Goal: Answer question/provide support: Share knowledge or assist other users

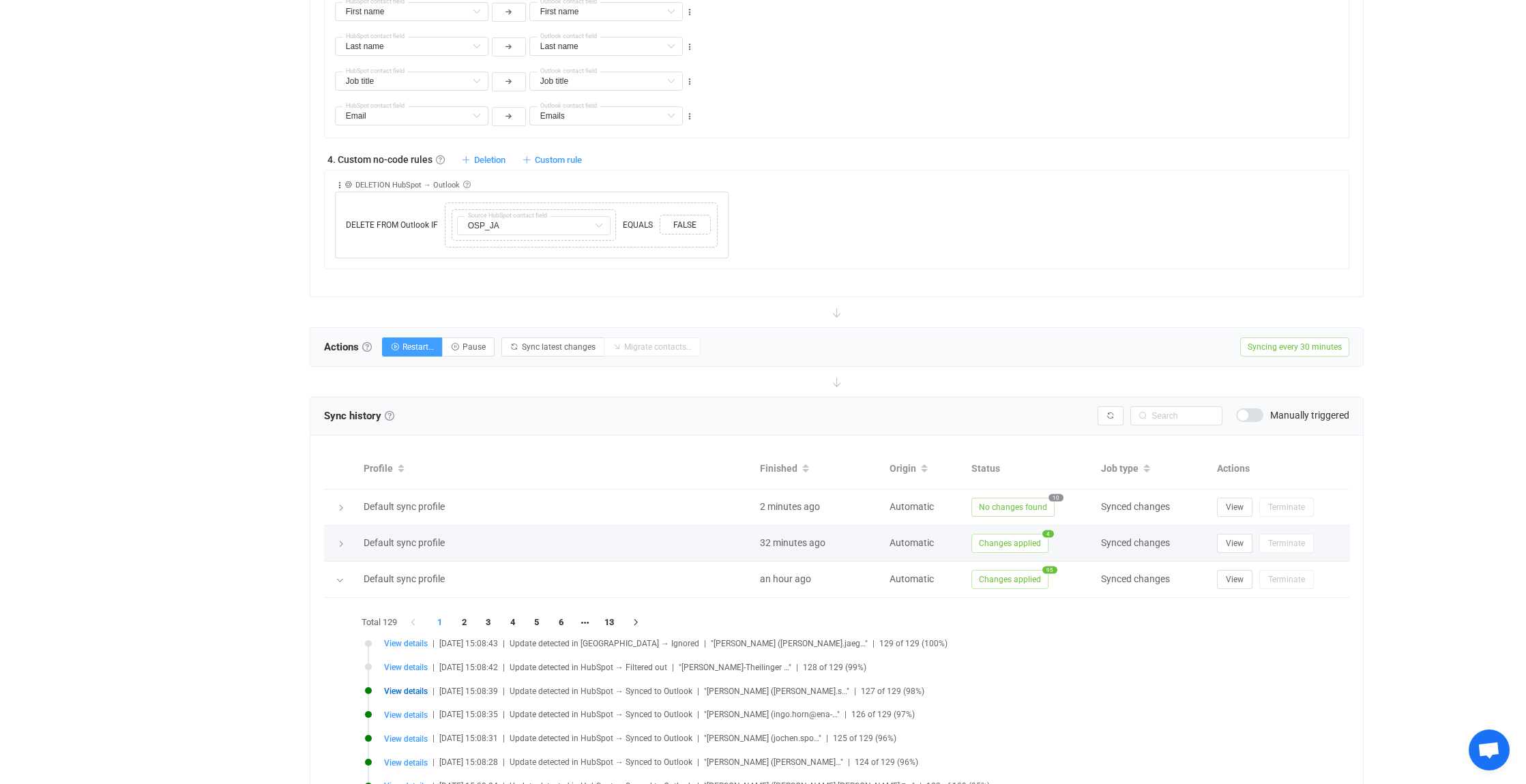
scroll to position [5679, 0]
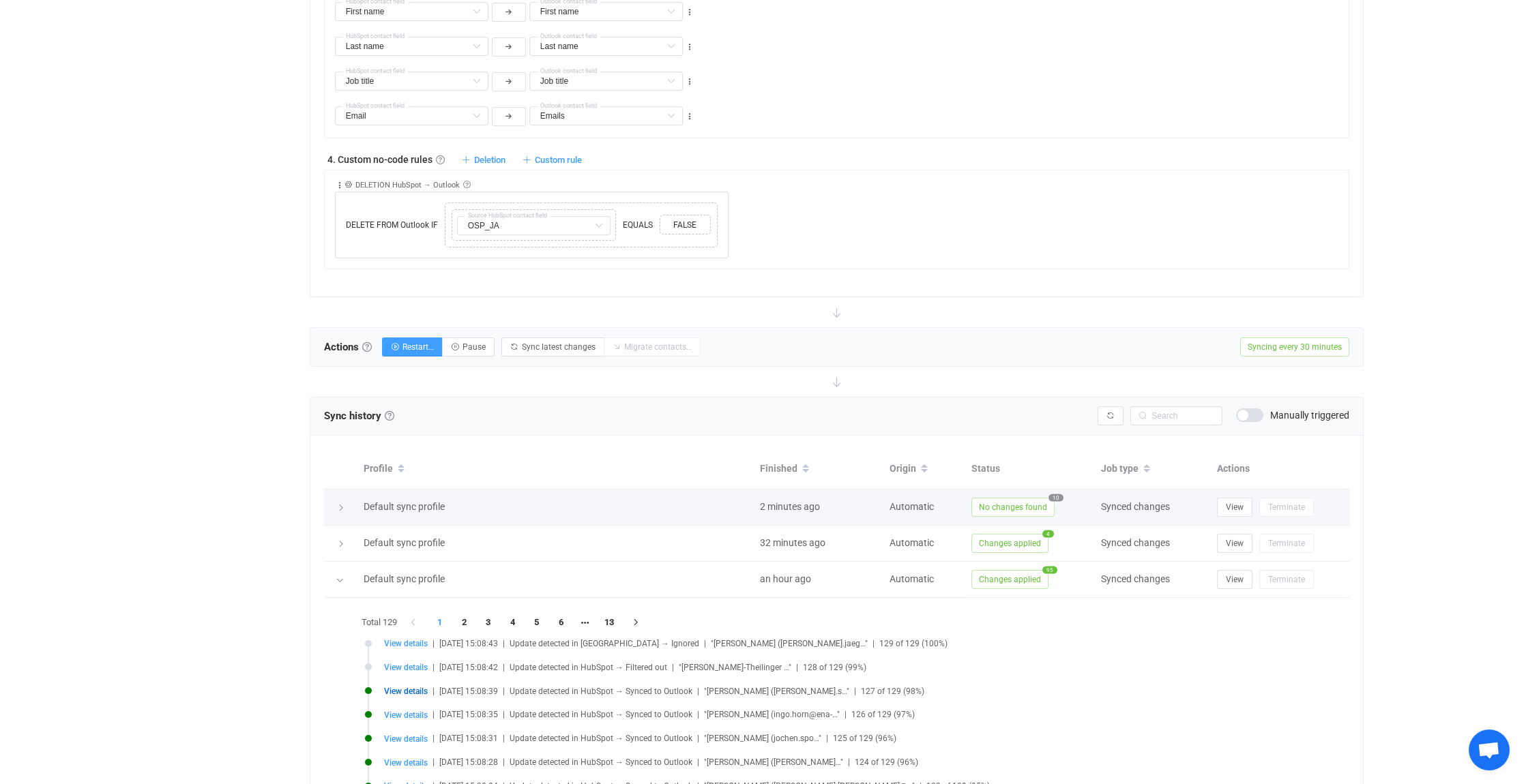
click at [341, 504] on icon at bounding box center [341, 508] width 8 height 8
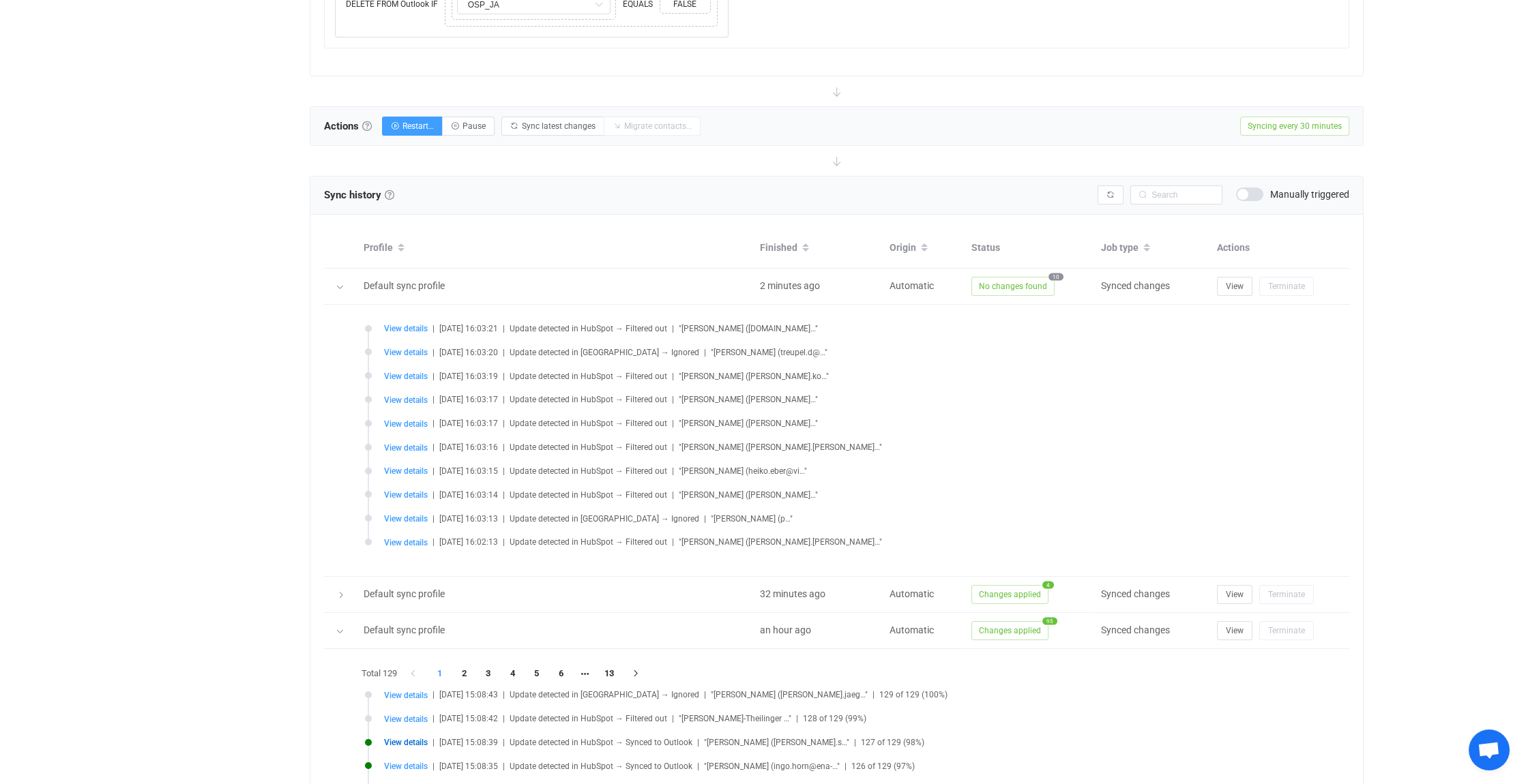
scroll to position [1364, 0]
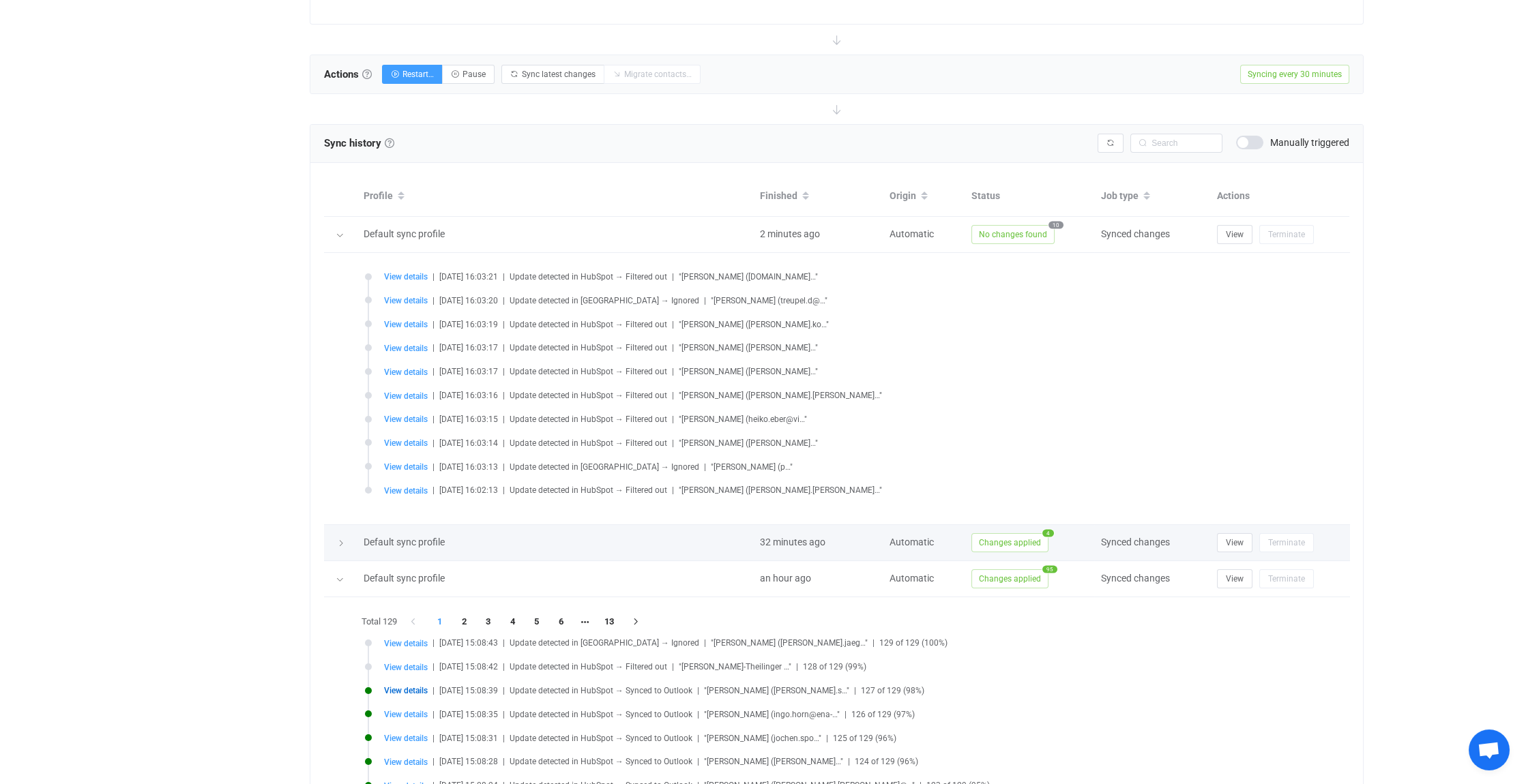
click at [340, 540] on icon at bounding box center [341, 544] width 8 height 8
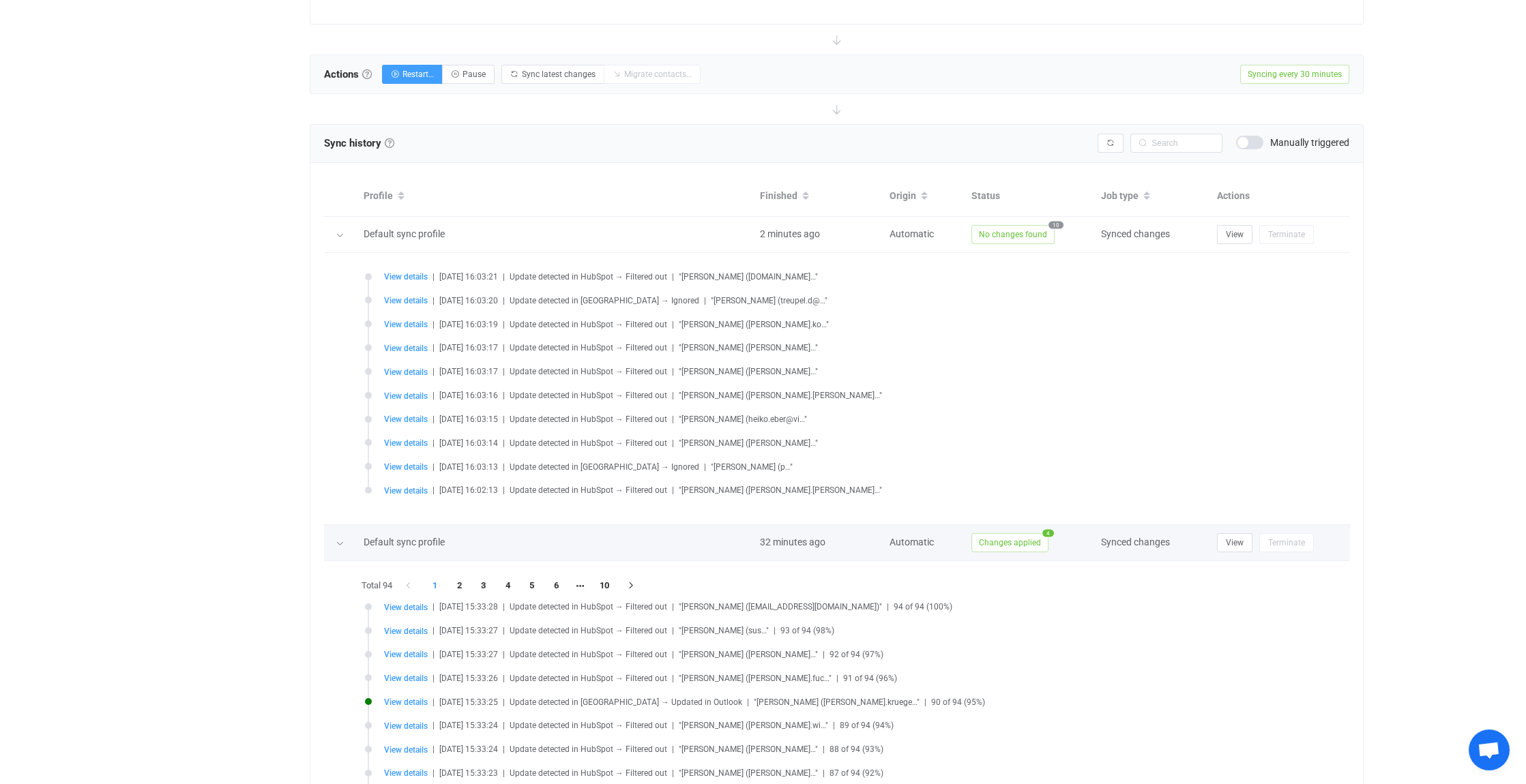
click at [340, 540] on icon at bounding box center [339, 544] width 8 height 8
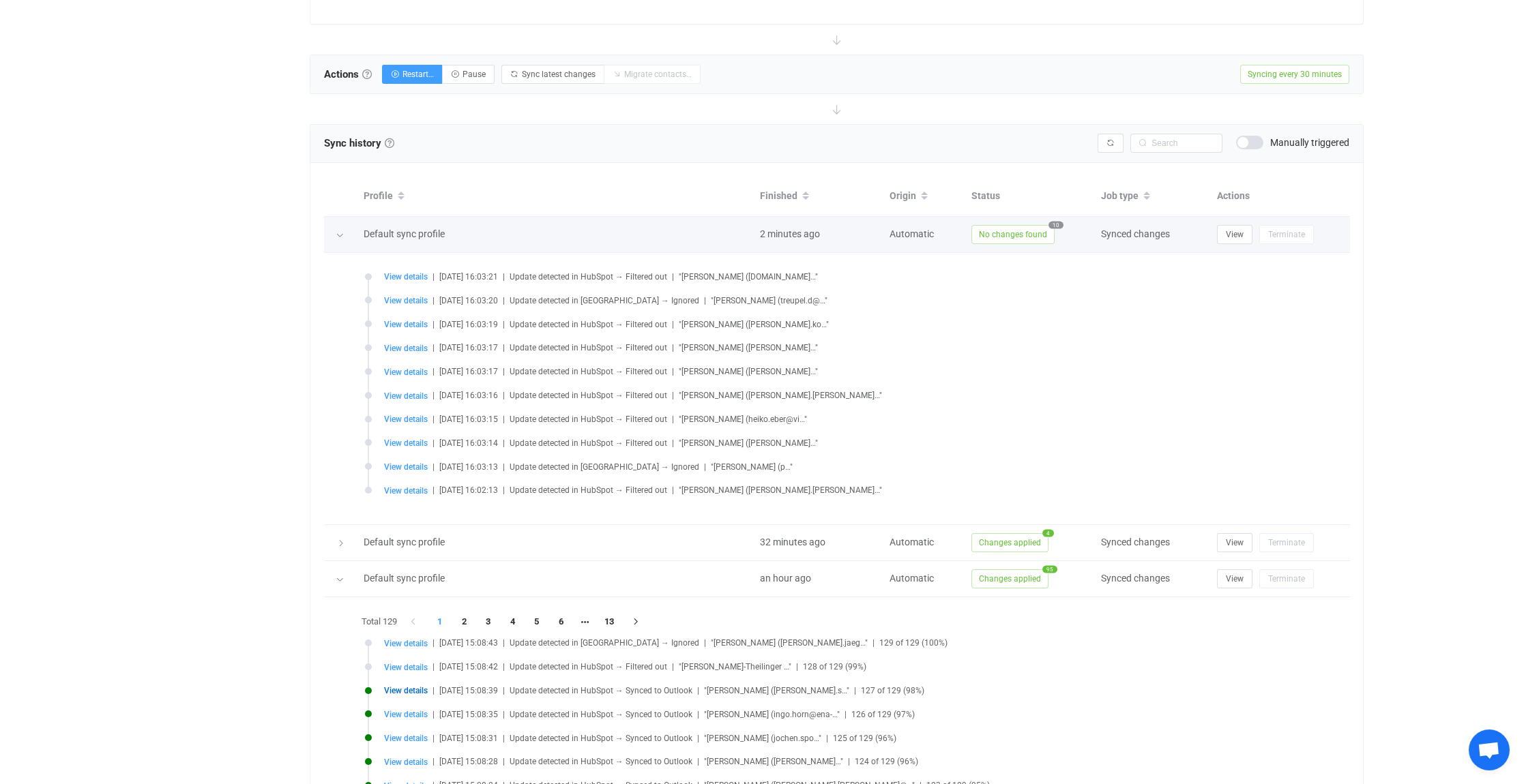
click at [338, 231] on icon at bounding box center [339, 235] width 8 height 8
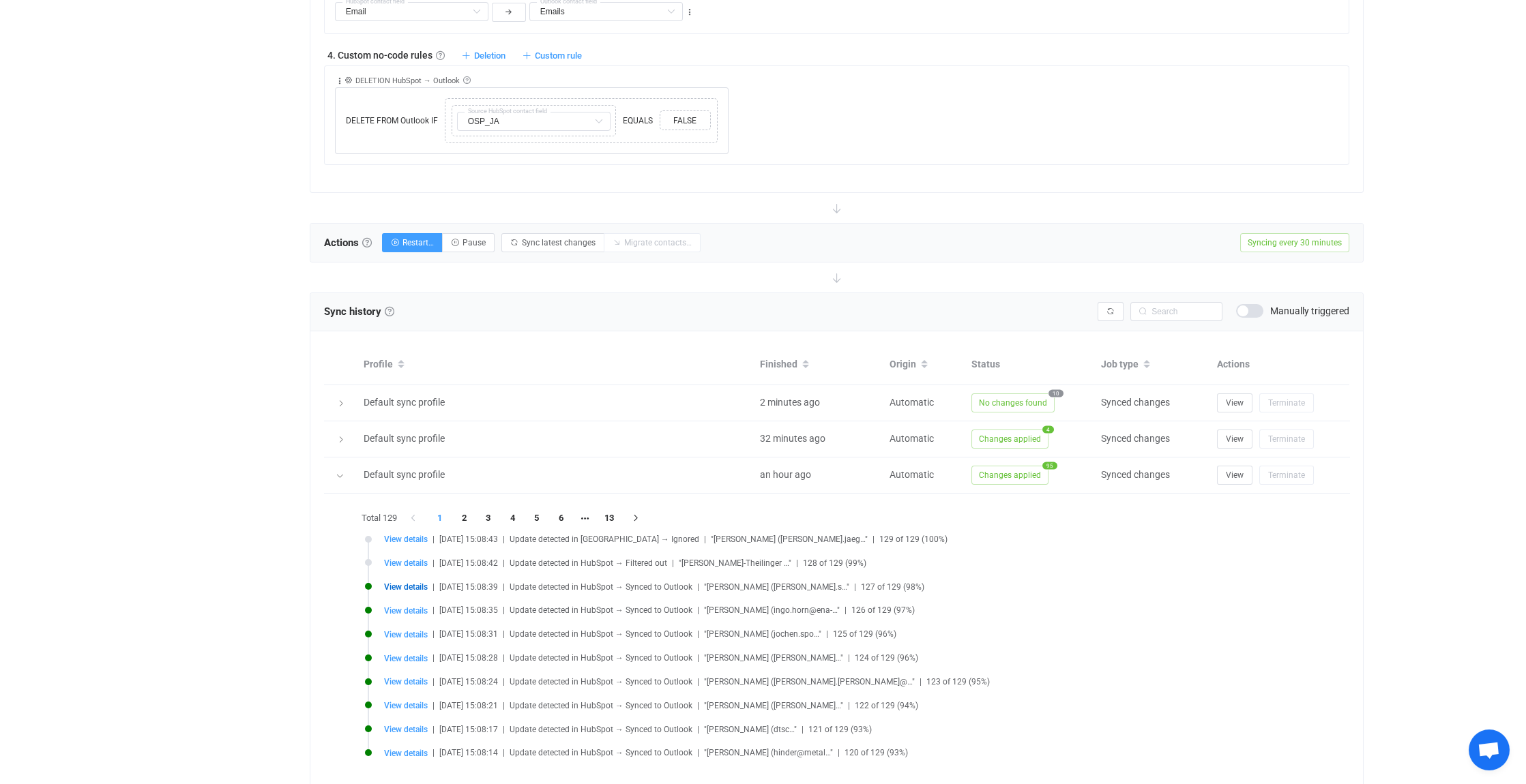
scroll to position [1228, 0]
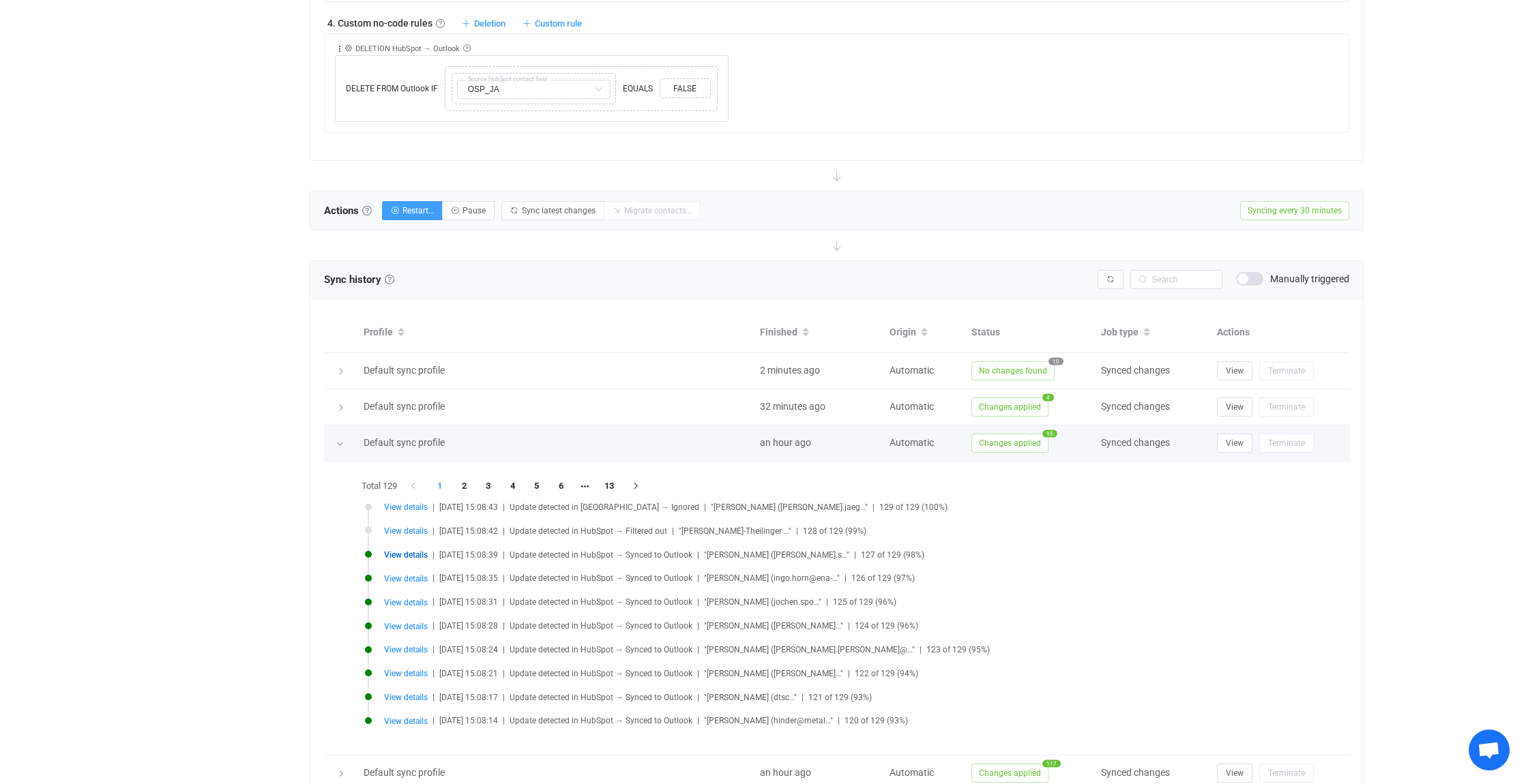
click at [337, 440] on icon at bounding box center [339, 444] width 8 height 8
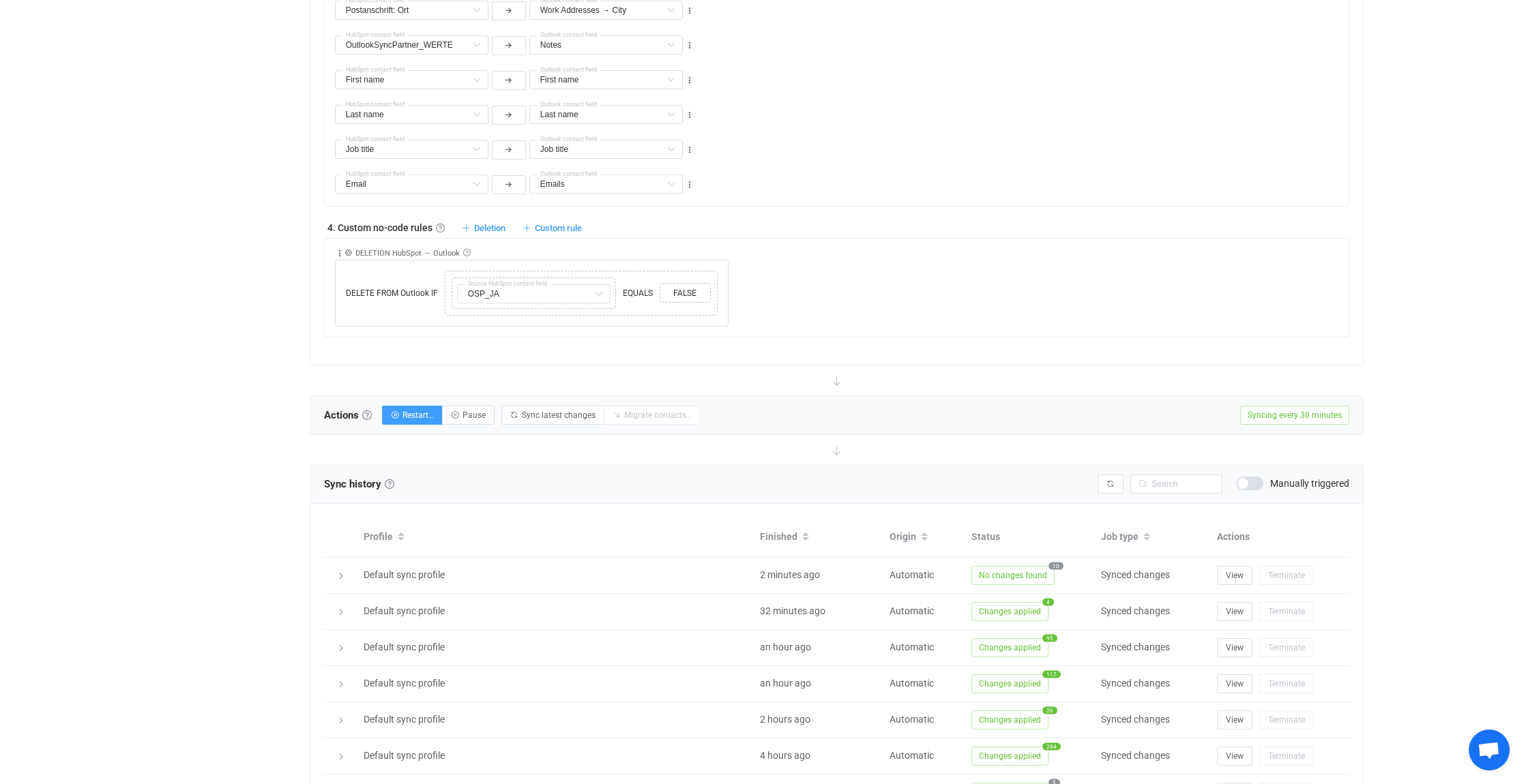
scroll to position [1023, 0]
click at [597, 288] on icon at bounding box center [598, 294] width 17 height 19
click at [509, 291] on input "text" at bounding box center [533, 294] width 153 height 19
type input "H"
click at [554, 343] on span "OutlookSyncPartner_WERTE" at bounding box center [543, 347] width 120 height 11
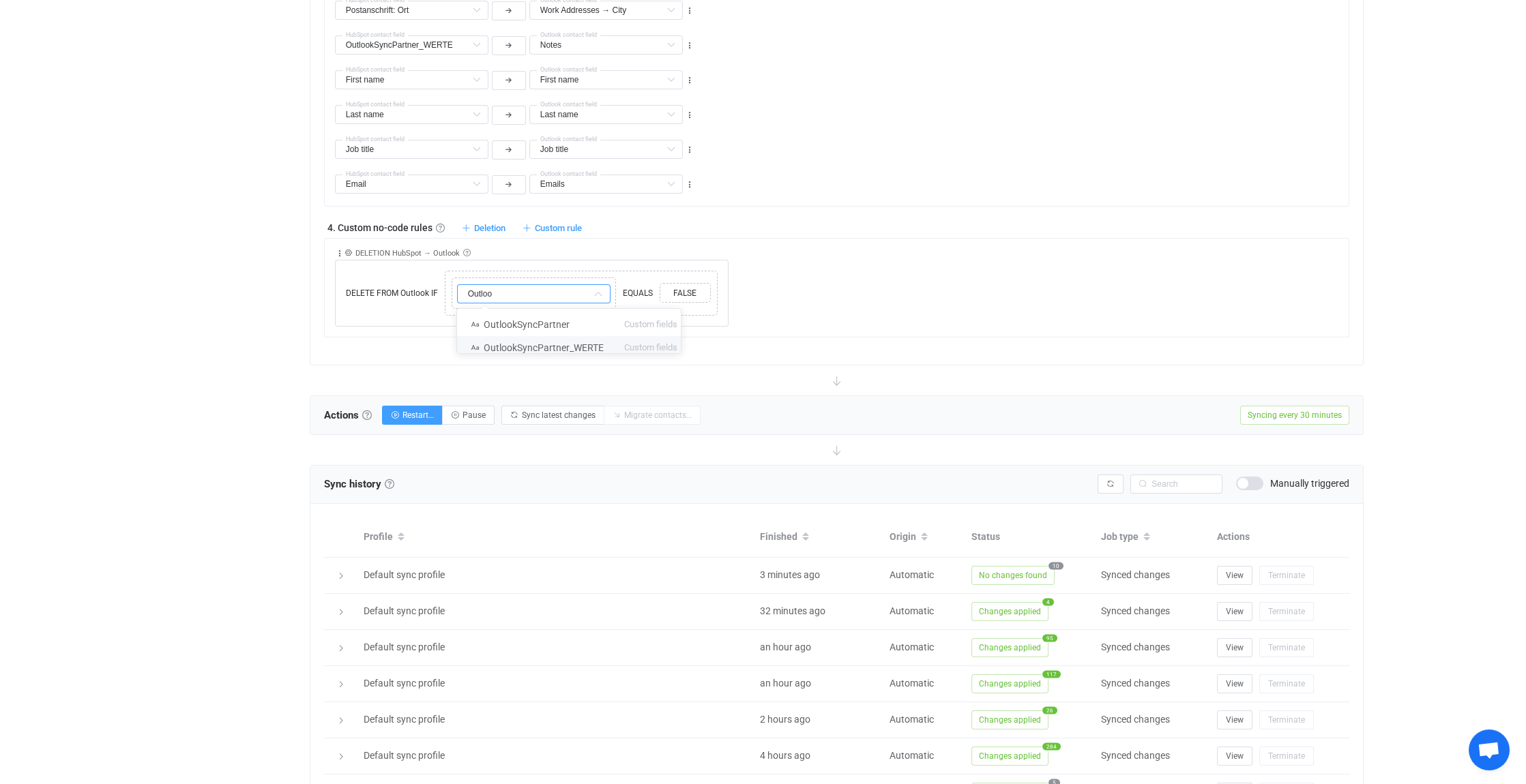
type input "OutlookSyncPartner_WERTE"
click at [455, 271] on icon at bounding box center [455, 274] width 7 height 7
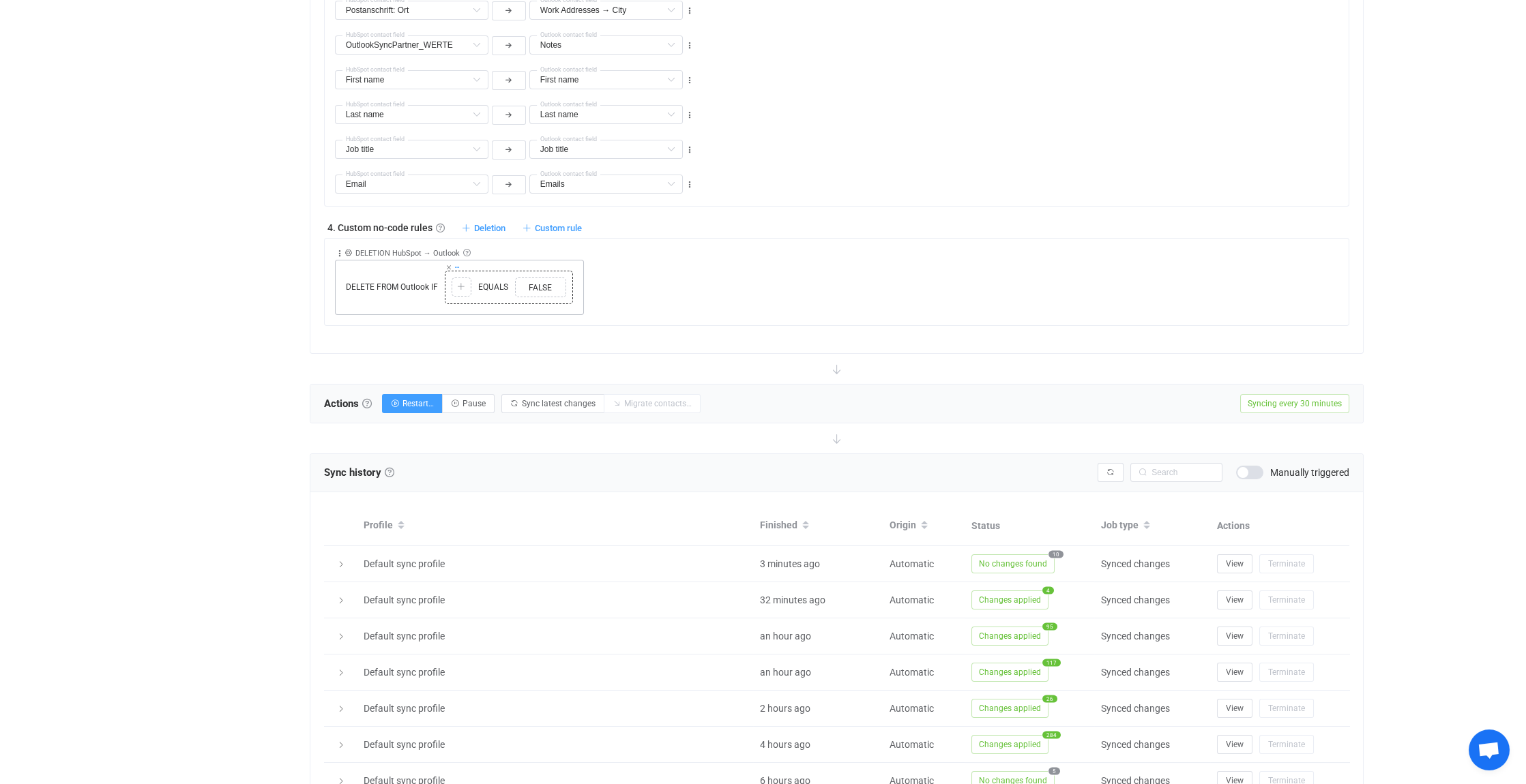
click at [448, 264] on icon at bounding box center [448, 267] width 7 height 7
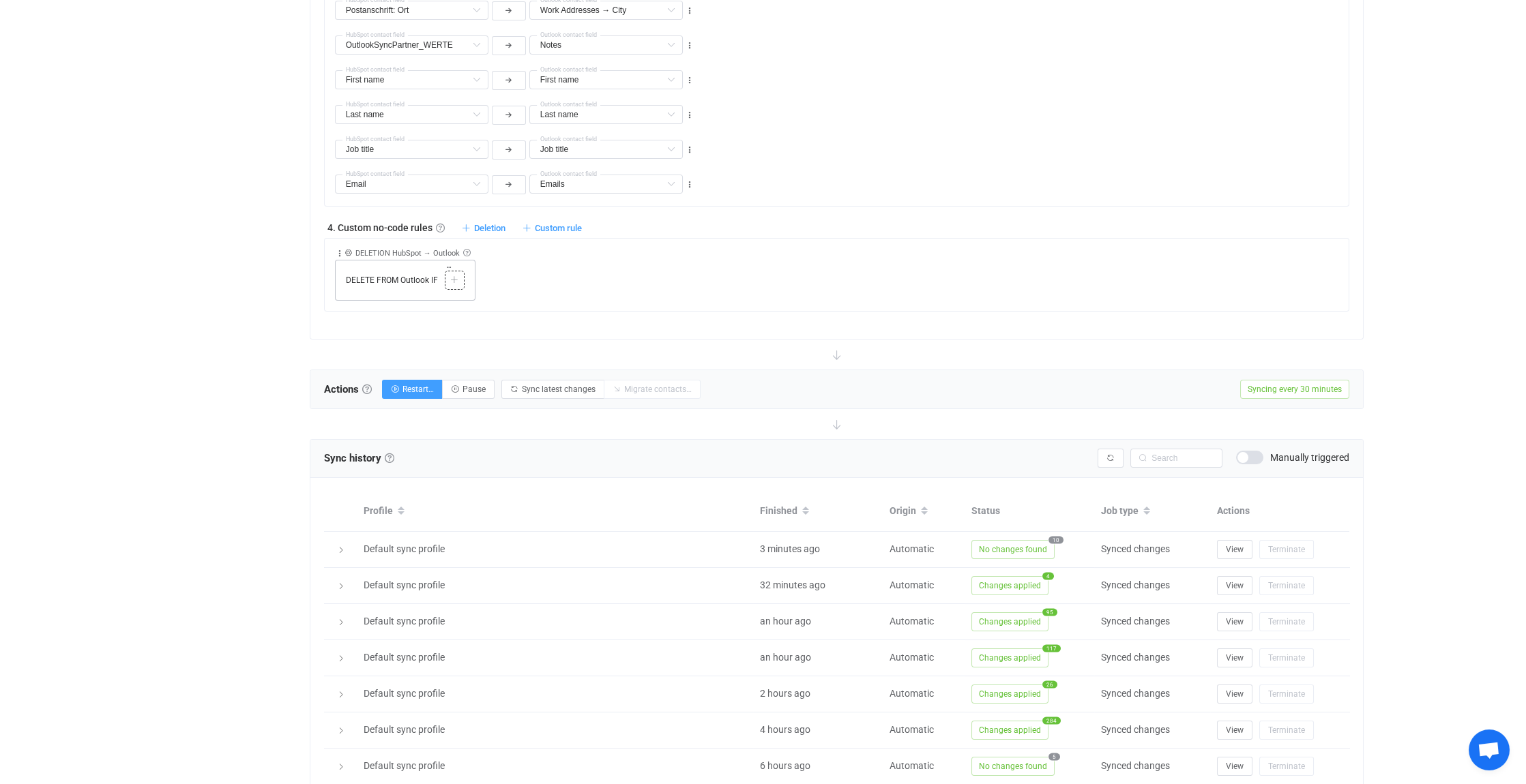
click at [459, 274] on div at bounding box center [454, 280] width 13 height 12
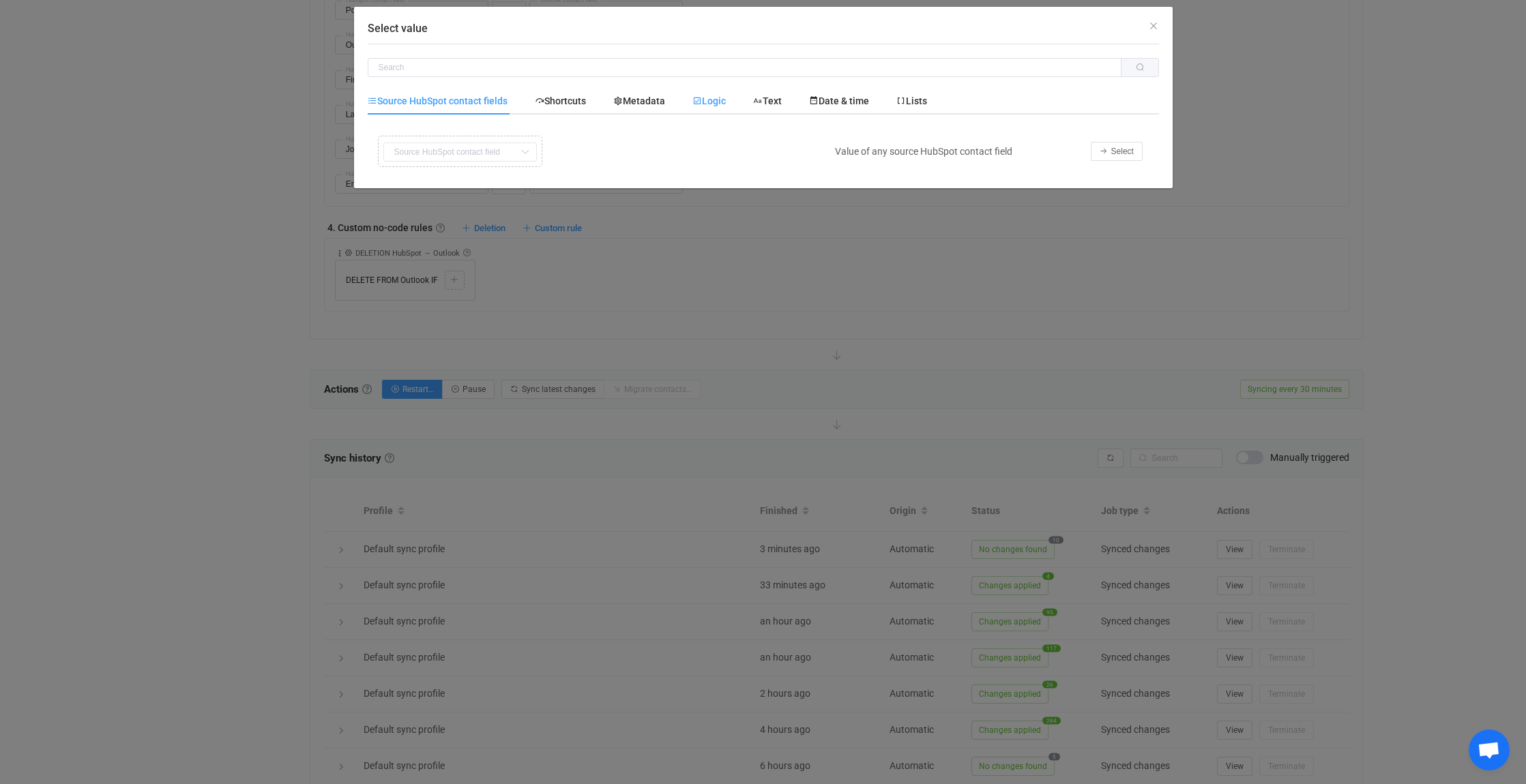
click at [726, 100] on span "Logic" at bounding box center [709, 101] width 34 height 11
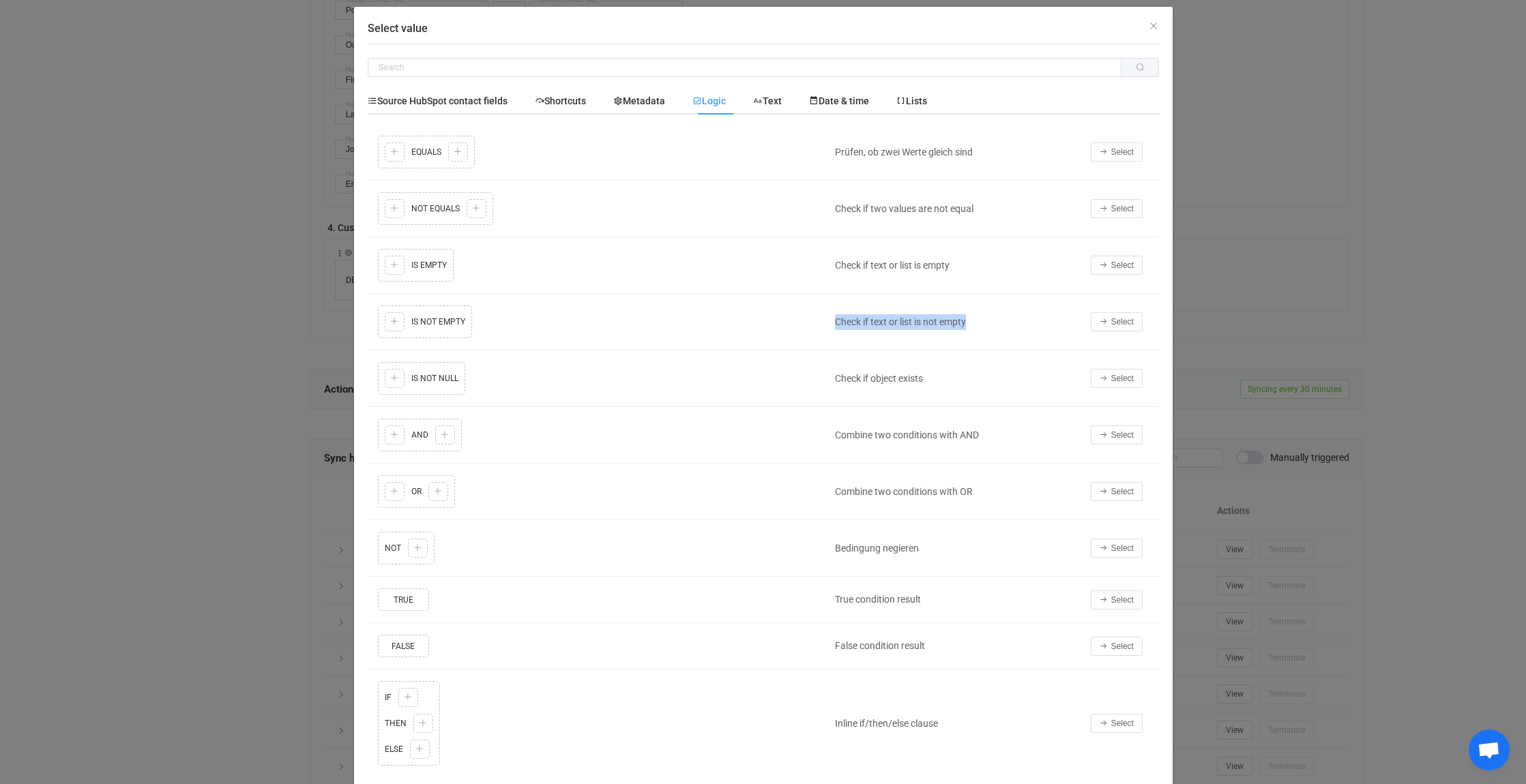
drag, startPoint x: 964, startPoint y: 322, endPoint x: 828, endPoint y: 320, distance: 136.0
click at [828, 320] on div "Check if text or list is not empty" at bounding box center [955, 322] width 256 height 16
drag, startPoint x: 828, startPoint y: 320, endPoint x: 872, endPoint y: 322, distance: 44.0
click at [951, 265] on div "Check if text or list is empty" at bounding box center [955, 266] width 256 height 16
click at [1125, 261] on span "Select" at bounding box center [1122, 266] width 23 height 10
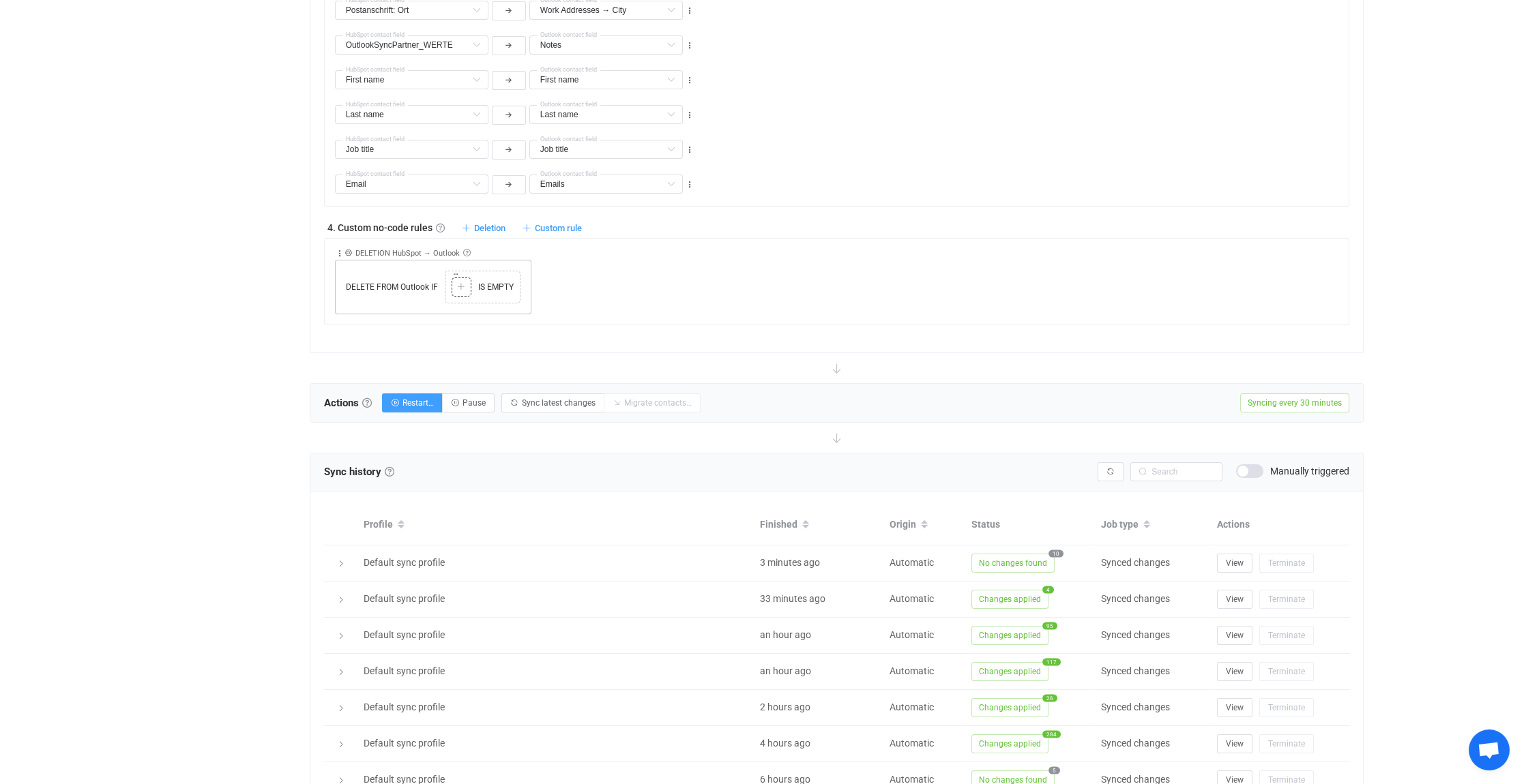
click at [463, 283] on icon at bounding box center [461, 287] width 8 height 8
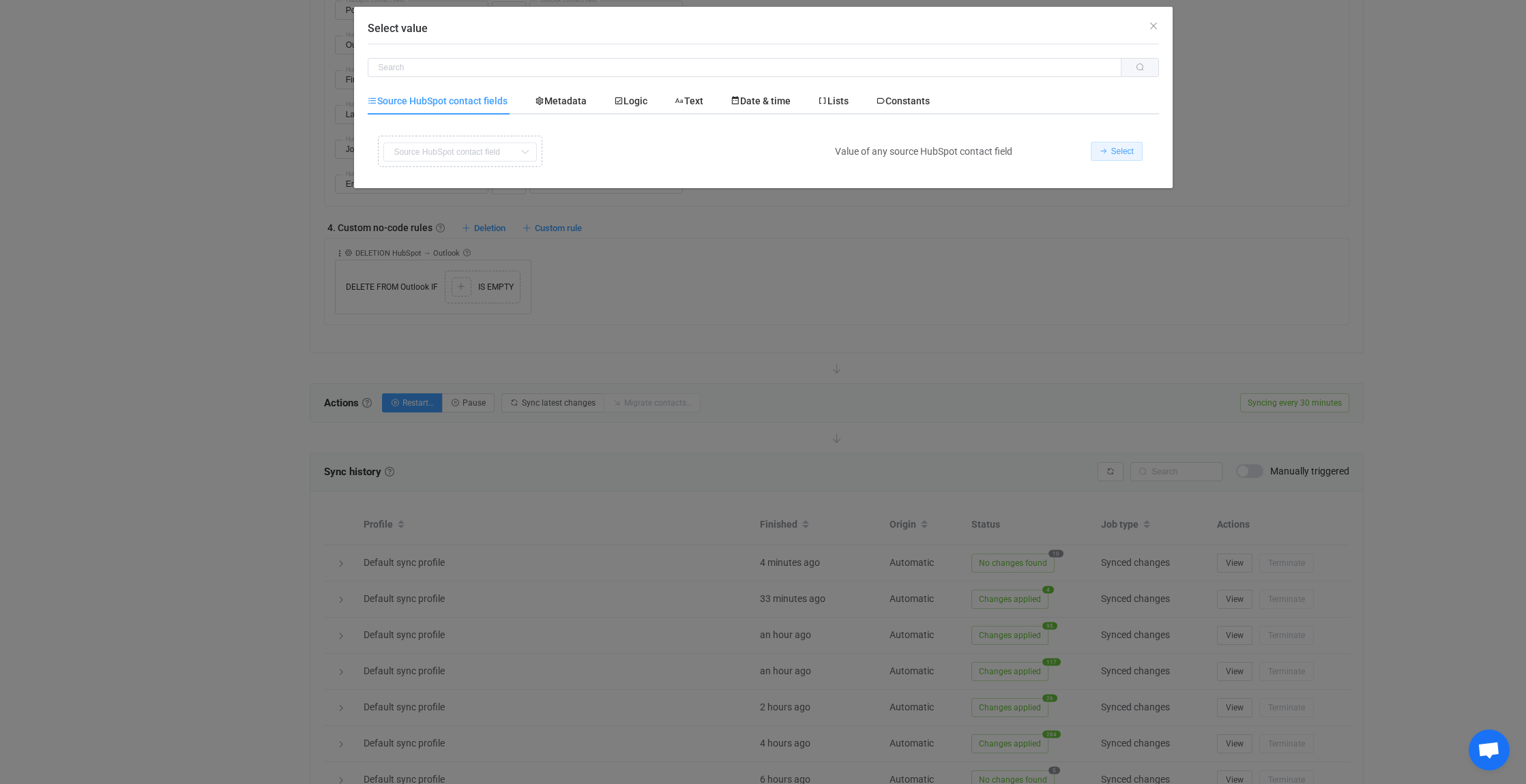
drag, startPoint x: 1131, startPoint y: 152, endPoint x: 1077, endPoint y: 238, distance: 101.5
click at [1132, 152] on span "Select" at bounding box center [1122, 151] width 23 height 10
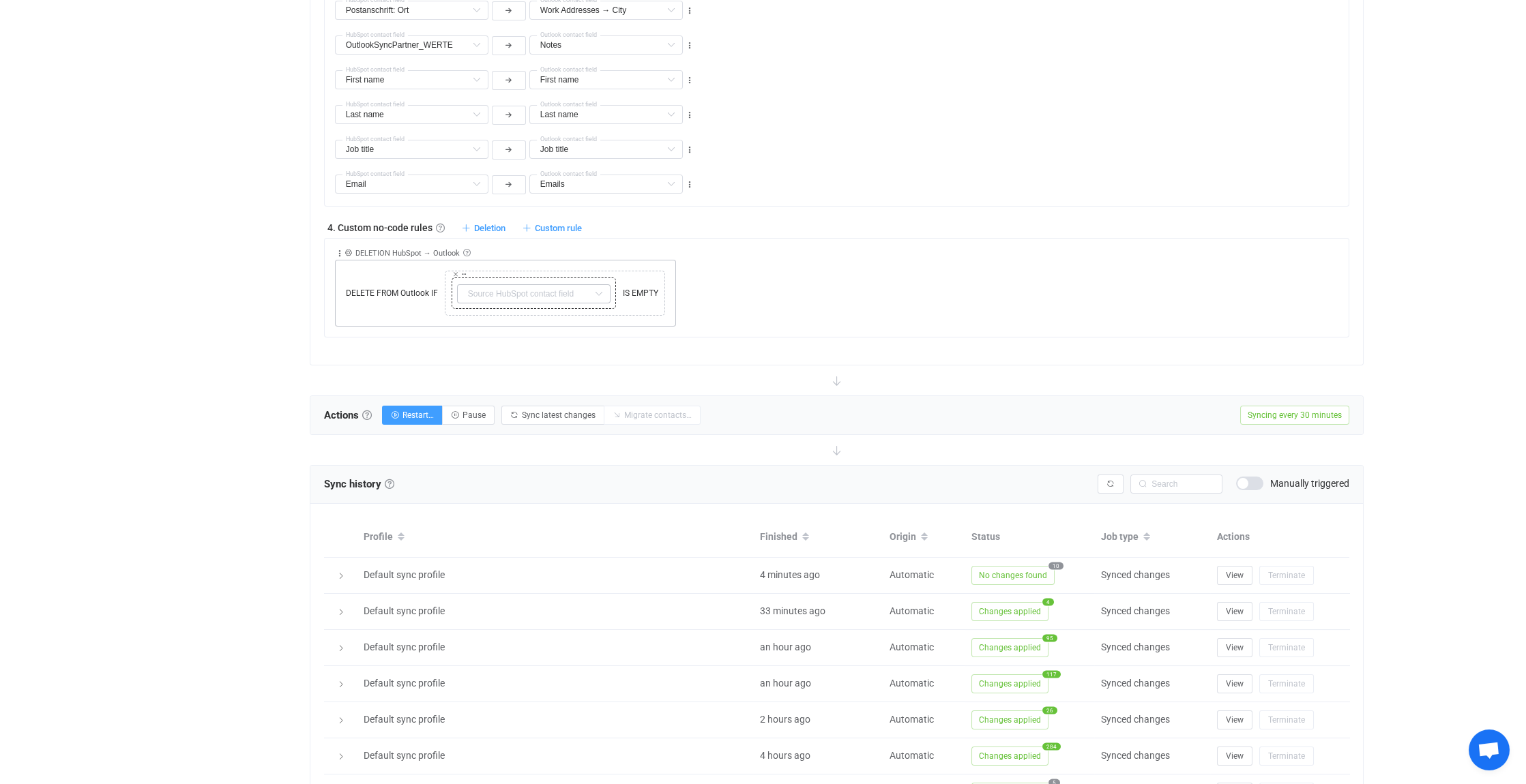
click at [601, 287] on icon at bounding box center [598, 294] width 17 height 19
click at [574, 346] on span "OutlookSyncPartner_WERTE" at bounding box center [543, 347] width 120 height 11
type input "OutlookSyncPartner_WERTE"
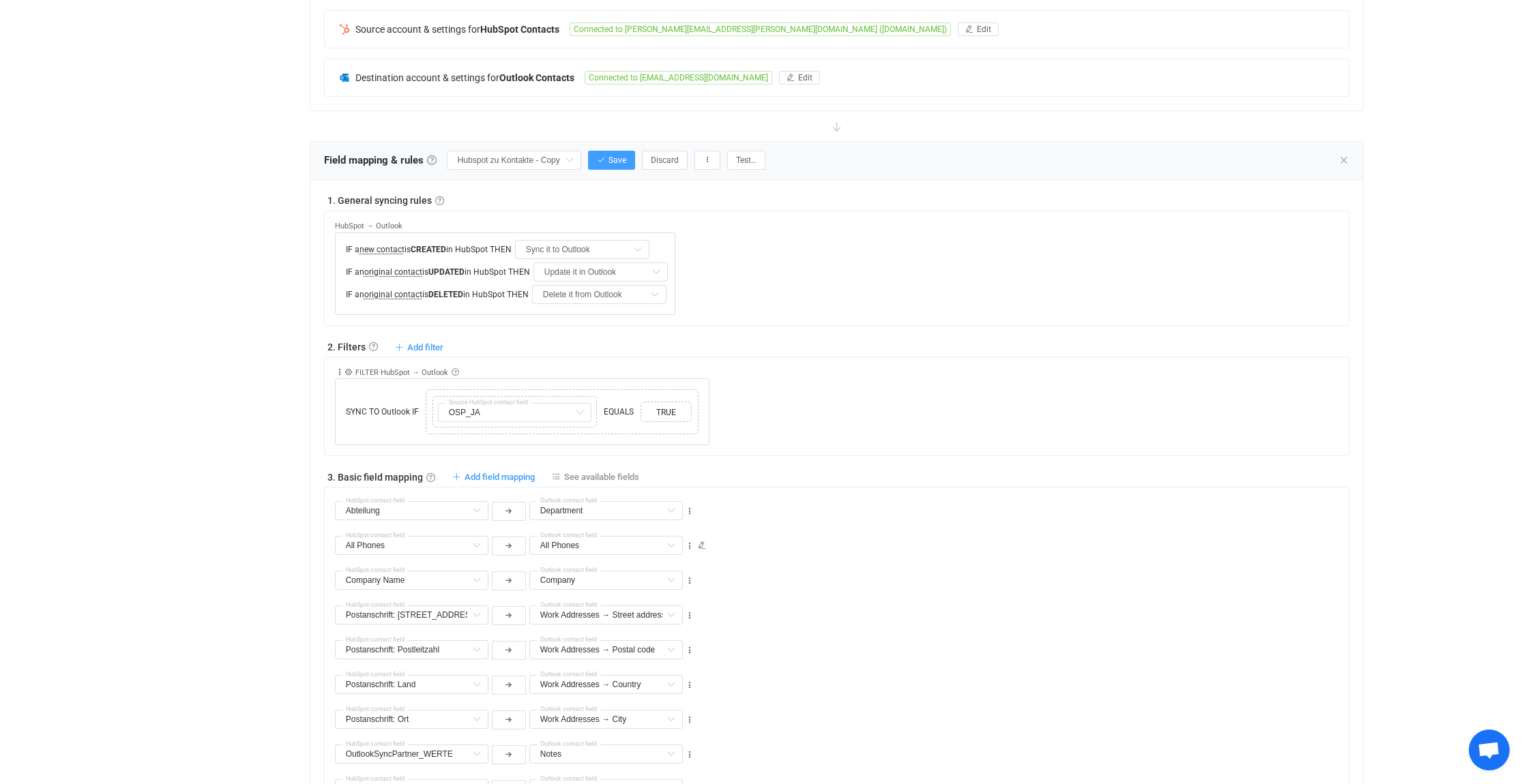
scroll to position [205, 0]
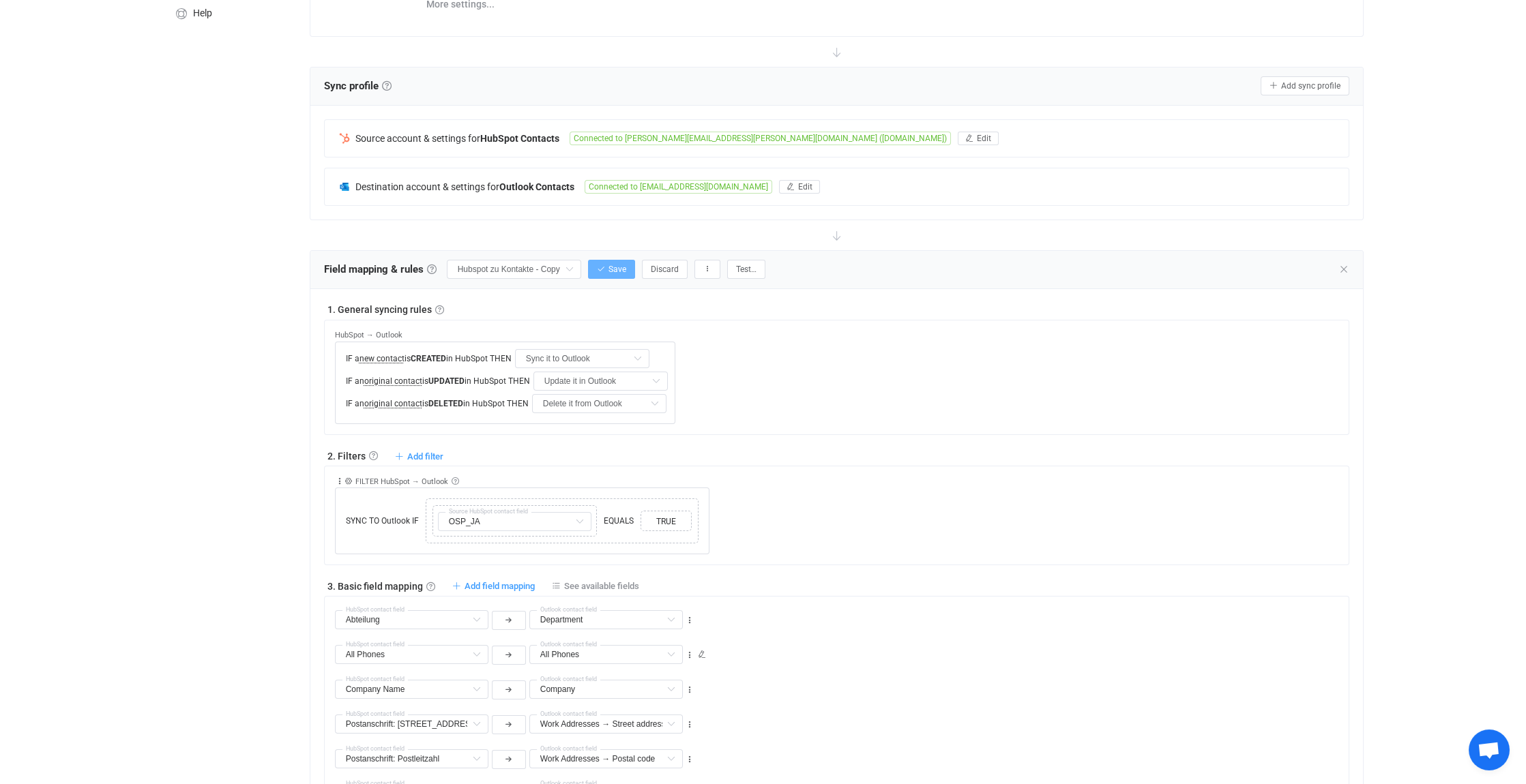
click at [621, 268] on span "Save" at bounding box center [617, 270] width 18 height 10
click at [1347, 266] on icon at bounding box center [1344, 269] width 11 height 11
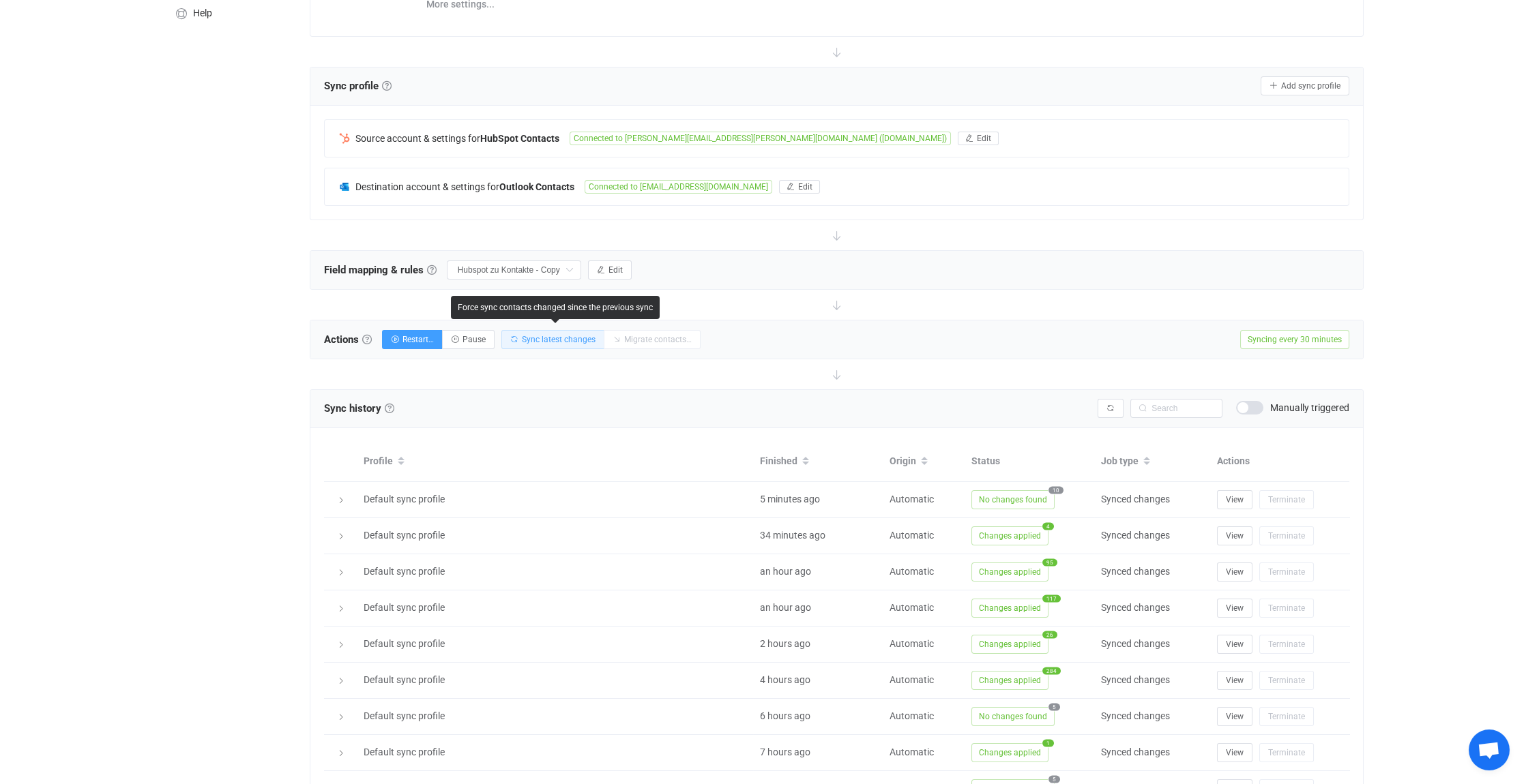
click at [571, 336] on span "Sync latest changes" at bounding box center [559, 340] width 74 height 10
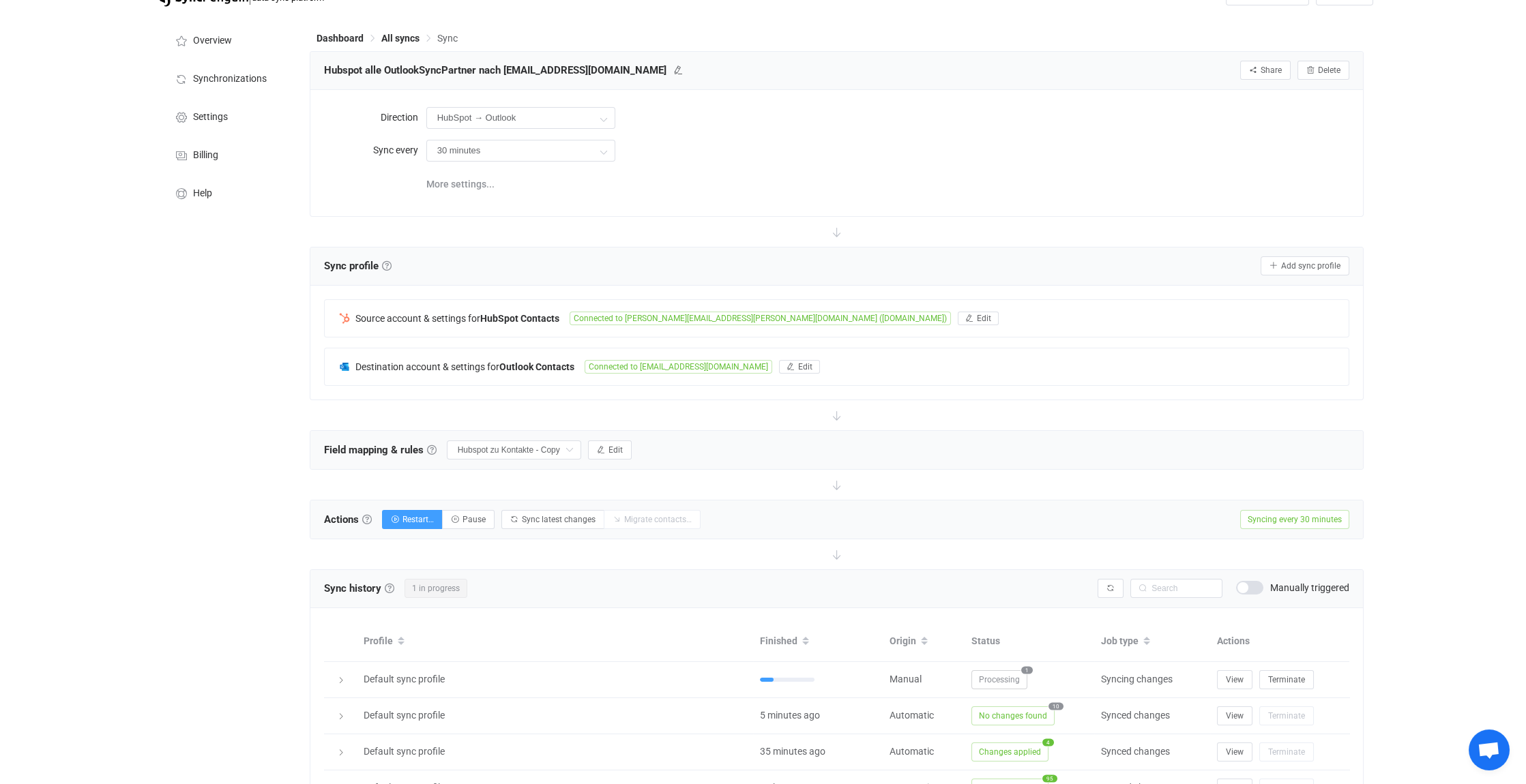
scroll to position [0, 0]
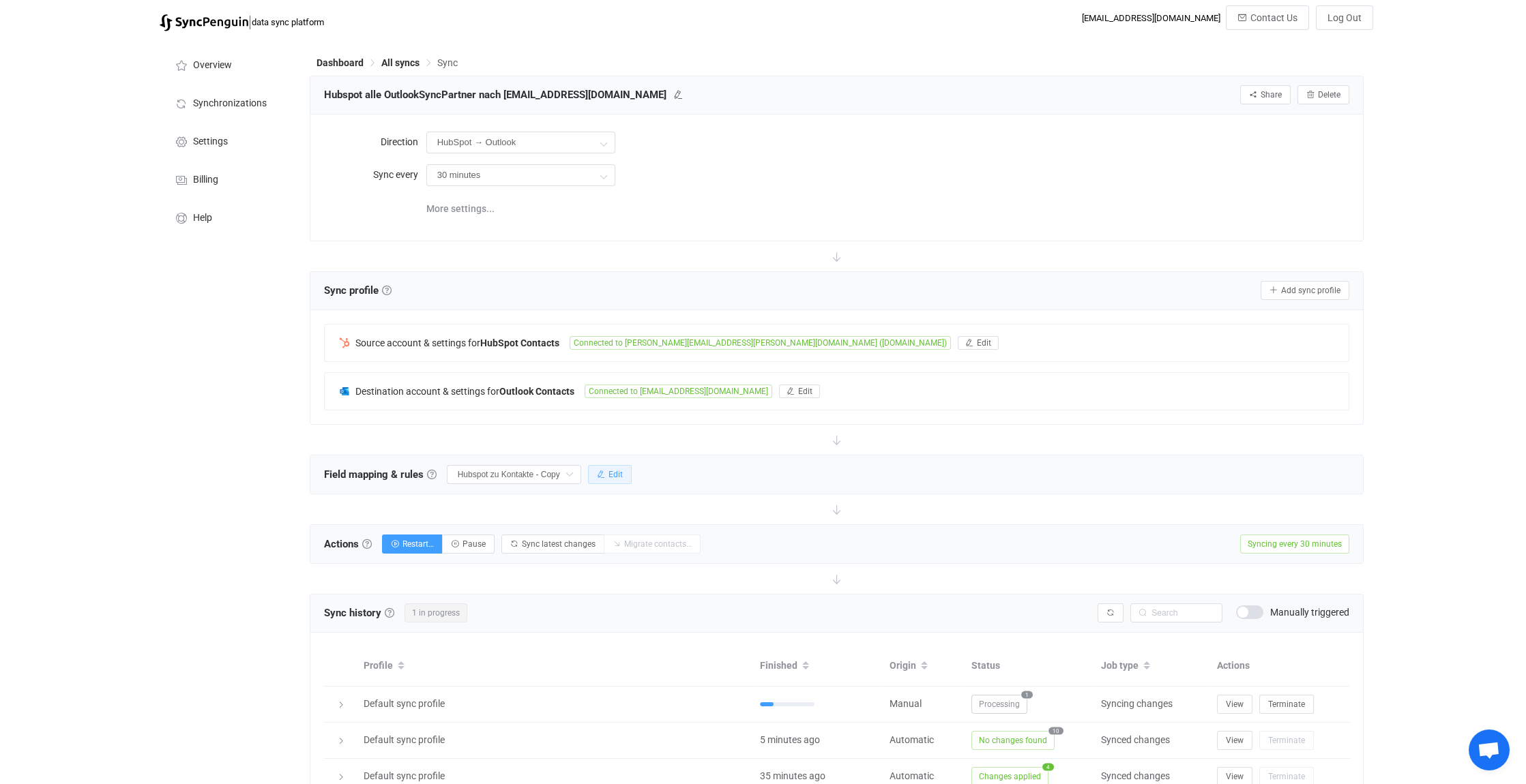
click at [620, 475] on span "Edit" at bounding box center [615, 475] width 14 height 10
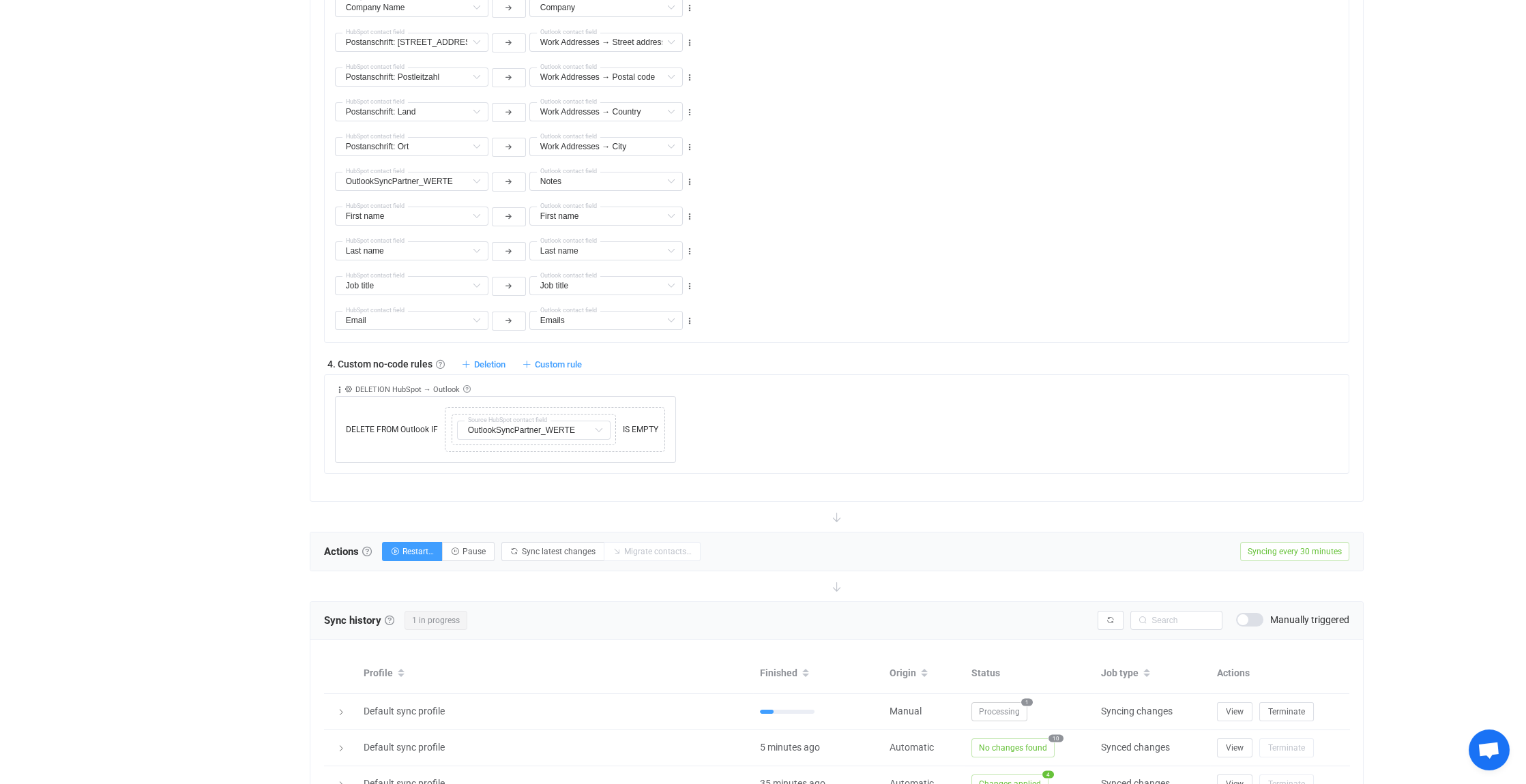
scroll to position [1091, 0]
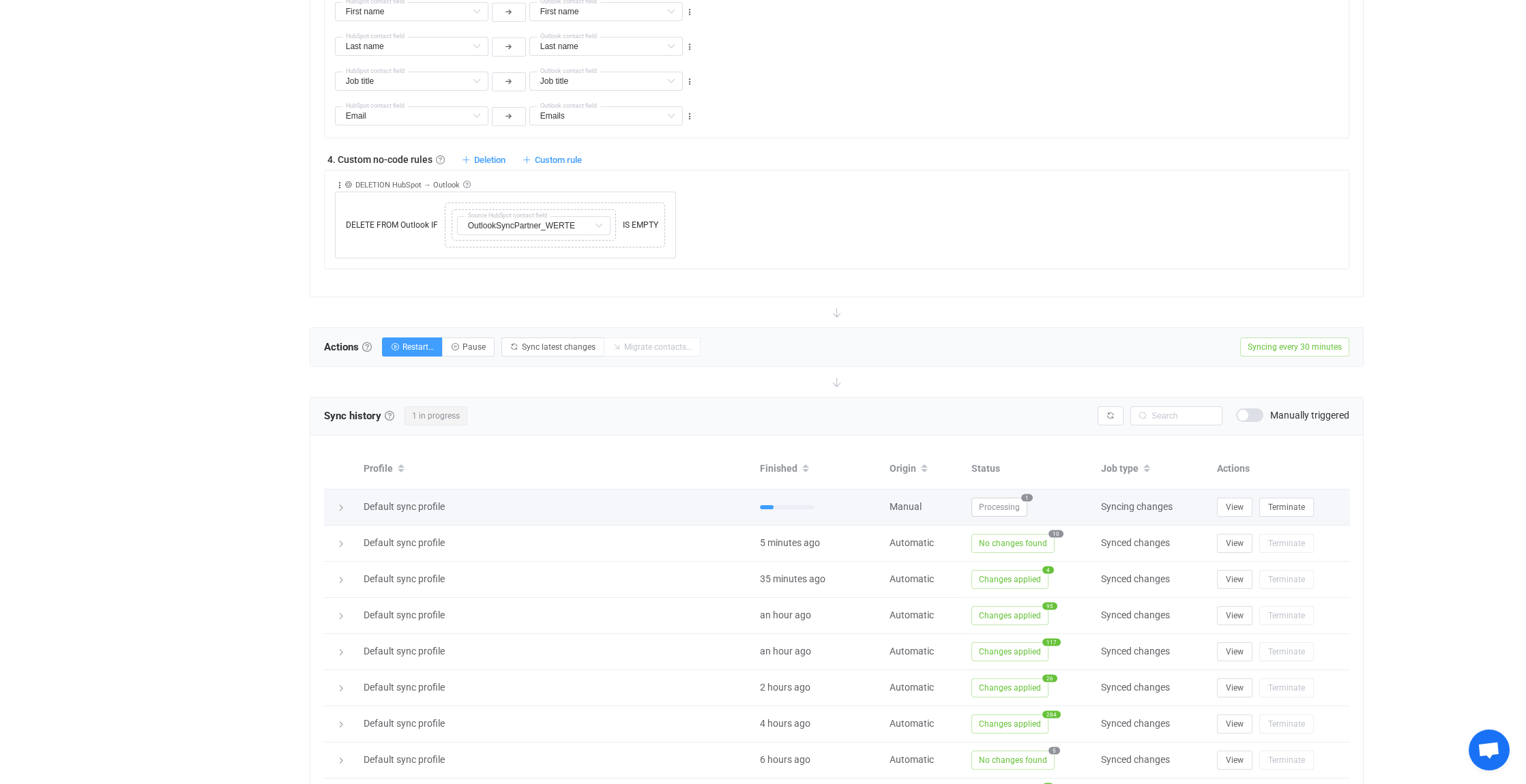
click at [335, 501] on div at bounding box center [340, 507] width 19 height 14
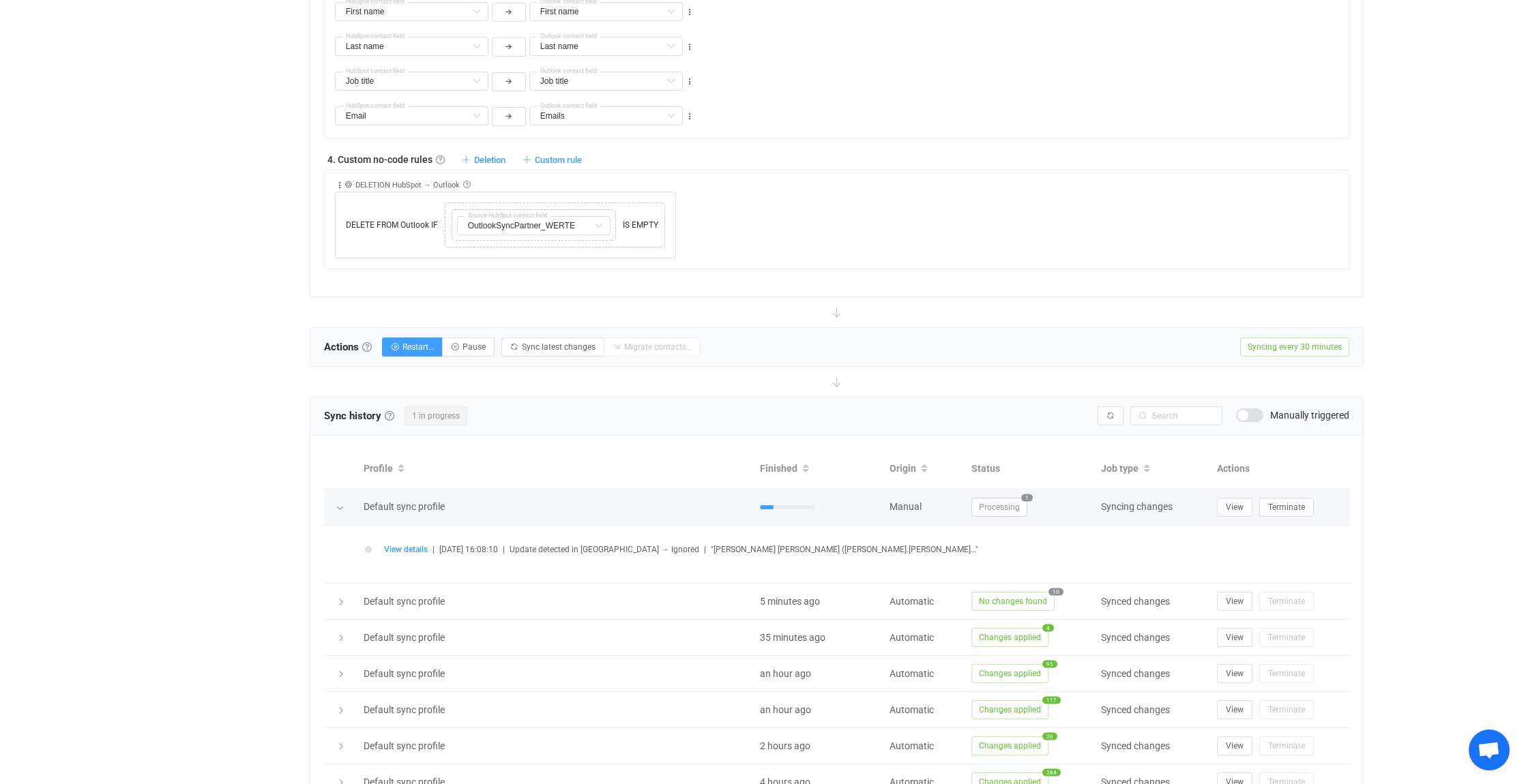
click at [335, 504] on icon at bounding box center [339, 508] width 8 height 8
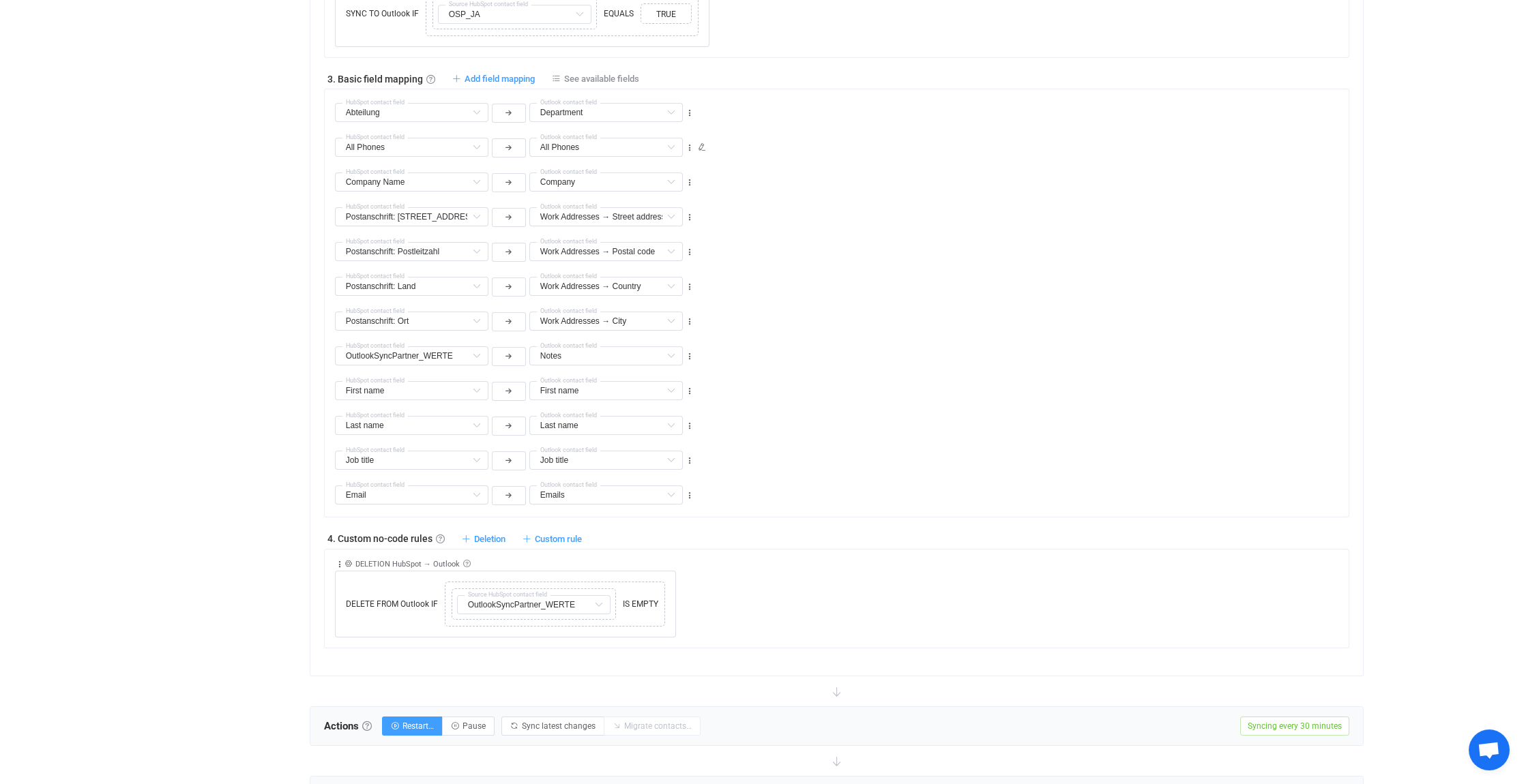
scroll to position [750, 0]
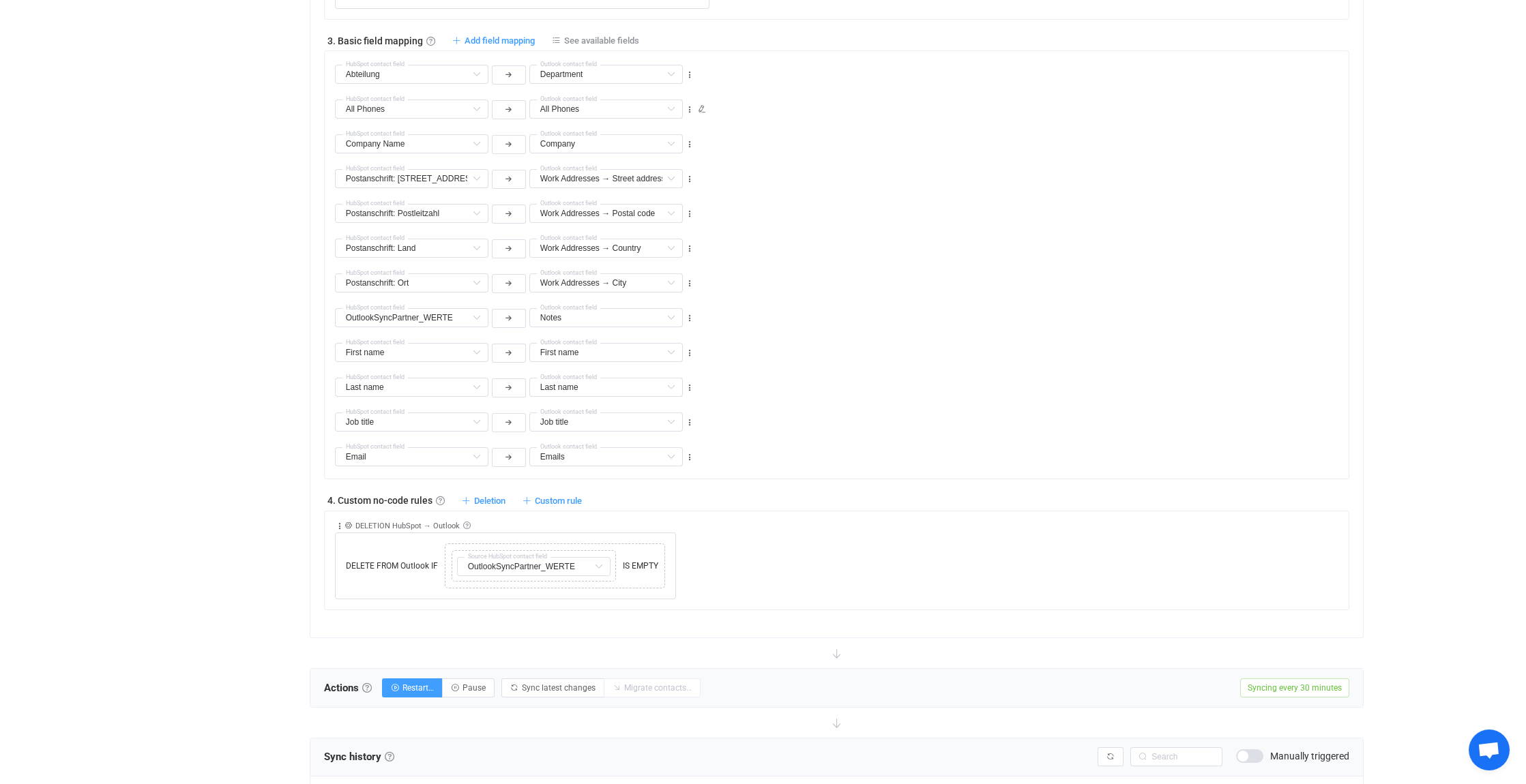
click at [1492, 749] on span "Open chat" at bounding box center [1488, 751] width 23 height 19
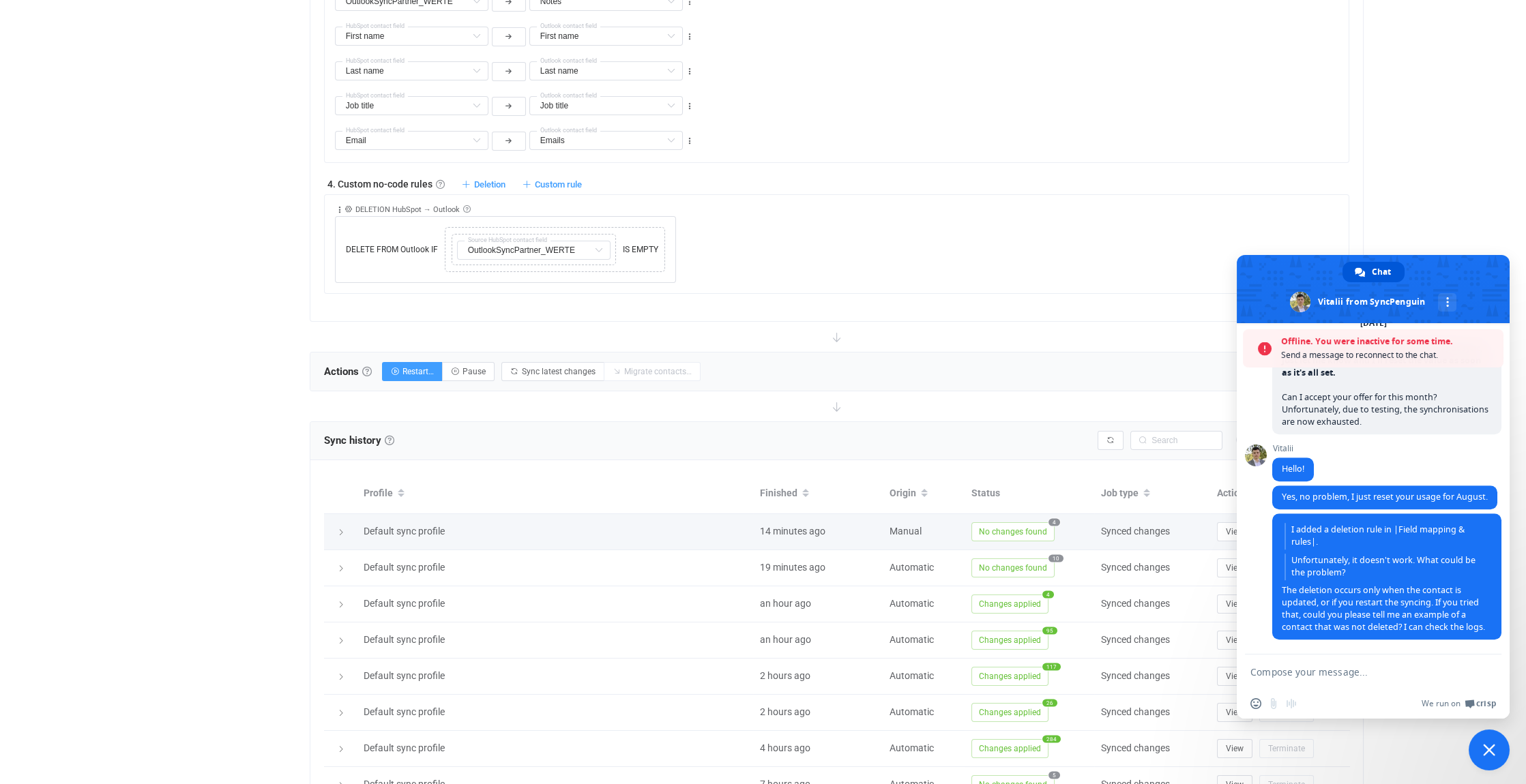
scroll to position [1091, 0]
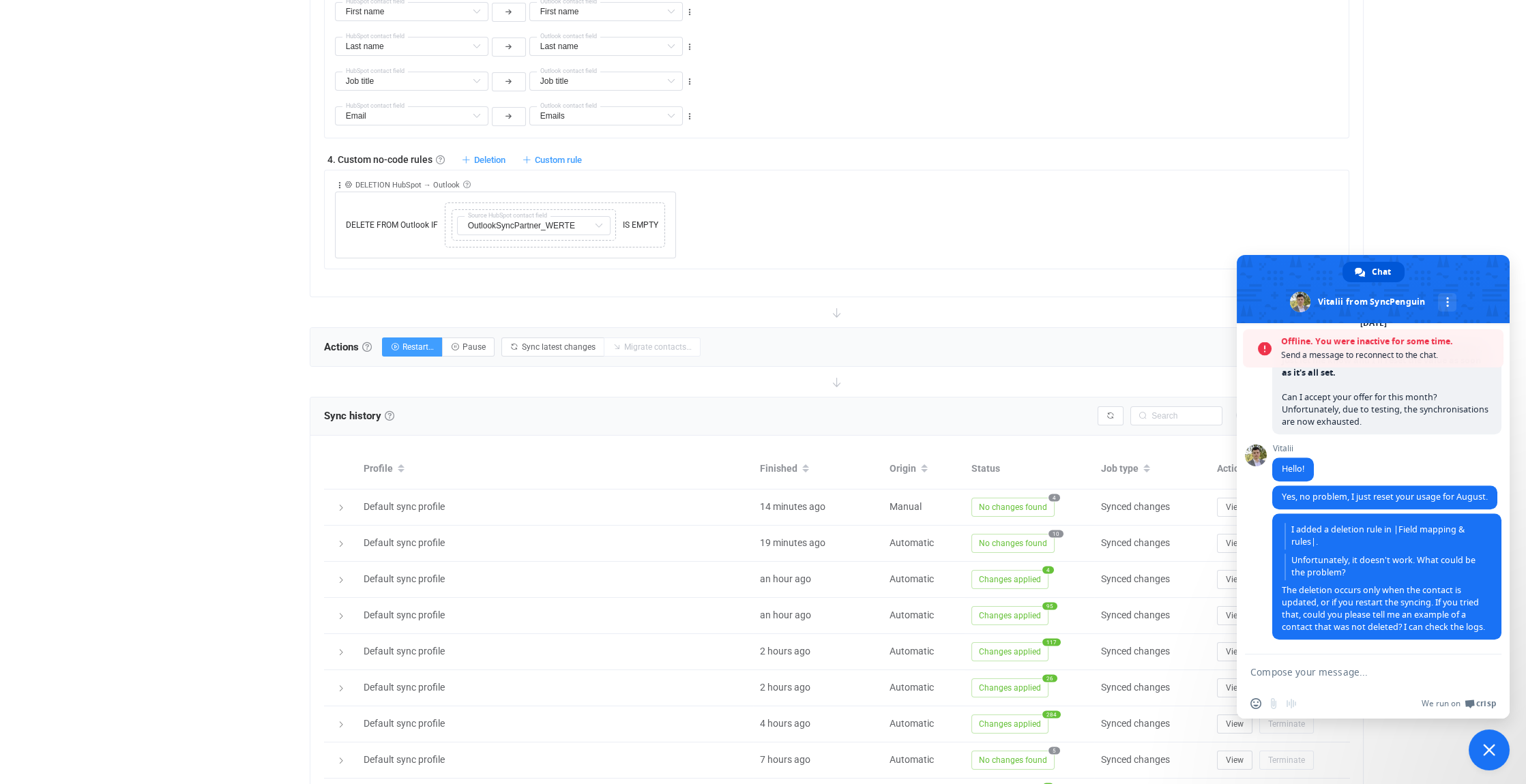
click at [1497, 751] on span "Close chat" at bounding box center [1488, 749] width 41 height 41
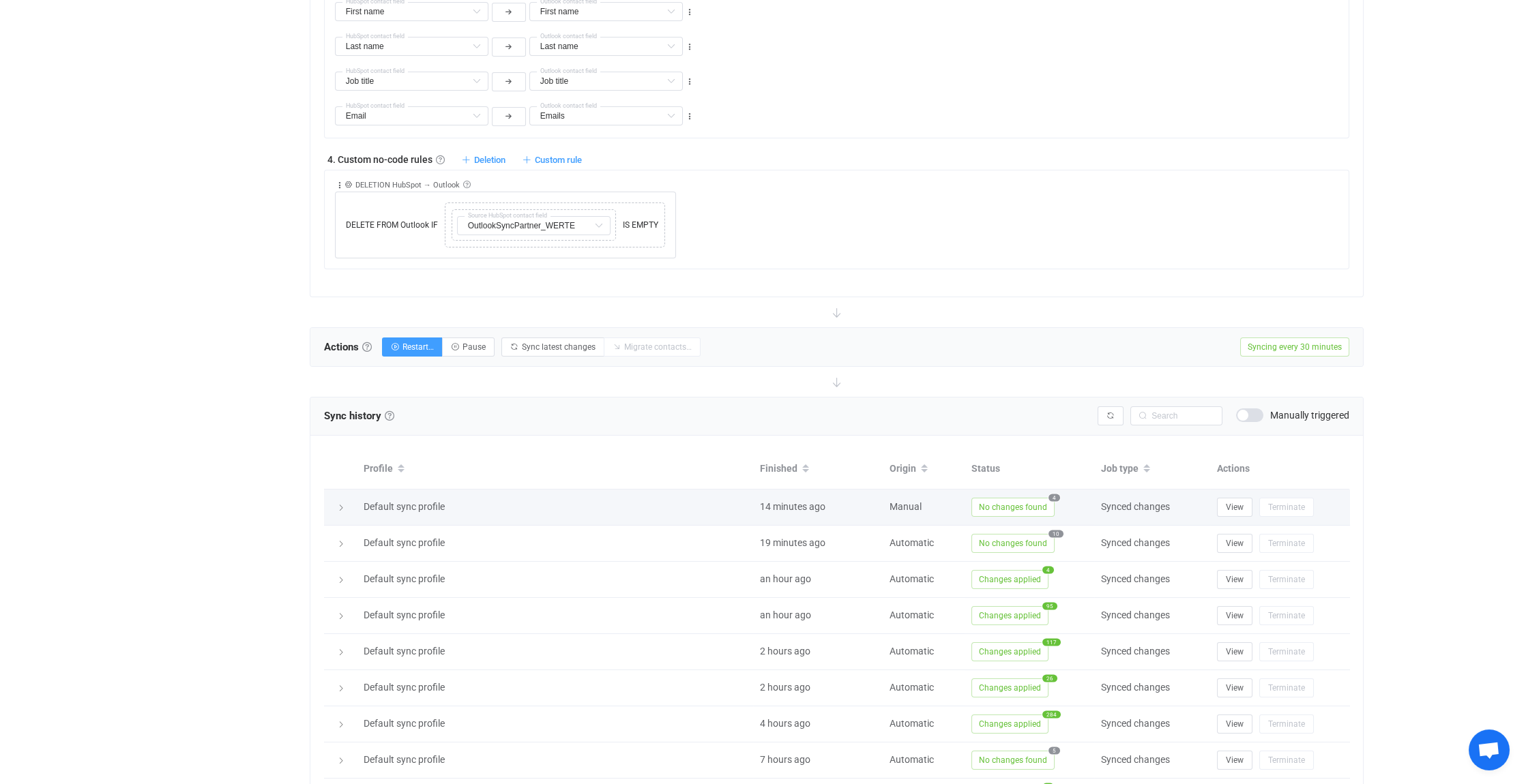
click at [340, 504] on icon at bounding box center [341, 508] width 8 height 8
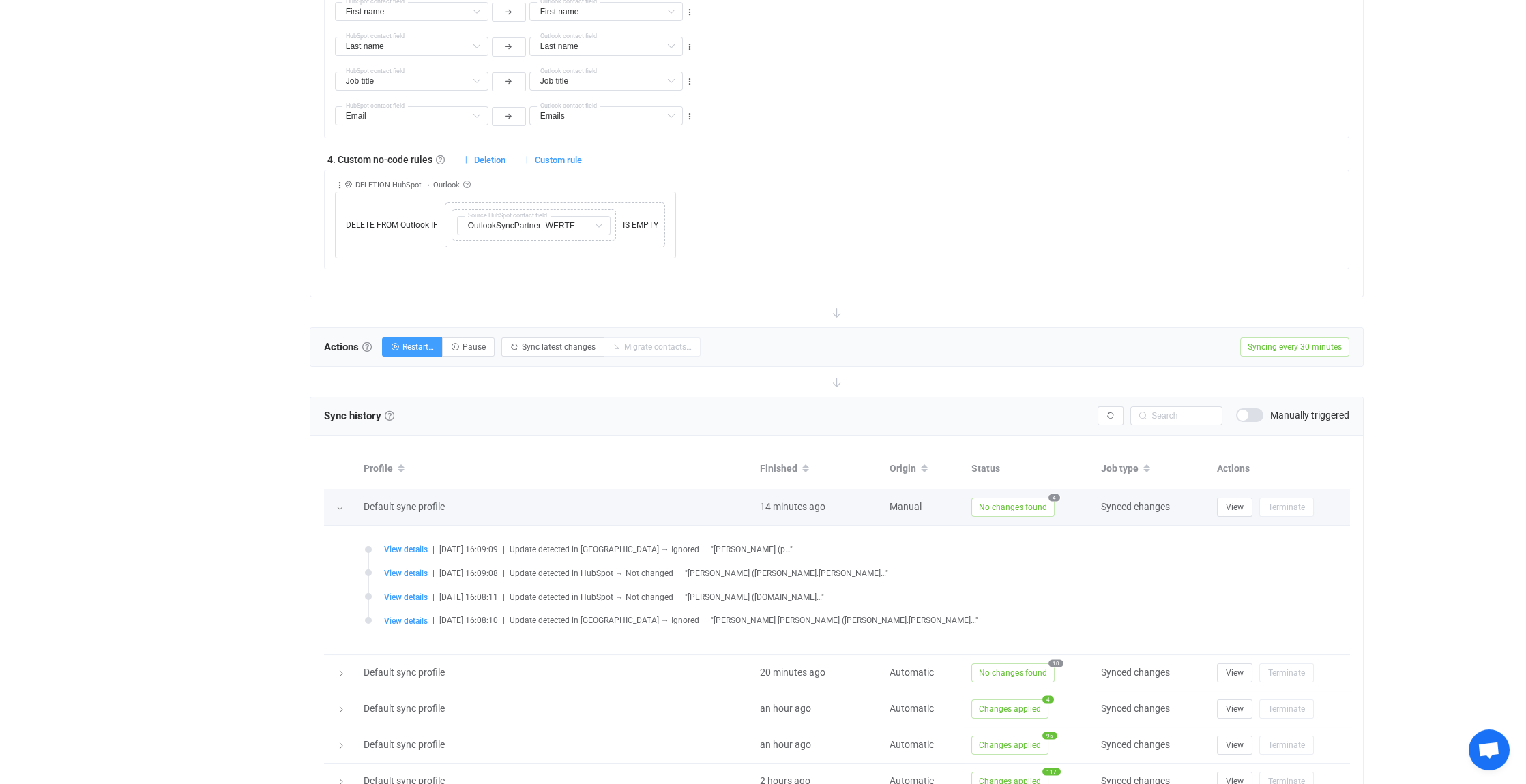
click at [340, 504] on icon at bounding box center [339, 508] width 8 height 8
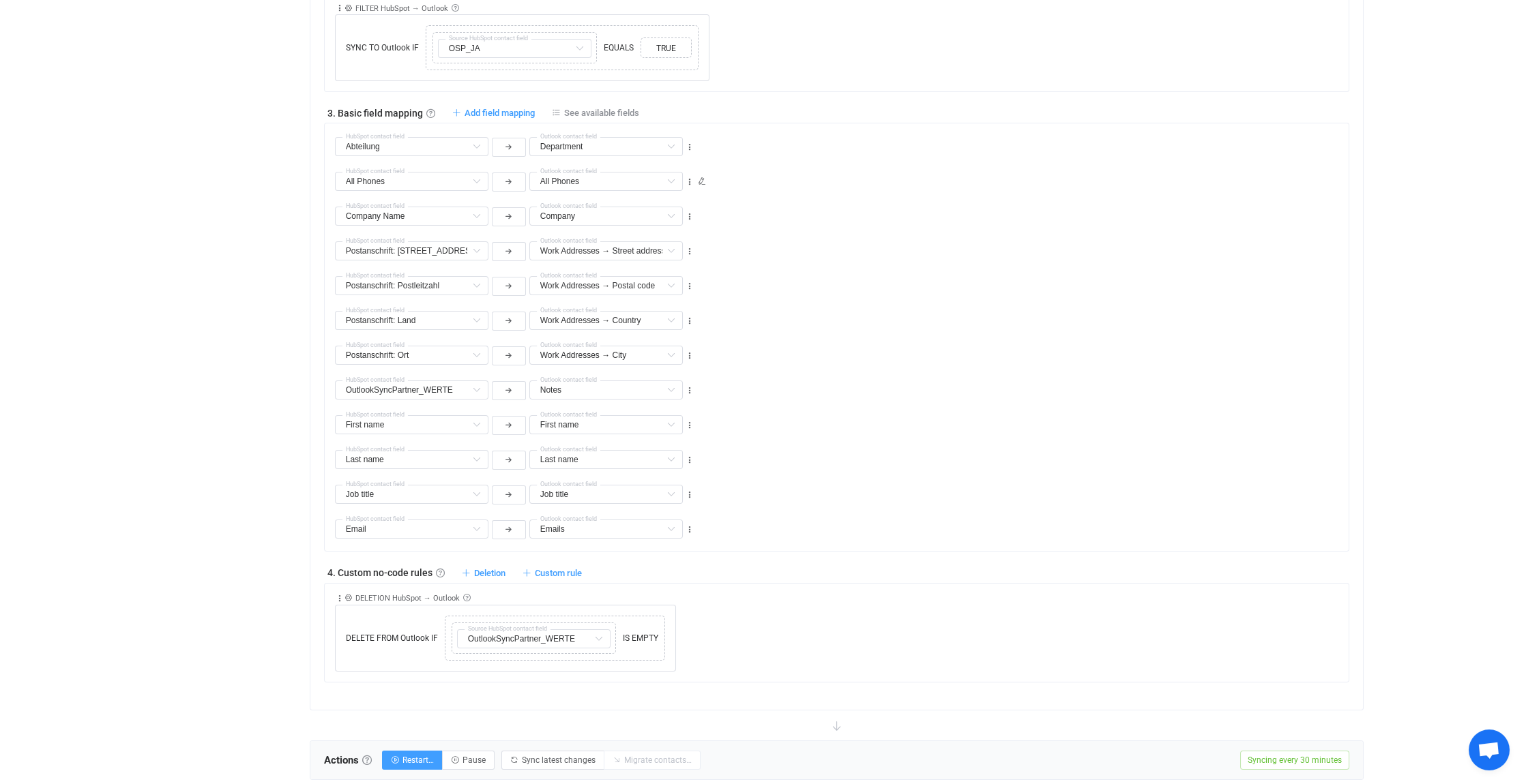
scroll to position [682, 0]
click at [486, 566] on span "Deletion" at bounding box center [490, 569] width 32 height 10
click at [410, 621] on li "Delete contact from Outlook if …" at bounding box center [421, 624] width 166 height 25
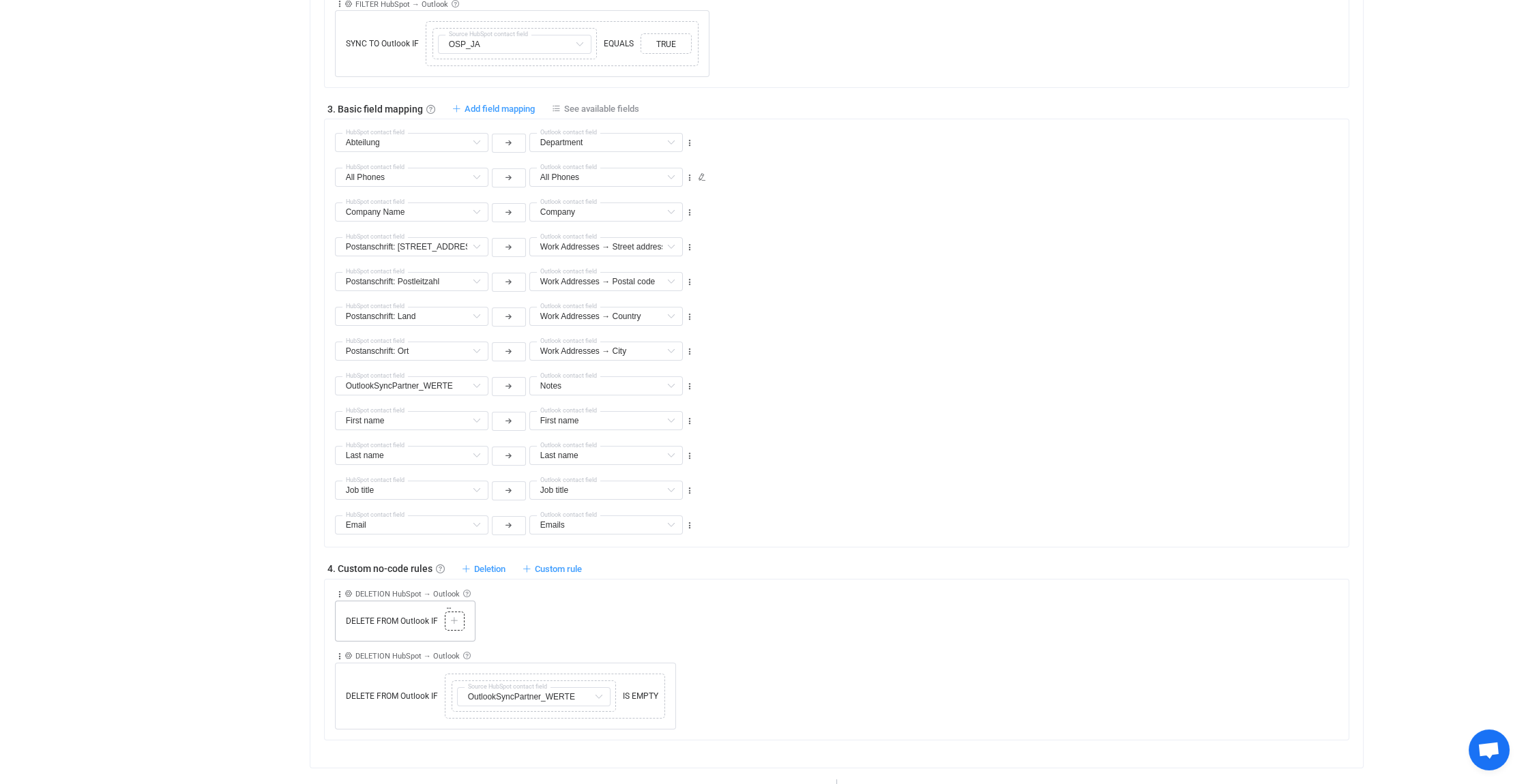
click at [455, 617] on icon at bounding box center [454, 621] width 8 height 8
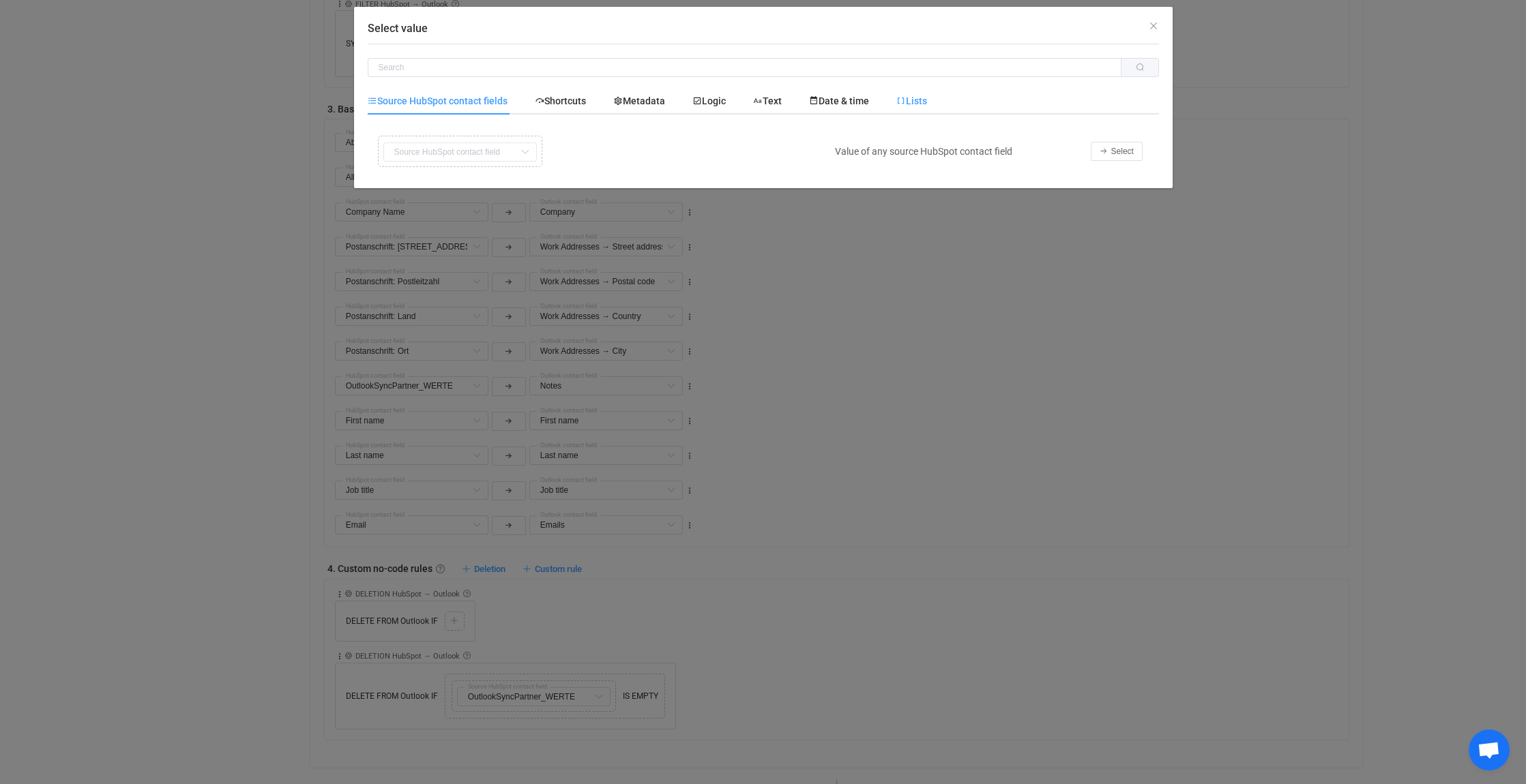
click at [928, 99] on span "Lists" at bounding box center [911, 101] width 31 height 11
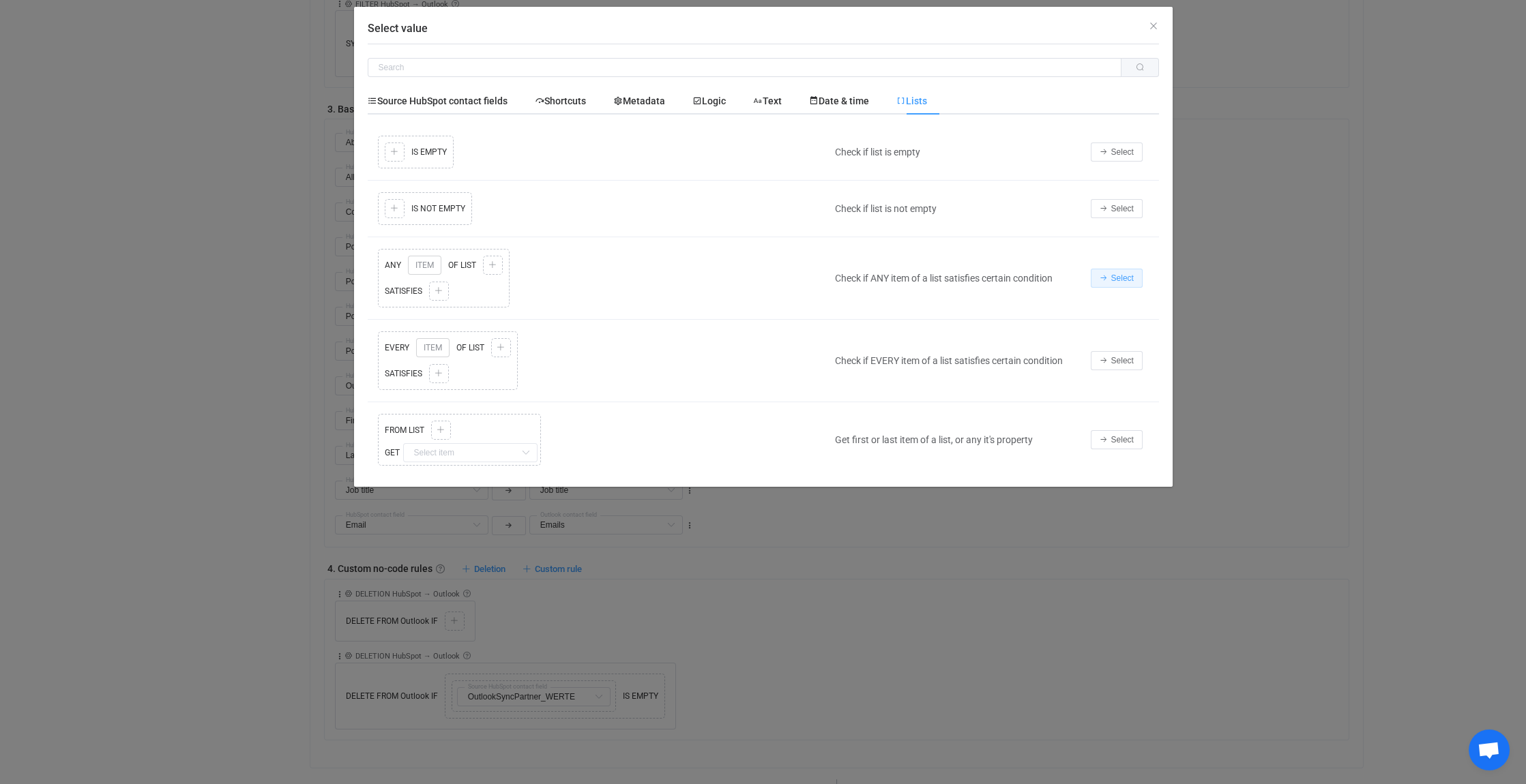
click at [1123, 276] on span "Select" at bounding box center [1122, 279] width 23 height 10
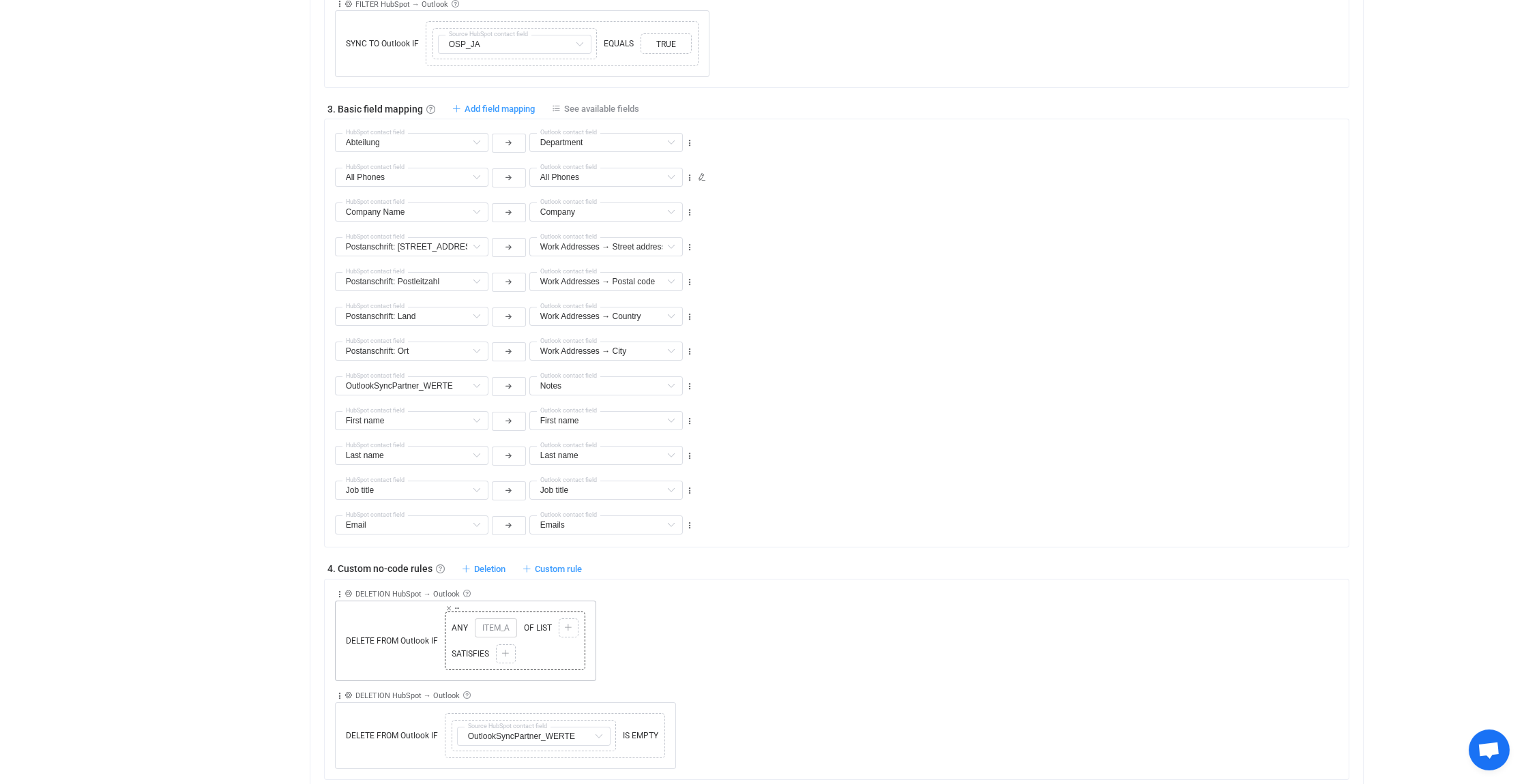
click at [499, 627] on span "ITEM_A" at bounding box center [495, 628] width 43 height 19
click at [484, 627] on span "ITEM_A" at bounding box center [495, 628] width 43 height 19
click at [502, 625] on span "ITEM_A" at bounding box center [495, 628] width 43 height 19
drag, startPoint x: 489, startPoint y: 653, endPoint x: 452, endPoint y: 653, distance: 37.0
click at [452, 653] on span "SATISFIES" at bounding box center [470, 653] width 45 height 12
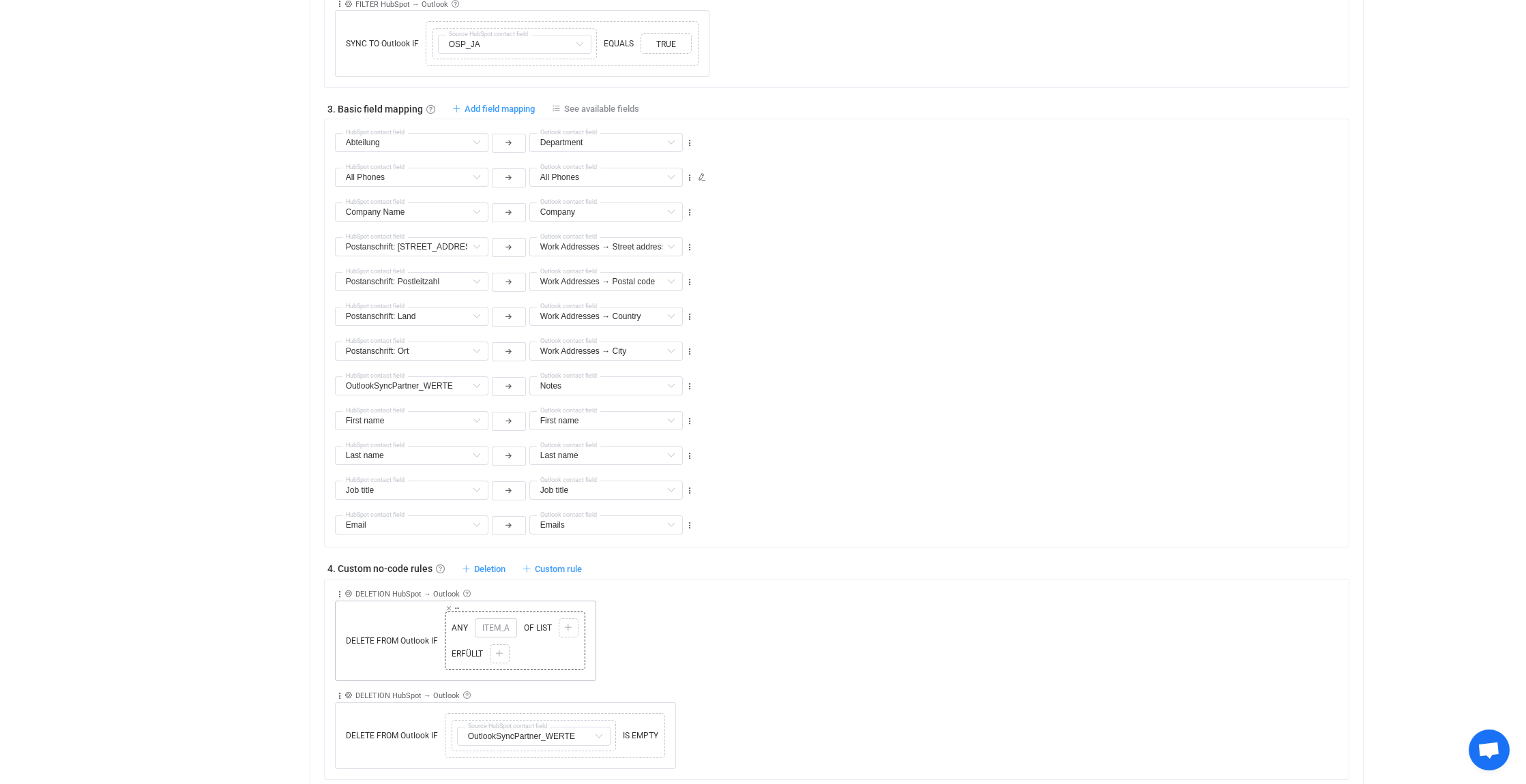
click at [540, 659] on div "ERFÜLLT Copy Cut Paste TYPE MISMATCH Select value" at bounding box center [514, 653] width 134 height 26
drag, startPoint x: 511, startPoint y: 626, endPoint x: 477, endPoint y: 623, distance: 34.1
click at [477, 623] on span "ITEM_A" at bounding box center [495, 628] width 43 height 19
drag, startPoint x: 477, startPoint y: 623, endPoint x: 534, endPoint y: 641, distance: 59.8
click at [534, 641] on div "ERFÜLLT Copy Cut Paste TYPE MISMATCH Select value" at bounding box center [514, 653] width 134 height 26
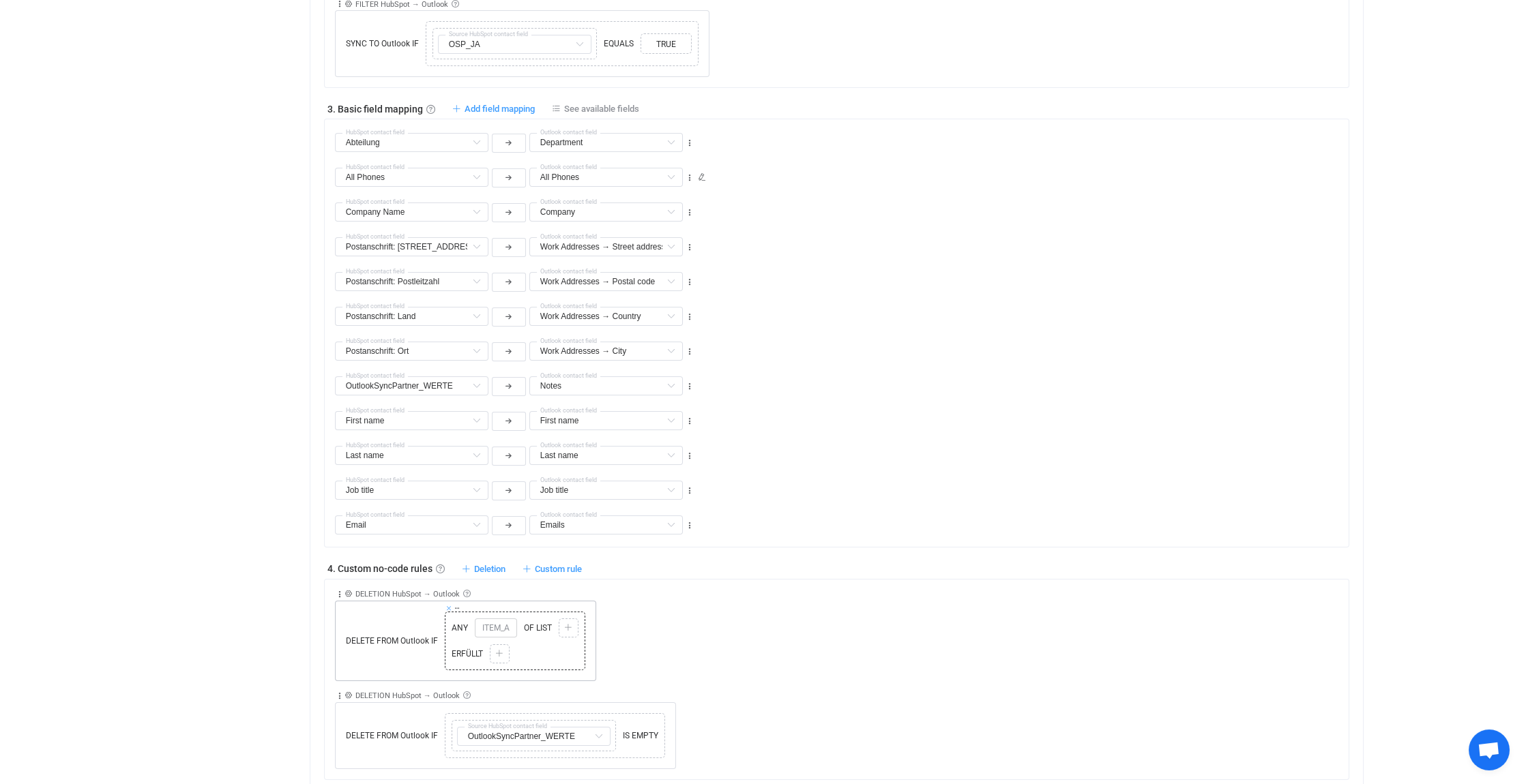
click at [448, 607] on icon at bounding box center [448, 608] width 7 height 7
click at [459, 619] on div at bounding box center [454, 621] width 13 height 12
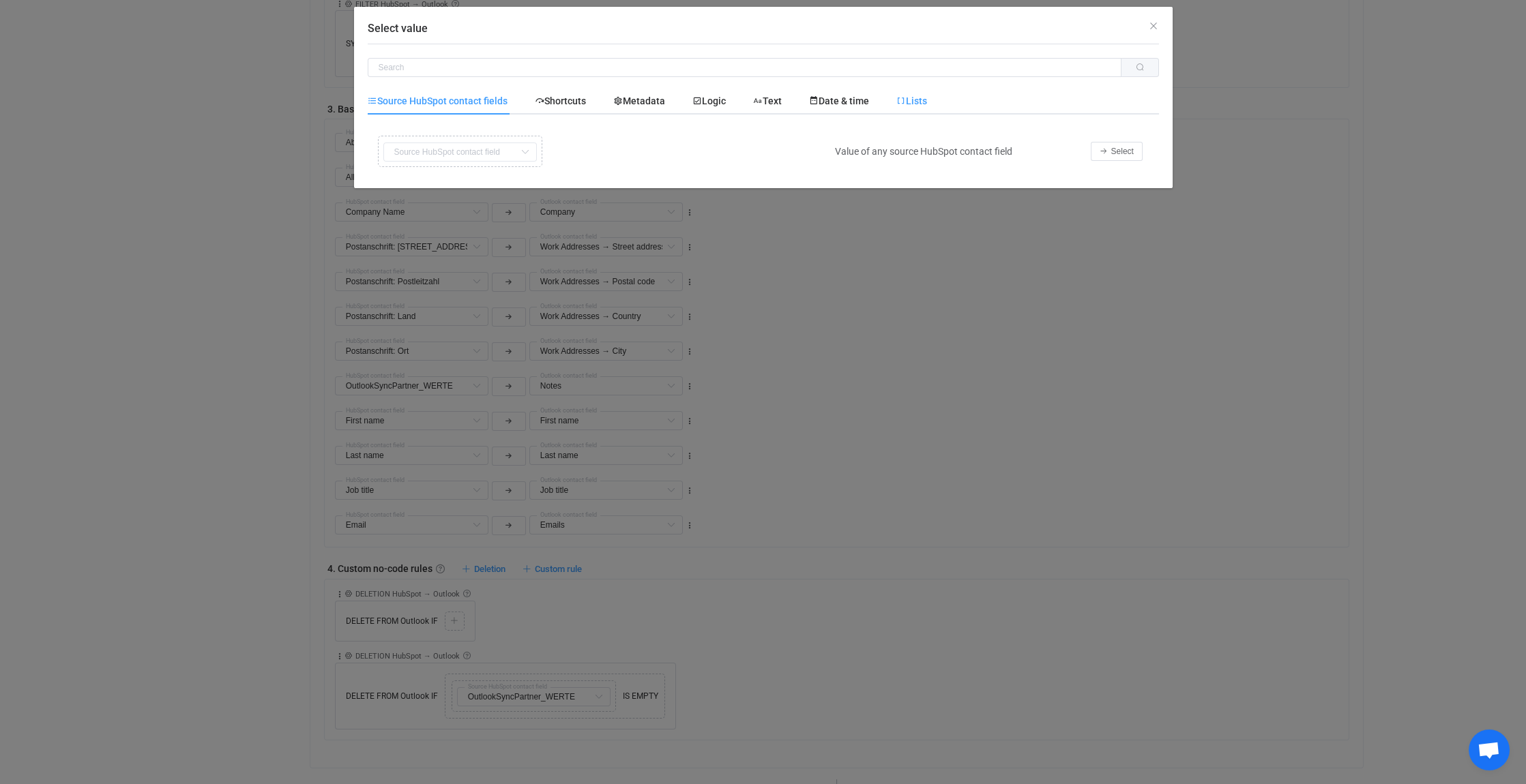
click at [921, 104] on span "Lists" at bounding box center [911, 101] width 31 height 11
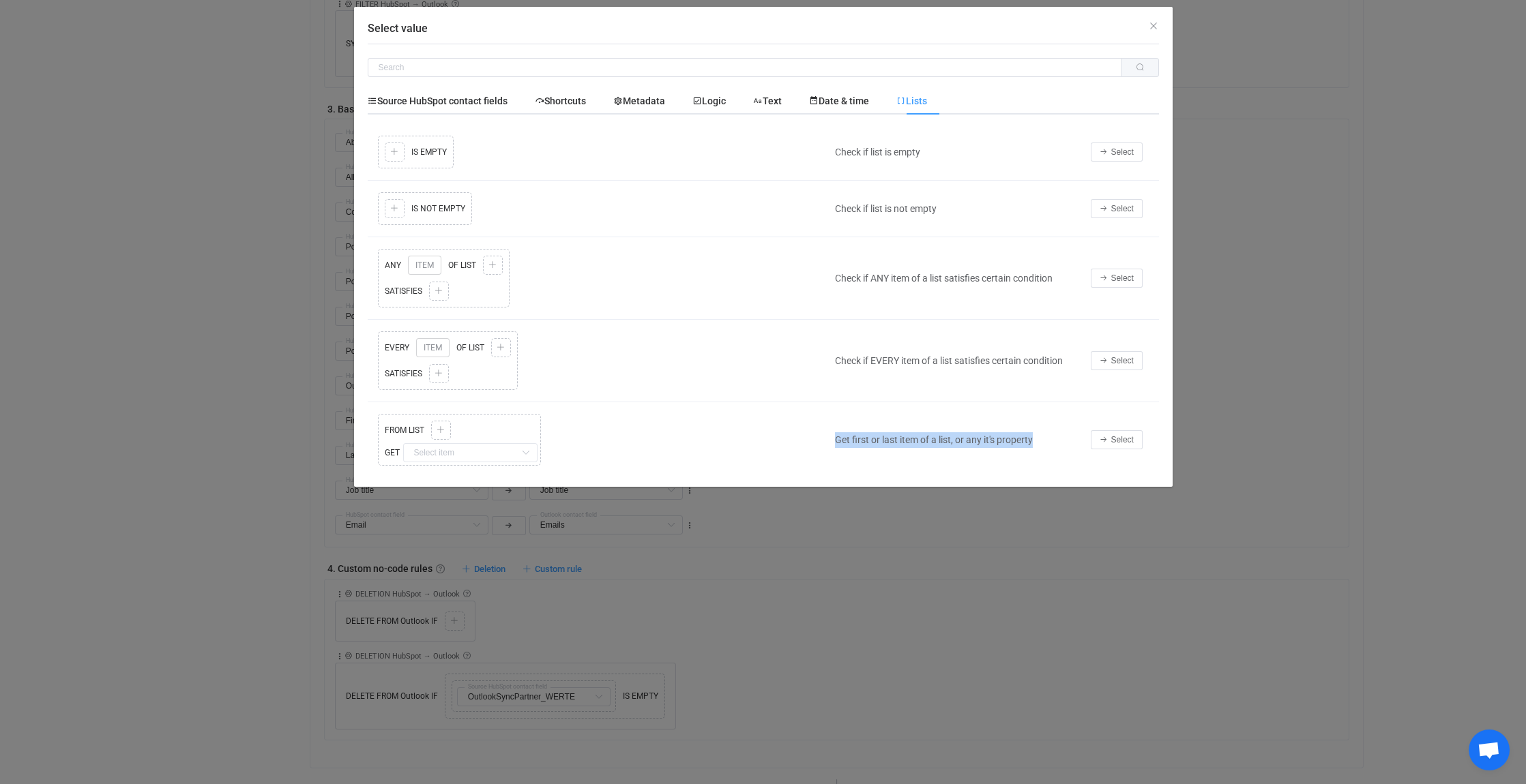
drag, startPoint x: 832, startPoint y: 437, endPoint x: 1043, endPoint y: 445, distance: 211.2
click at [1043, 445] on td "Get first or last item of a list, or any it's property" at bounding box center [955, 440] width 256 height 75
drag, startPoint x: 1043, startPoint y: 445, endPoint x: 1000, endPoint y: 437, distance: 43.7
click at [1015, 458] on td "Abrufen des ersten oder letzten Elements einer Liste oder einer ihrer Eigenscha…" at bounding box center [955, 440] width 256 height 75
drag, startPoint x: 827, startPoint y: 358, endPoint x: 1071, endPoint y: 353, distance: 244.1
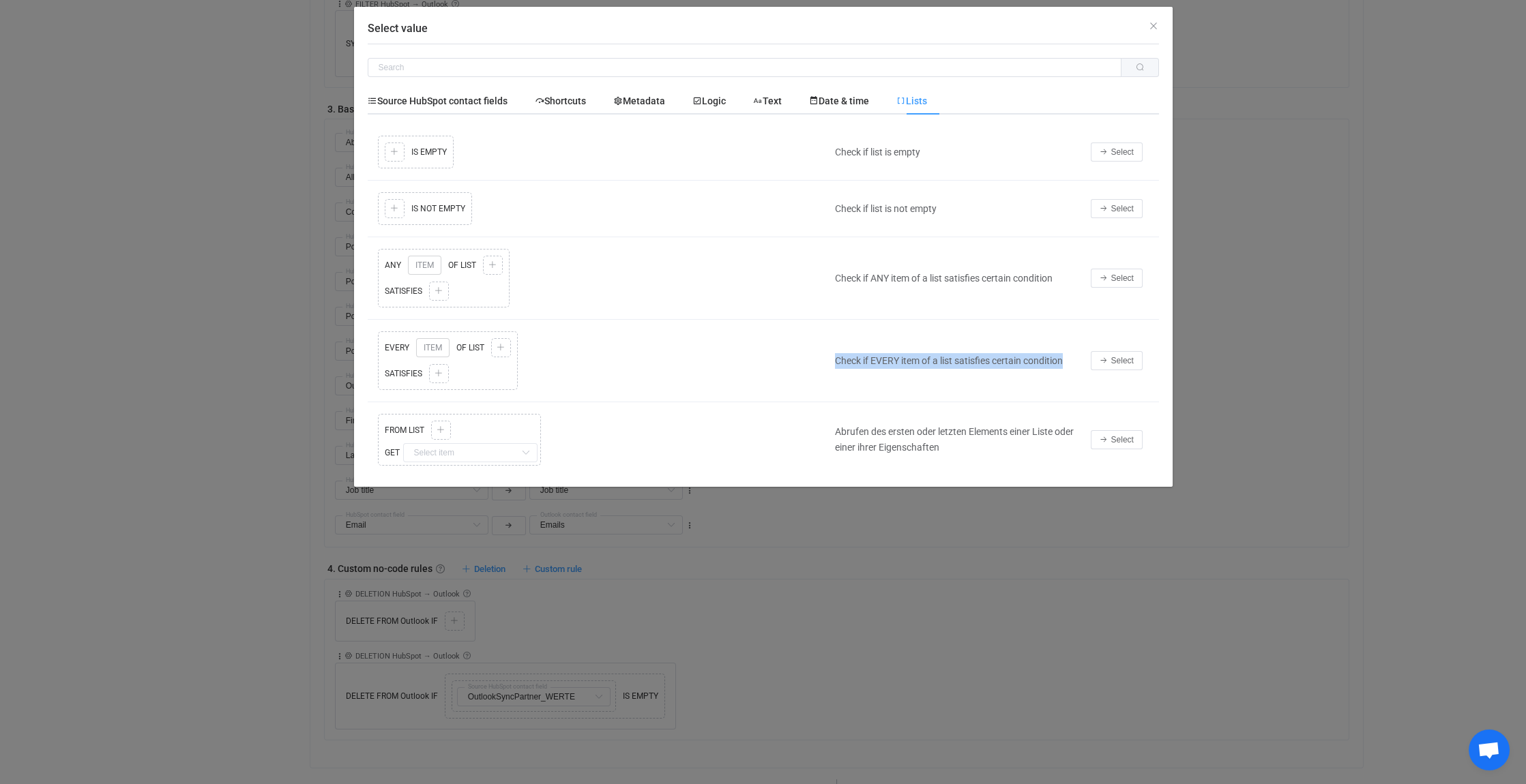
click at [1071, 353] on tr "Copy Cut Replace TYPE MISMATCH EVERY ITEM OF LIST Copy Cut Paste TYPE MISMATCH …" at bounding box center [763, 361] width 791 height 82
drag, startPoint x: 1071, startPoint y: 353, endPoint x: 1026, endPoint y: 357, distance: 45.2
click at [928, 371] on div "Überprüfen, ob JEDES Element einer Liste bestimmte Bedingungen erfüllt" at bounding box center [955, 361] width 256 height 32
drag, startPoint x: 842, startPoint y: 272, endPoint x: 853, endPoint y: 274, distance: 11.2
click at [853, 274] on div "Check if ANY item of a list satisfies certain condition" at bounding box center [955, 279] width 256 height 16
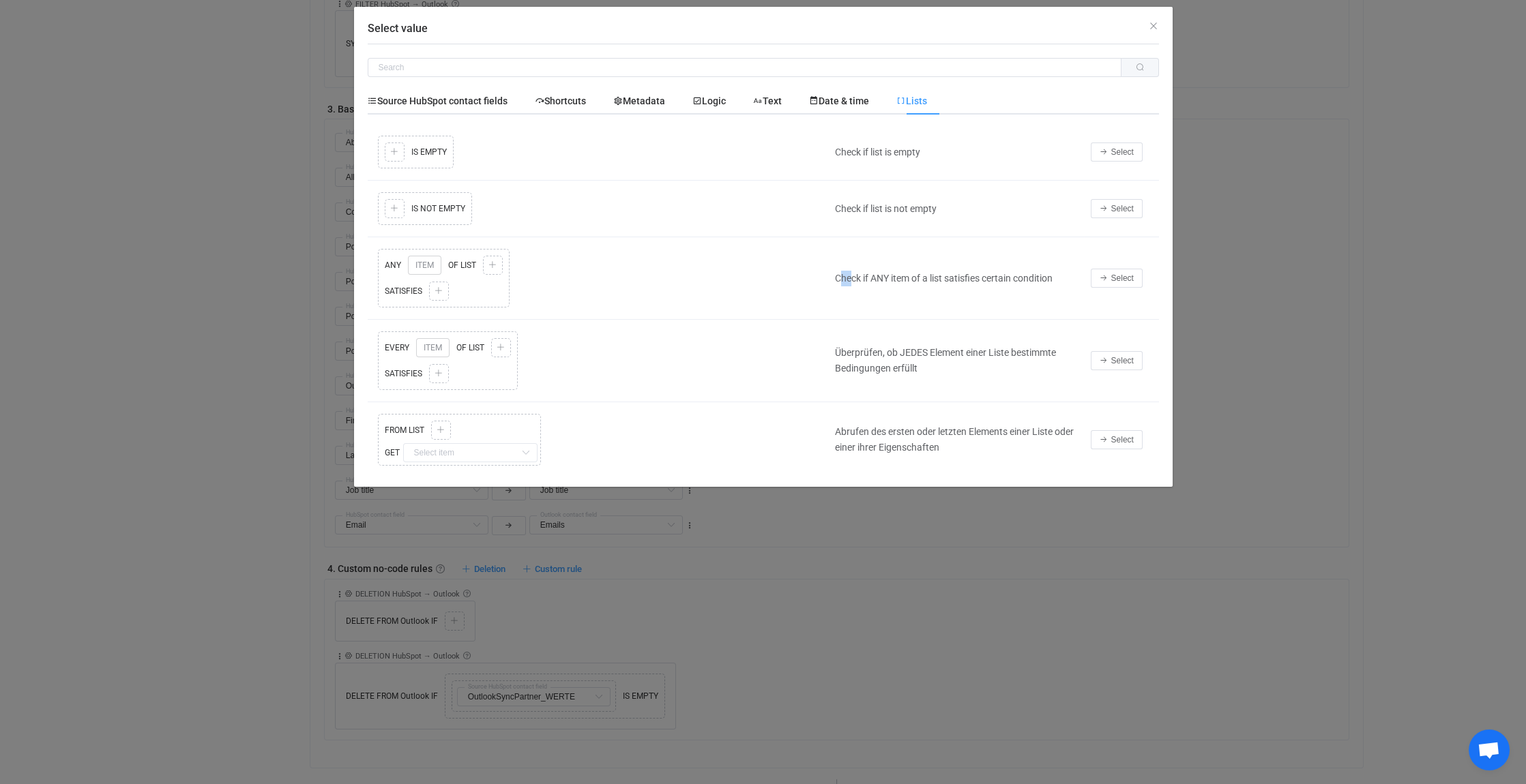
click at [854, 275] on div "Check if ANY item of a list satisfies certain condition" at bounding box center [955, 279] width 256 height 16
drag, startPoint x: 835, startPoint y: 272, endPoint x: 1064, endPoint y: 280, distance: 229.1
click at [1064, 280] on div "Check if ANY item of a list satisfies certain condition" at bounding box center [955, 279] width 256 height 16
drag, startPoint x: 1064, startPoint y: 280, endPoint x: 1033, endPoint y: 278, distance: 31.1
click at [960, 296] on td "Überprüfen, ob IRGENDEIN Element einer Liste eine bestimmte Bedingung erfüllt" at bounding box center [955, 278] width 256 height 82
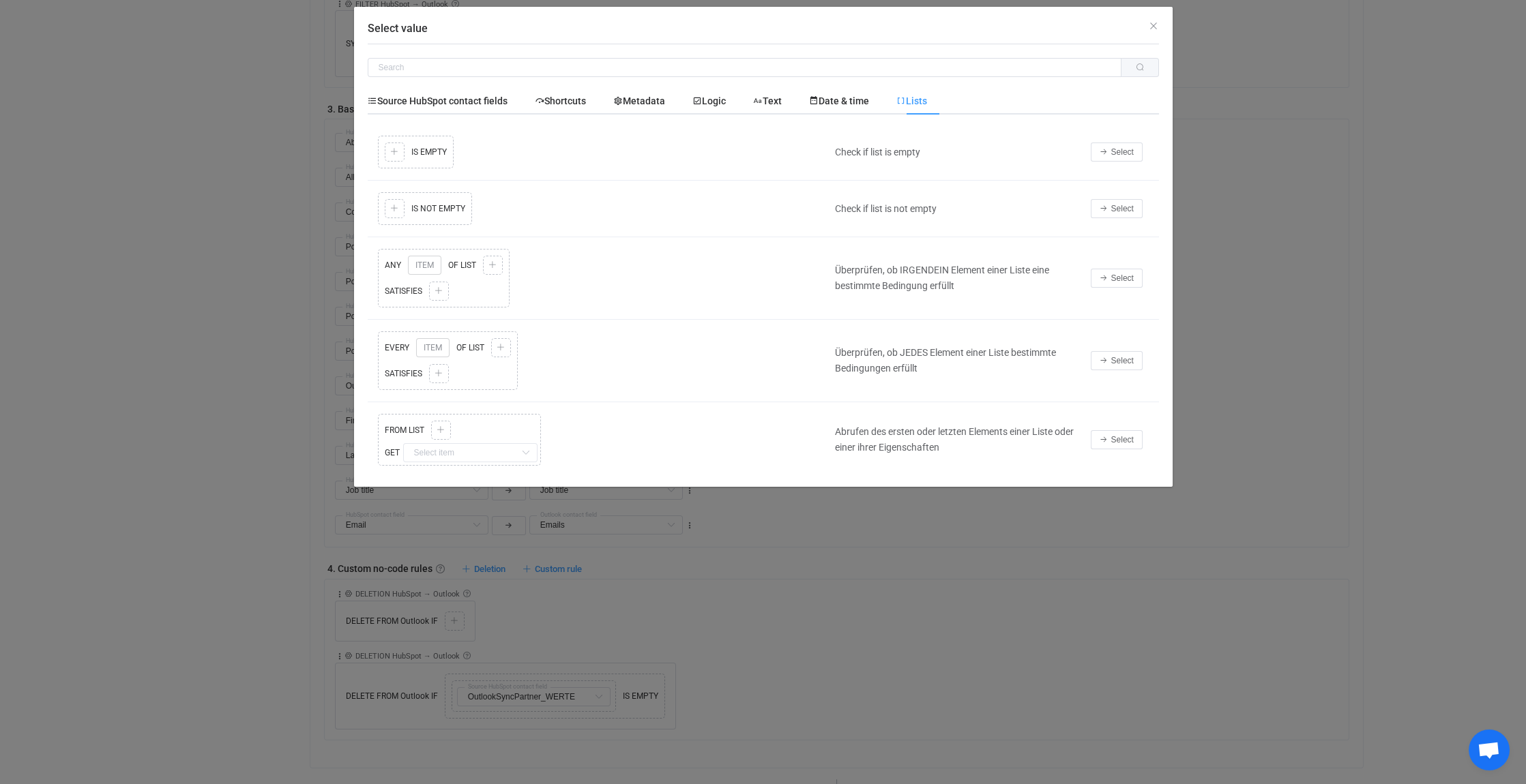
drag, startPoint x: 838, startPoint y: 205, endPoint x: 953, endPoint y: 210, distance: 115.1
click at [953, 210] on div "Check if list is not empty" at bounding box center [955, 210] width 256 height 16
drag, startPoint x: 936, startPoint y: 208, endPoint x: 832, endPoint y: 204, distance: 104.1
click at [832, 204] on div "Check if list is not empty" at bounding box center [955, 210] width 256 height 16
drag, startPoint x: 832, startPoint y: 204, endPoint x: 921, endPoint y: 208, distance: 89.1
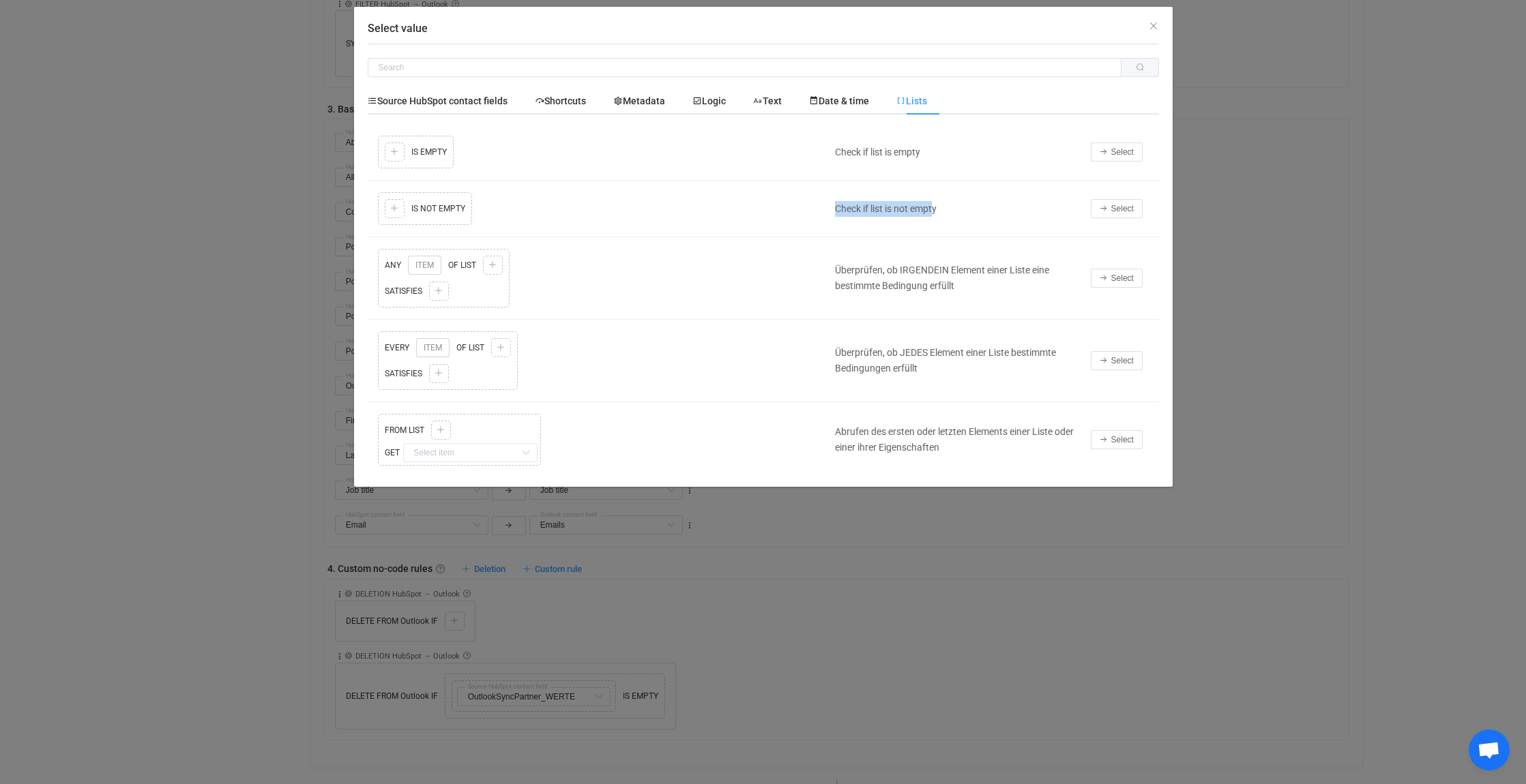
click at [914, 208] on div "Check if list is not empty" at bounding box center [955, 210] width 256 height 16
drag, startPoint x: 958, startPoint y: 206, endPoint x: 820, endPoint y: 209, distance: 138.0
click at [820, 209] on tr "Copy Cut Replace TYPE MISMATCH Copy Cut Paste TYPE MISMATCH Select value IS NOT…" at bounding box center [763, 209] width 791 height 56
drag, startPoint x: 820, startPoint y: 209, endPoint x: 624, endPoint y: 223, distance: 196.5
click at [624, 223] on div "Copy Cut Replace TYPE MISMATCH Copy Cut Paste TYPE MISMATCH Select value IS NOT…" at bounding box center [598, 209] width 447 height 40
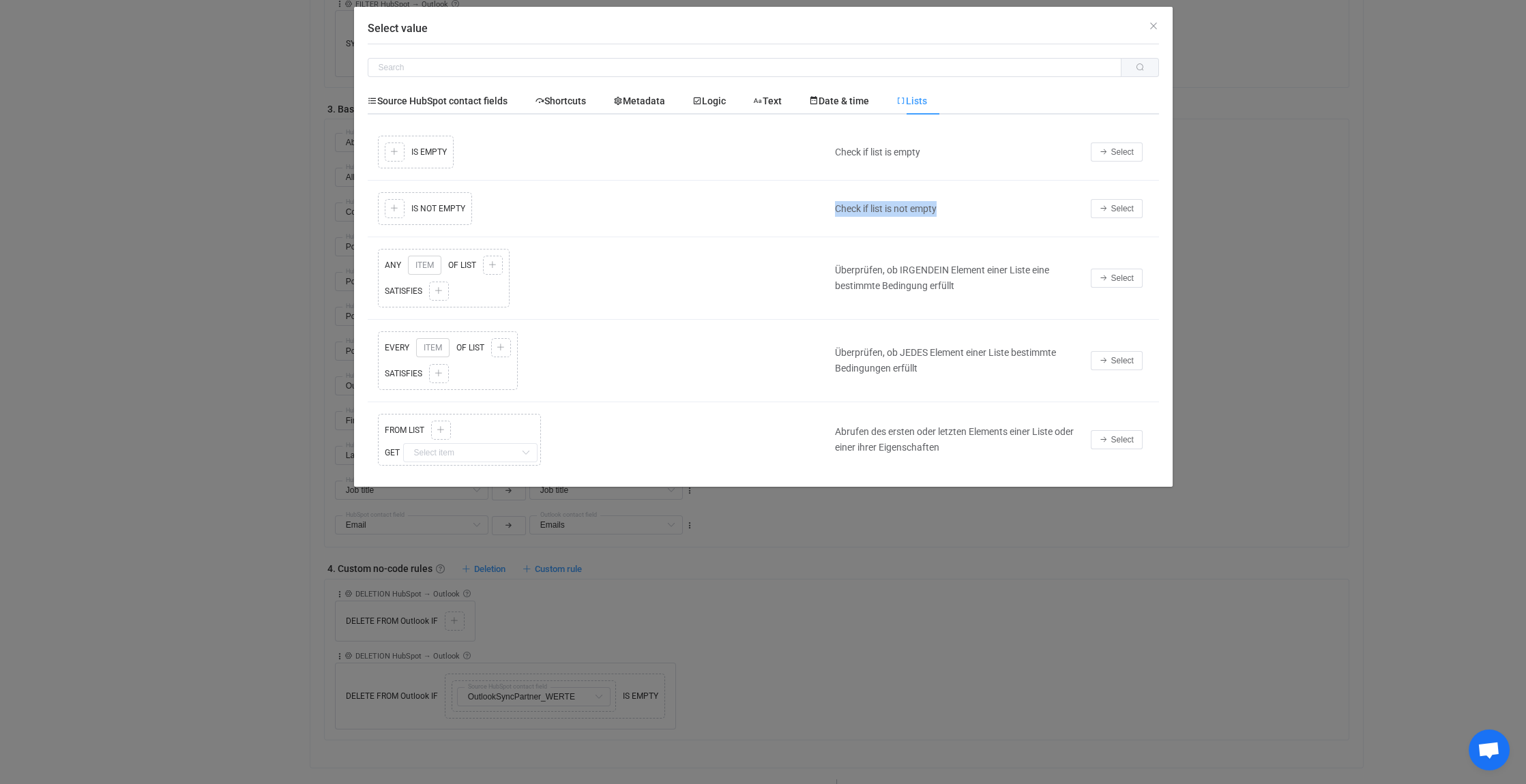
click at [507, 218] on div "Copy Cut Replace TYPE MISMATCH Copy Cut Paste TYPE MISMATCH Select value IS NOT…" at bounding box center [598, 209] width 447 height 40
click at [776, 97] on span "Text" at bounding box center [767, 101] width 29 height 11
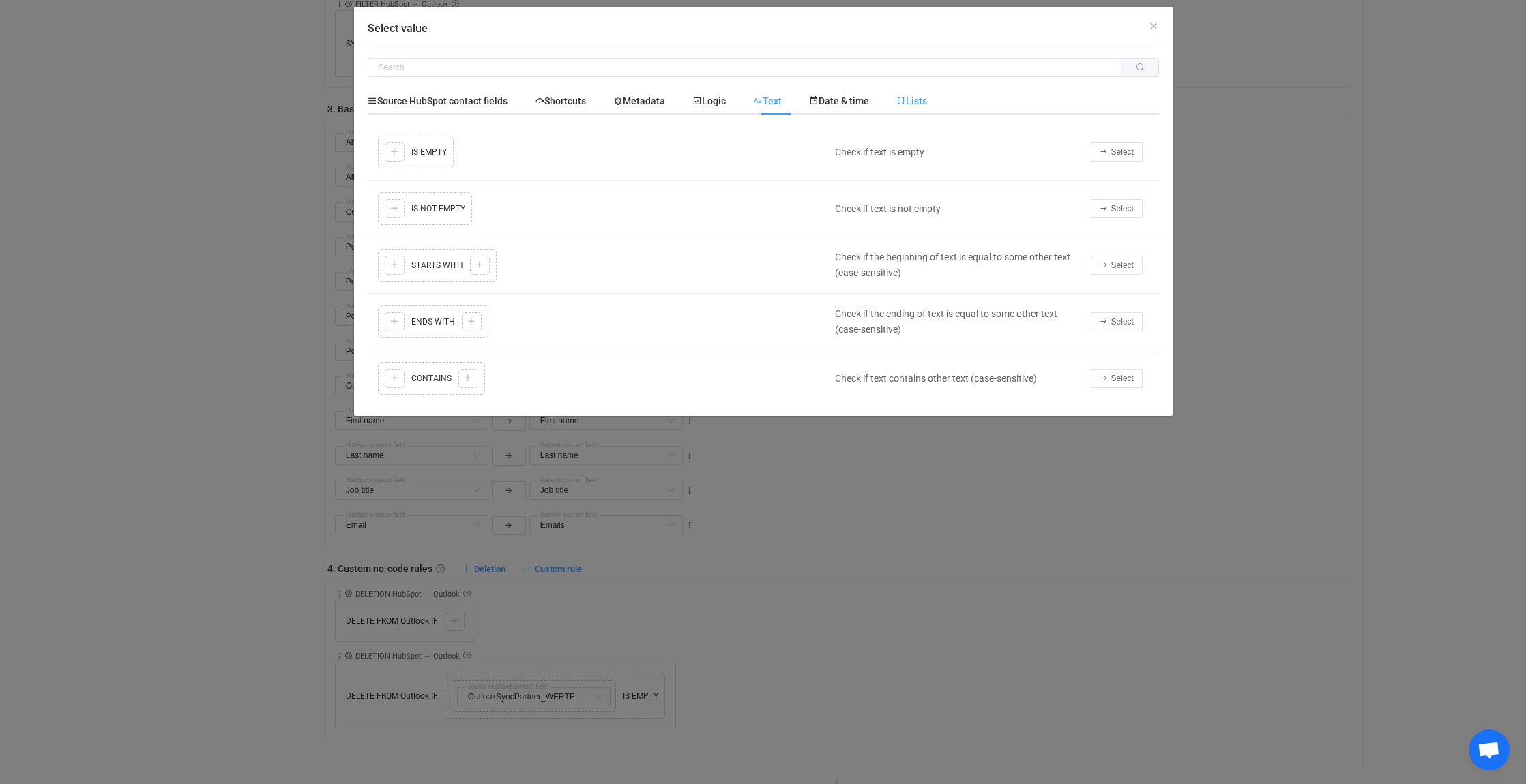
click at [928, 100] on span "Lists" at bounding box center [911, 101] width 31 height 11
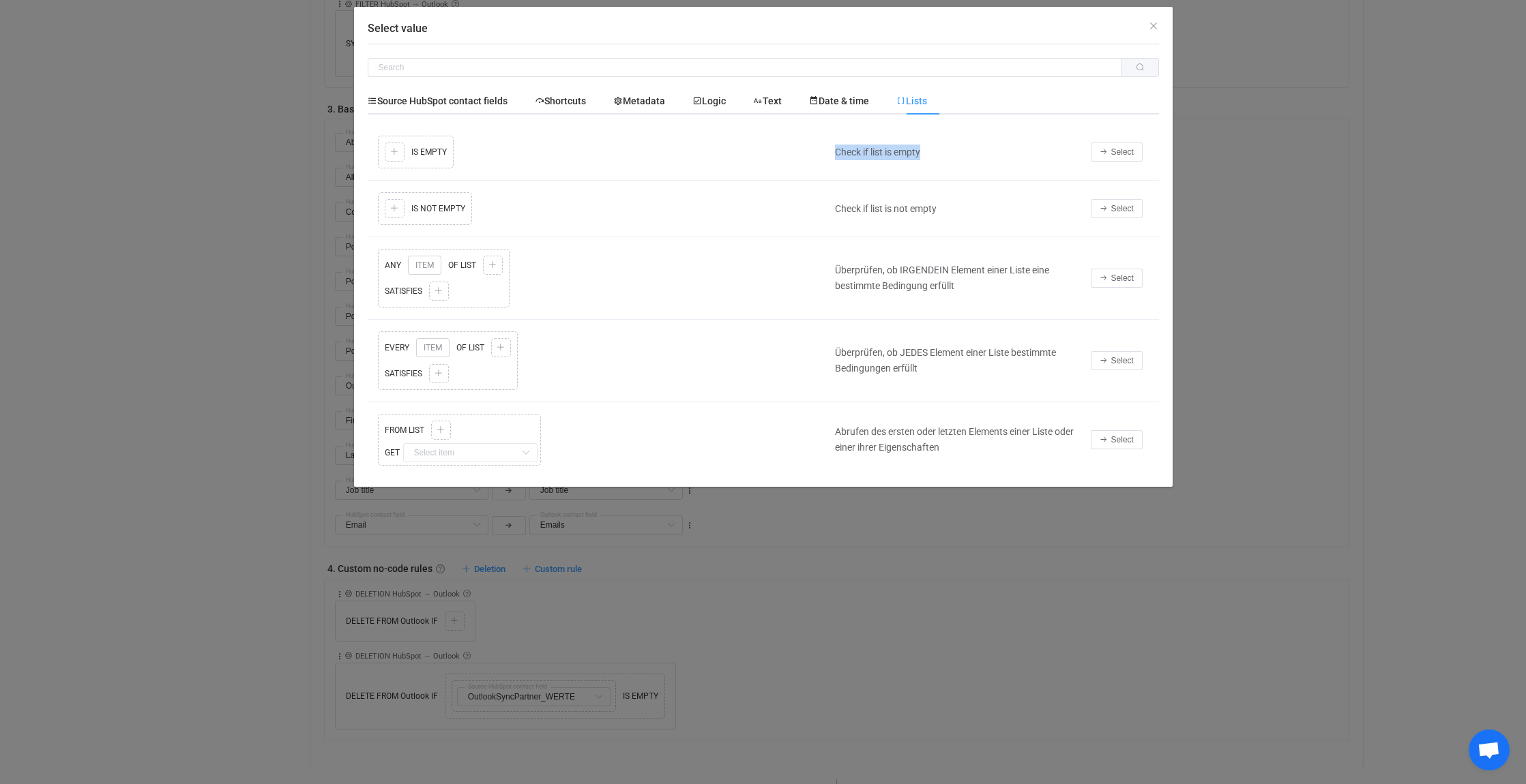
drag, startPoint x: 949, startPoint y: 158, endPoint x: 833, endPoint y: 153, distance: 116.1
click at [833, 153] on div "Check if list is empty" at bounding box center [955, 152] width 256 height 16
drag, startPoint x: 833, startPoint y: 153, endPoint x: 995, endPoint y: 160, distance: 162.2
click at [958, 164] on td "Check if list is empty" at bounding box center [955, 152] width 256 height 56
click at [1127, 146] on button "Select" at bounding box center [1117, 151] width 51 height 19
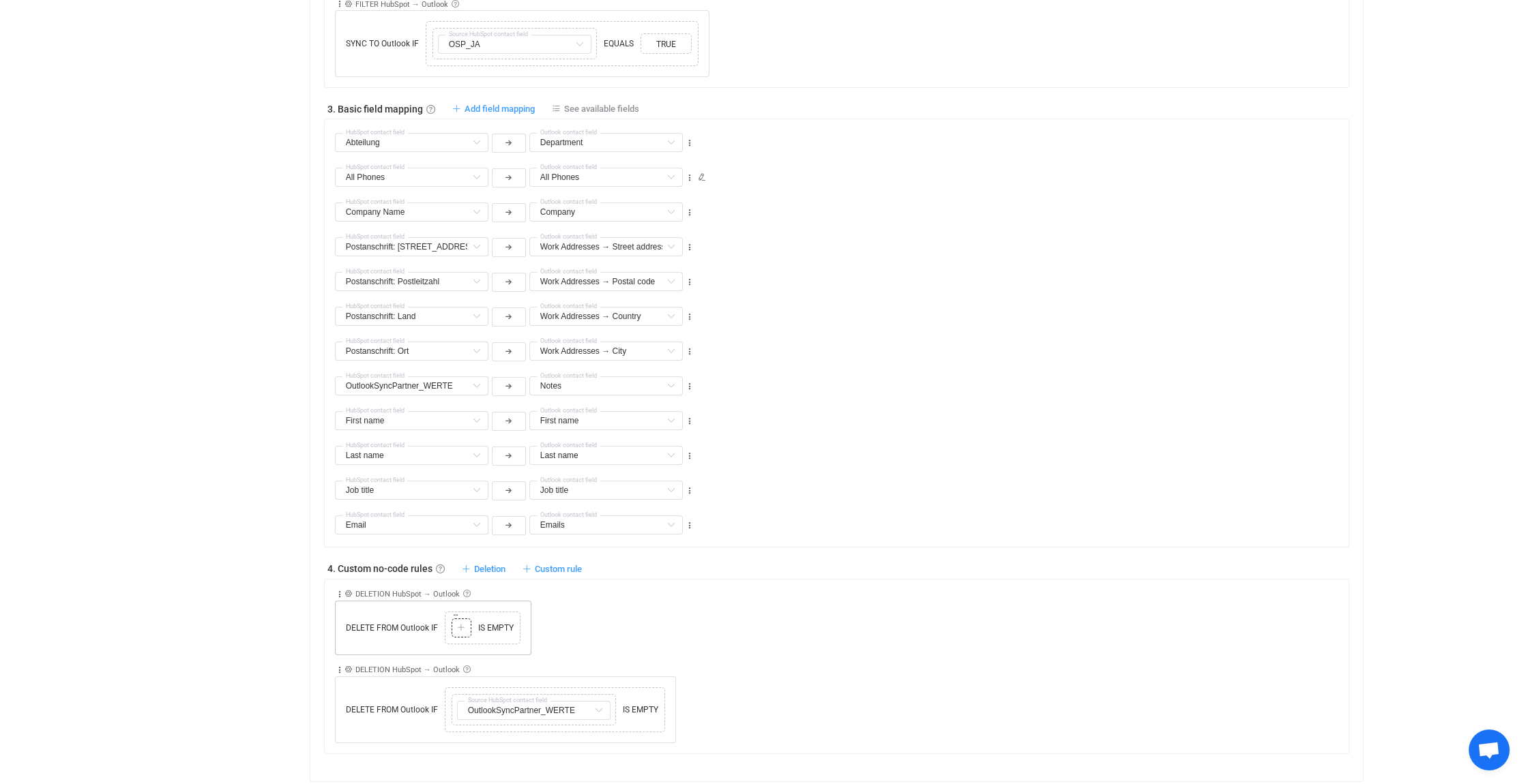
click at [461, 624] on icon at bounding box center [461, 628] width 8 height 8
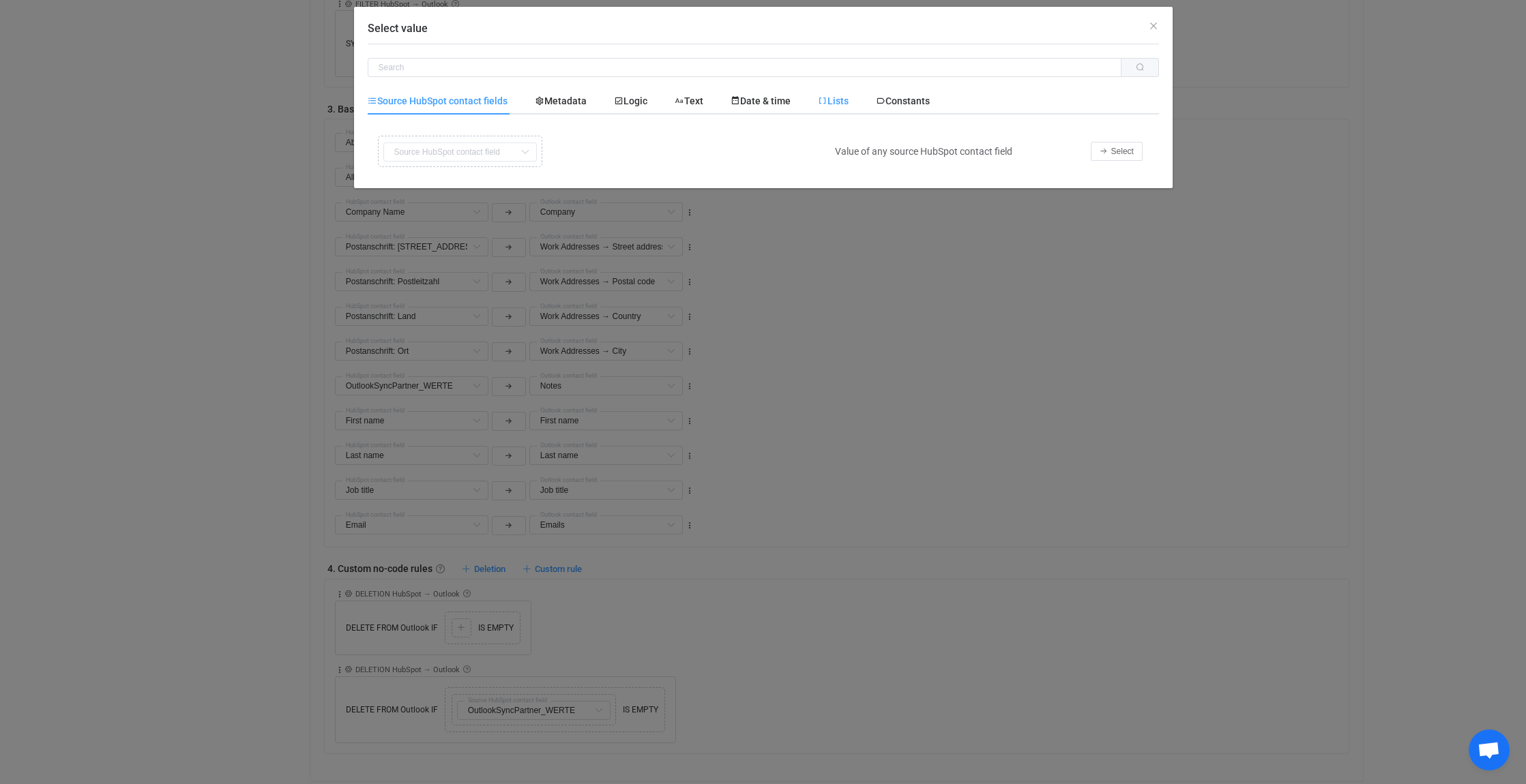
click at [848, 99] on span "Lists" at bounding box center [833, 101] width 31 height 11
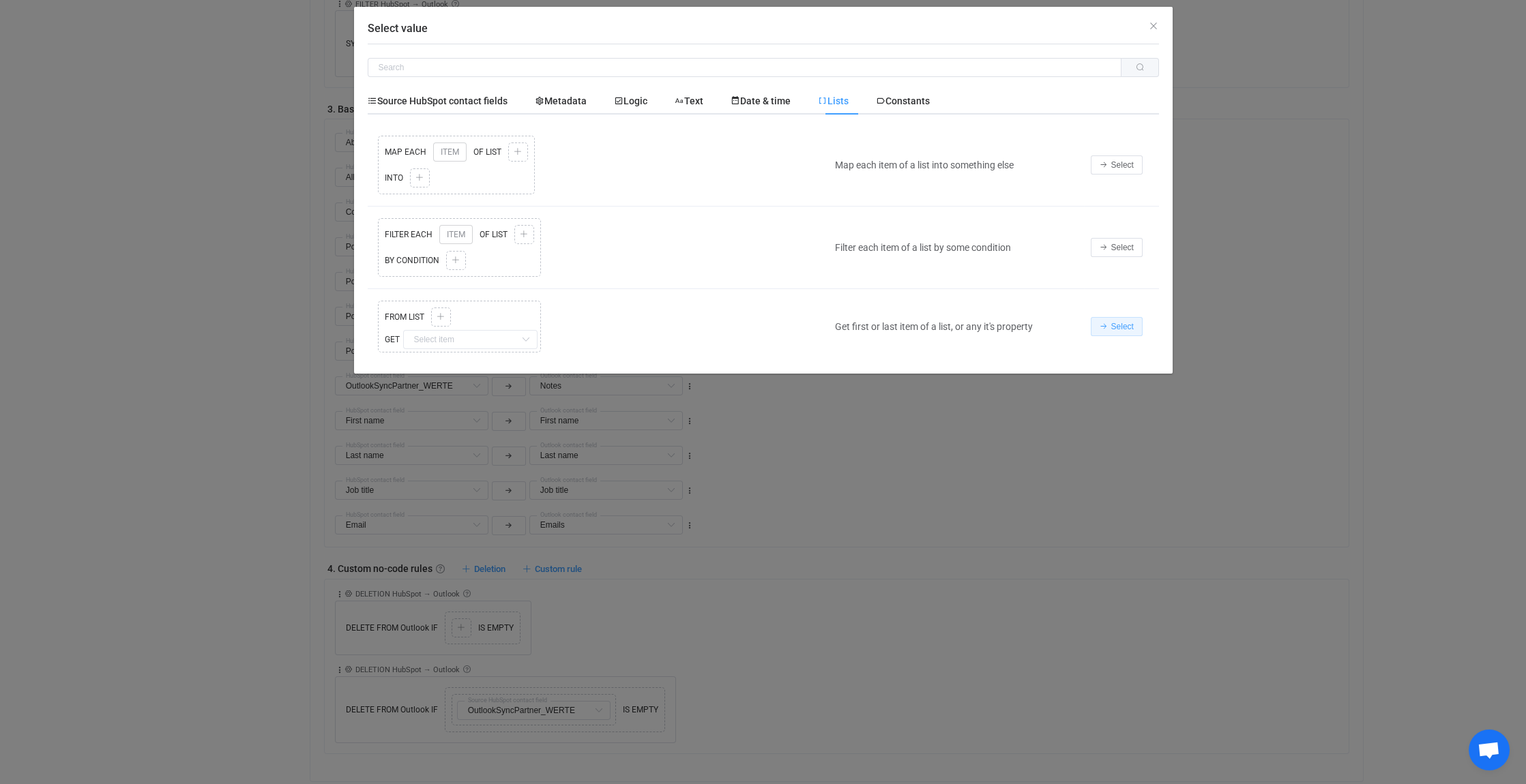
click at [1132, 322] on span "Select" at bounding box center [1122, 327] width 23 height 10
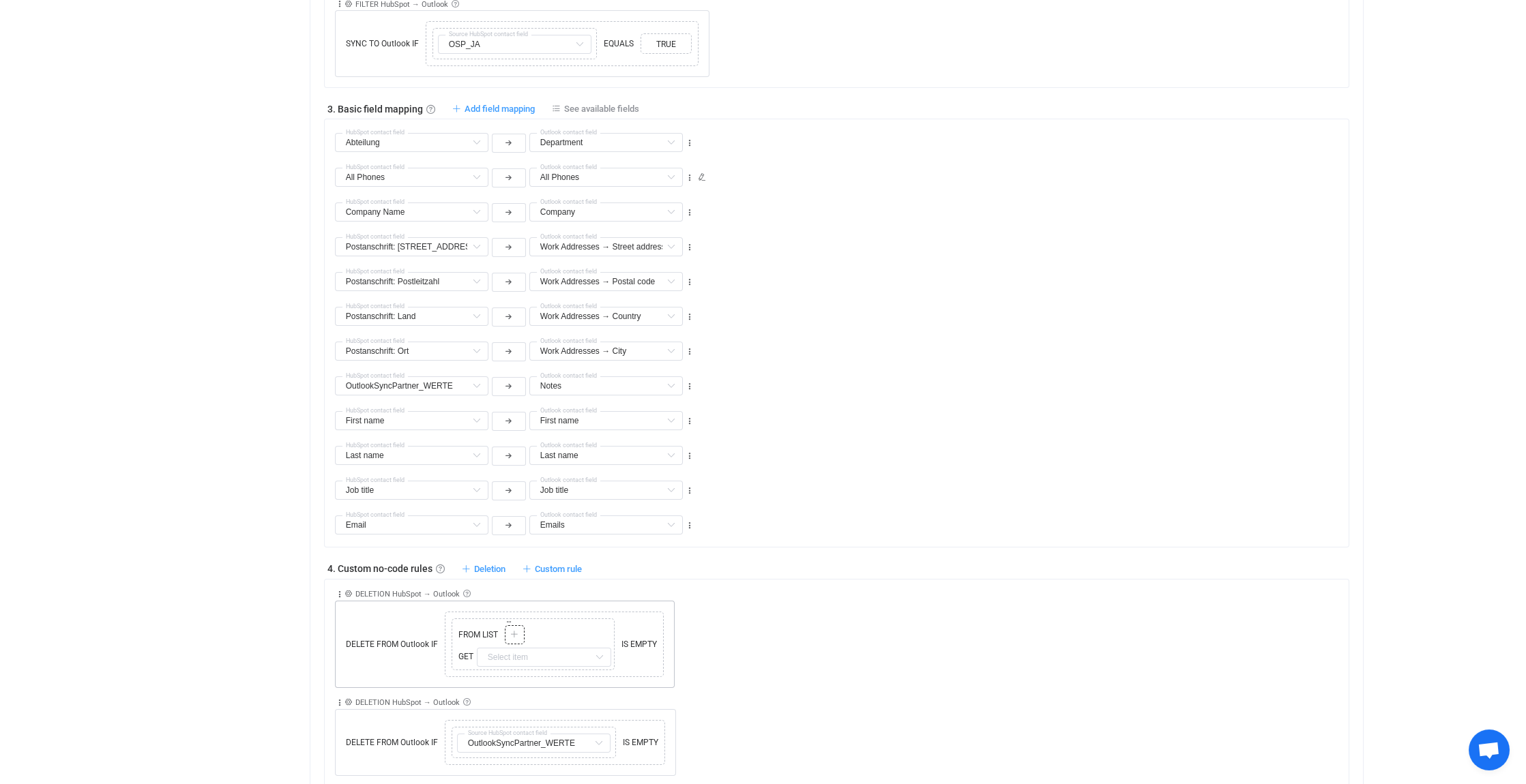
click at [513, 634] on icon at bounding box center [514, 635] width 8 height 8
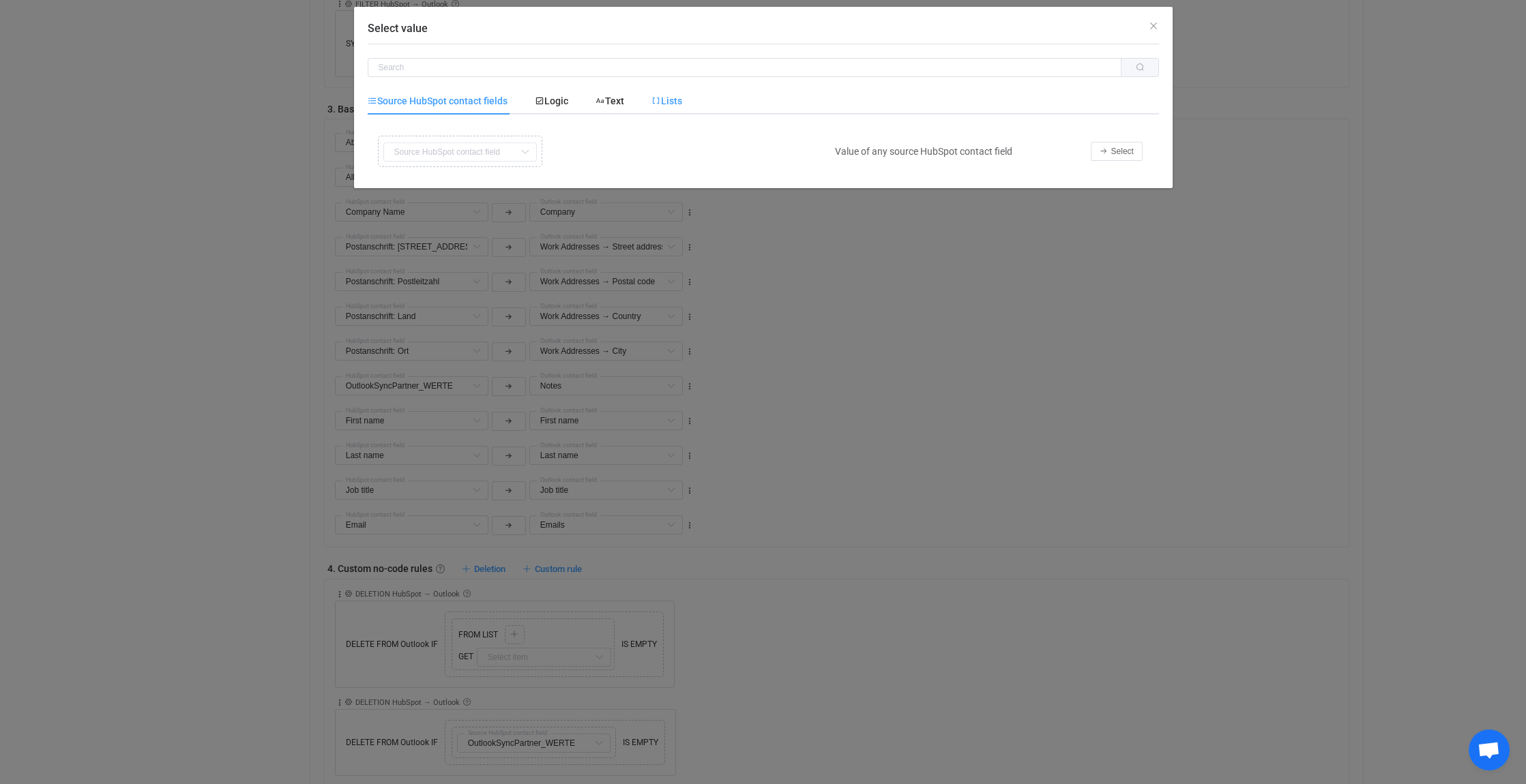
click at [681, 97] on span "Lists" at bounding box center [667, 101] width 31 height 11
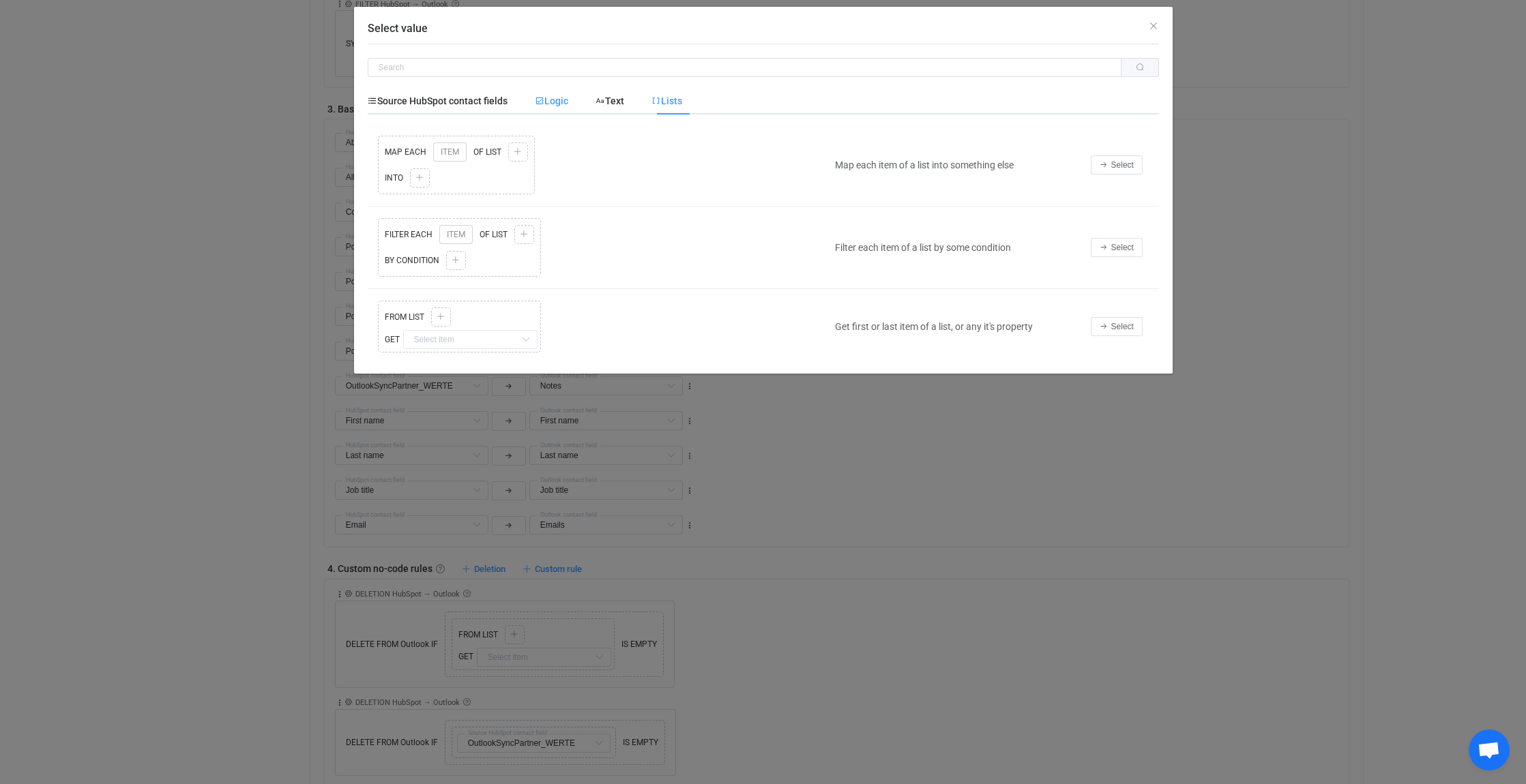
click at [0, 0] on span "Logic" at bounding box center [0, 0] width 0 height 0
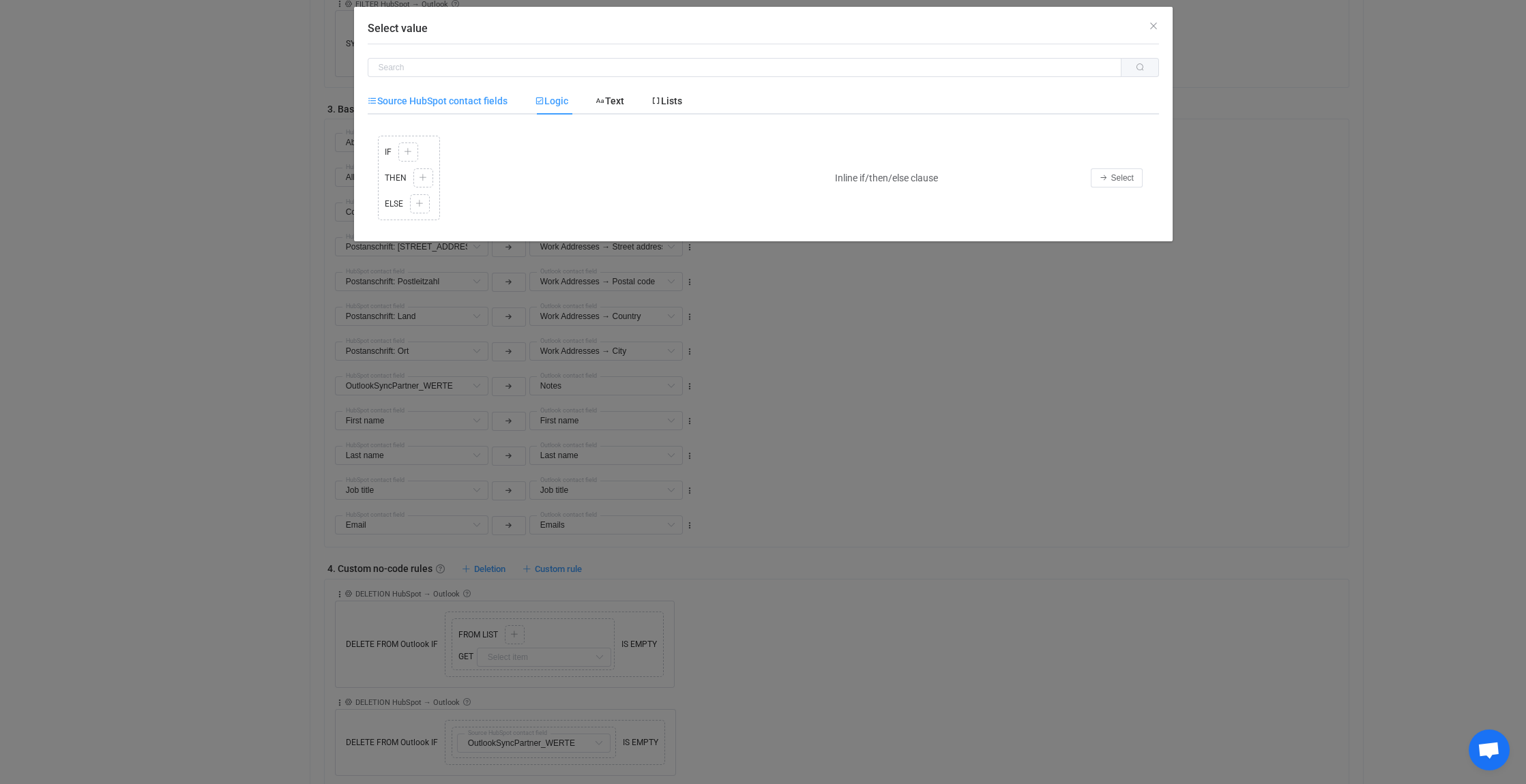
click at [444, 101] on span "Source HubSpot contact fields" at bounding box center [437, 101] width 139 height 11
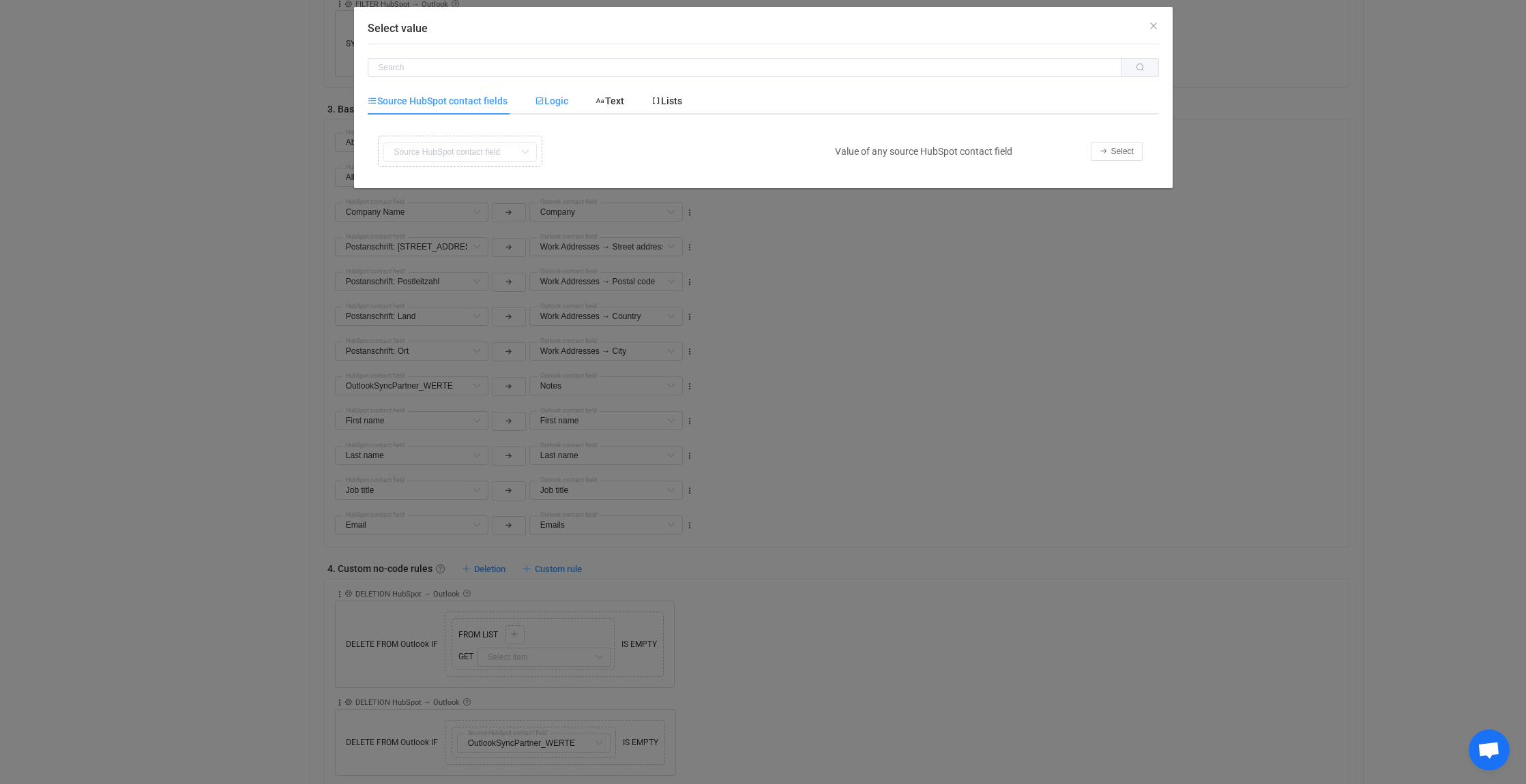
click at [551, 102] on span "Logic" at bounding box center [552, 101] width 34 height 11
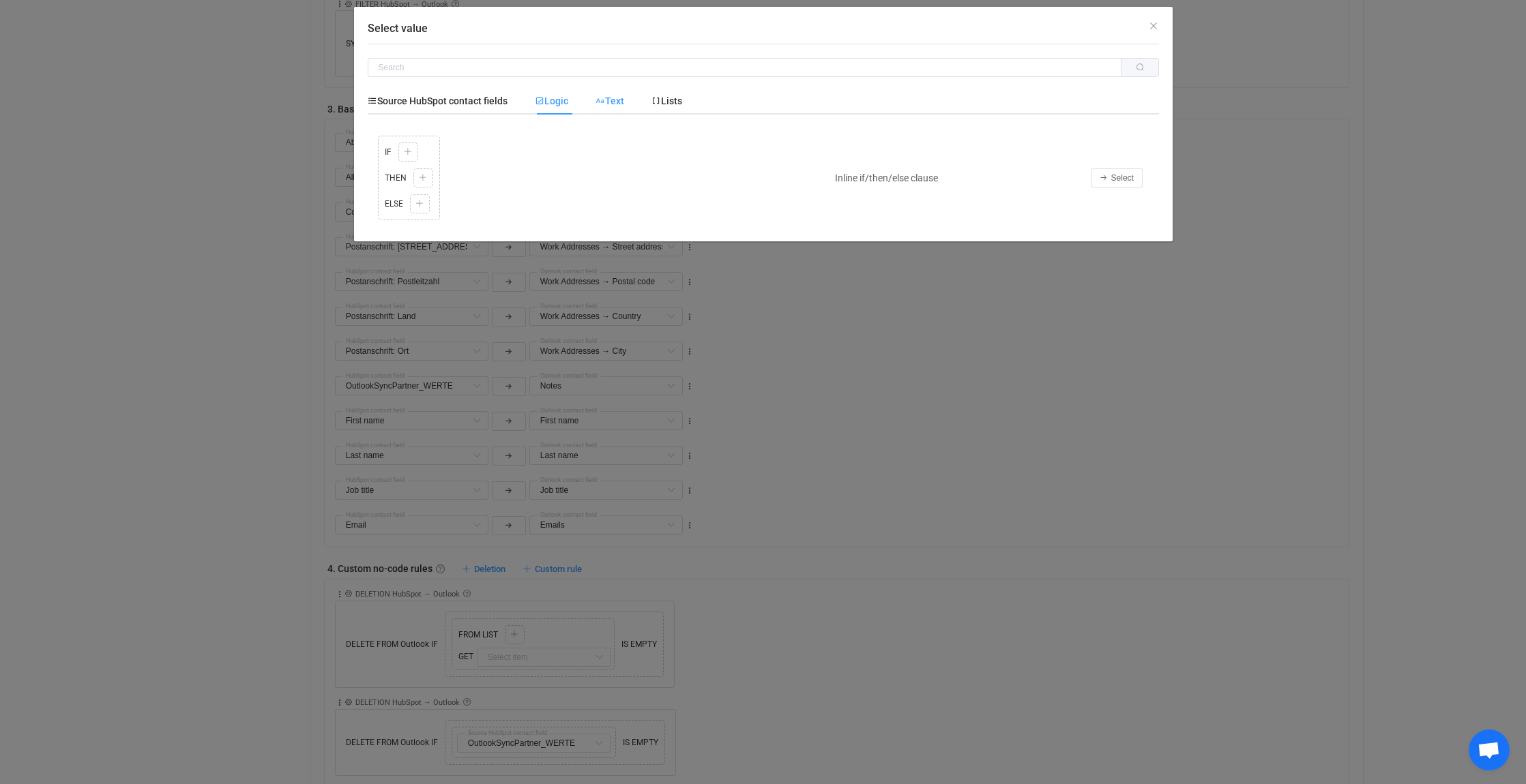
click at [613, 99] on span "Text" at bounding box center [609, 101] width 29 height 11
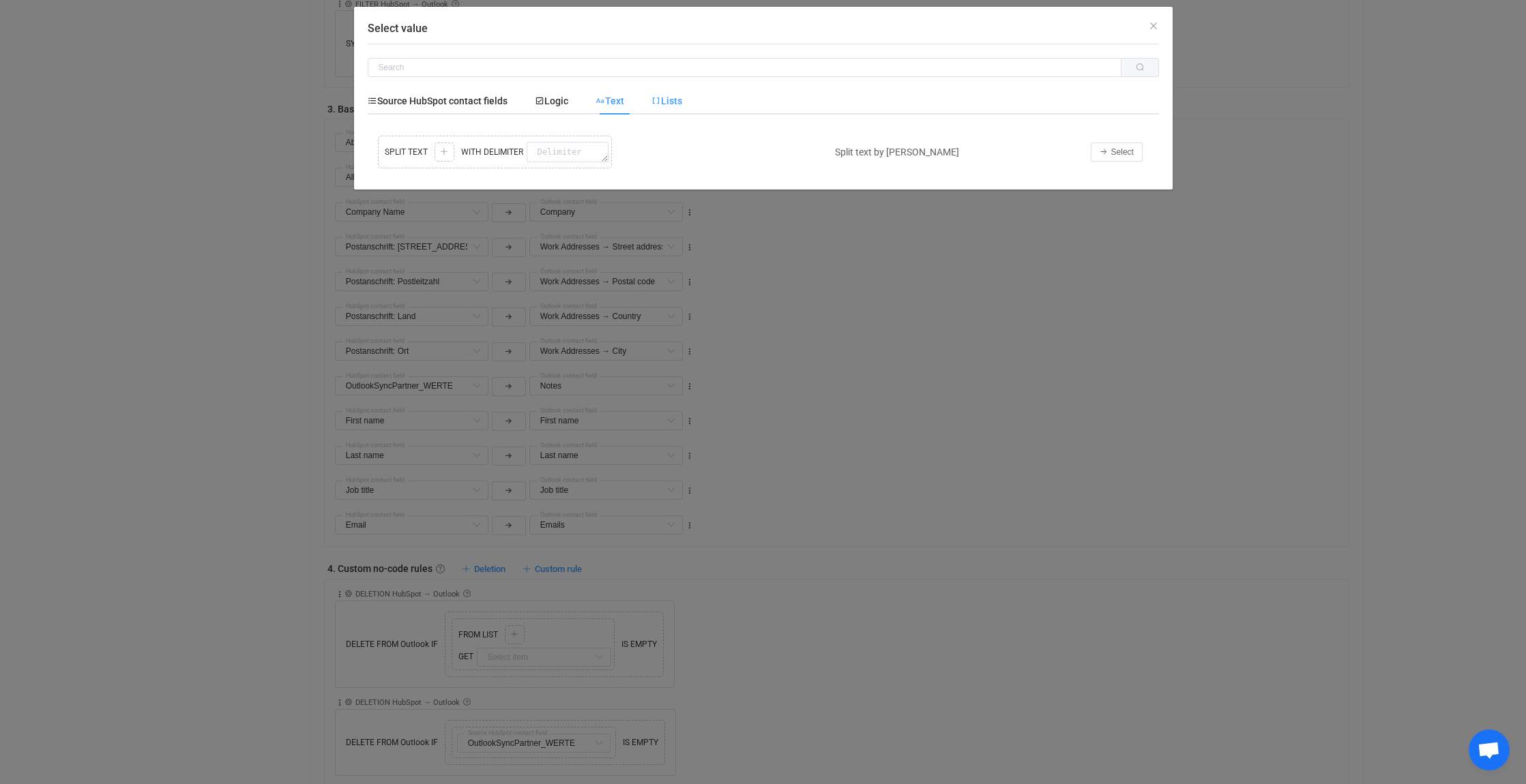
click at [0, 0] on icon "Select value" at bounding box center [0, 0] width 0 height 0
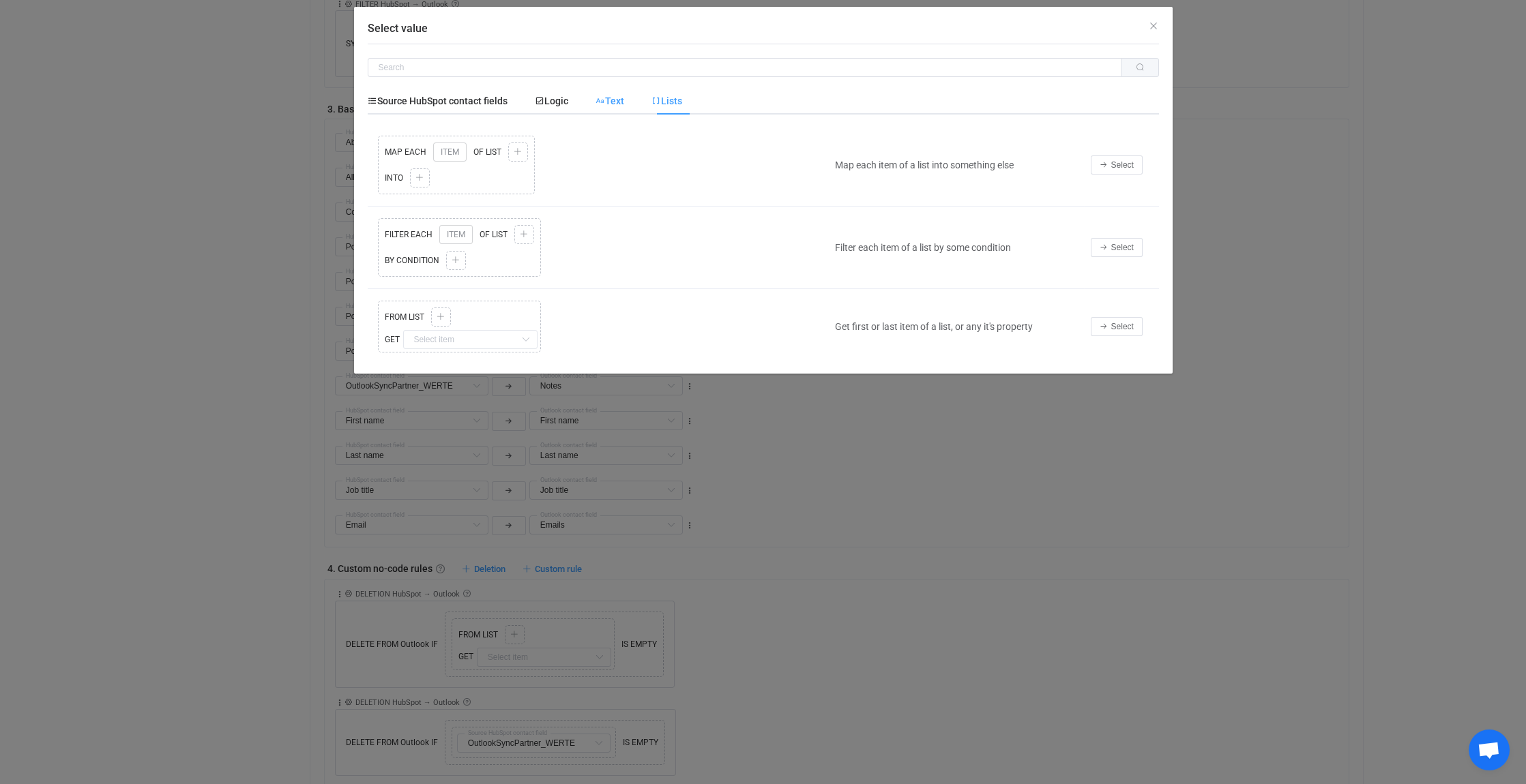
click at [618, 102] on span "Text" at bounding box center [609, 101] width 29 height 11
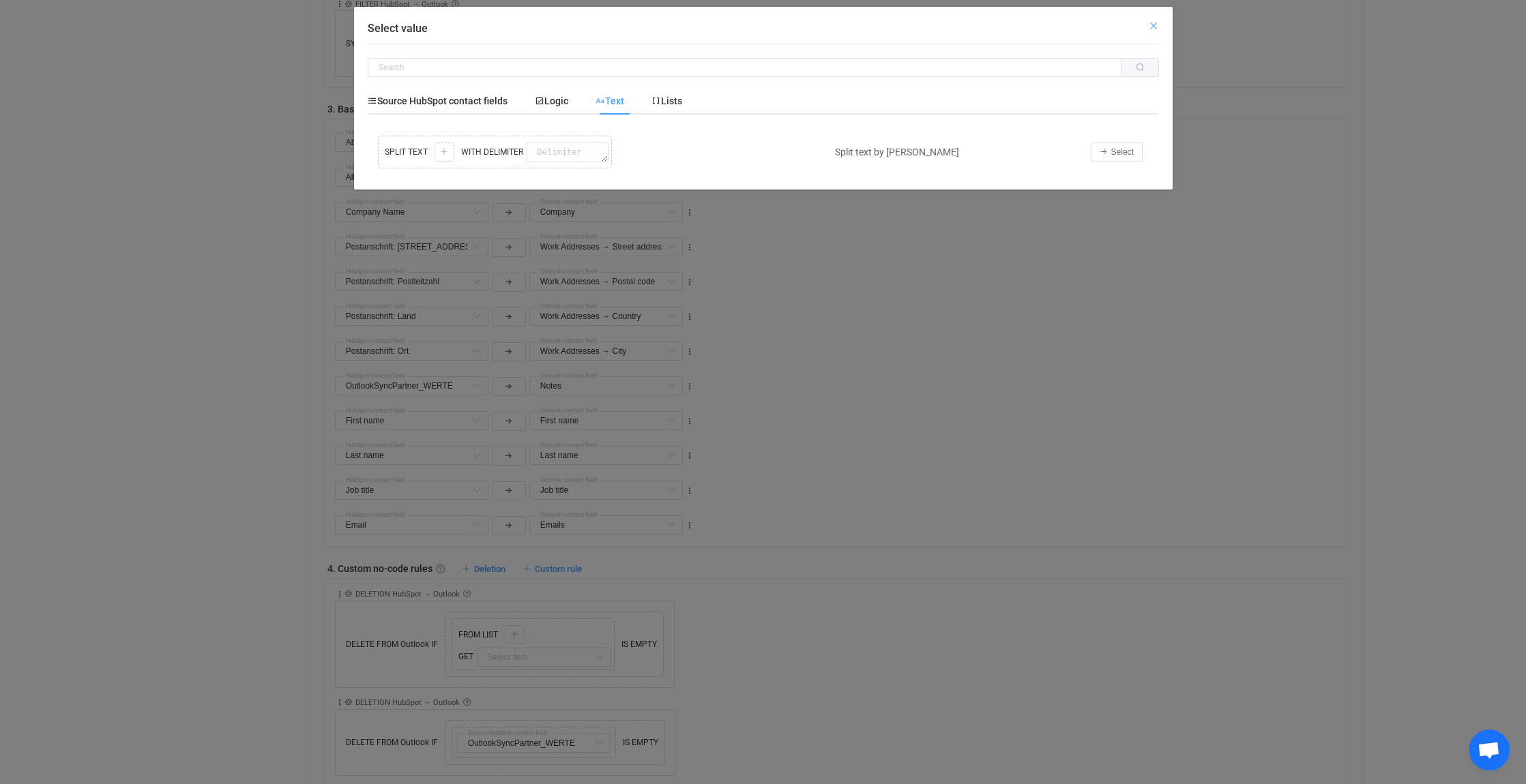
click at [1154, 25] on icon "Close" at bounding box center [1153, 26] width 11 height 11
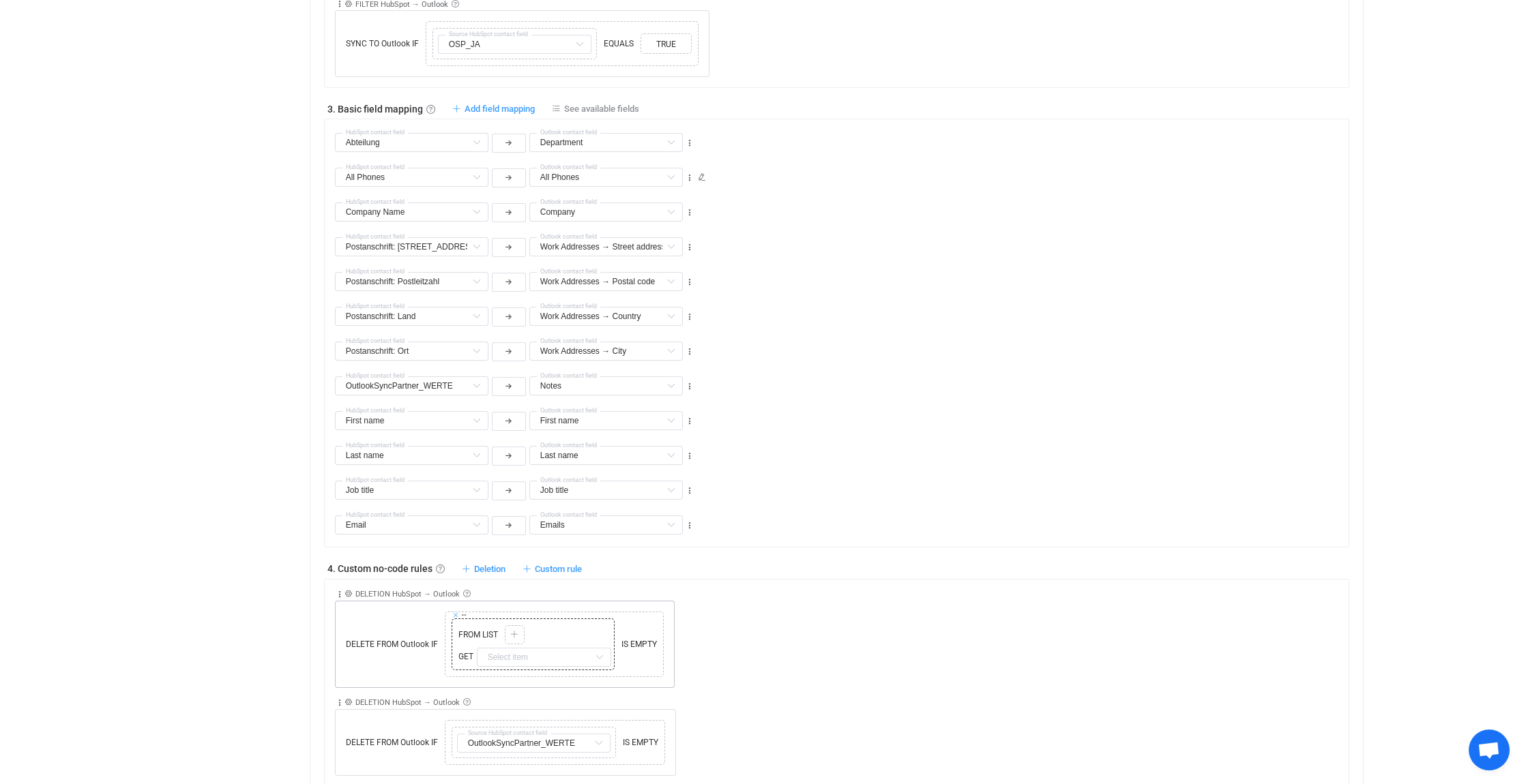
click at [455, 612] on icon at bounding box center [455, 615] width 7 height 7
click at [340, 590] on icon at bounding box center [340, 595] width 10 height 10
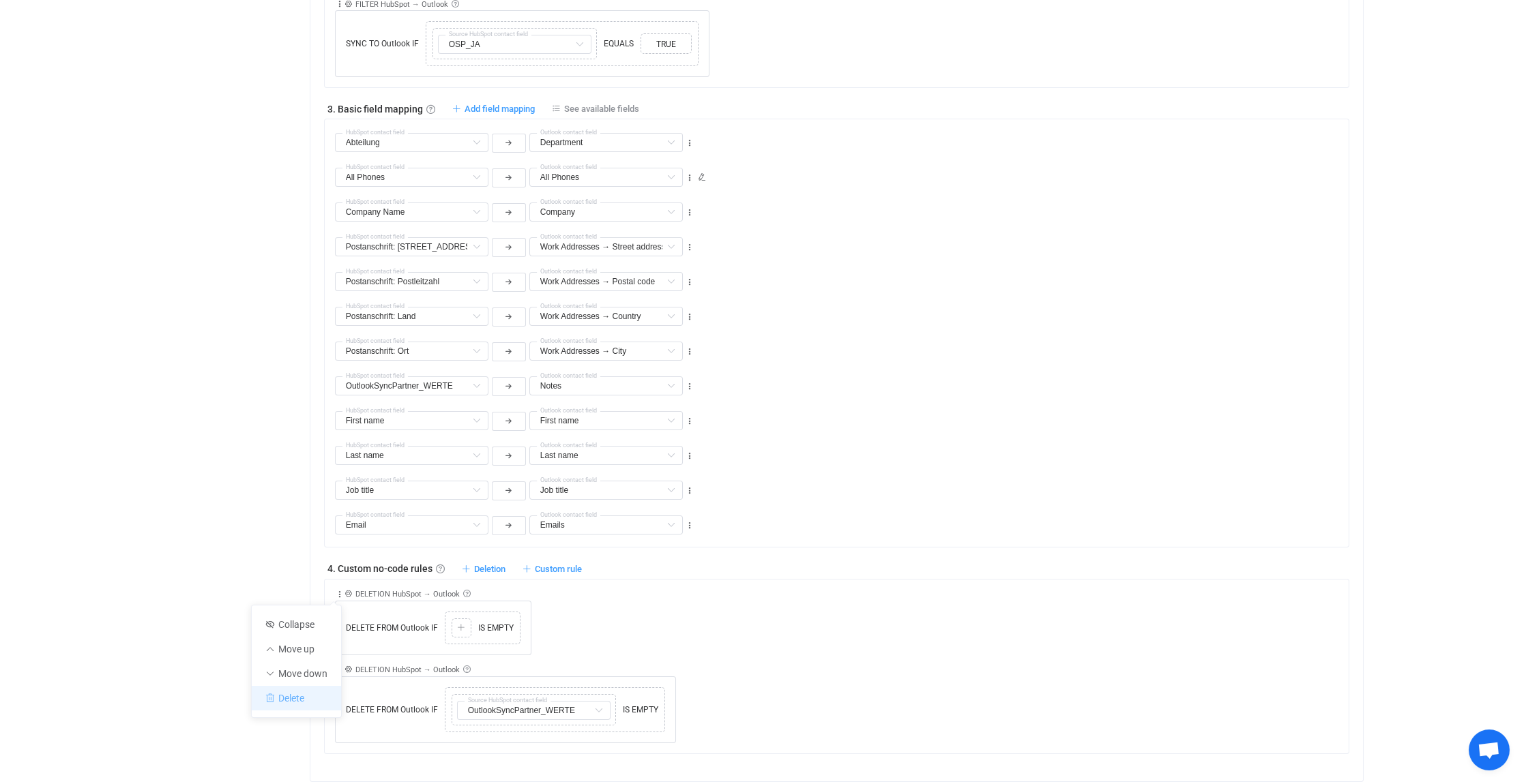
click at [324, 707] on li "Delete" at bounding box center [297, 698] width 89 height 25
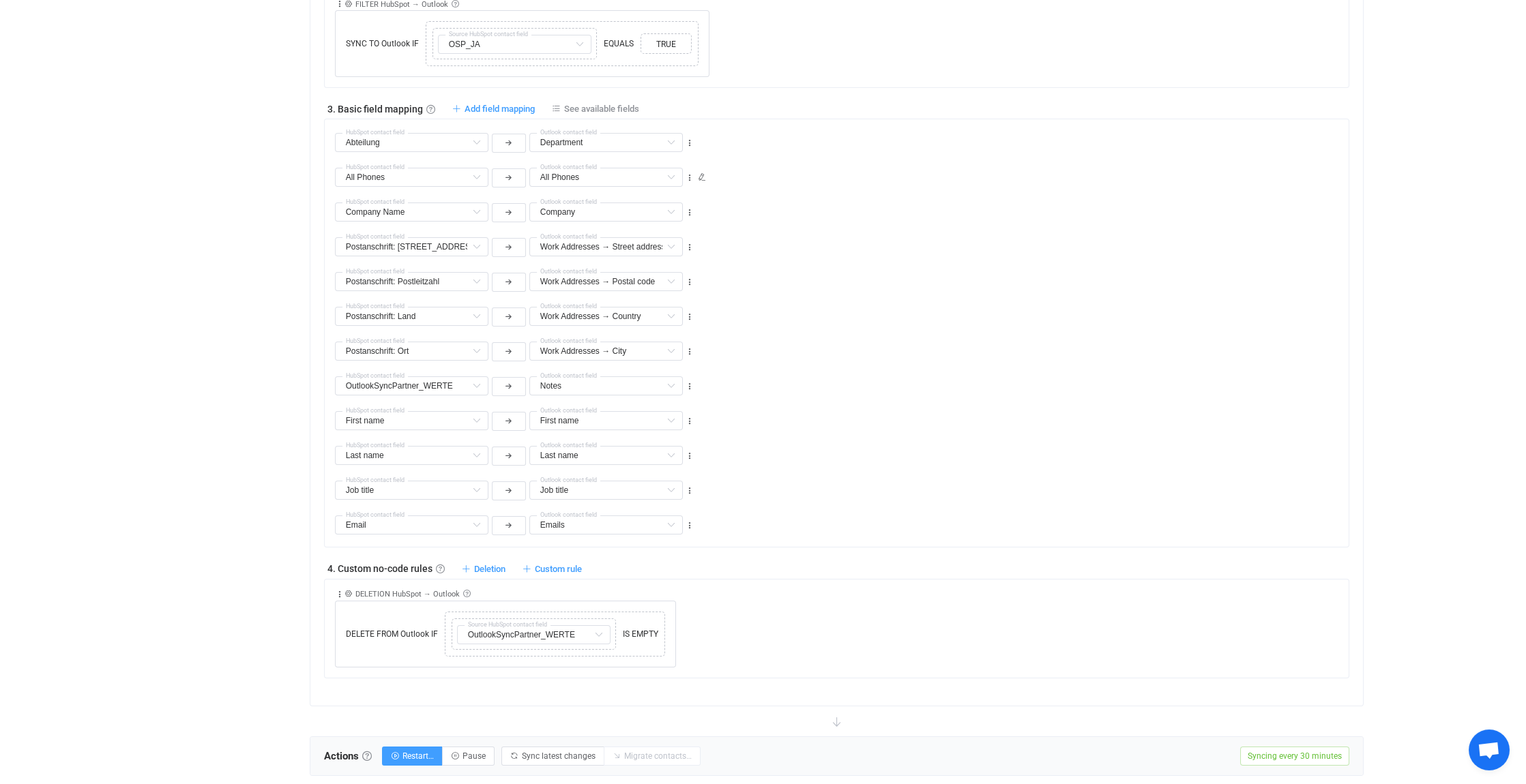
click at [780, 593] on div "Rule description DELETION HubSpot → Outlook Deletion rule Contact will be delet…" at bounding box center [843, 623] width 1015 height 88
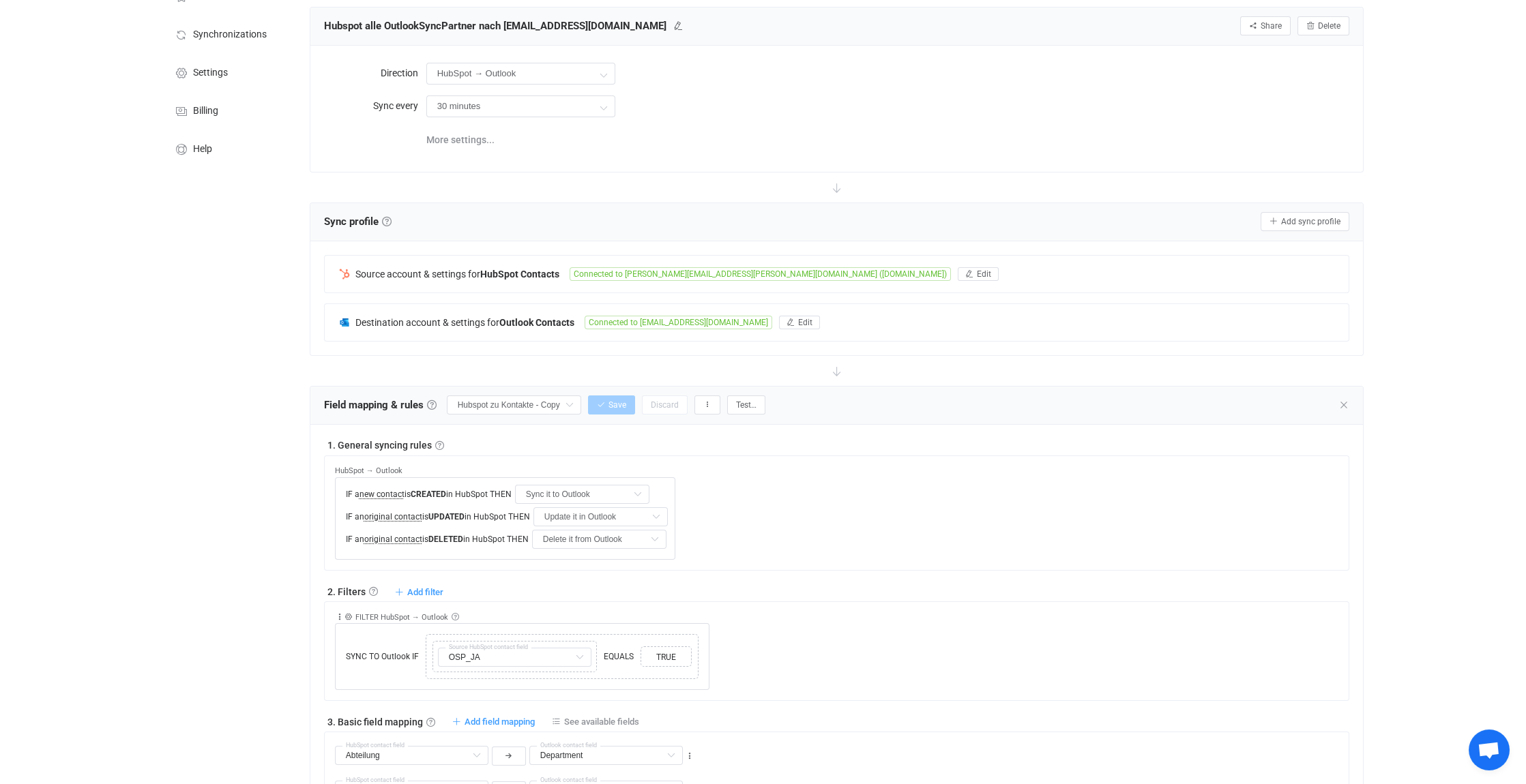
scroll to position [68, 0]
click at [1343, 401] on icon at bounding box center [1344, 405] width 11 height 11
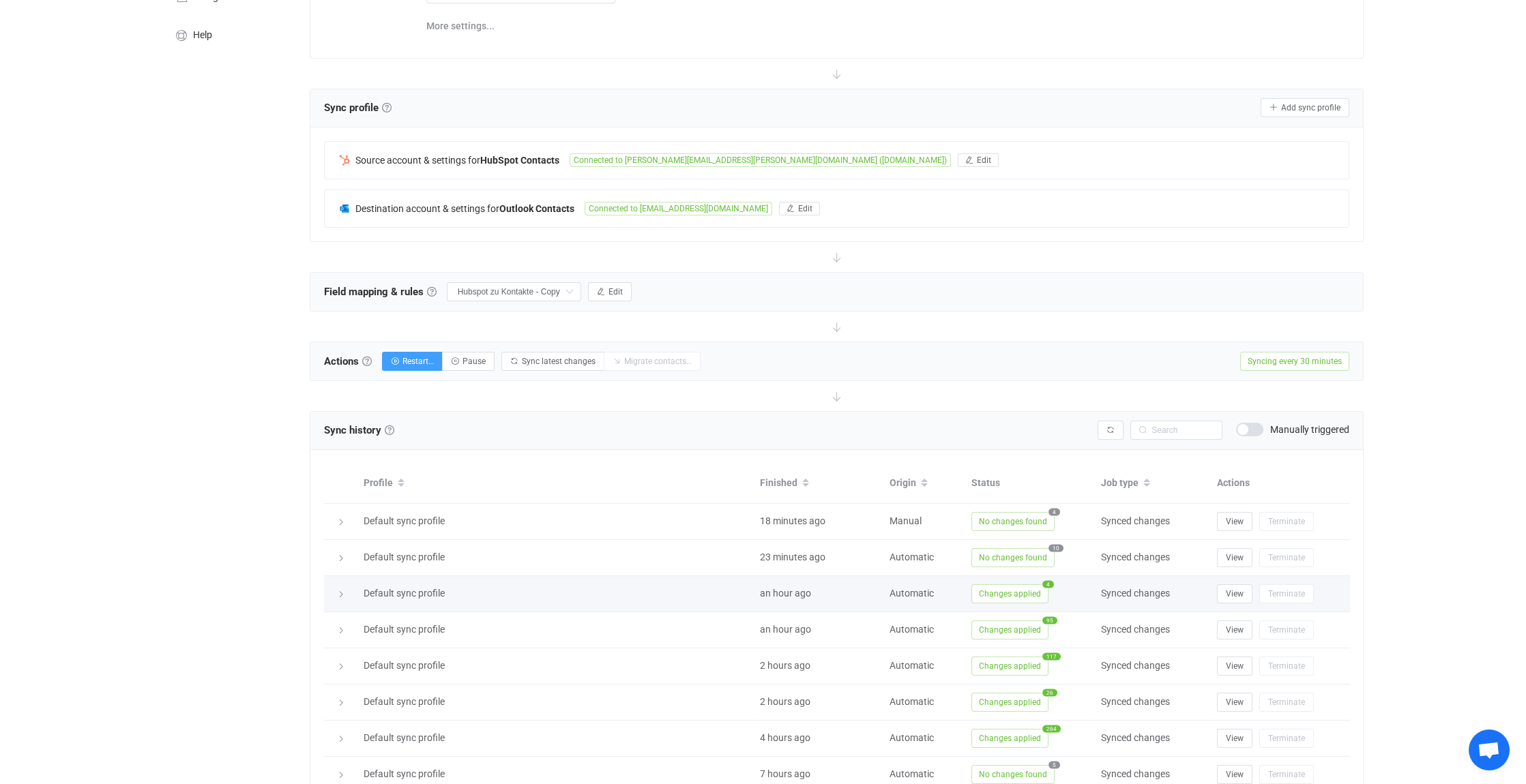
scroll to position [0, 0]
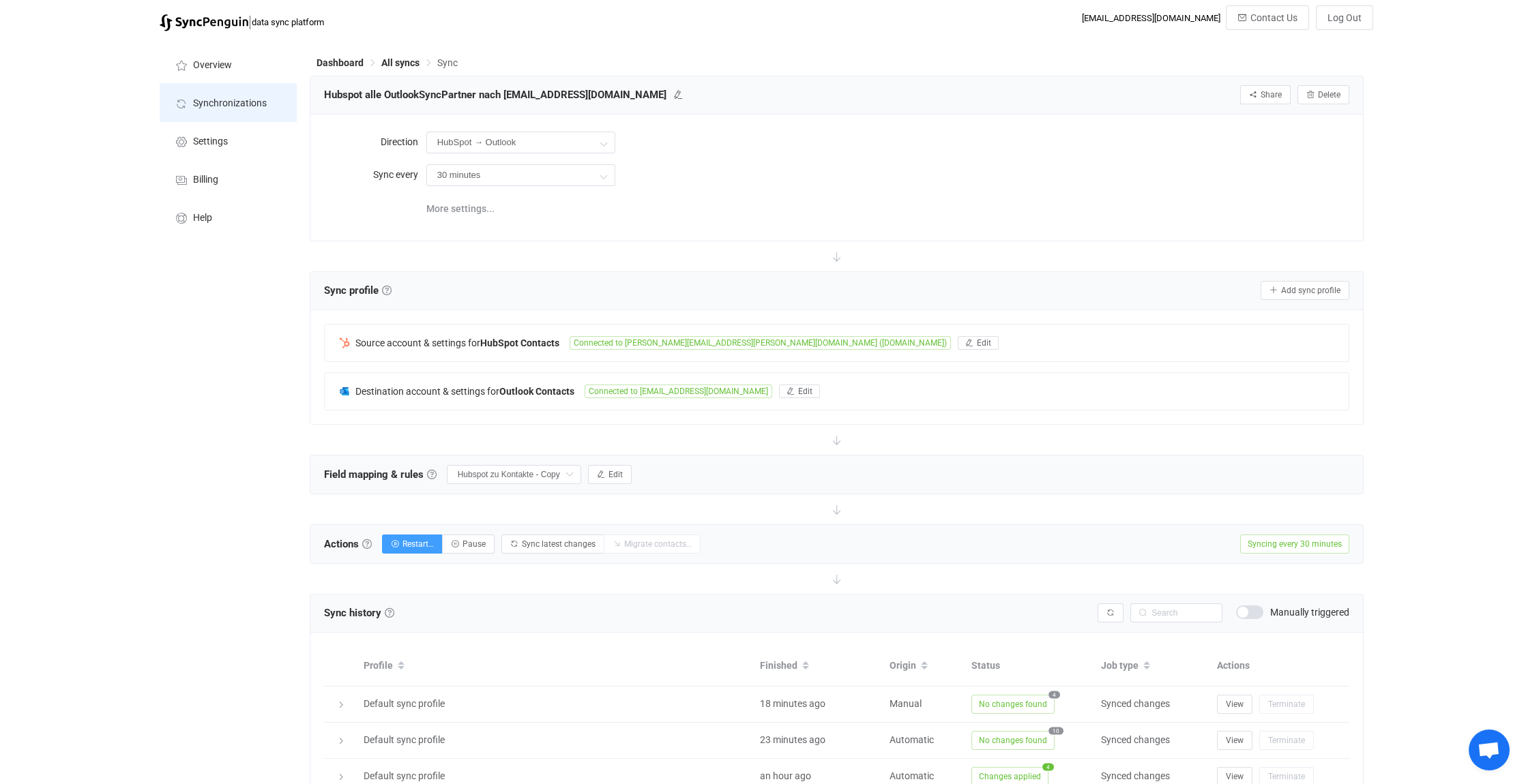
click at [234, 101] on span "Synchronizations" at bounding box center [229, 103] width 74 height 11
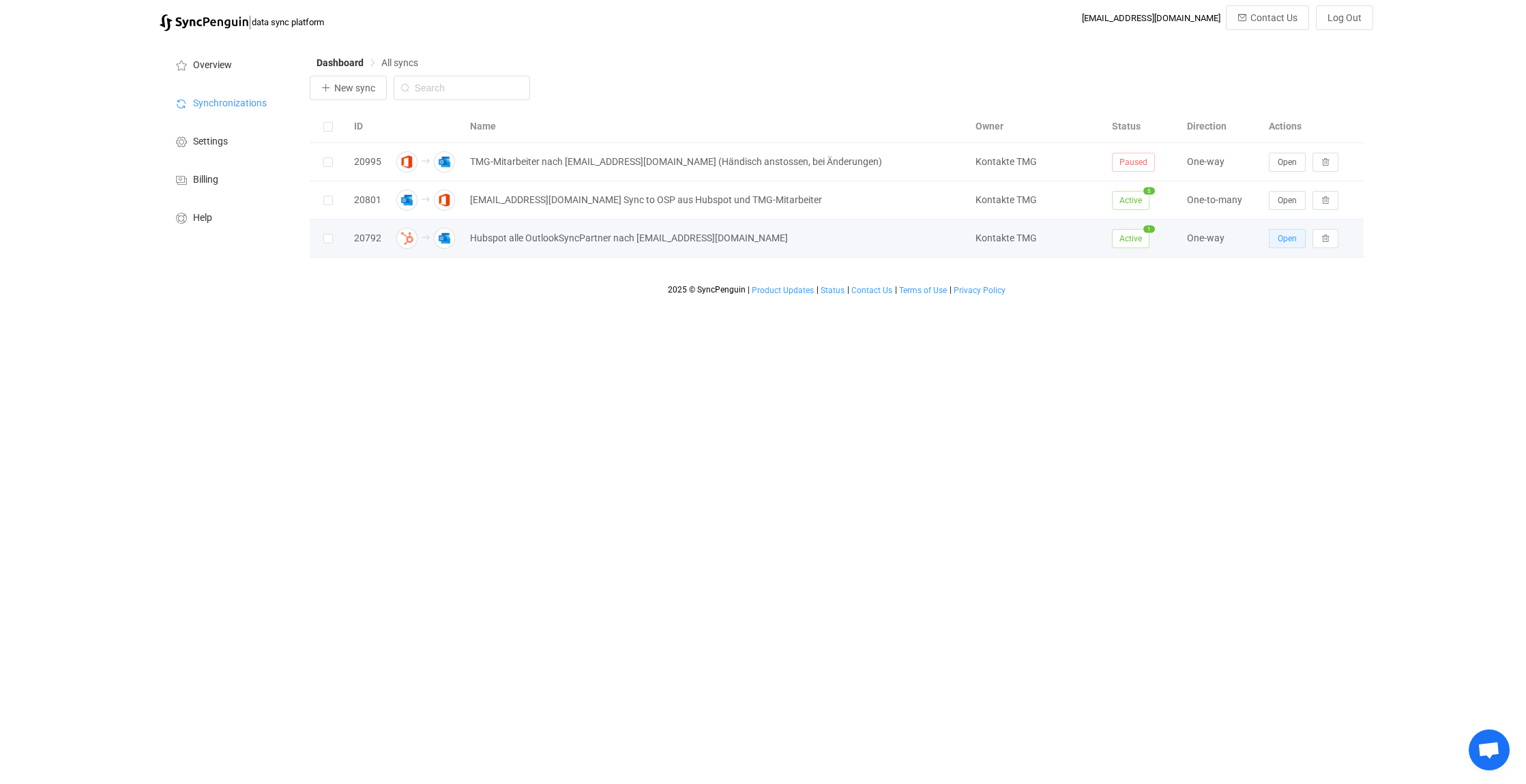
click at [1286, 238] on span "Open" at bounding box center [1287, 239] width 19 height 10
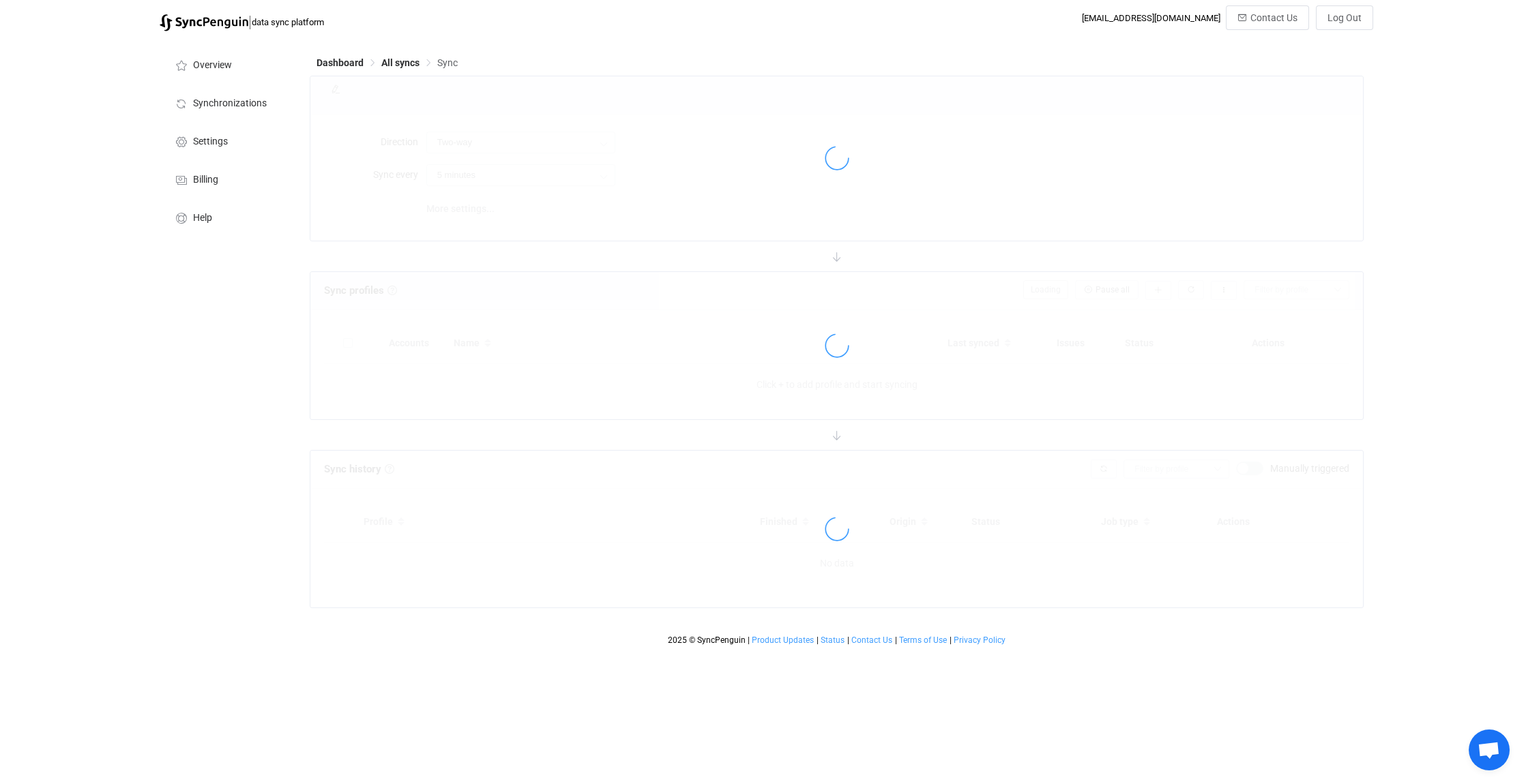
type input "HubSpot → Outlook"
type input "30 minutes"
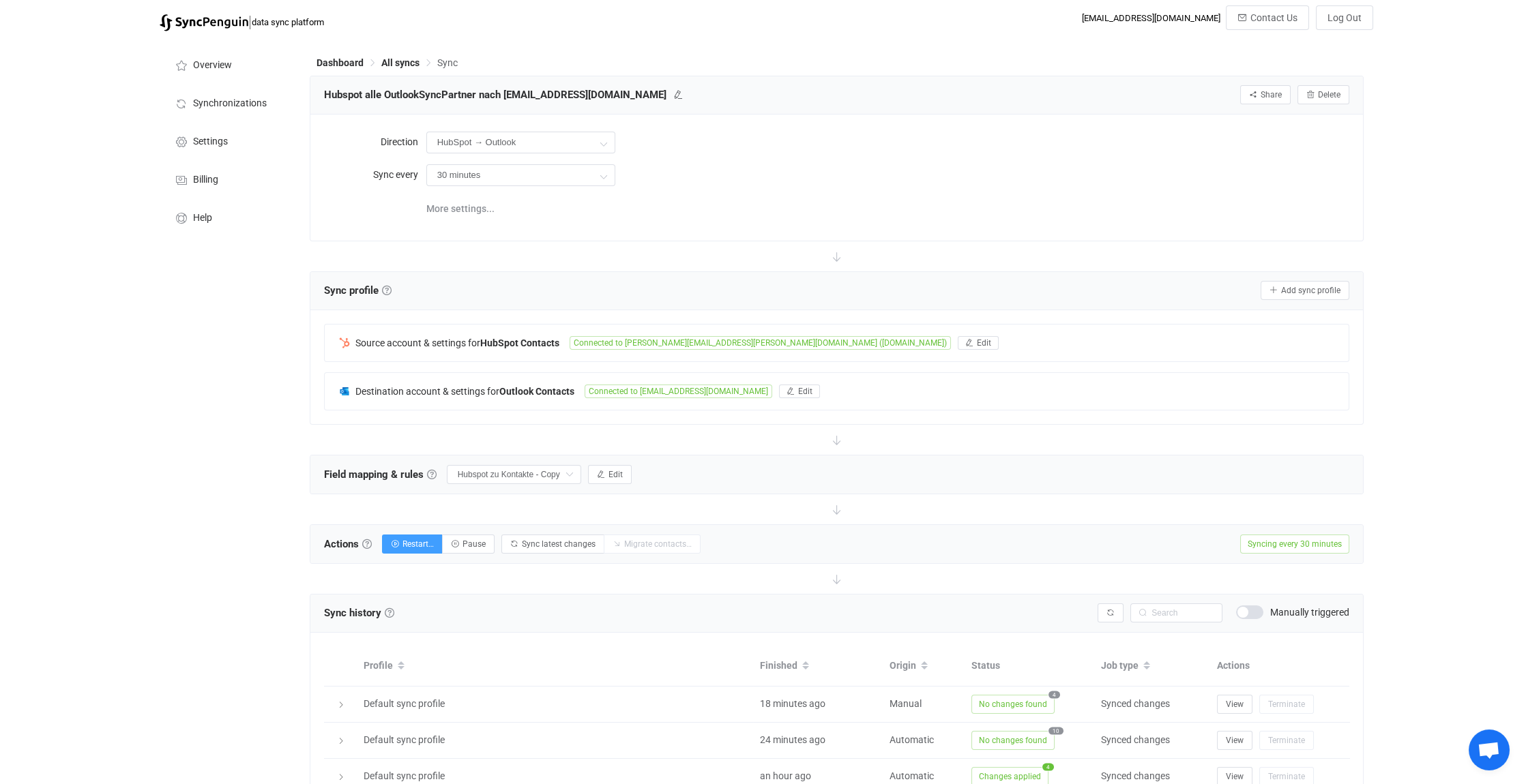
click at [402, 51] on div "Dashboard All syncs Sync Hubspot alle OutlookSyncPartner nach [EMAIL_ADDRESS][D…" at bounding box center [838, 586] width 1071 height 1096
click at [401, 58] on span "All syncs" at bounding box center [401, 62] width 39 height 11
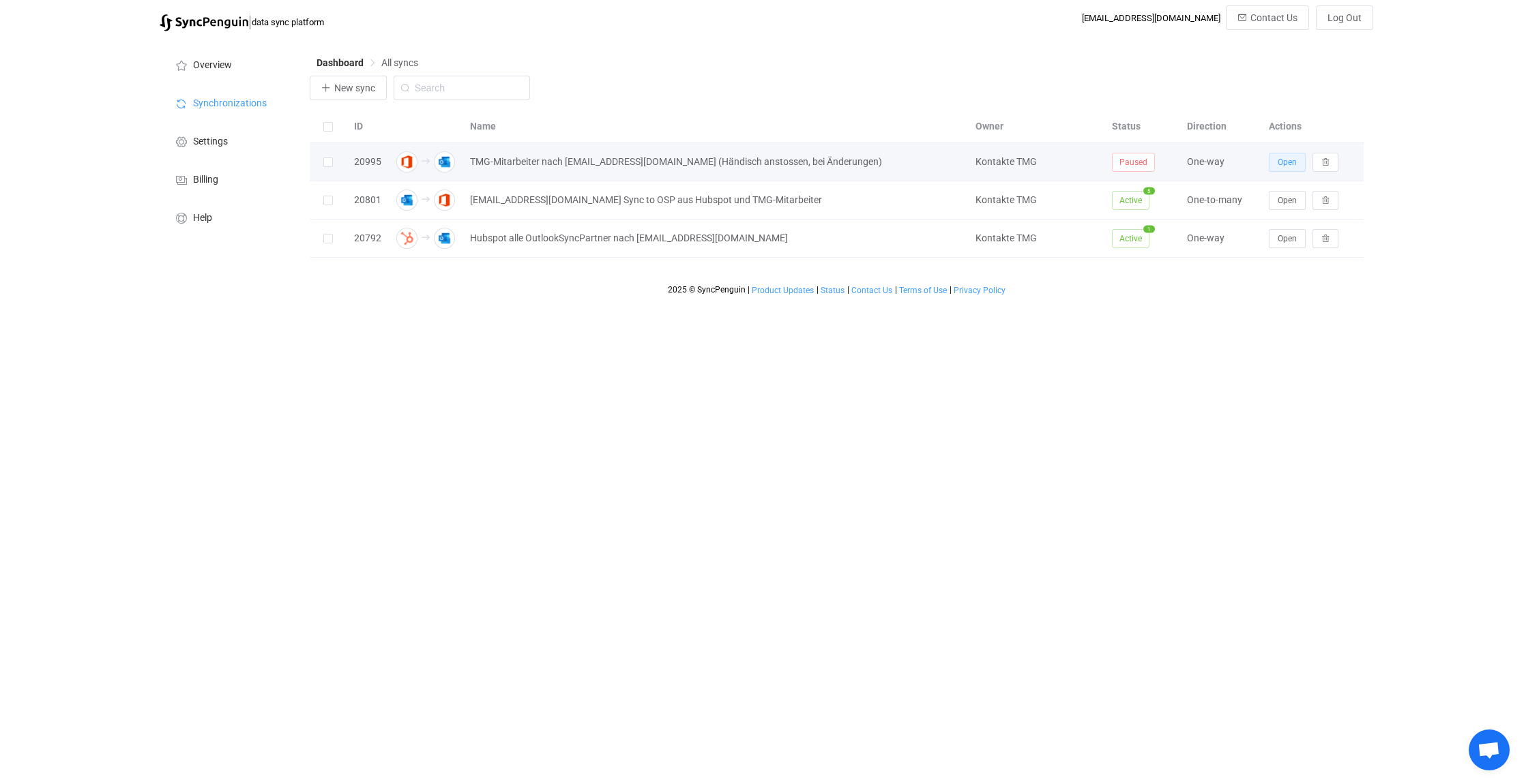
click at [1286, 163] on span "Open" at bounding box center [1287, 162] width 19 height 10
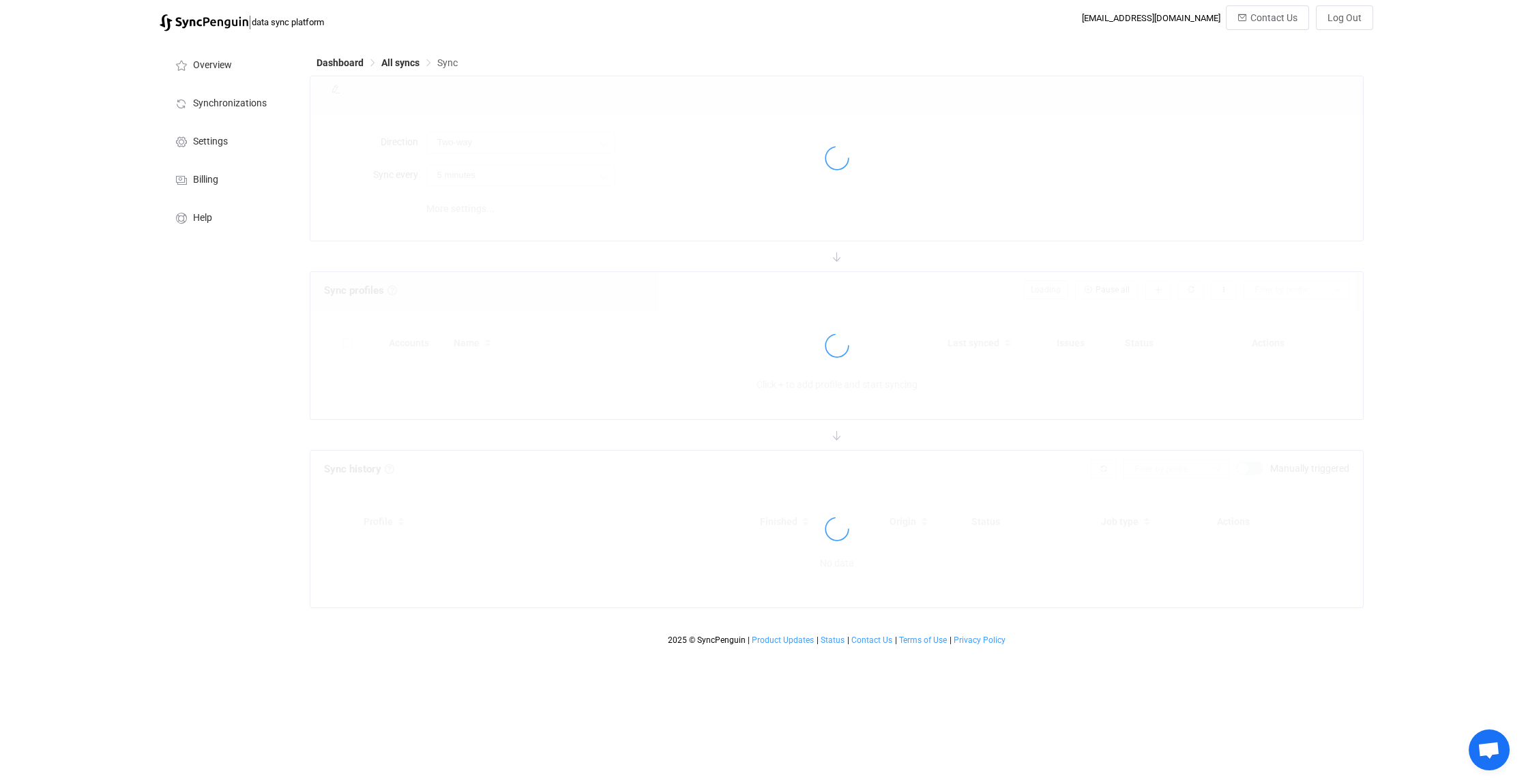
type input "Office 365 GAL → Outlook"
type input "24 hours"
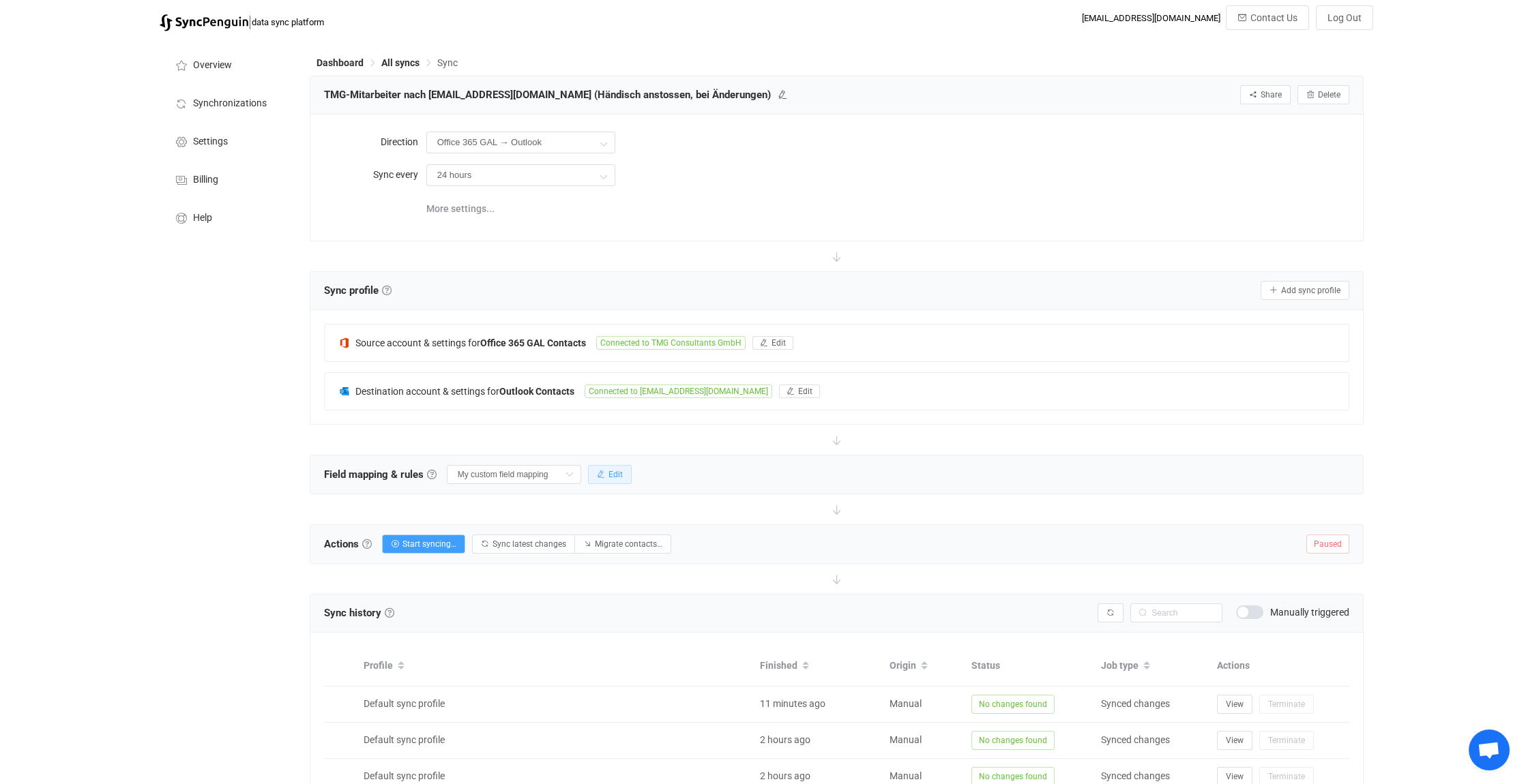
click at [620, 474] on span "Edit" at bounding box center [615, 475] width 14 height 10
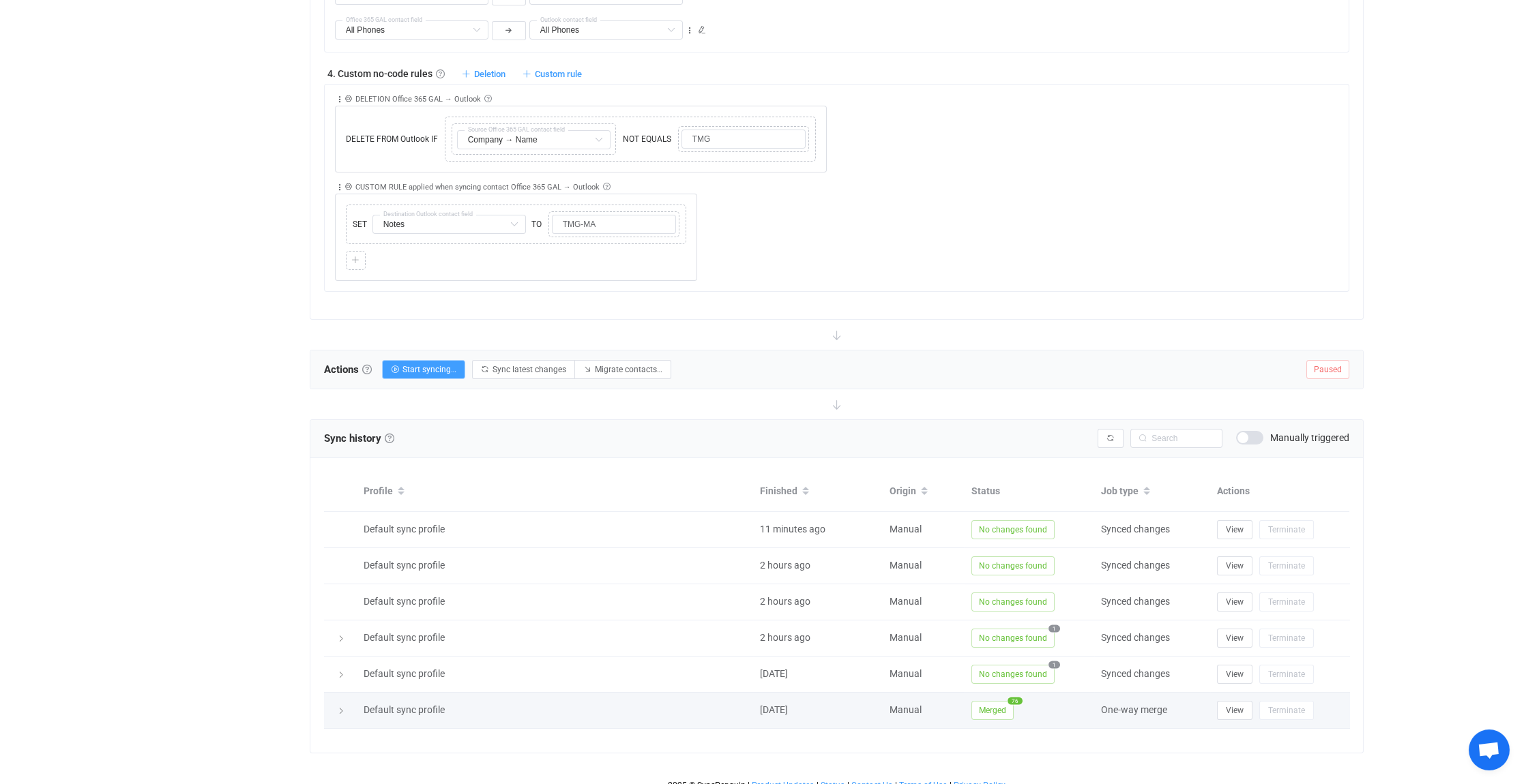
scroll to position [1258, 0]
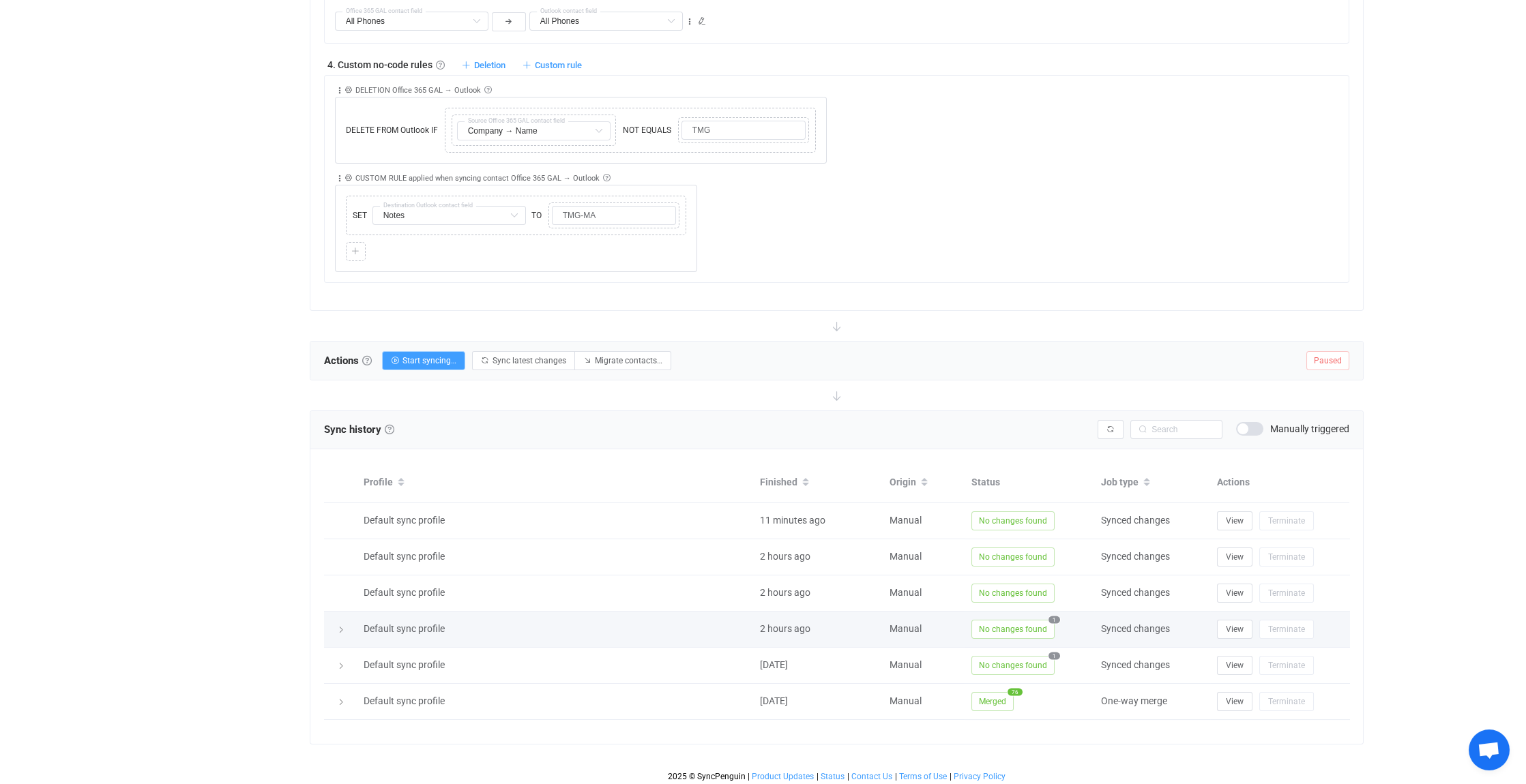
click at [340, 626] on icon at bounding box center [341, 630] width 8 height 8
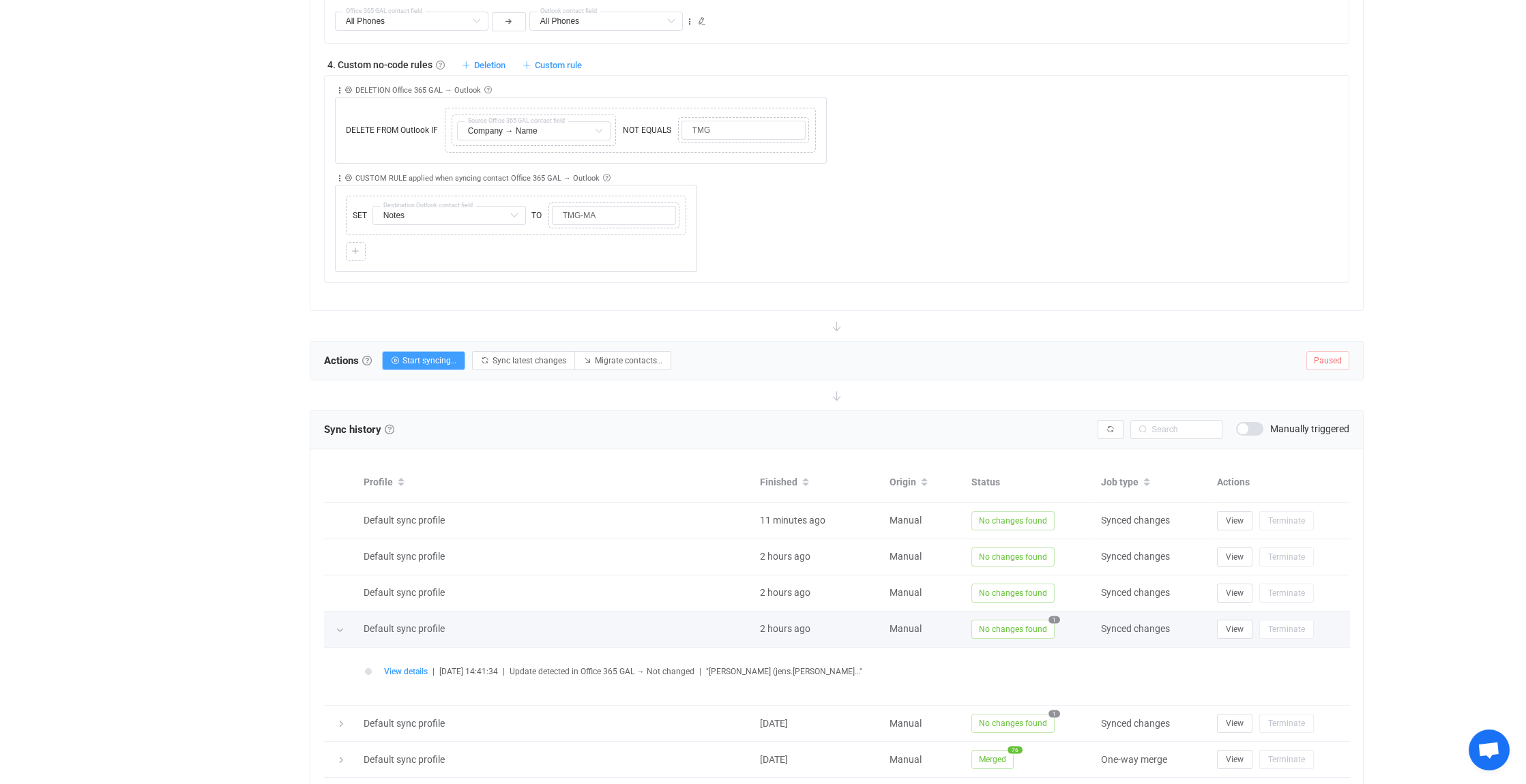
click at [338, 626] on icon at bounding box center [339, 630] width 8 height 8
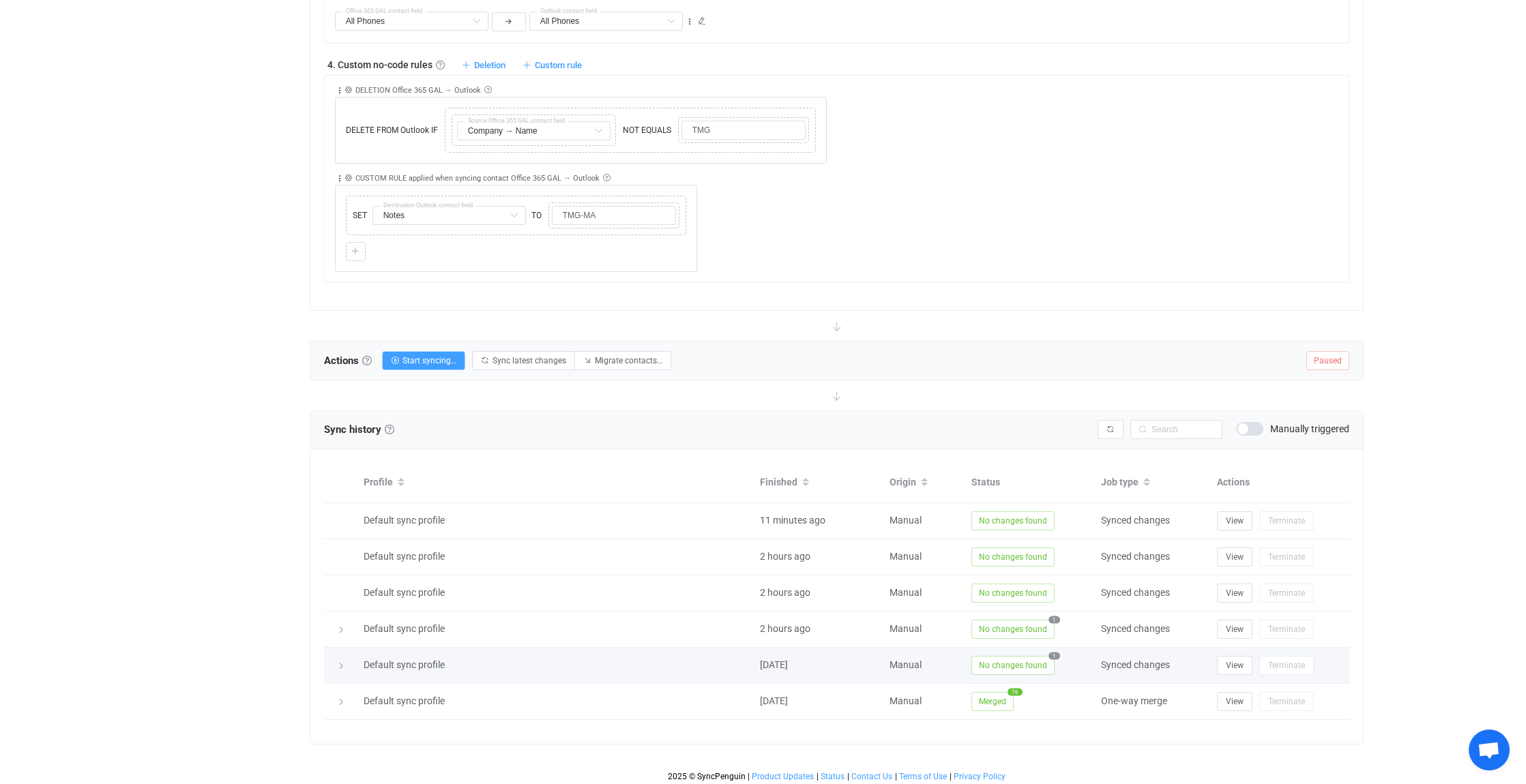
click at [339, 662] on icon at bounding box center [341, 666] width 8 height 8
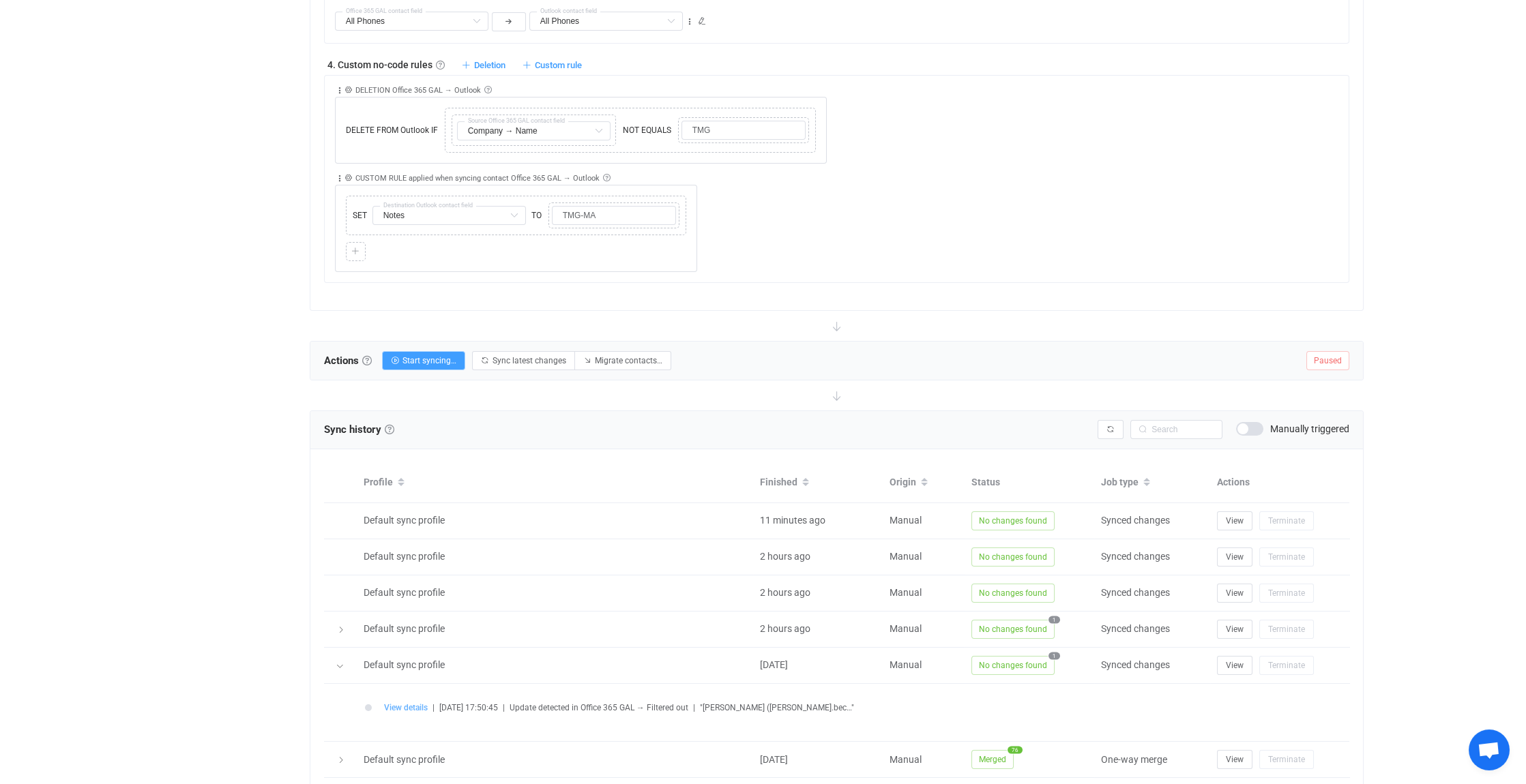
click at [401, 705] on span "View details" at bounding box center [405, 708] width 44 height 10
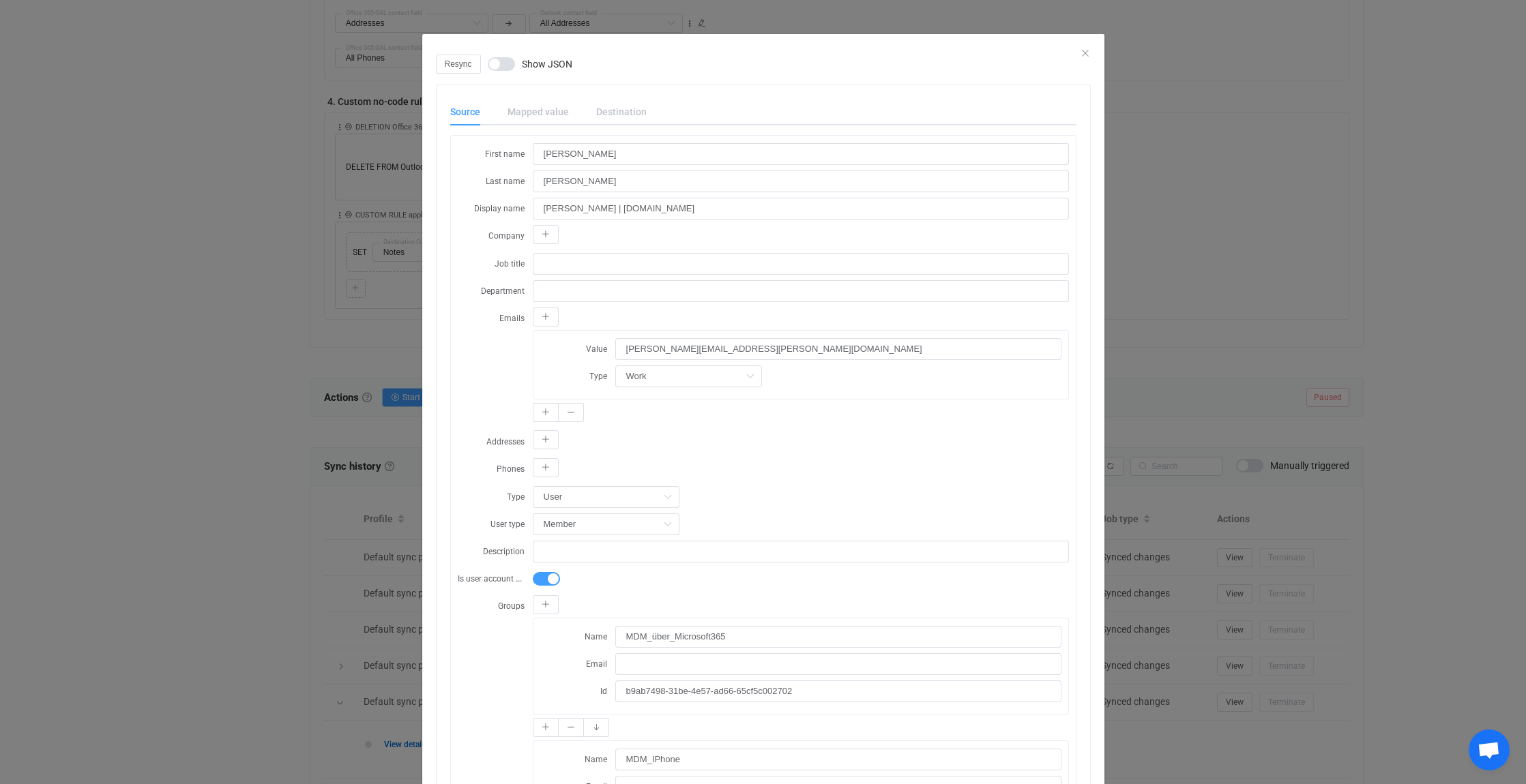
scroll to position [1189, 0]
click at [1081, 50] on icon "Close" at bounding box center [1085, 52] width 11 height 11
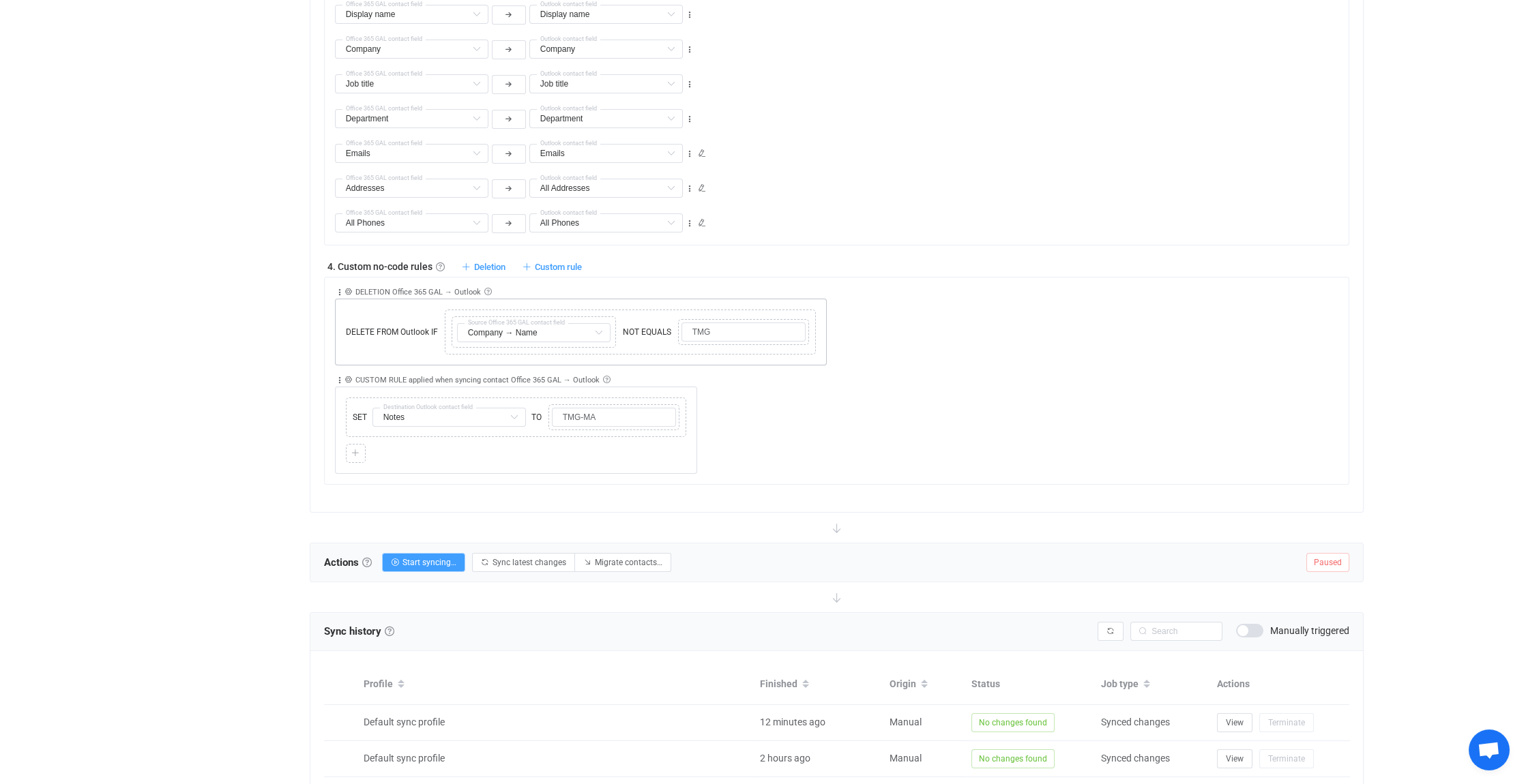
scroll to position [1053, 0]
click at [448, 305] on icon at bounding box center [448, 308] width 7 height 7
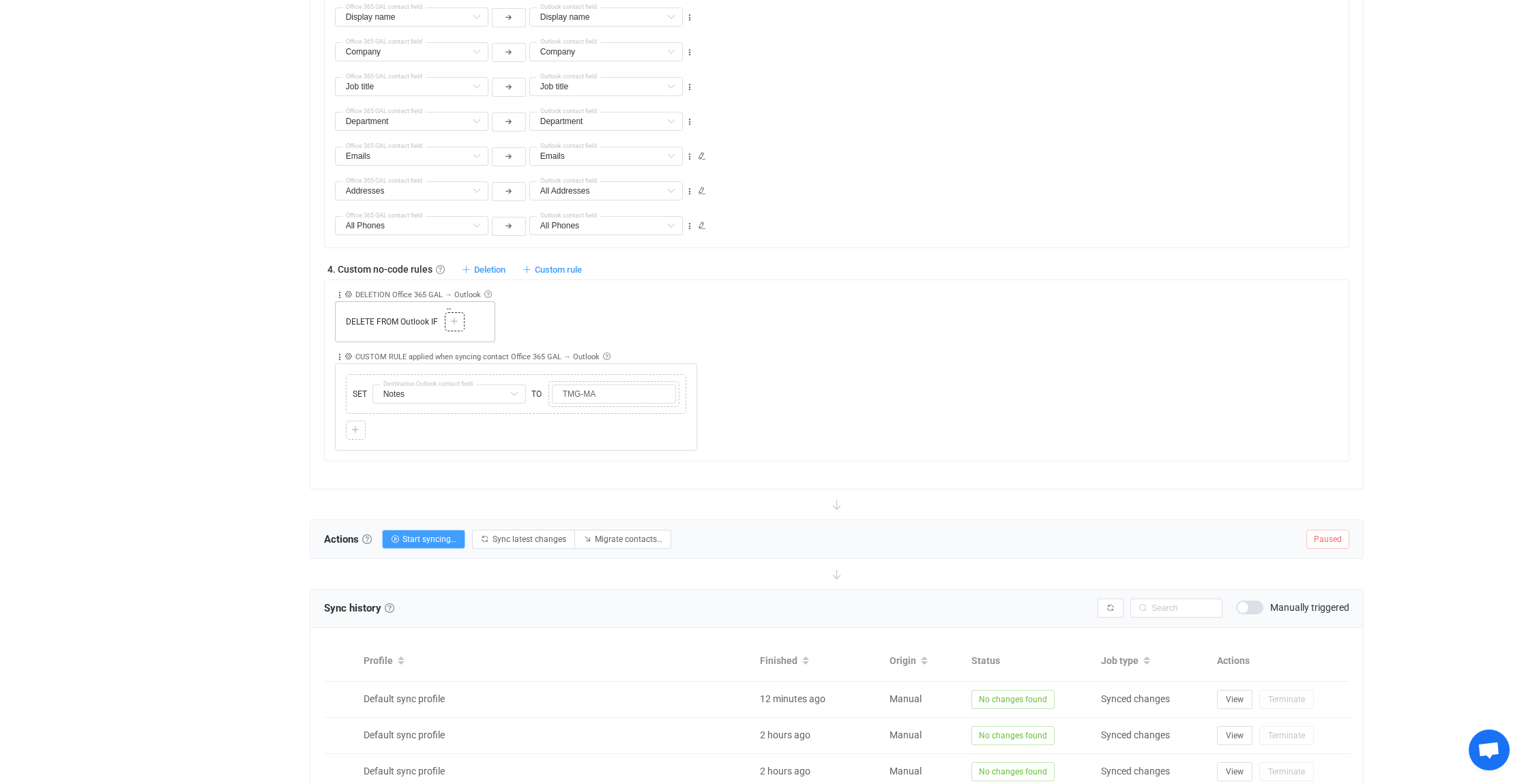
click at [453, 318] on icon at bounding box center [454, 321] width 8 height 8
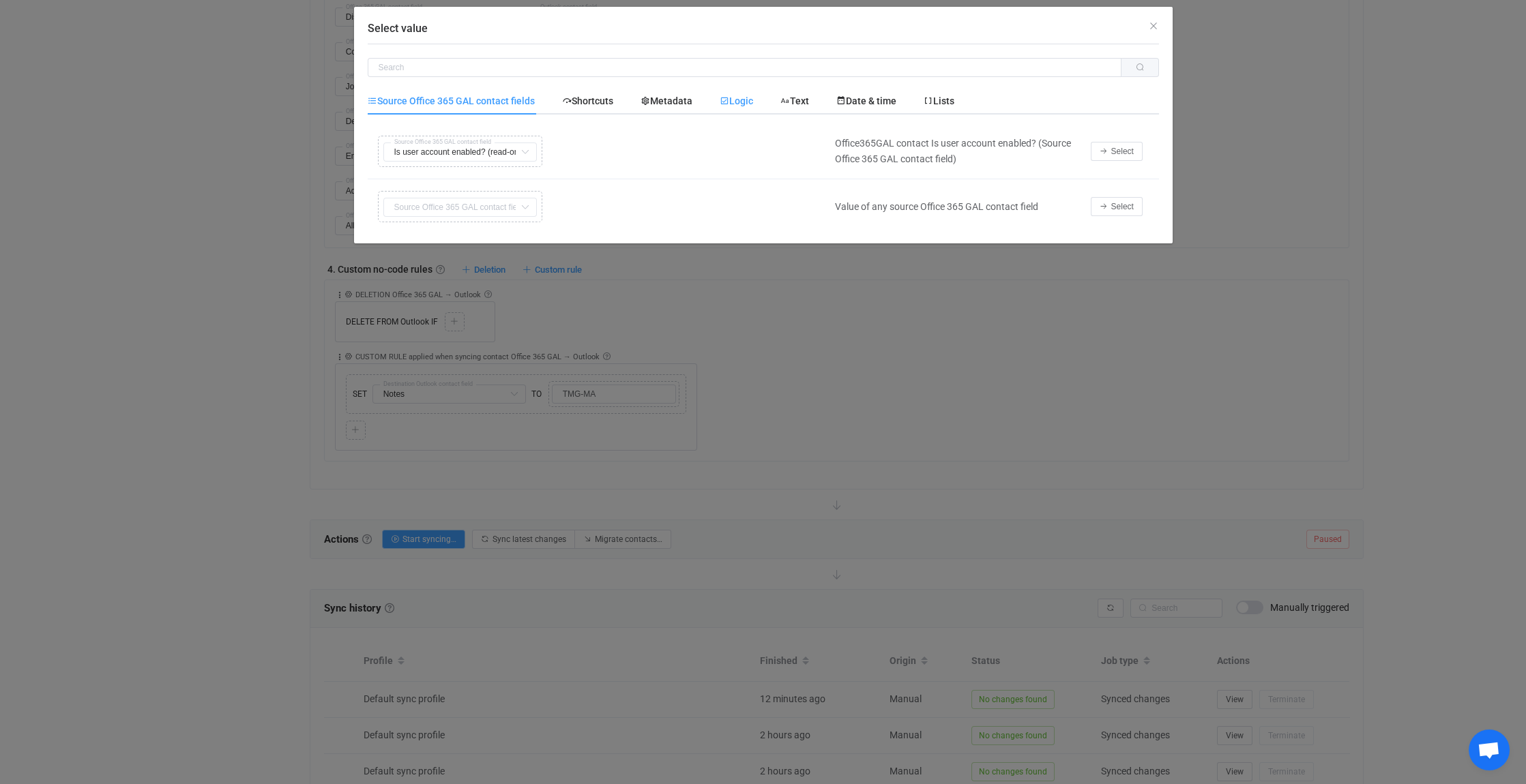
click at [750, 92] on div "Logic" at bounding box center [736, 101] width 60 height 28
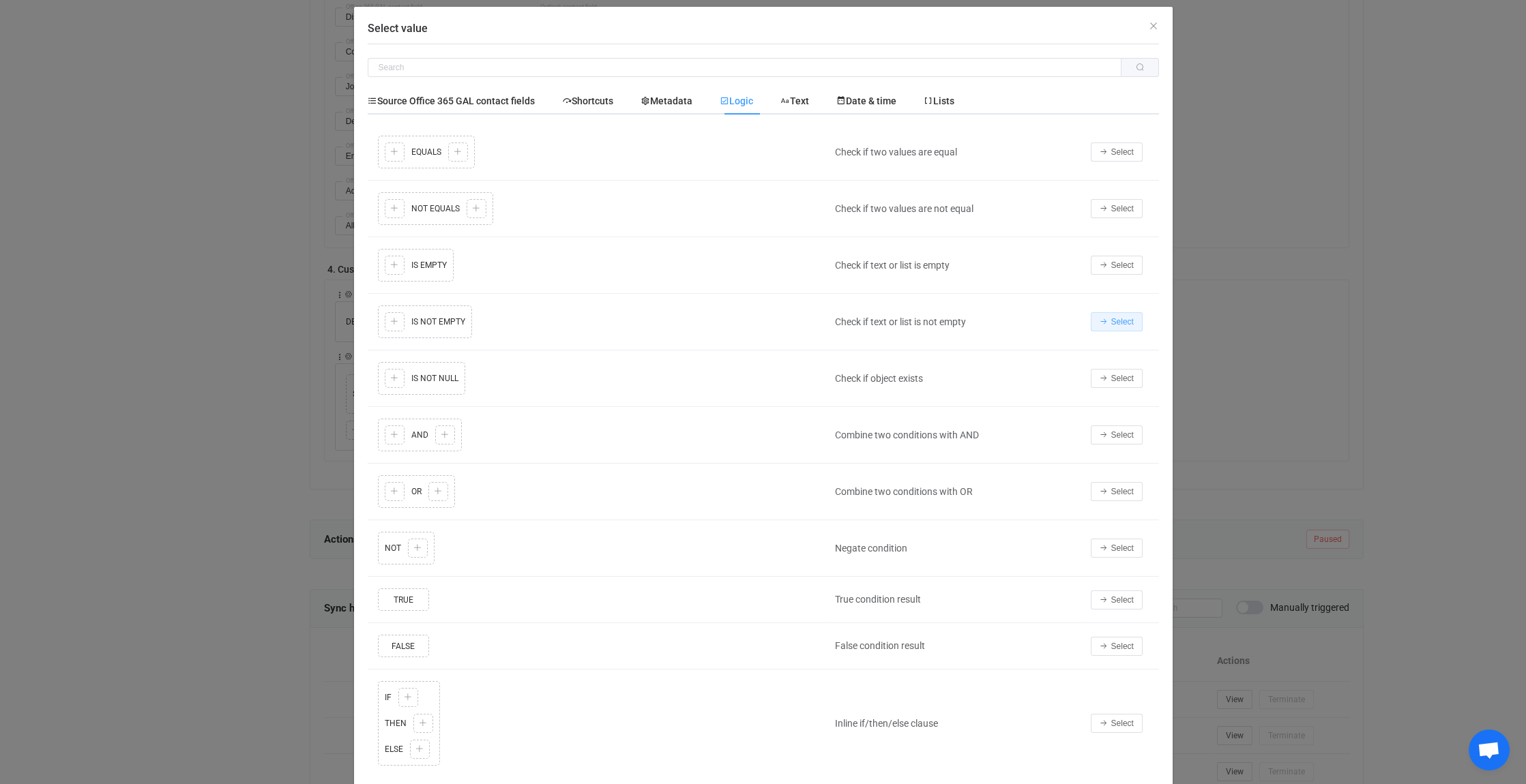
click at [1123, 321] on span "Select" at bounding box center [1122, 322] width 23 height 10
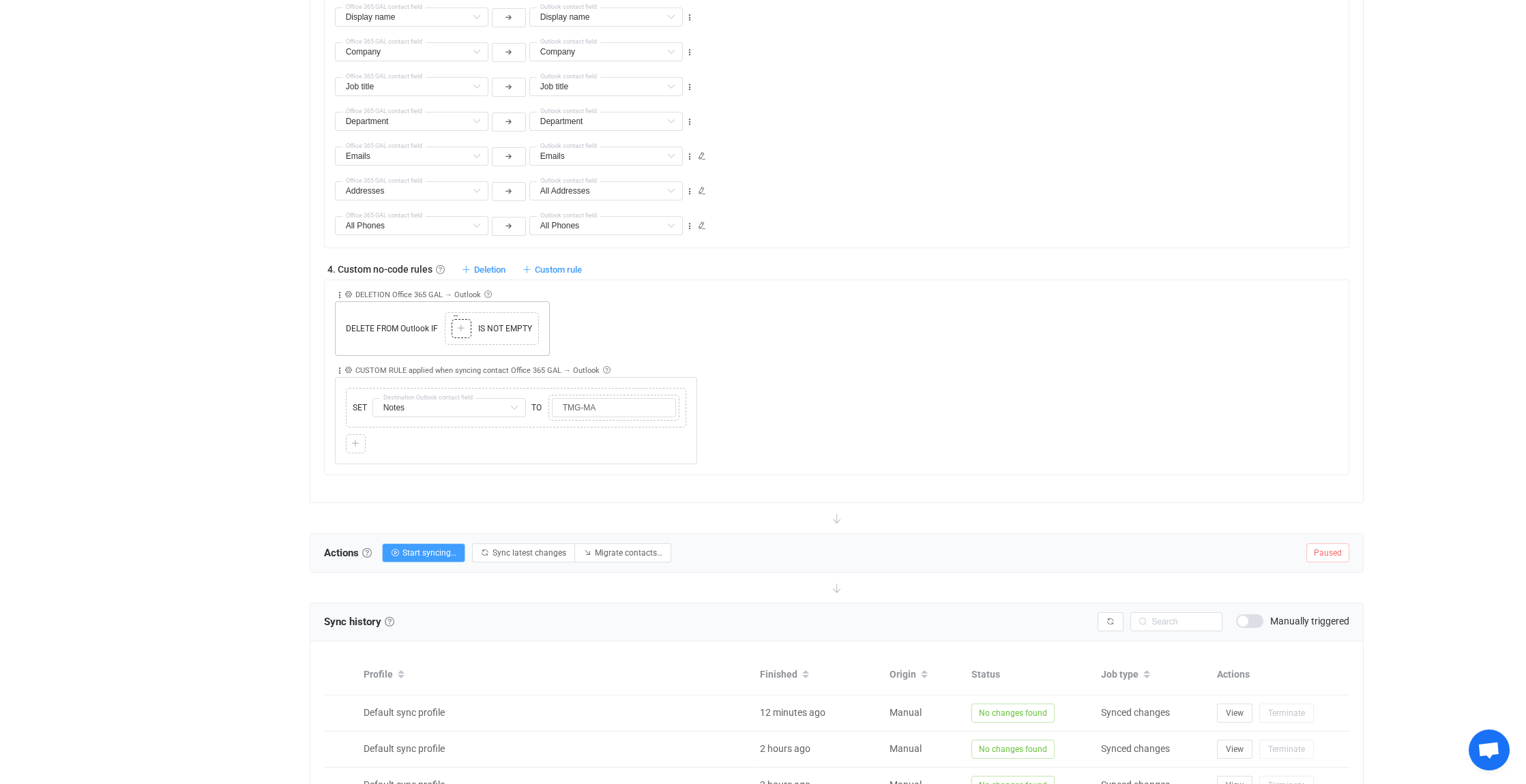
click at [461, 324] on icon at bounding box center [461, 328] width 8 height 8
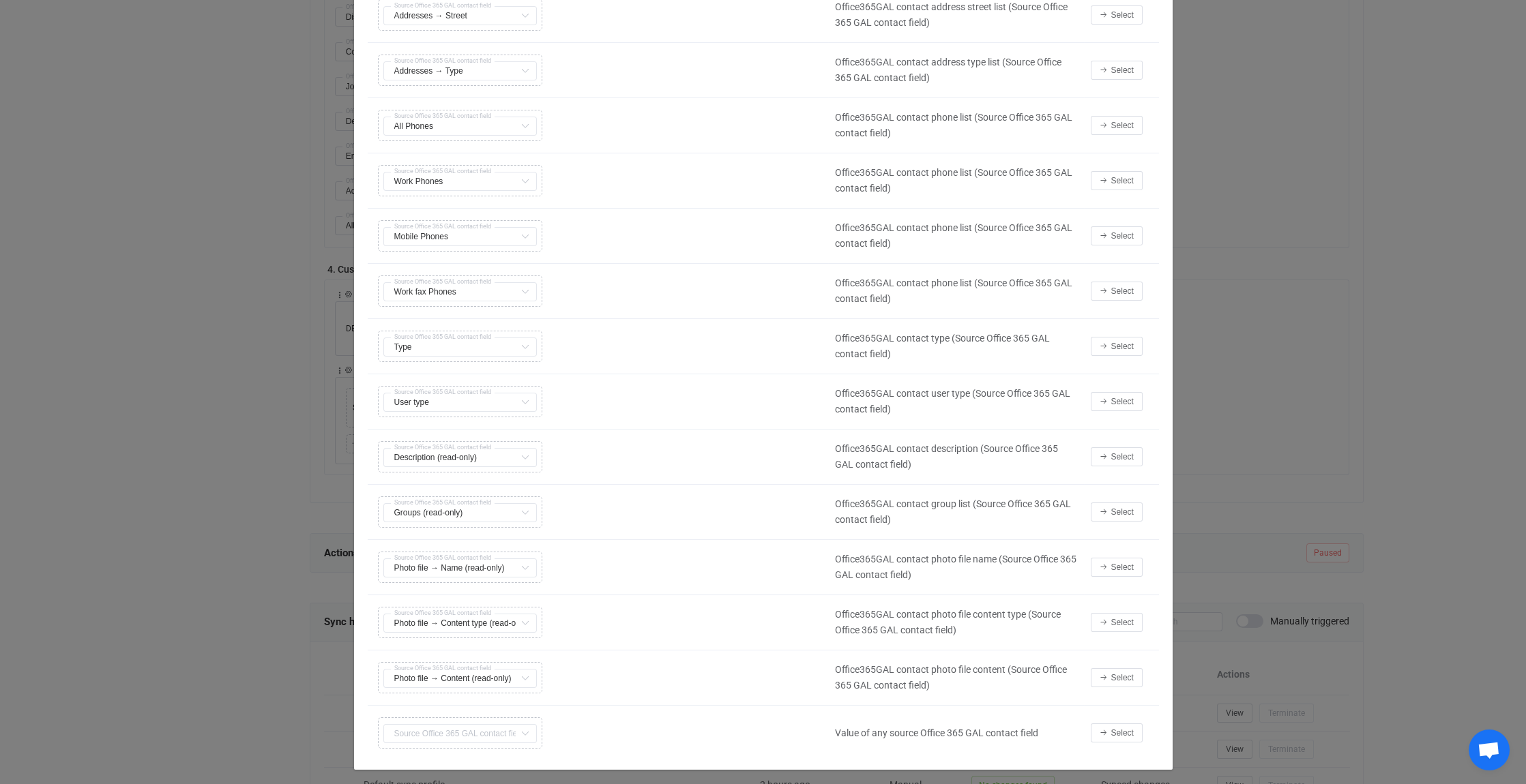
scroll to position [813, 0]
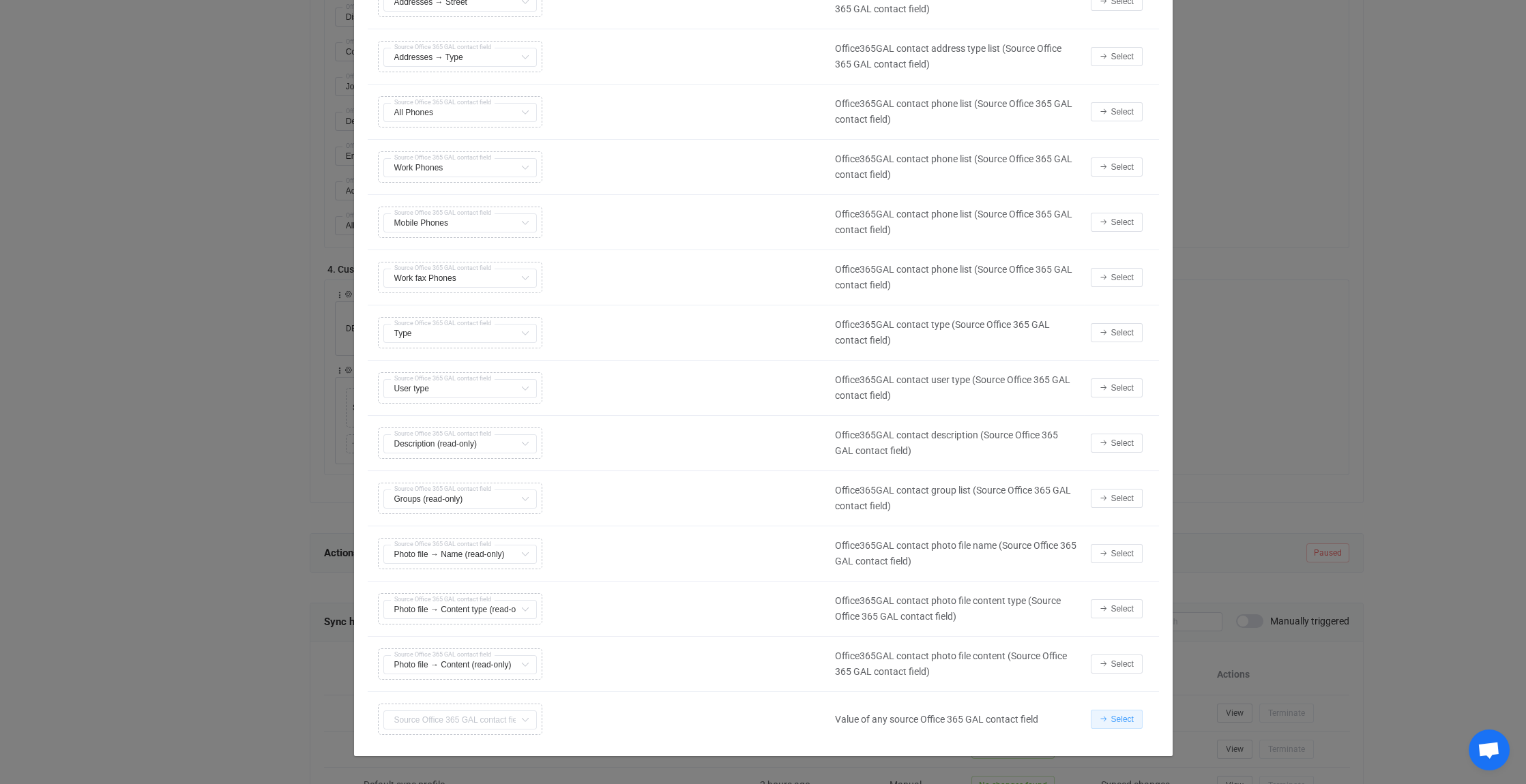
click at [1122, 716] on span "Select" at bounding box center [1122, 720] width 23 height 10
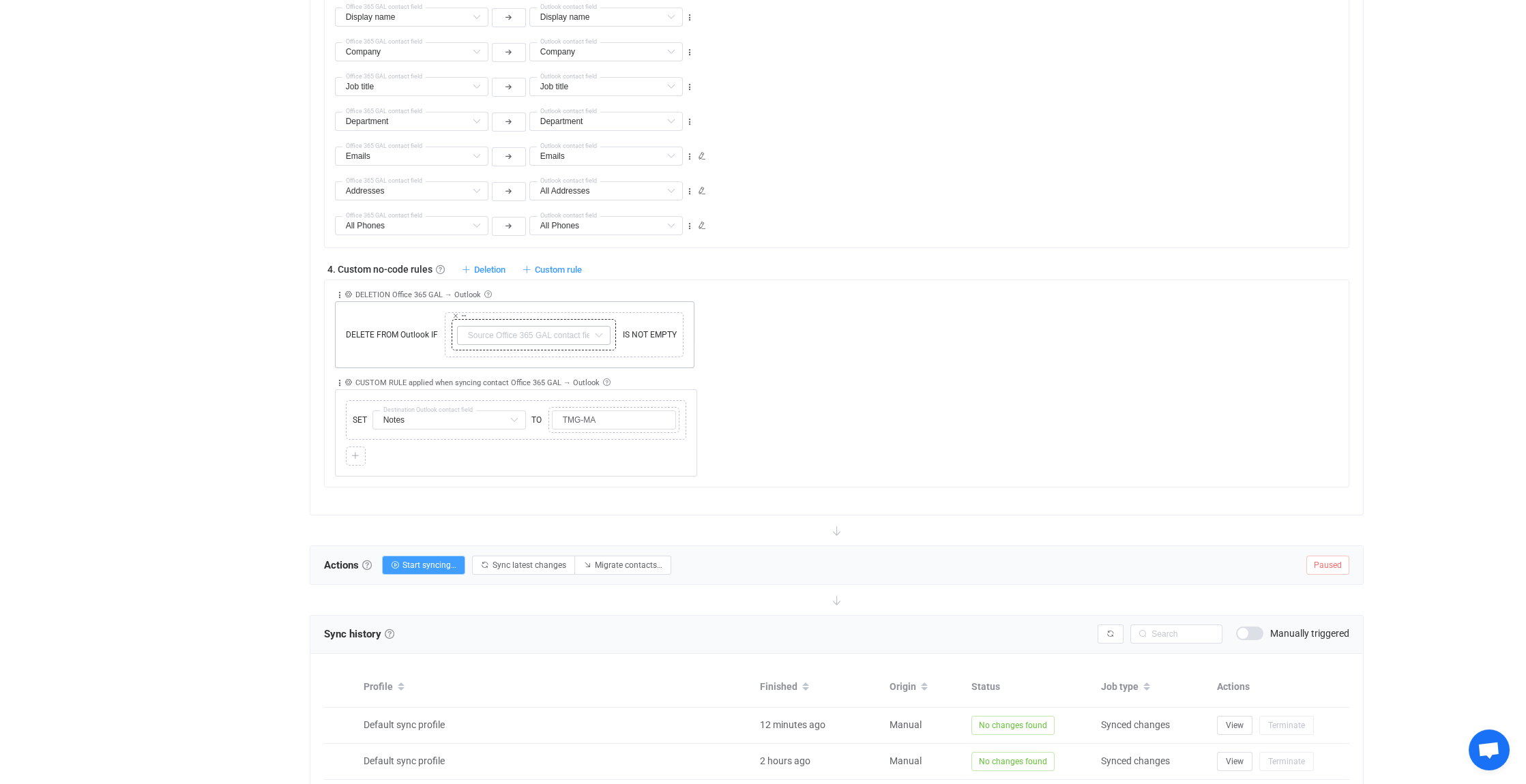
click at [596, 329] on icon at bounding box center [598, 335] width 17 height 19
click at [531, 445] on li "Company Default field" at bounding box center [589, 445] width 265 height 23
type input "Company"
click at [596, 326] on icon at bounding box center [598, 335] width 17 height 19
click at [597, 331] on icon at bounding box center [598, 335] width 17 height 19
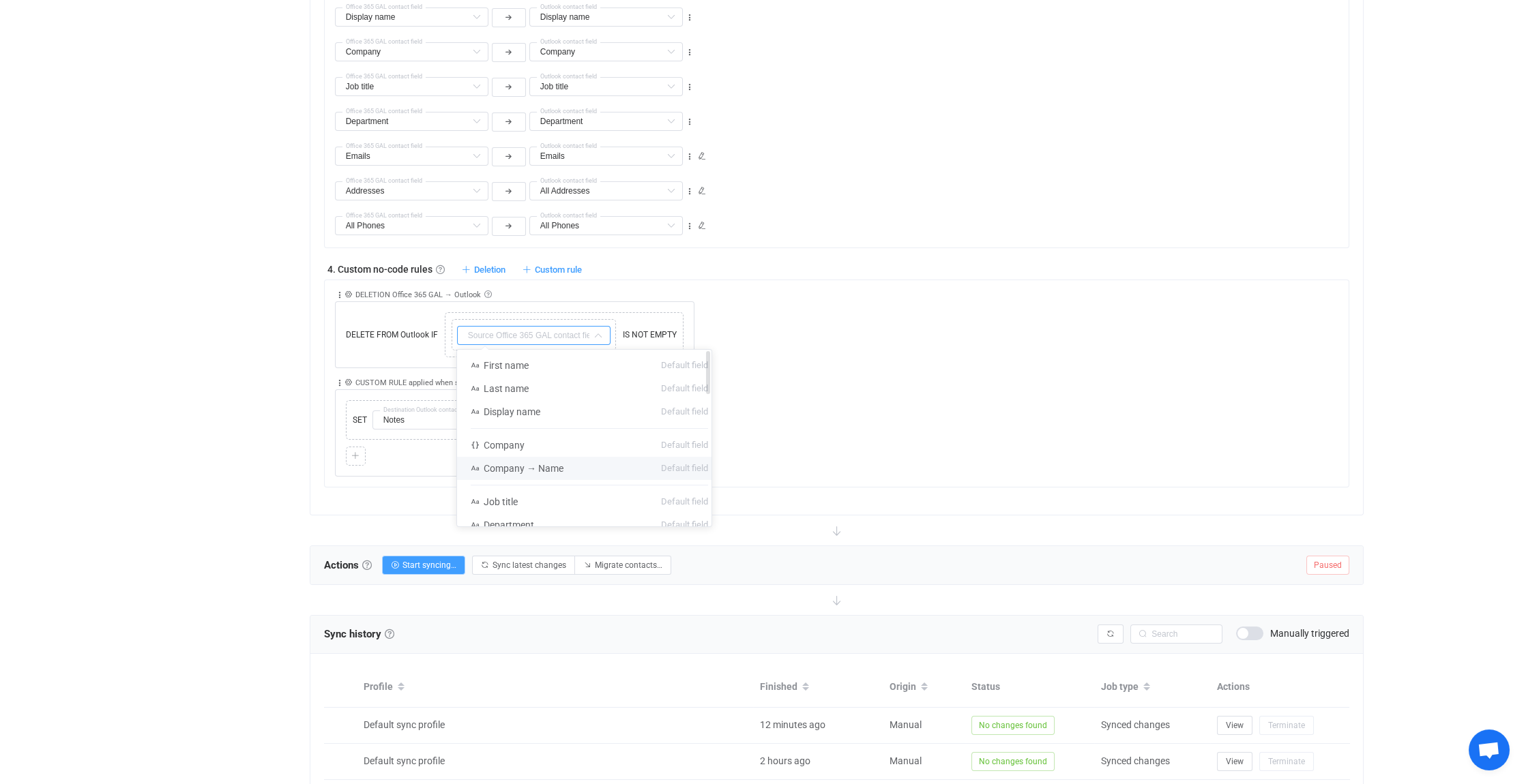
click at [554, 465] on span "Company → Name" at bounding box center [523, 468] width 80 height 11
type input "Company → Name"
click at [775, 362] on div "Collapse Move up Move down Delete Rule description DELETION Office 365 GAL → Ou…" at bounding box center [843, 324] width 1015 height 88
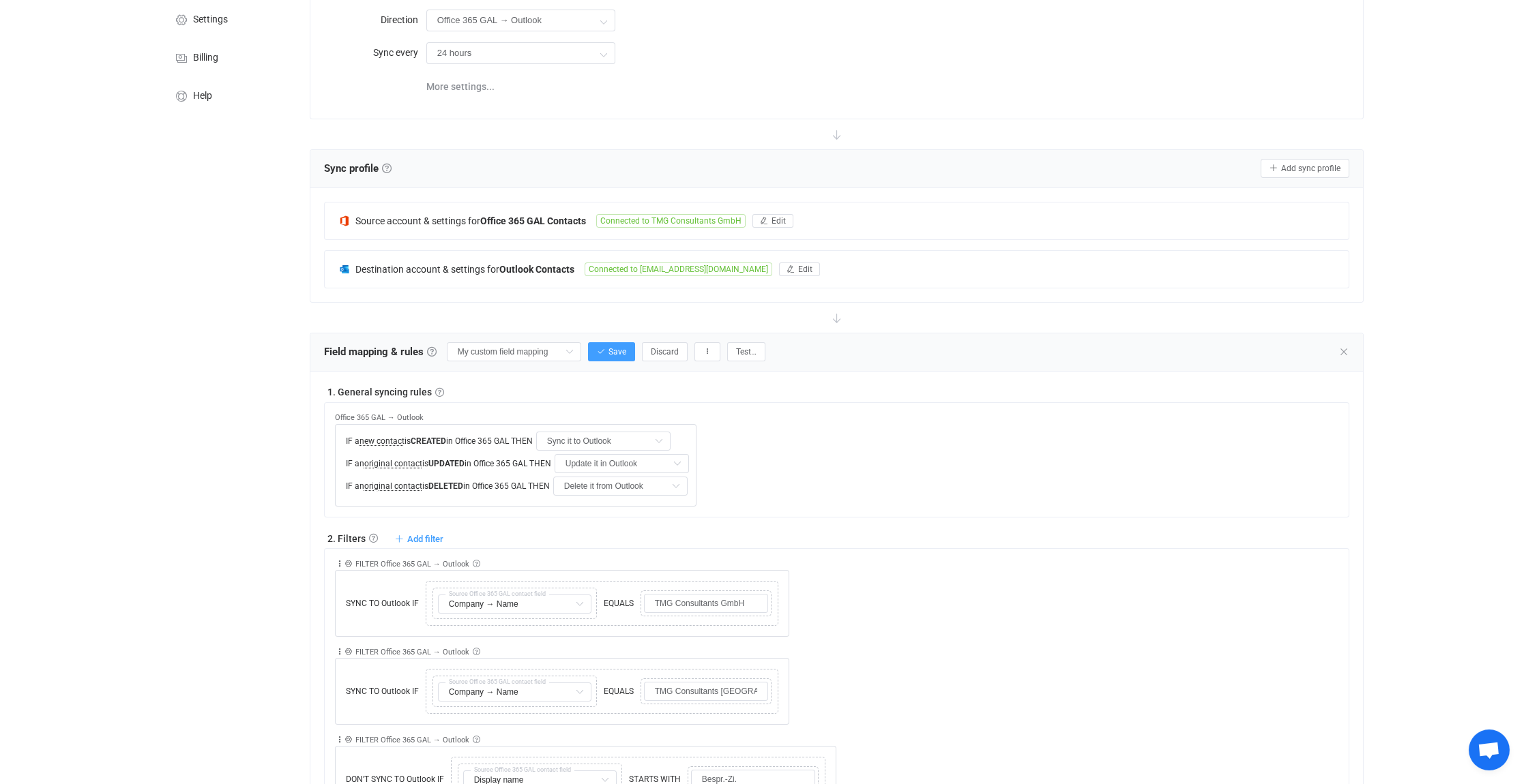
scroll to position [98, 0]
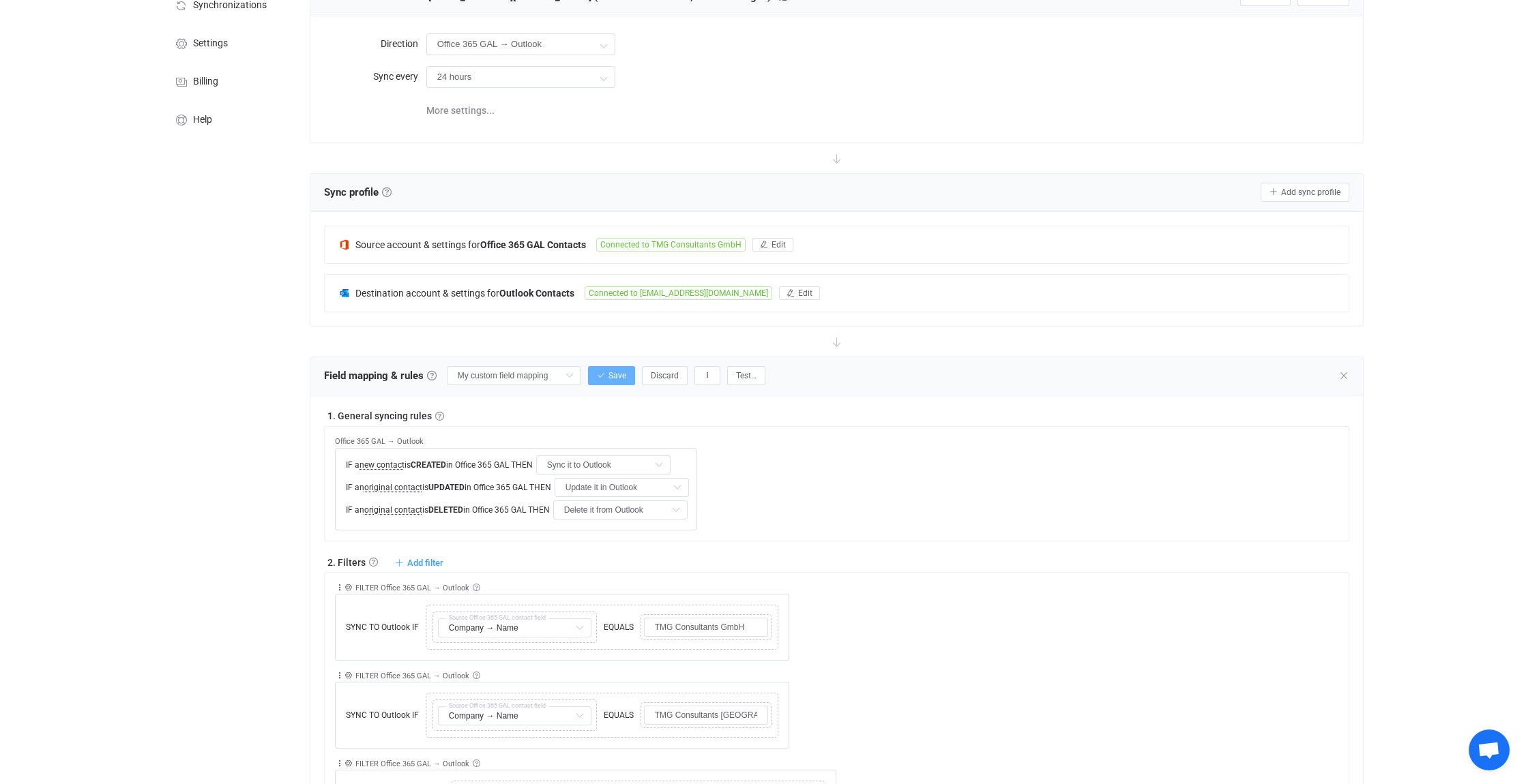
click at [615, 372] on span "Save" at bounding box center [617, 376] width 18 height 10
click at [1344, 371] on icon at bounding box center [1344, 376] width 11 height 11
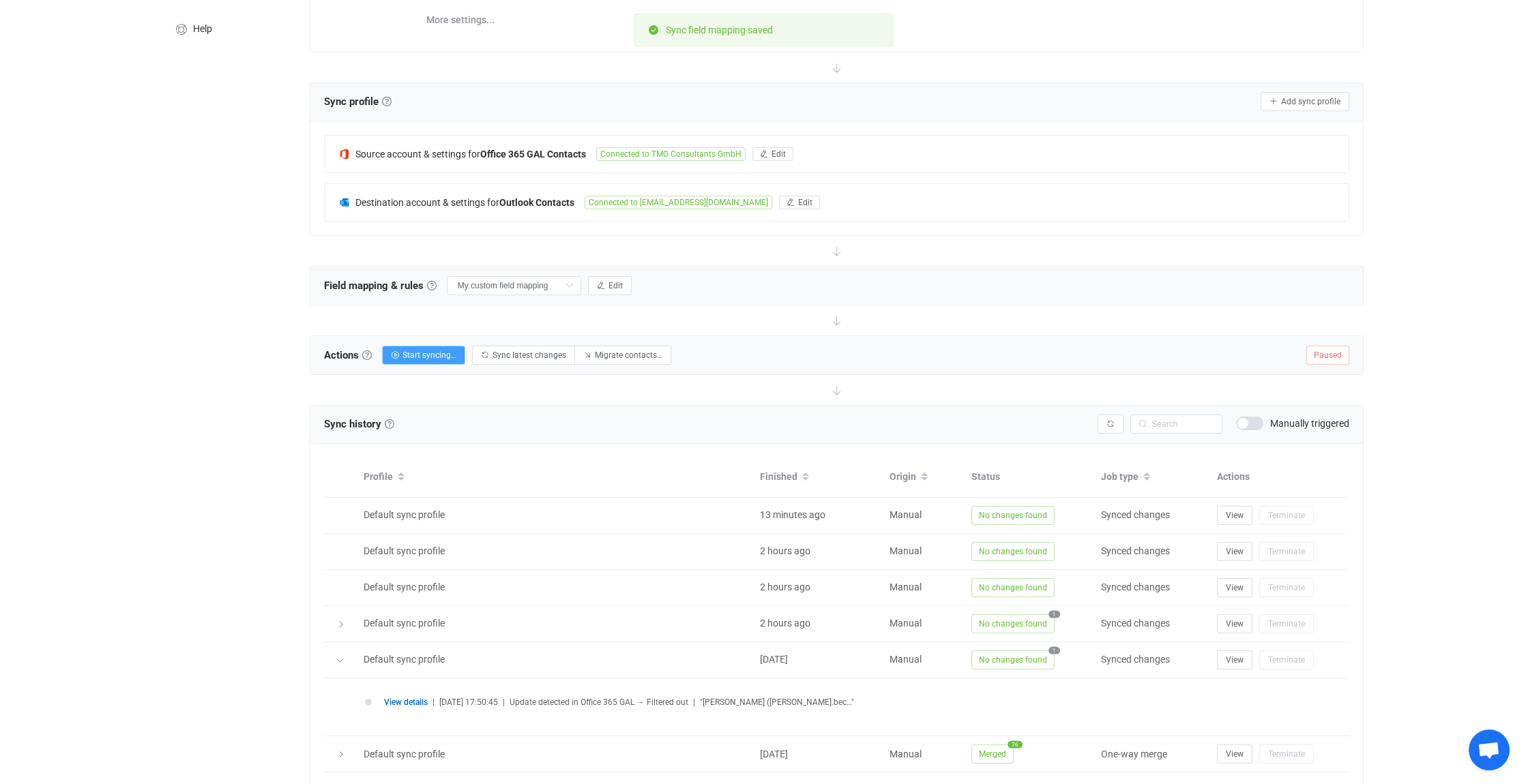
scroll to position [166, 0]
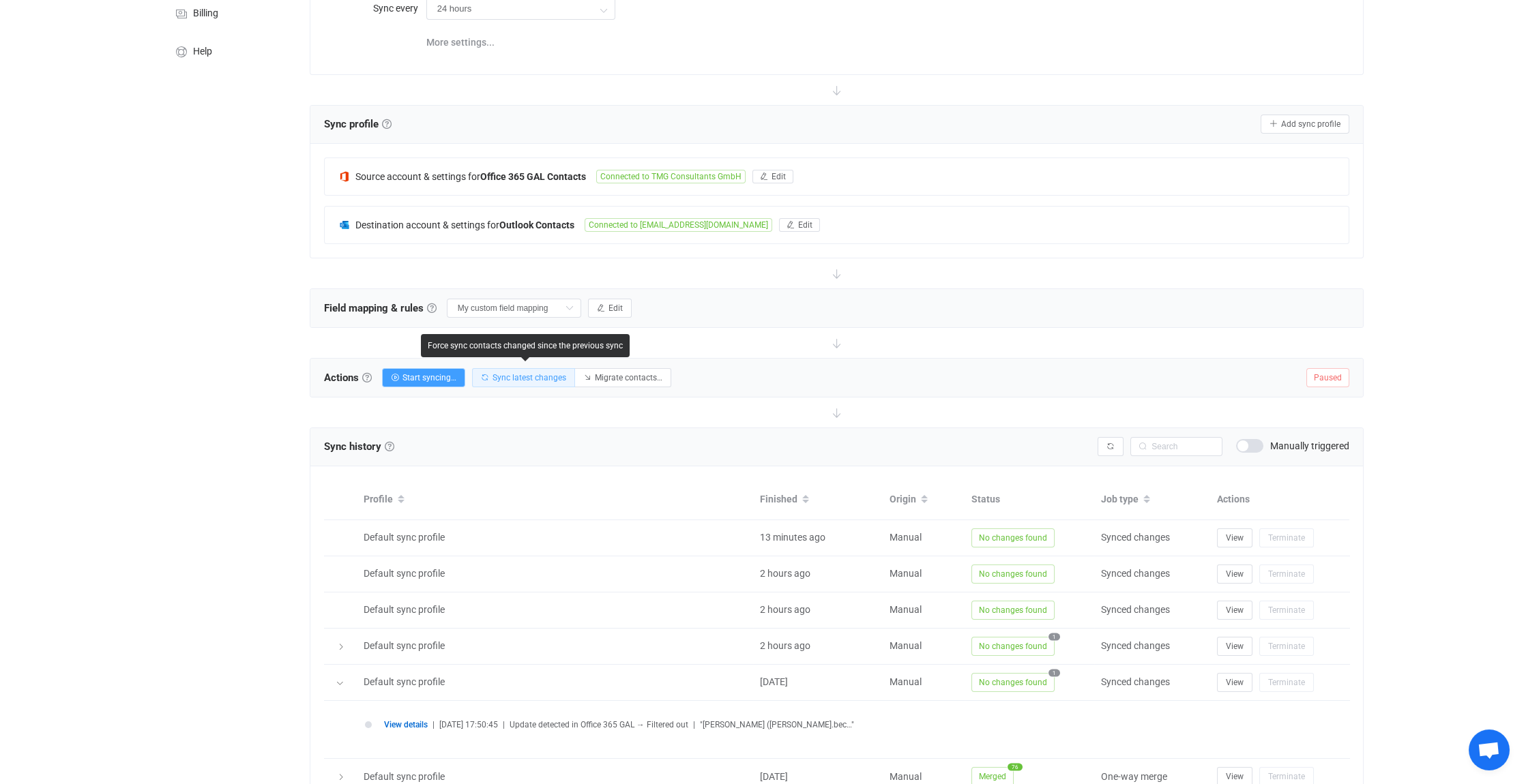
click at [525, 377] on span "Sync latest changes" at bounding box center [529, 378] width 74 height 10
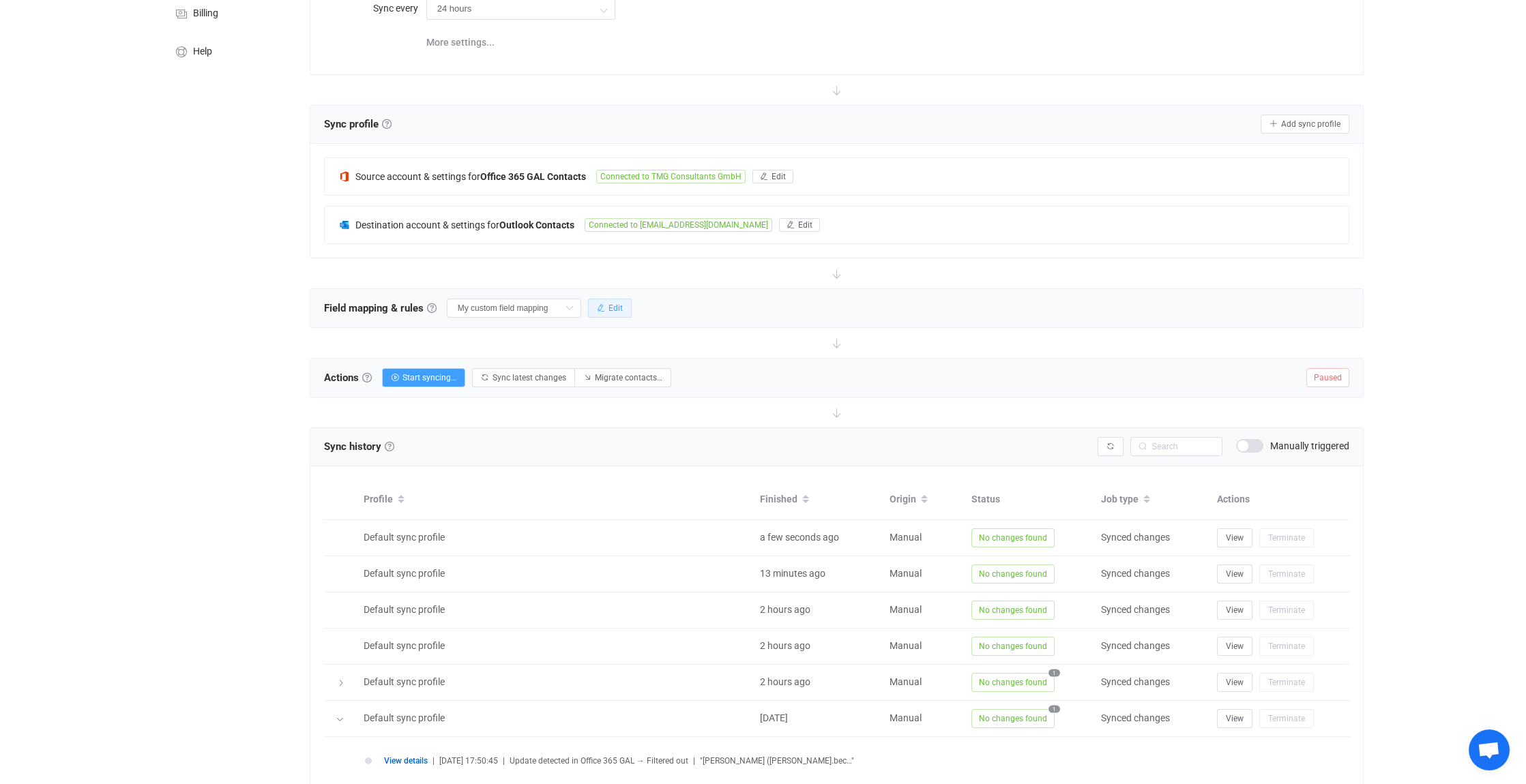
click at [632, 309] on button "Edit" at bounding box center [610, 307] width 44 height 19
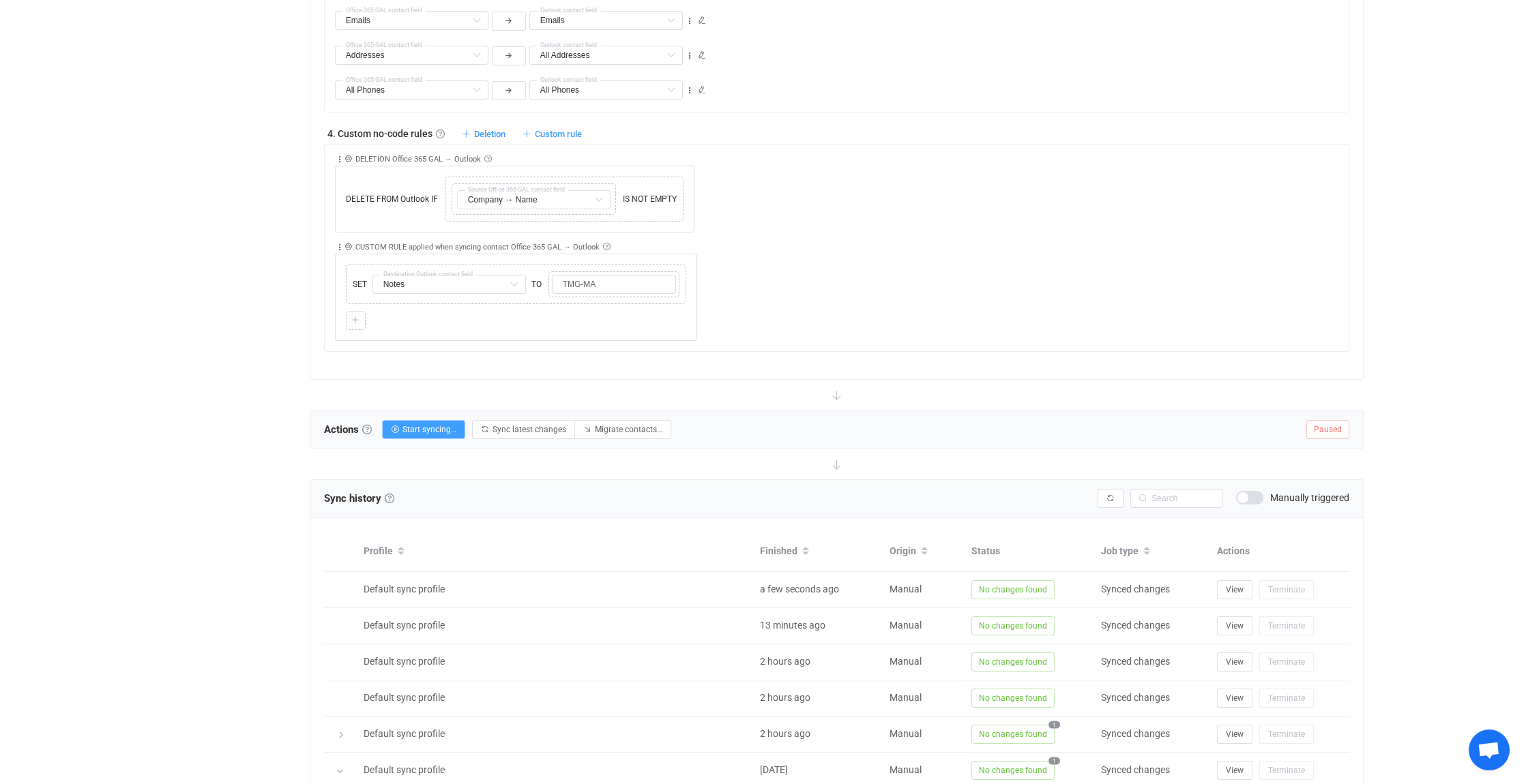
scroll to position [1189, 0]
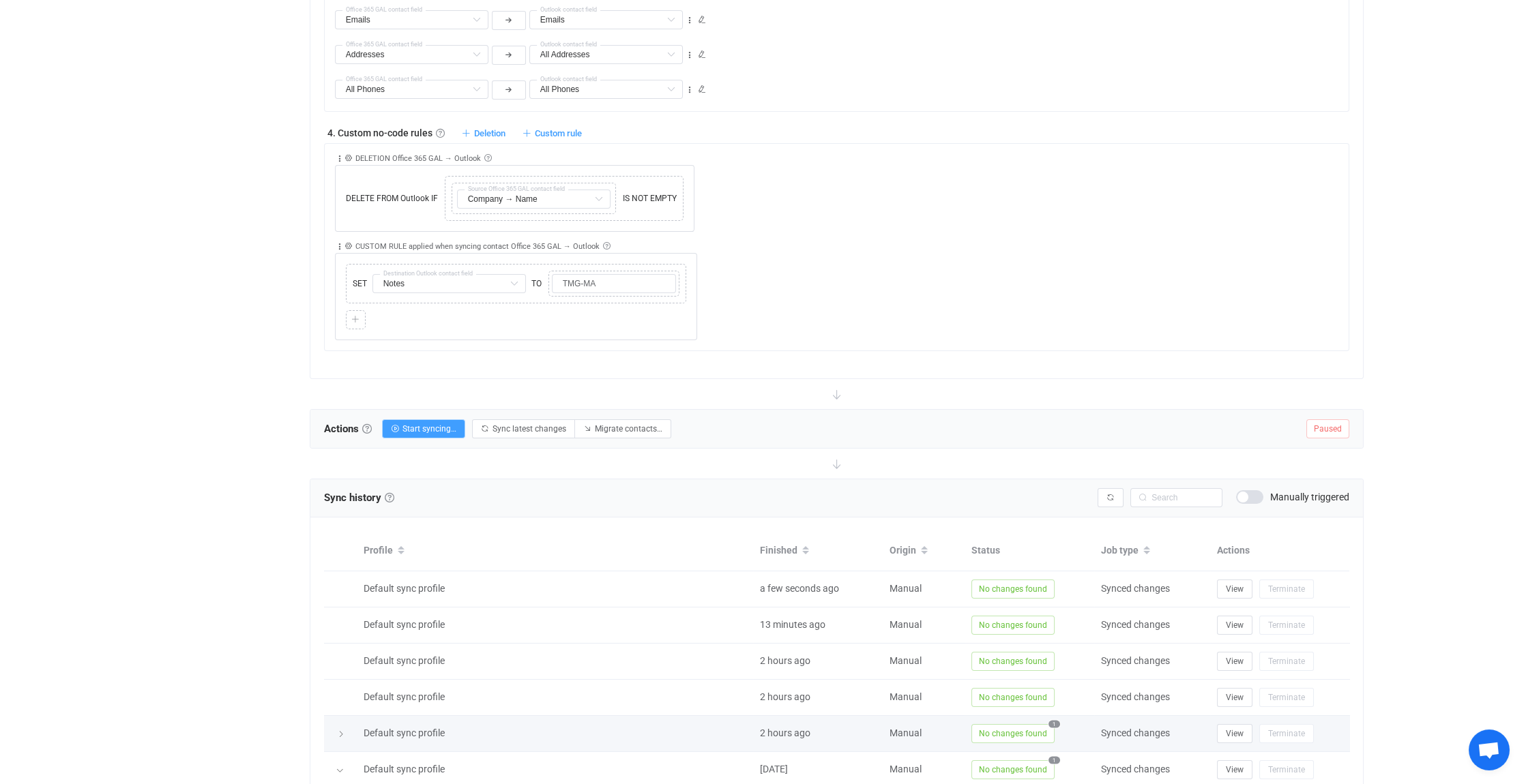
click at [339, 731] on icon at bounding box center [341, 735] width 8 height 8
click at [337, 731] on icon at bounding box center [339, 735] width 8 height 8
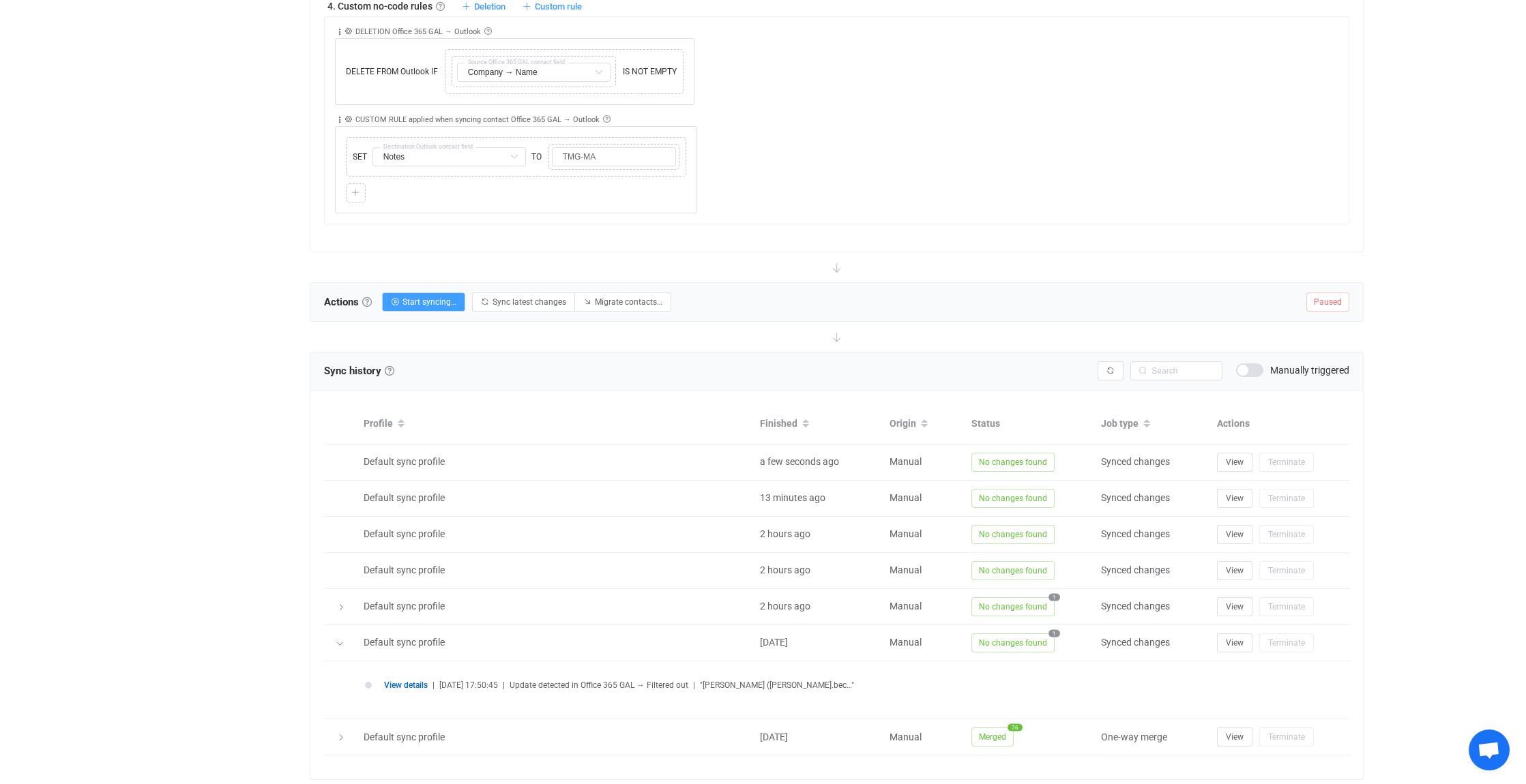
scroll to position [1326, 0]
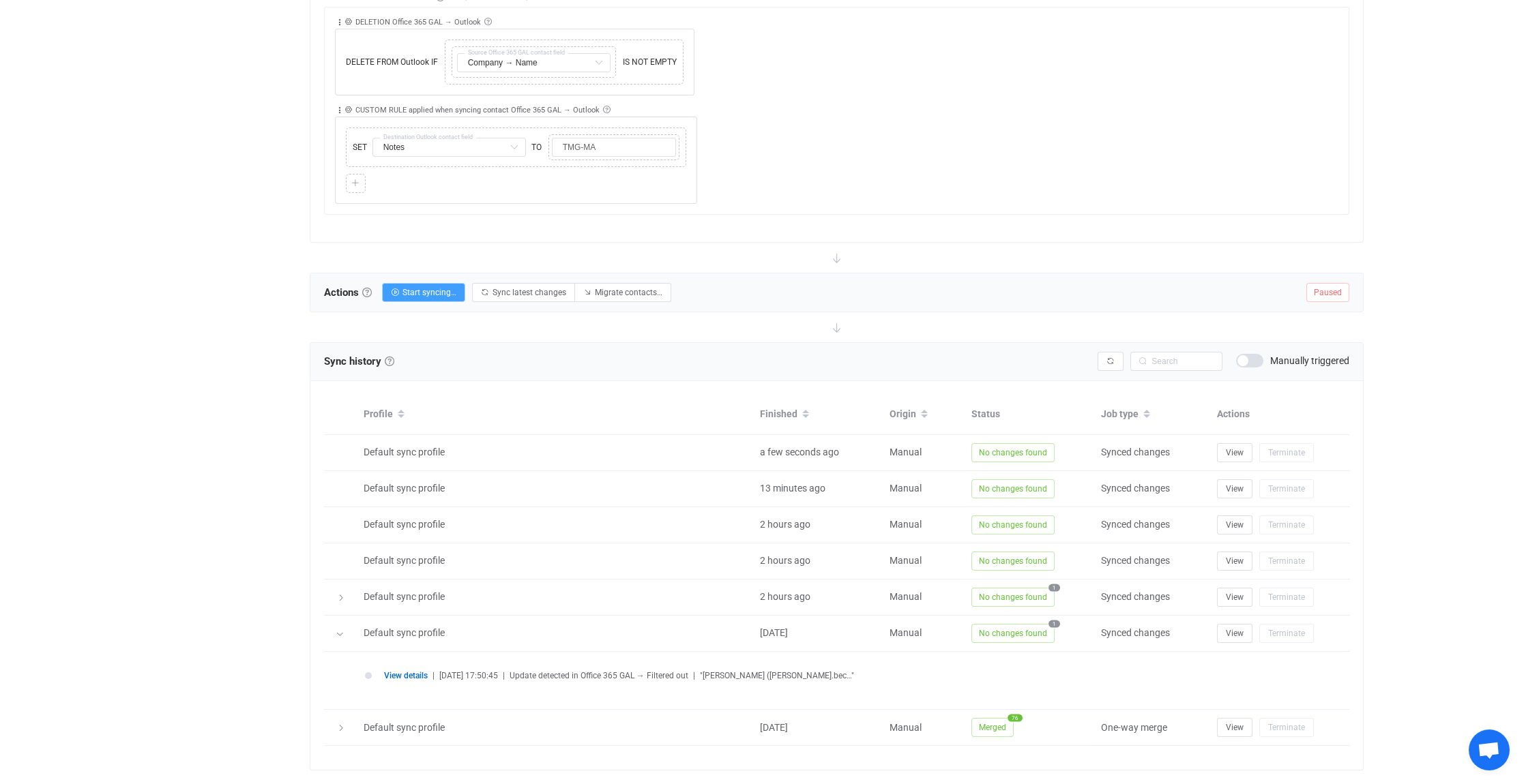
click at [405, 671] on span "View details" at bounding box center [405, 676] width 44 height 10
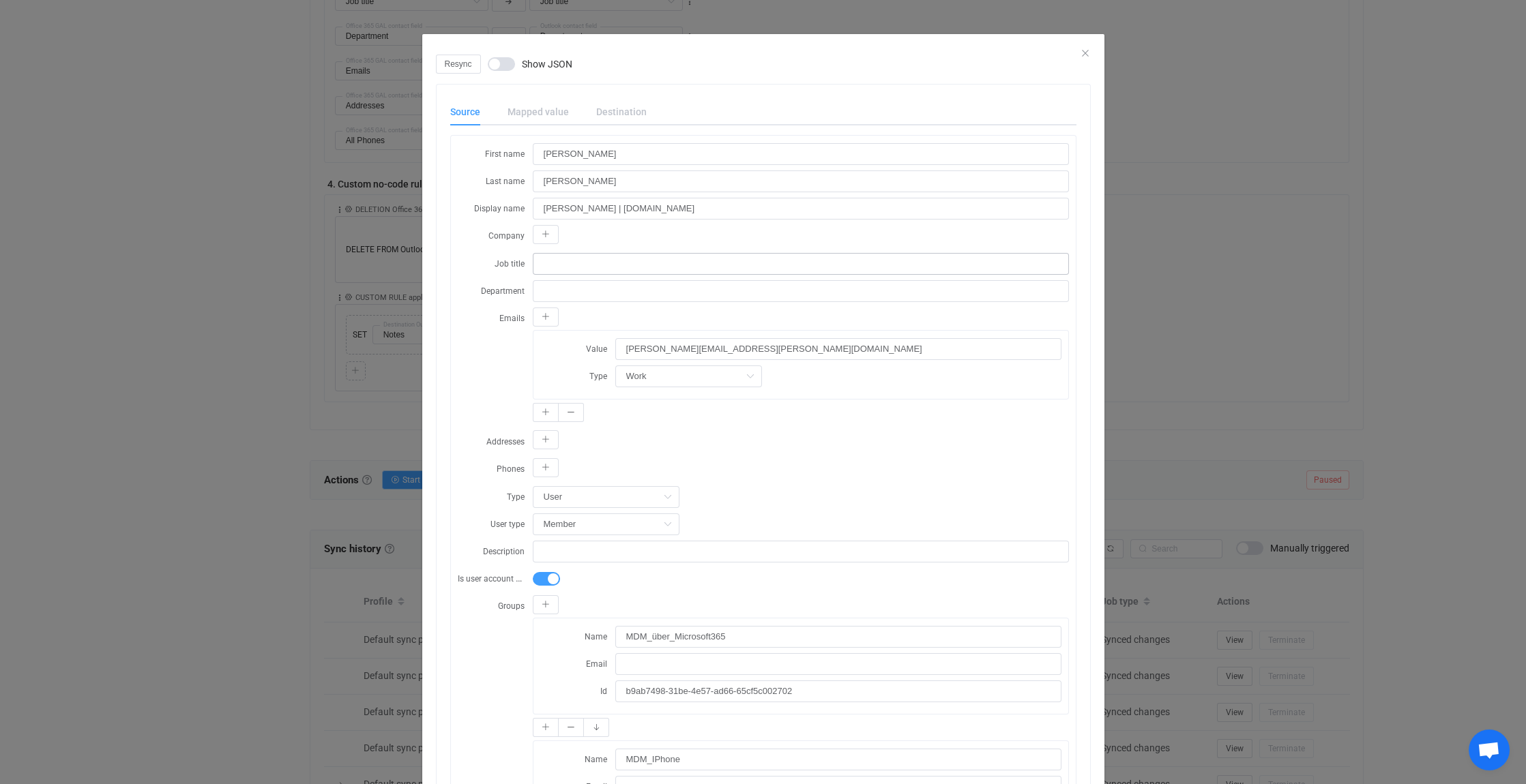
scroll to position [985, 0]
click at [761, 345] on input "[PERSON_NAME][EMAIL_ADDRESS][PERSON_NAME][DOMAIN_NAME]" at bounding box center [838, 349] width 446 height 22
click at [542, 232] on icon "dialog" at bounding box center [546, 234] width 8 height 8
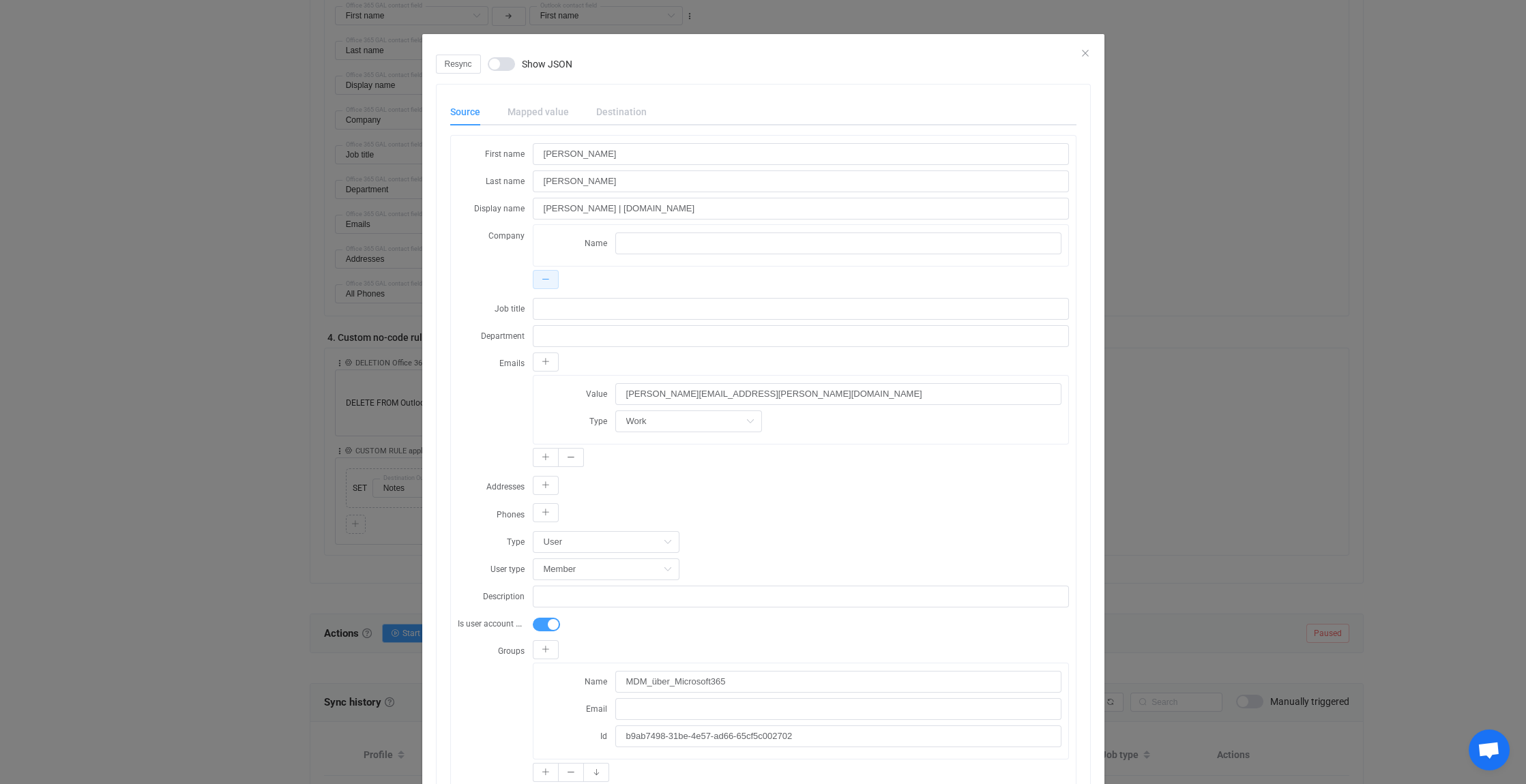
click at [542, 276] on icon "dialog" at bounding box center [546, 280] width 8 height 8
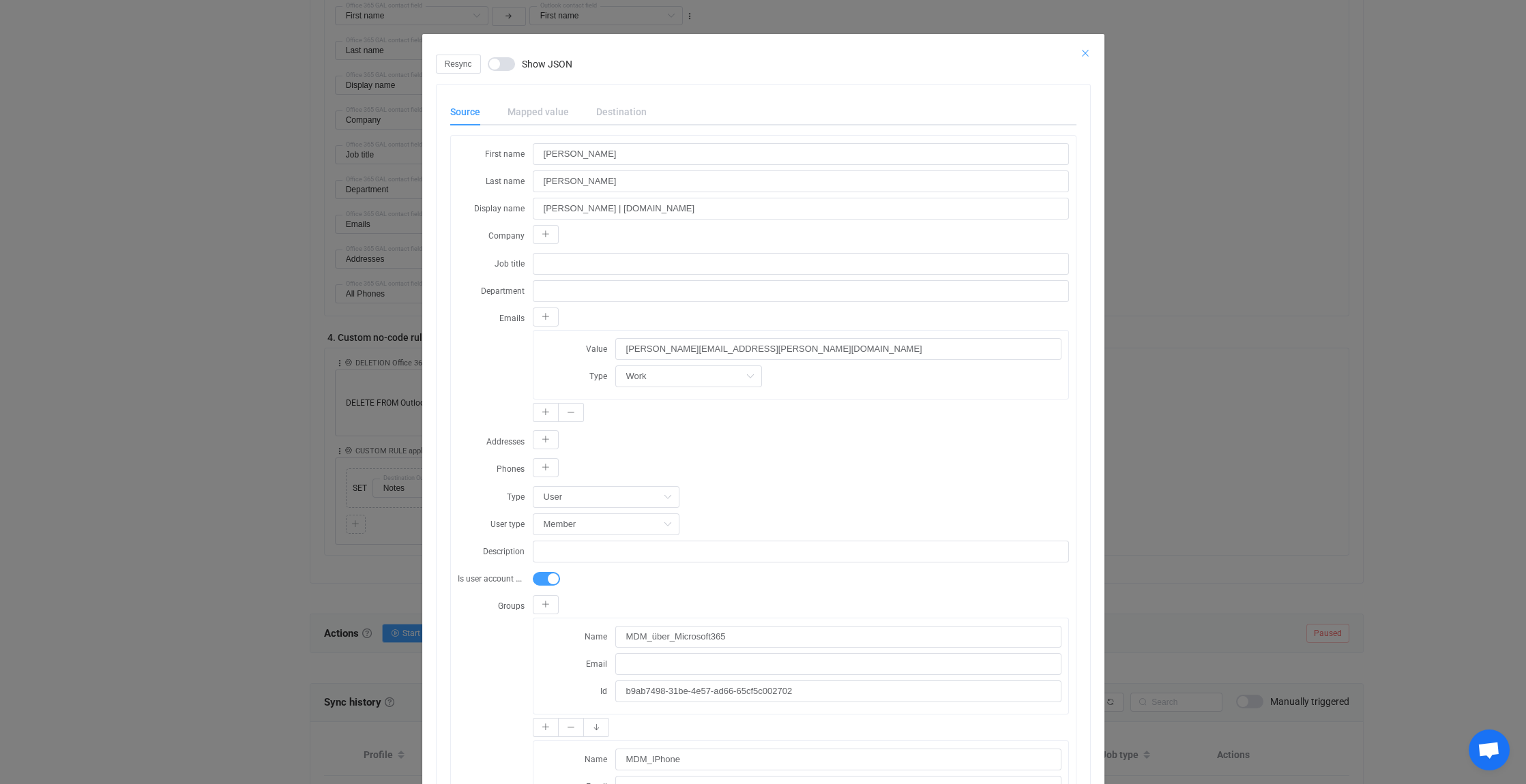
click at [1080, 52] on icon "Close" at bounding box center [1085, 52] width 11 height 11
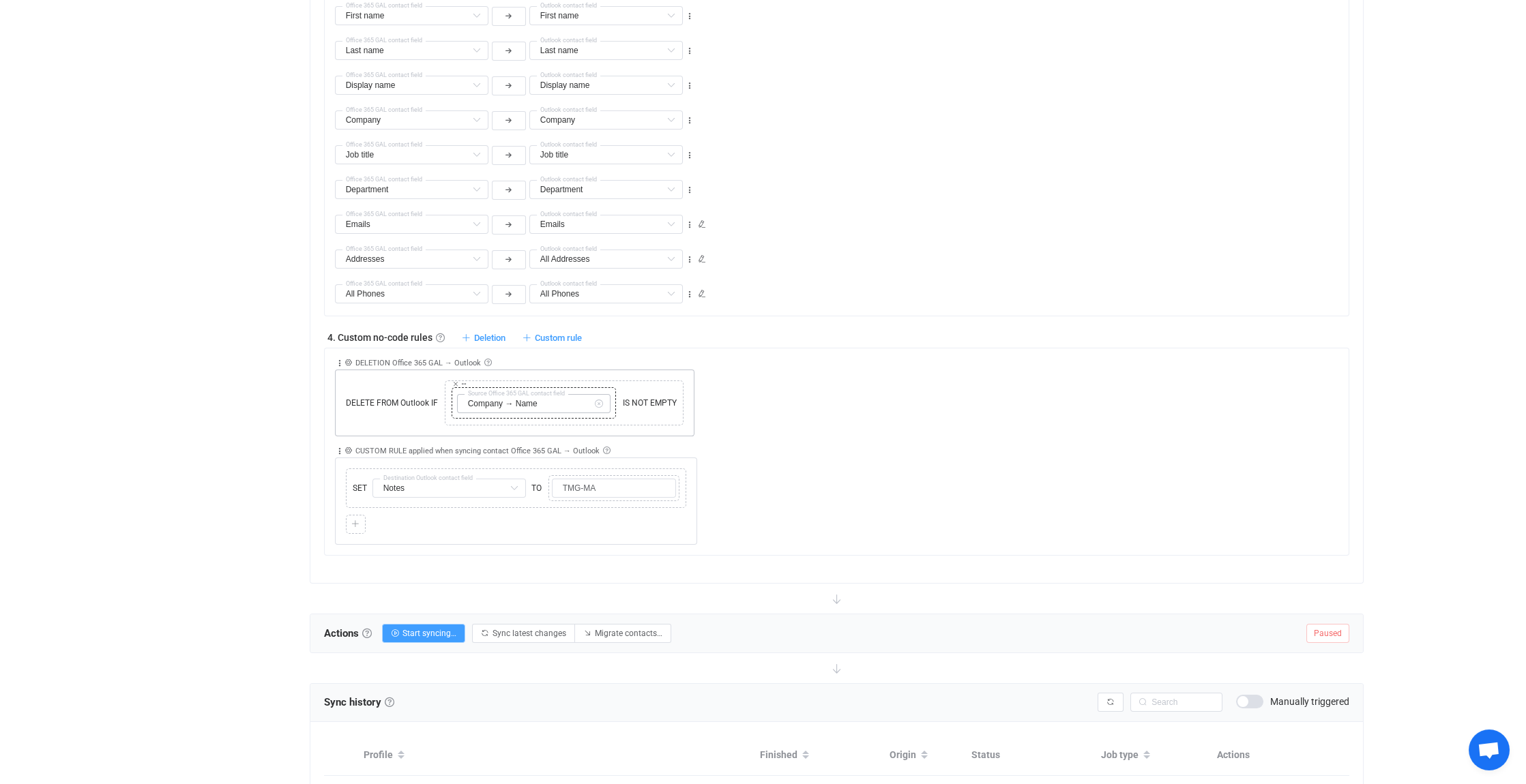
click at [597, 396] on icon at bounding box center [598, 403] width 17 height 19
click at [560, 396] on input "text" at bounding box center [533, 403] width 153 height 19
click at [524, 507] on li "Company Default field" at bounding box center [589, 513] width 265 height 23
type input "Company"
click at [455, 381] on icon at bounding box center [455, 384] width 7 height 7
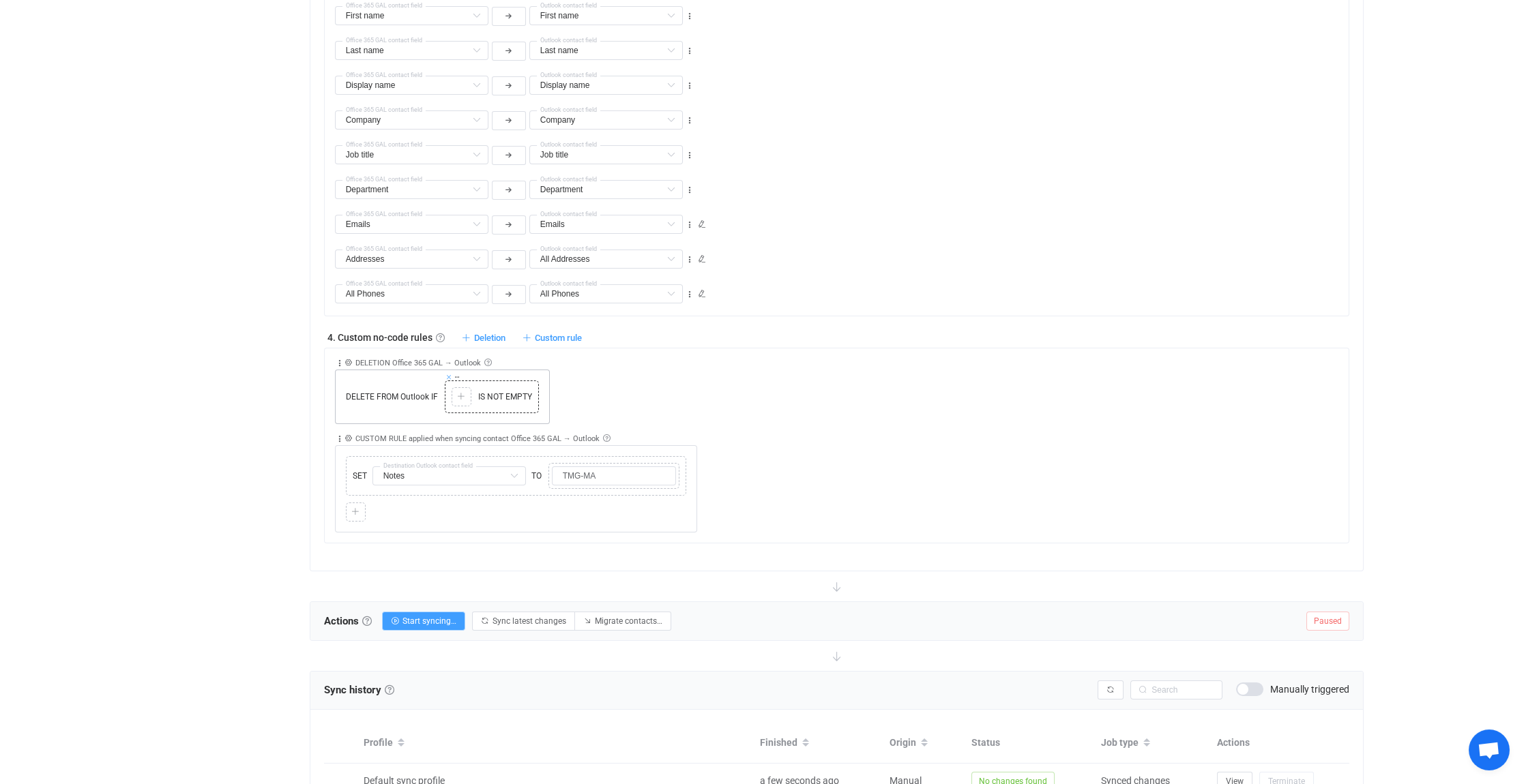
click at [450, 374] on icon at bounding box center [448, 377] width 7 height 7
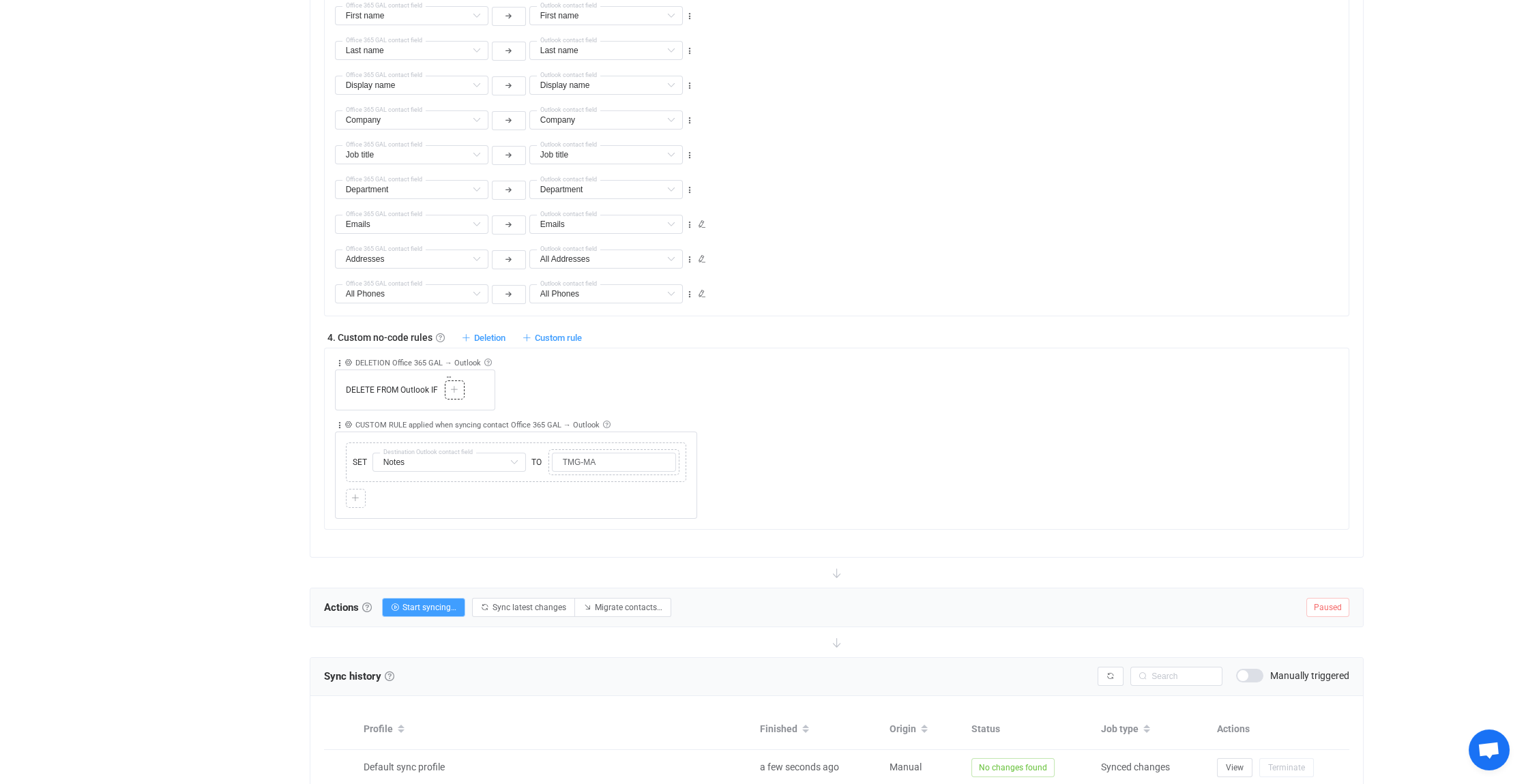
drag, startPoint x: 455, startPoint y: 386, endPoint x: 667, endPoint y: 414, distance: 213.8
click at [455, 386] on icon at bounding box center [454, 390] width 8 height 8
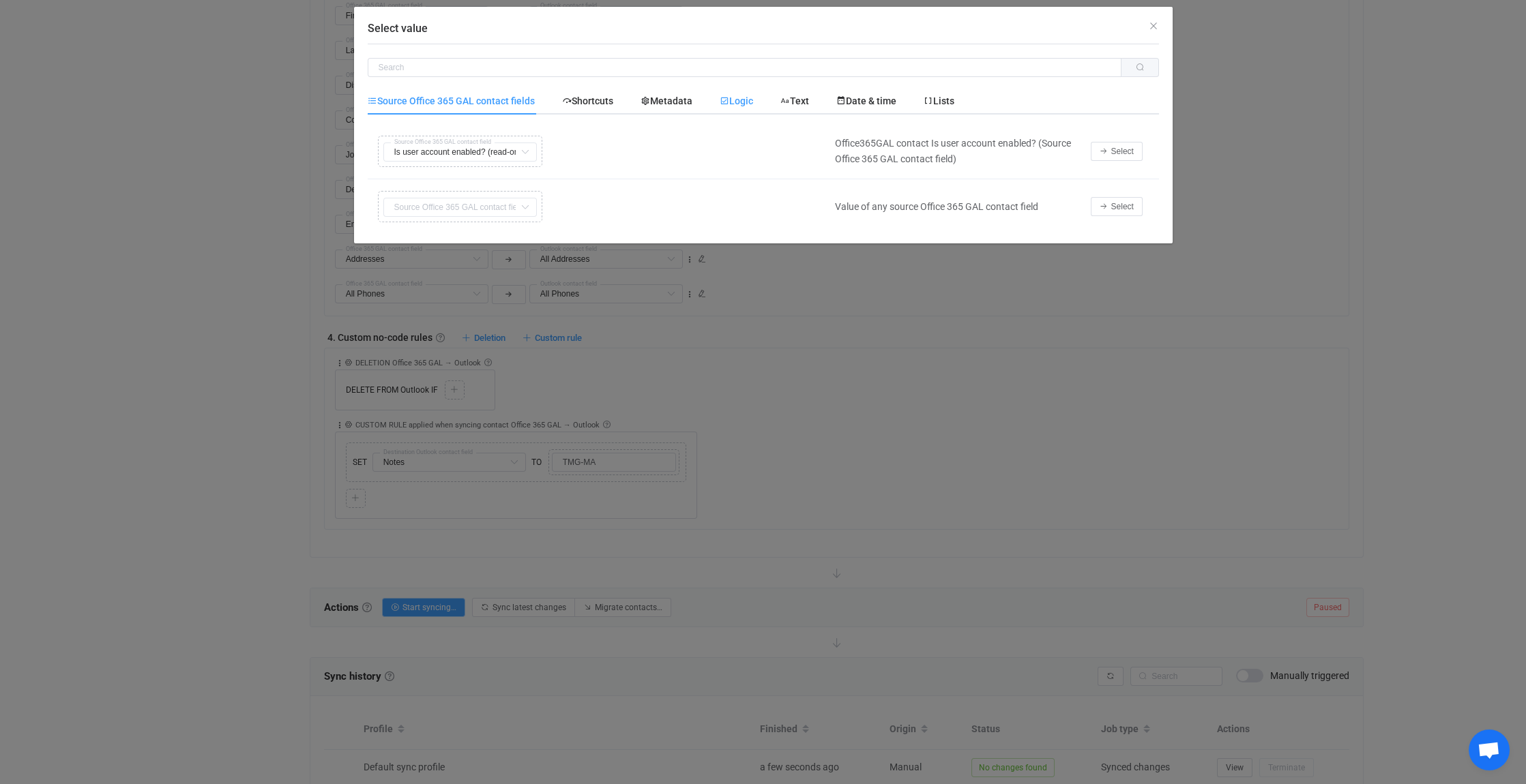
click at [742, 99] on span "Logic" at bounding box center [737, 101] width 34 height 11
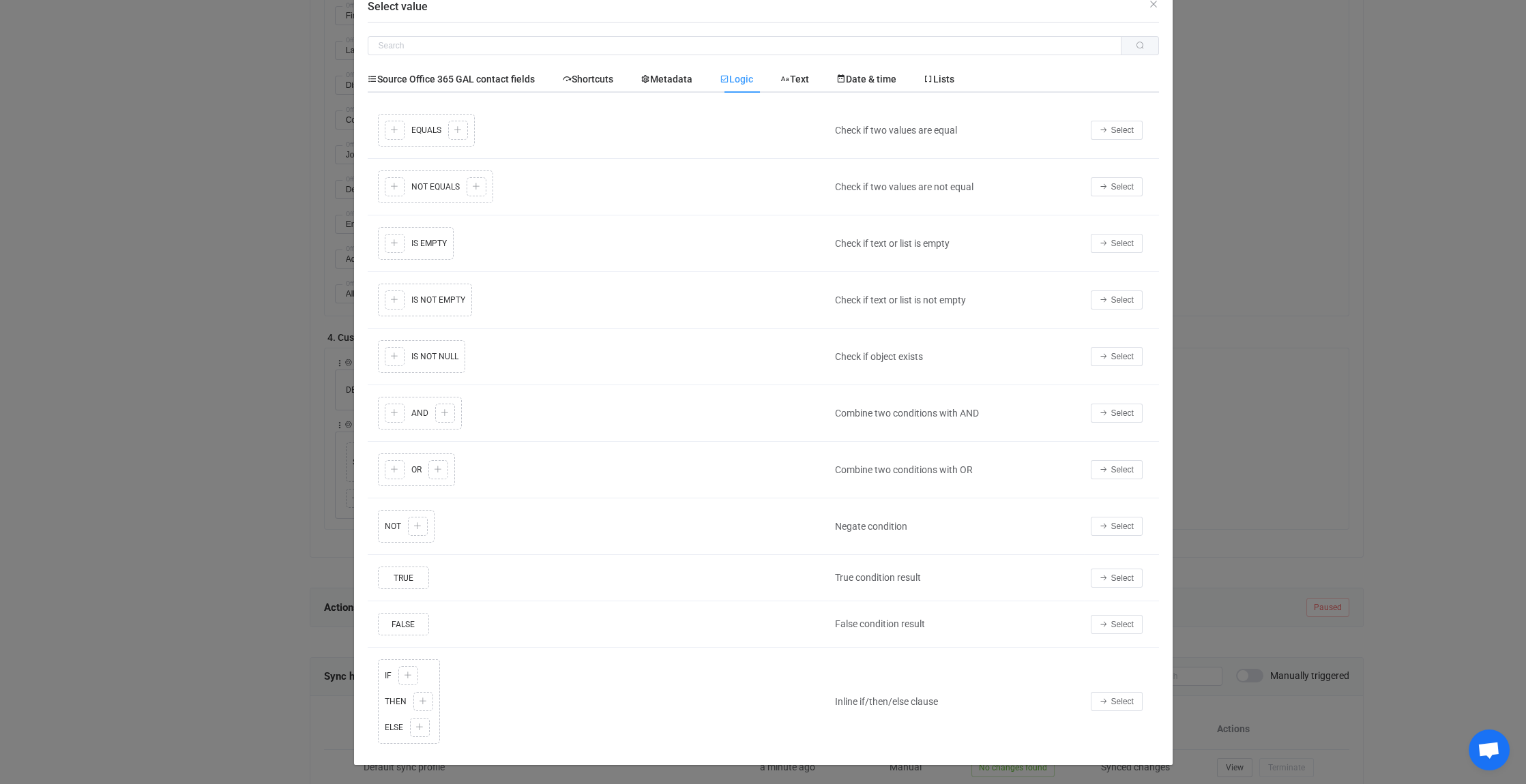
scroll to position [33, 0]
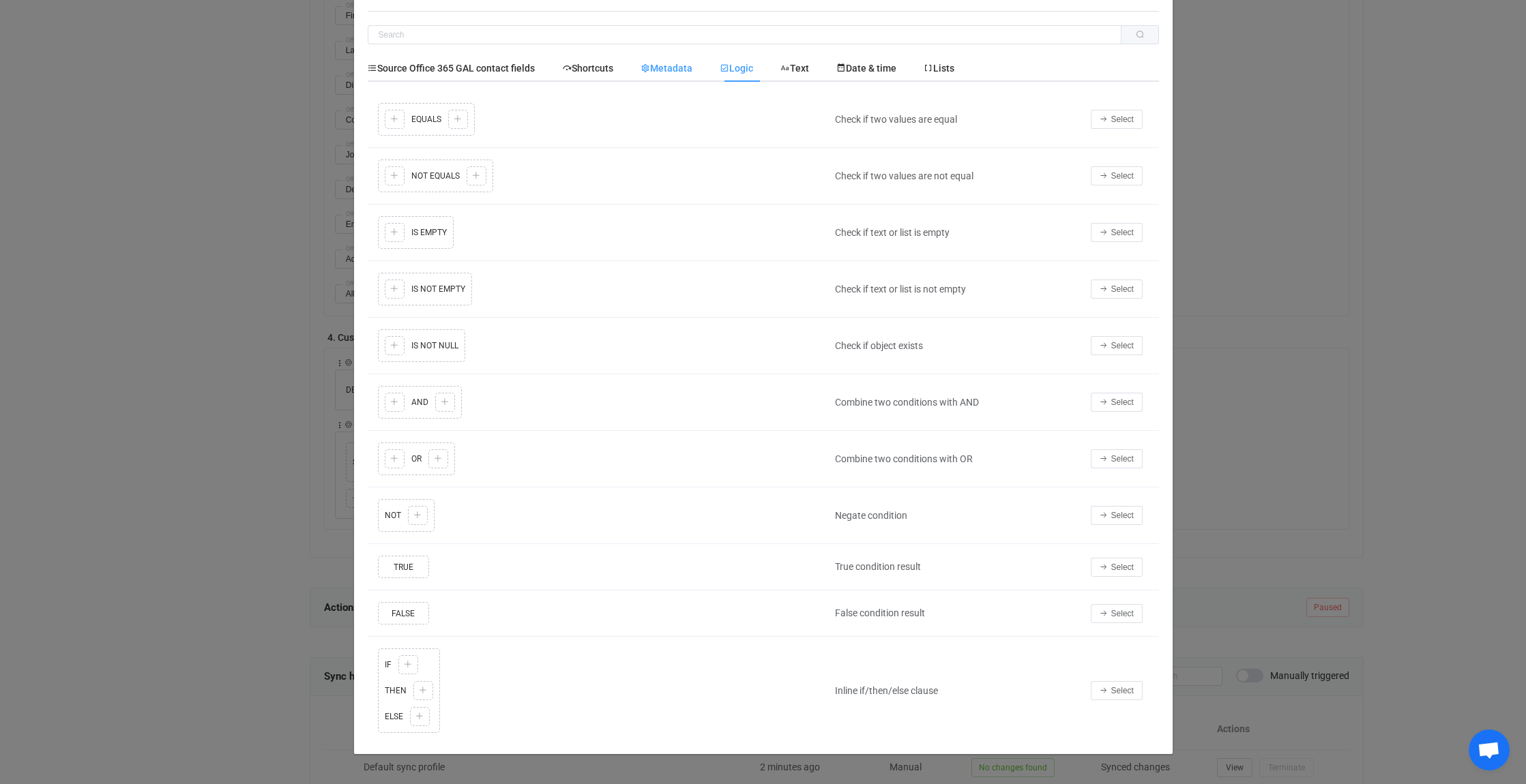
click at [673, 64] on span "Metadata" at bounding box center [667, 67] width 51 height 11
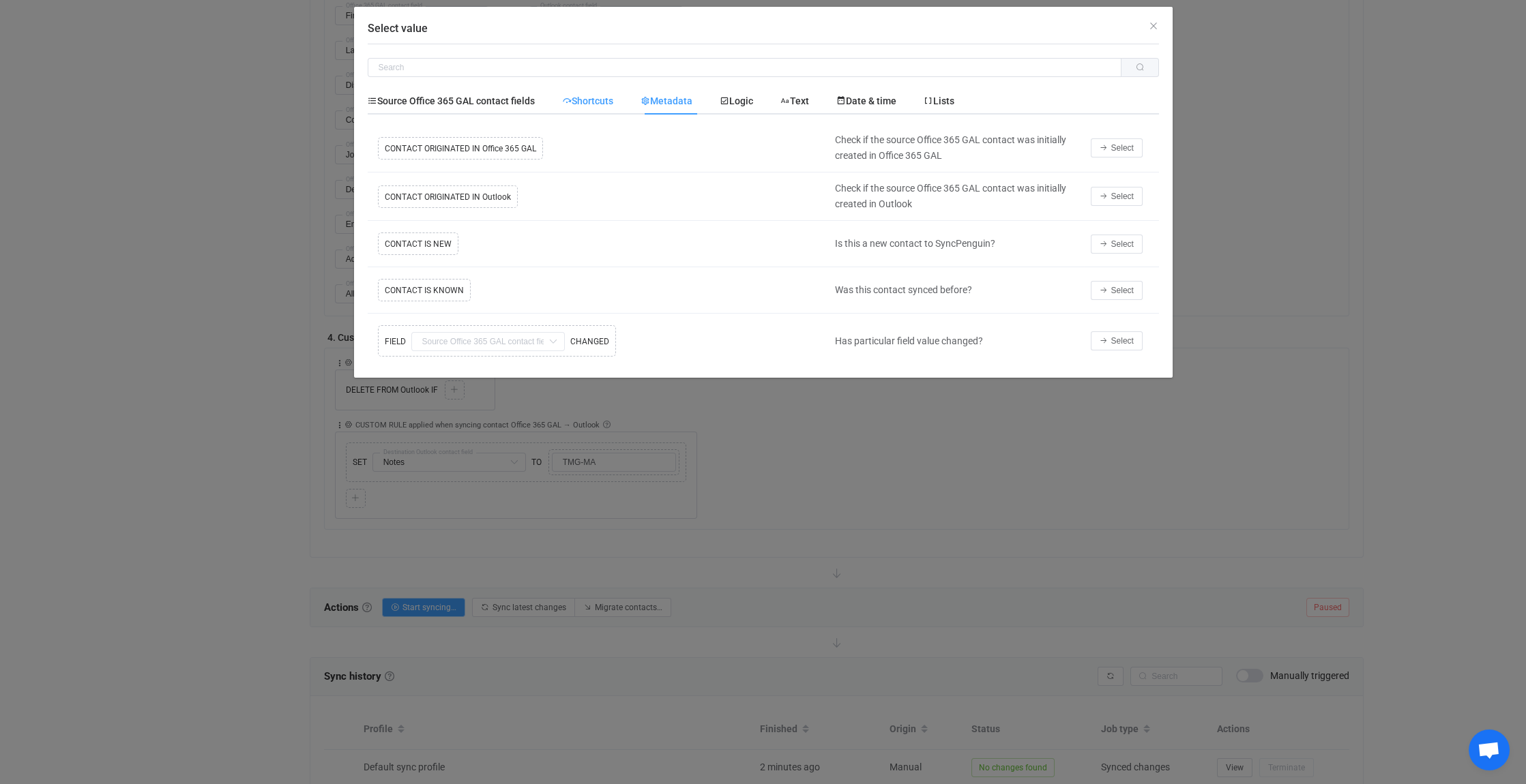
click at [591, 98] on span "Shortcuts" at bounding box center [587, 101] width 51 height 11
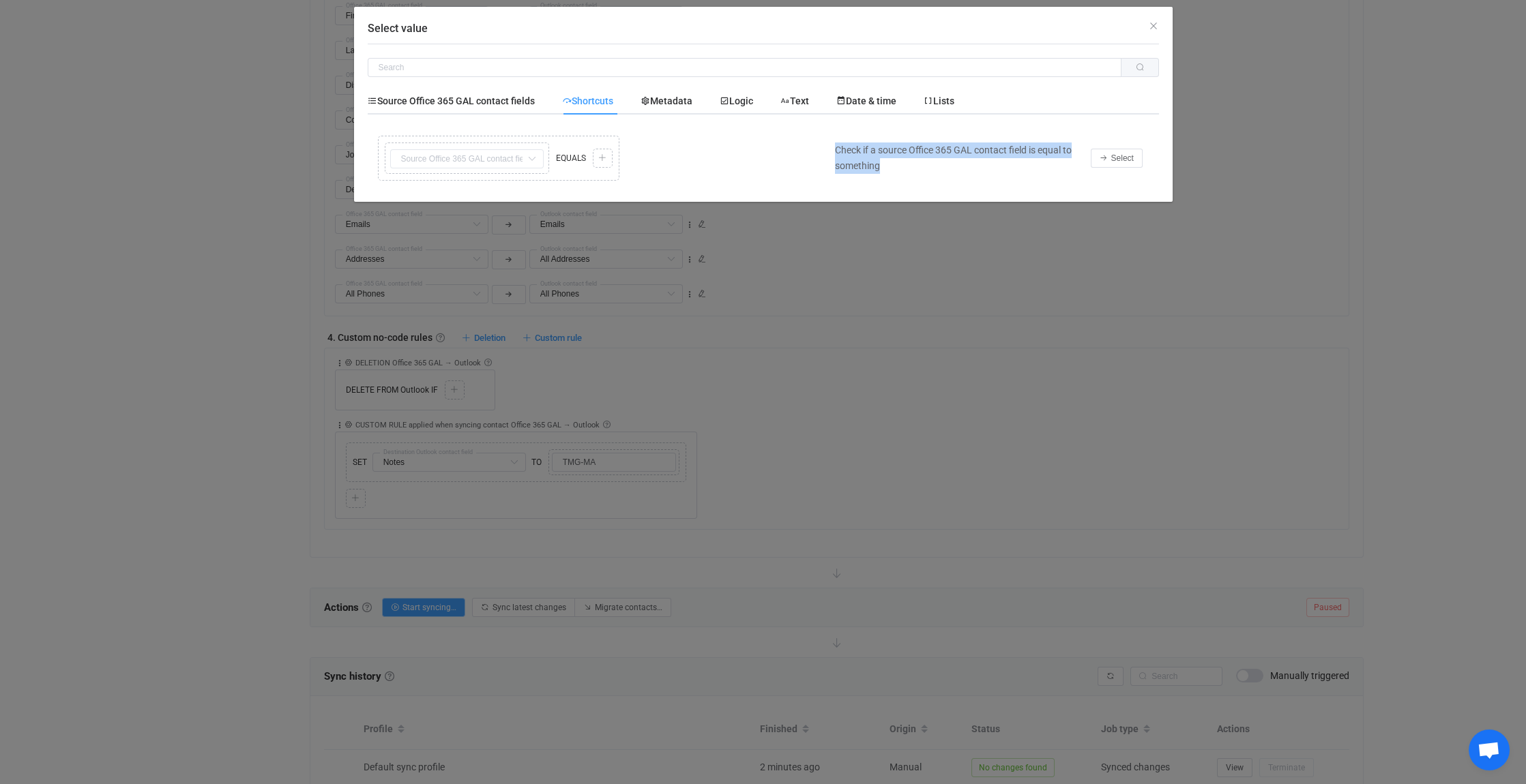
drag, startPoint x: 915, startPoint y: 166, endPoint x: 837, endPoint y: 149, distance: 79.8
click at [837, 149] on div "Check if a source Office 365 GAL contact field is equal to something" at bounding box center [955, 158] width 256 height 32
drag, startPoint x: 837, startPoint y: 149, endPoint x: 874, endPoint y: 146, distance: 37.1
click at [977, 166] on div "Überprüfen, ob ein Quell-Office 365 GAL-Kontaktfeld mit etwas übereinstimmt" at bounding box center [955, 158] width 256 height 32
click at [1114, 155] on span "Select" at bounding box center [1122, 158] width 23 height 10
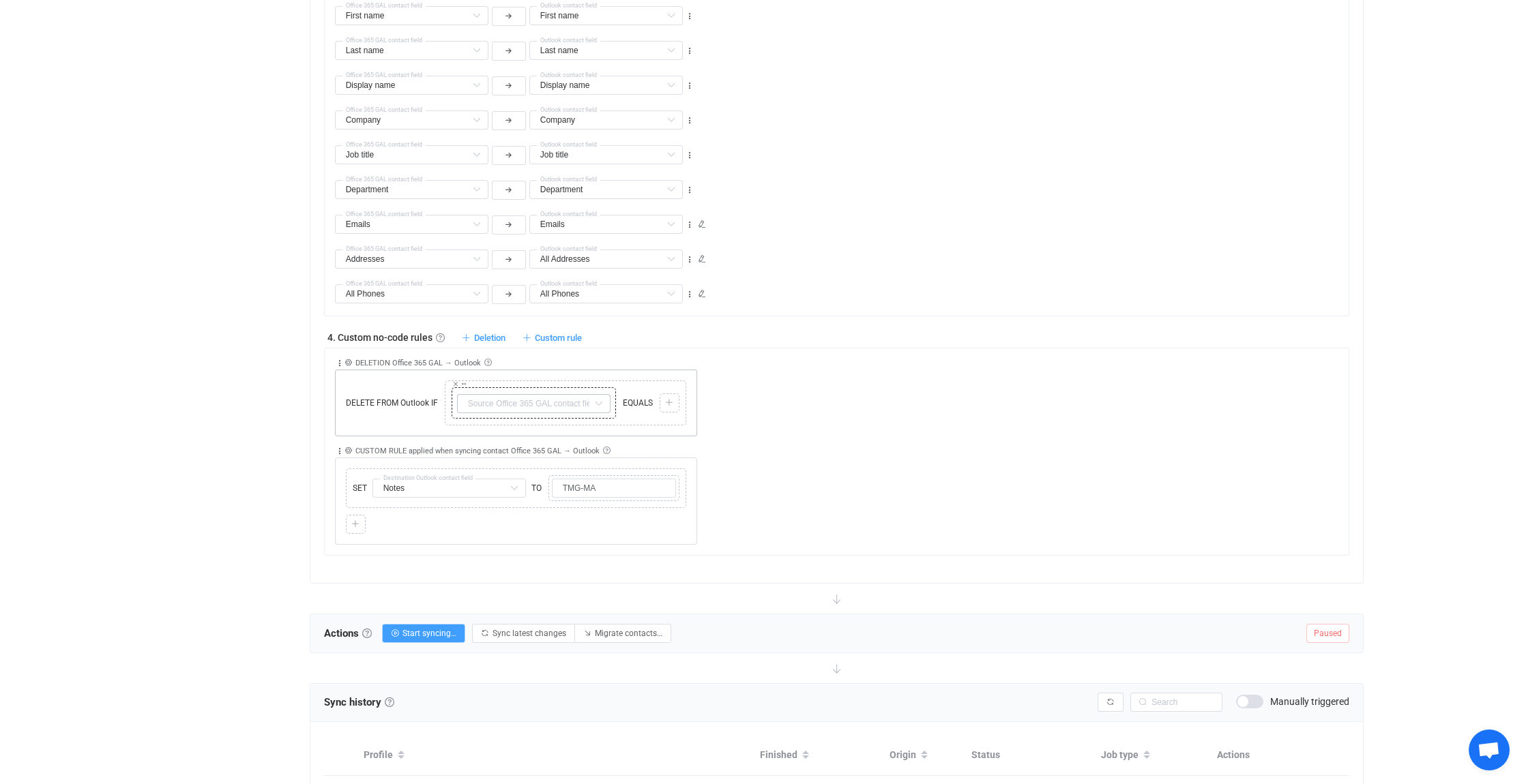
click at [597, 394] on icon at bounding box center [598, 403] width 17 height 19
click at [528, 507] on li "Company Default field" at bounding box center [589, 513] width 265 height 23
type input "Company"
click at [670, 399] on icon at bounding box center [670, 403] width 8 height 8
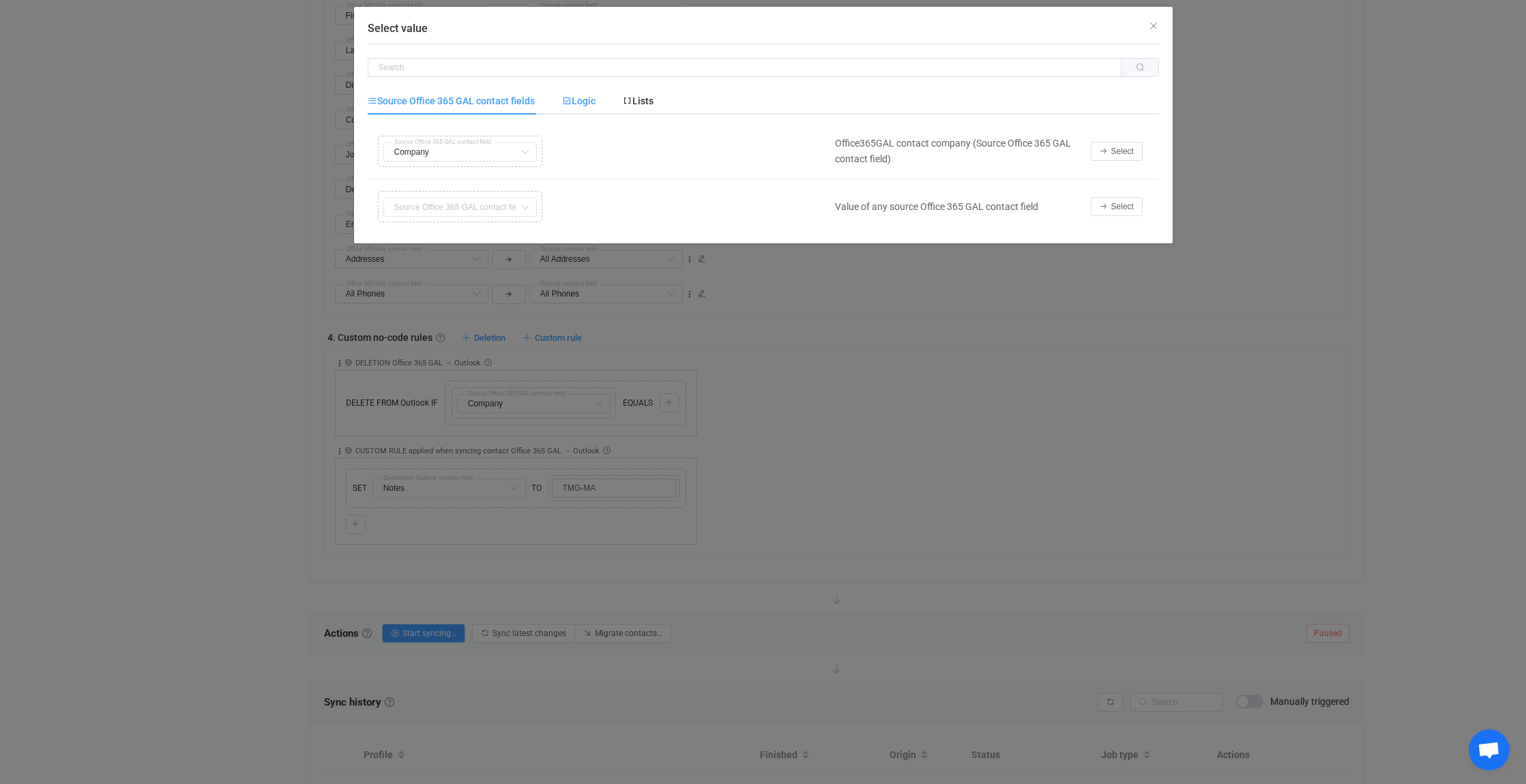
click at [588, 98] on span "Logic" at bounding box center [579, 101] width 34 height 11
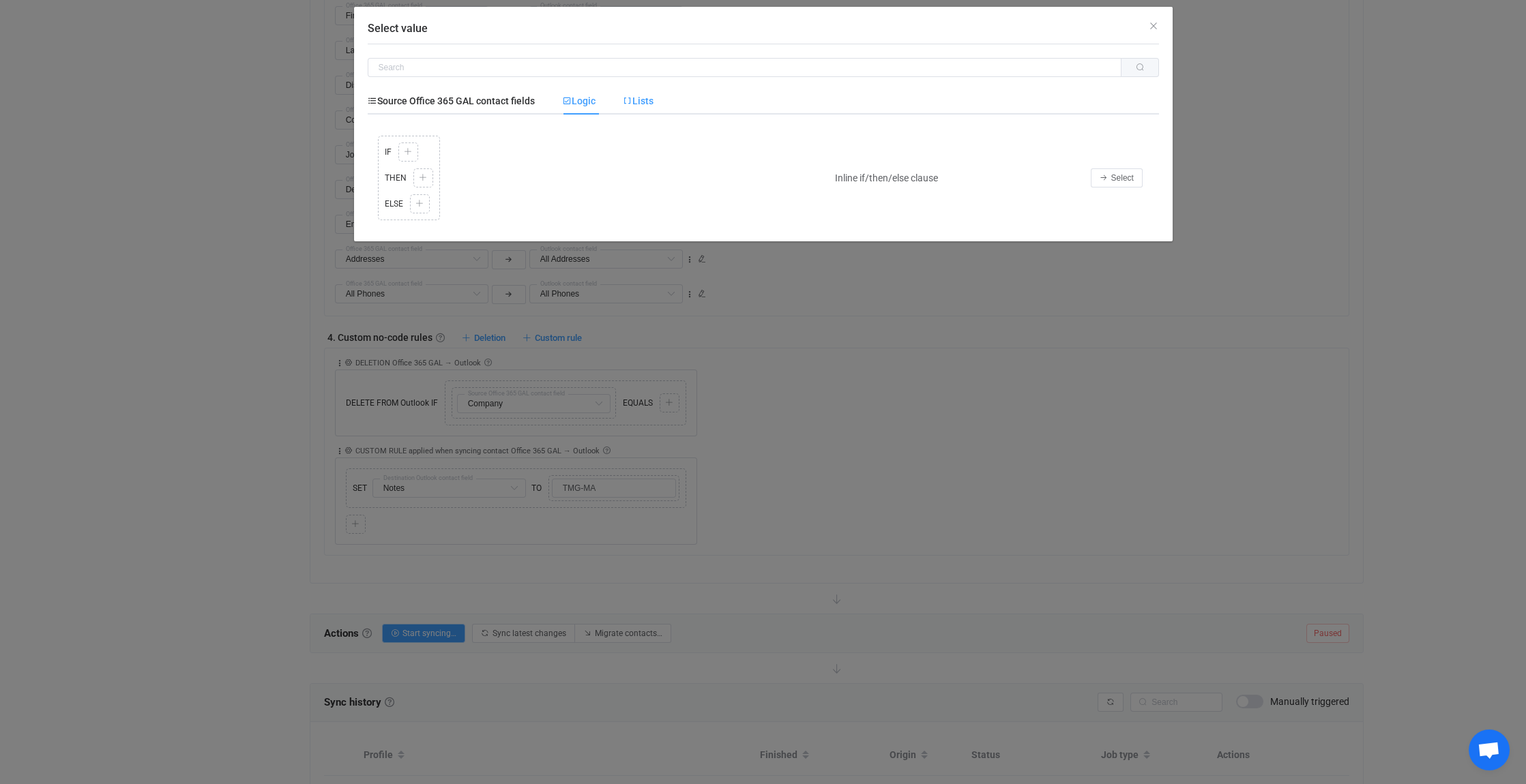
click at [0, 0] on span "Lists" at bounding box center [0, 0] width 0 height 0
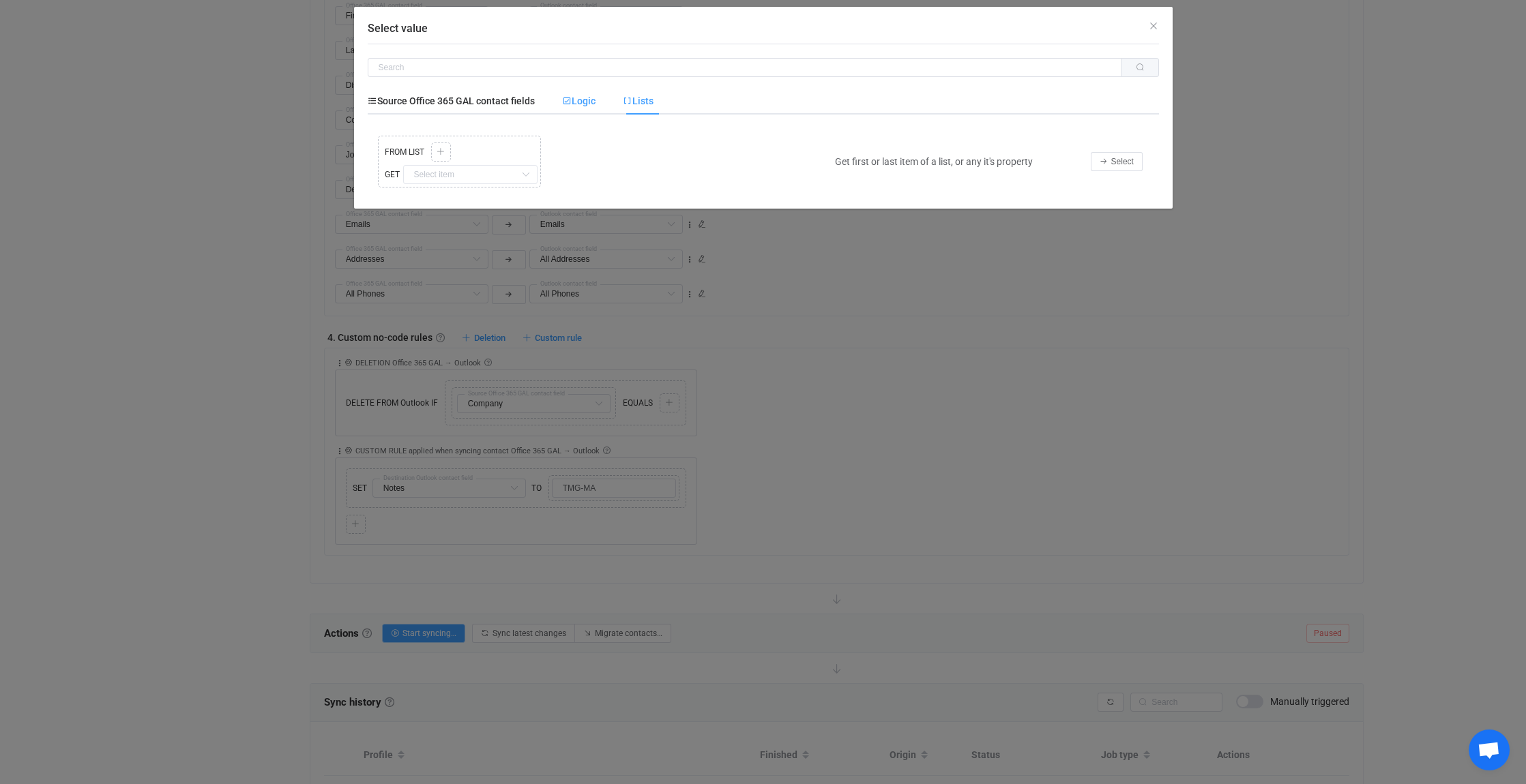
click at [0, 0] on span "Logic" at bounding box center [0, 0] width 0 height 0
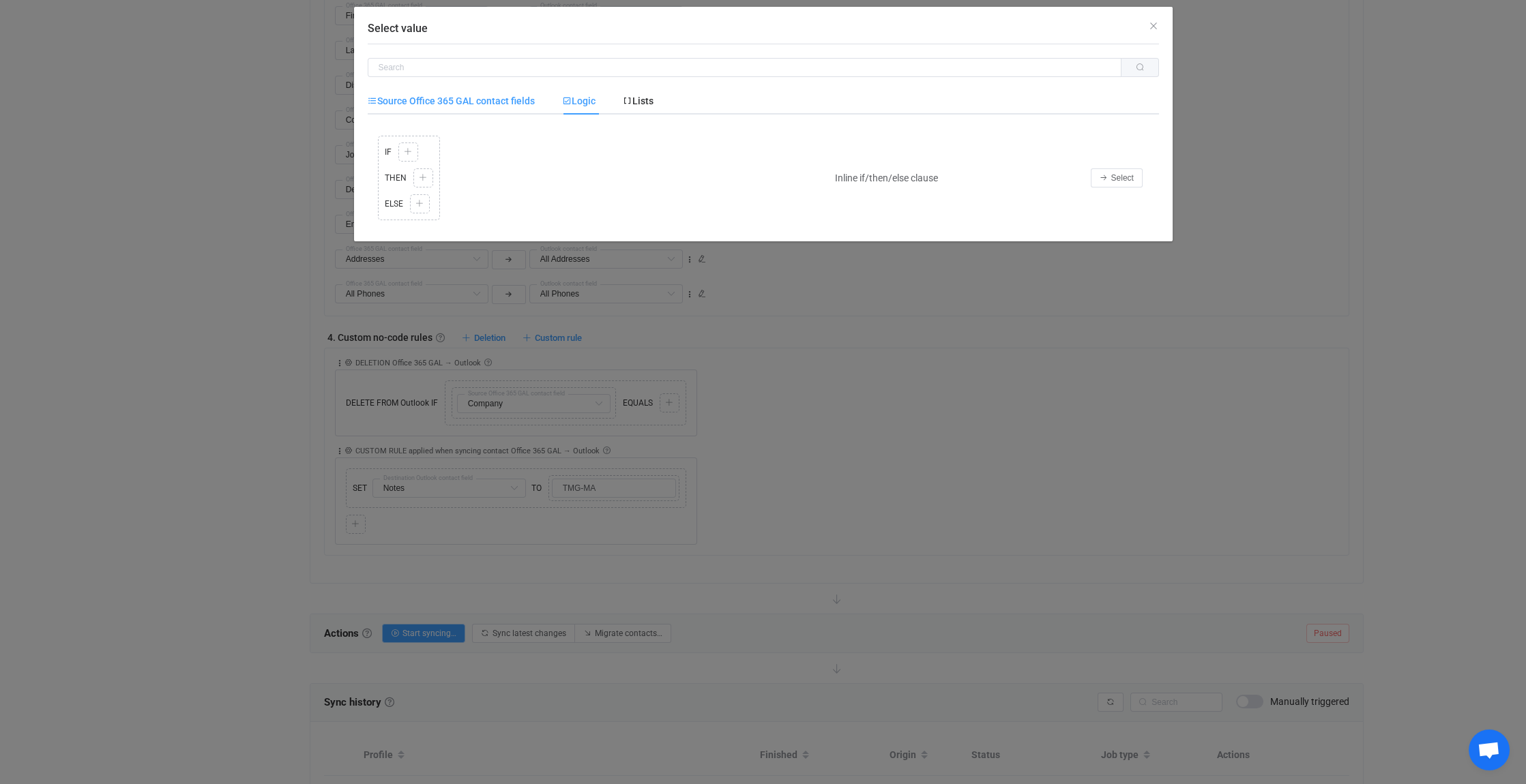
click at [0, 0] on span "Source Office 365 GAL contact fields" at bounding box center [0, 0] width 0 height 0
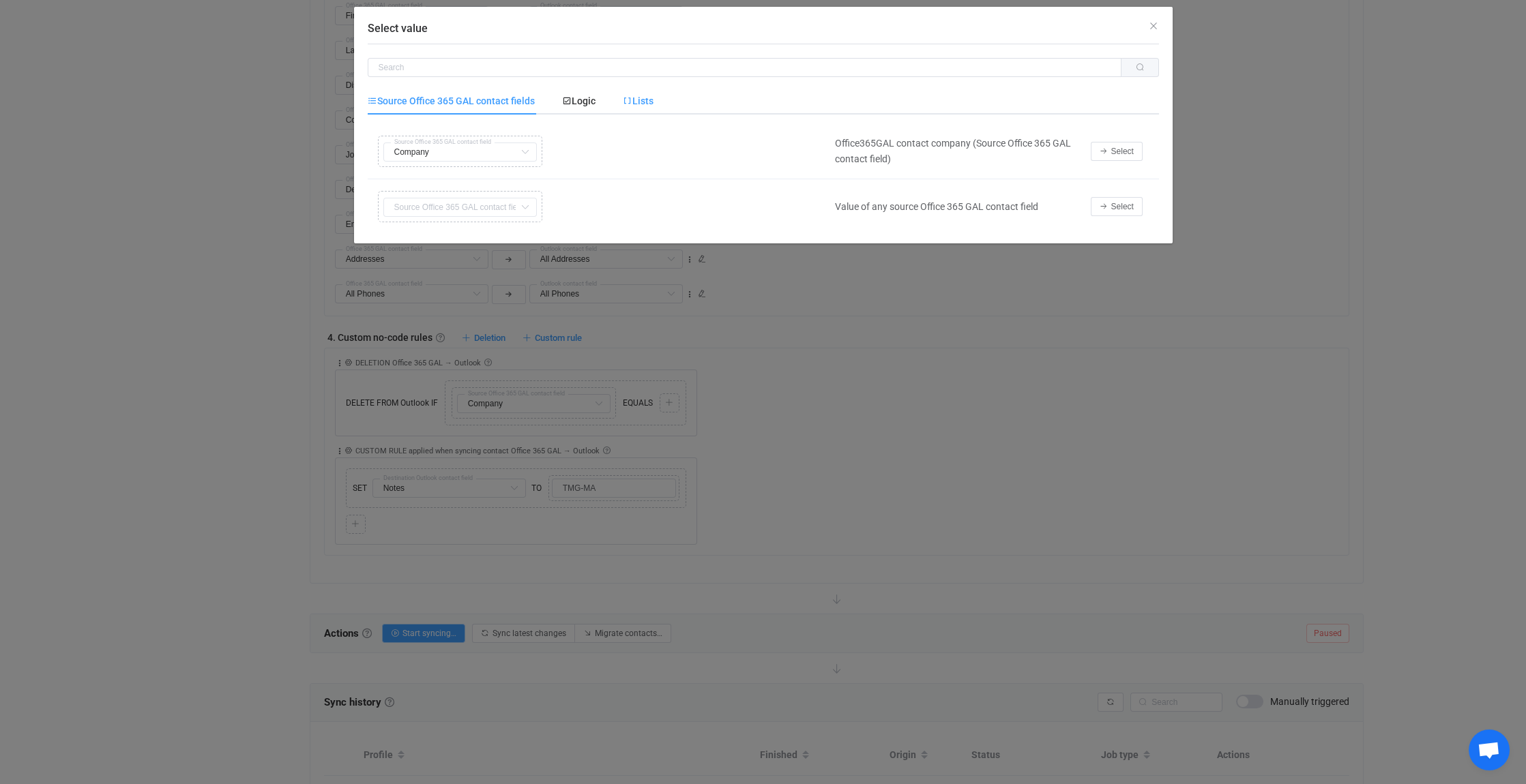
click at [0, 0] on span "Lists" at bounding box center [0, 0] width 0 height 0
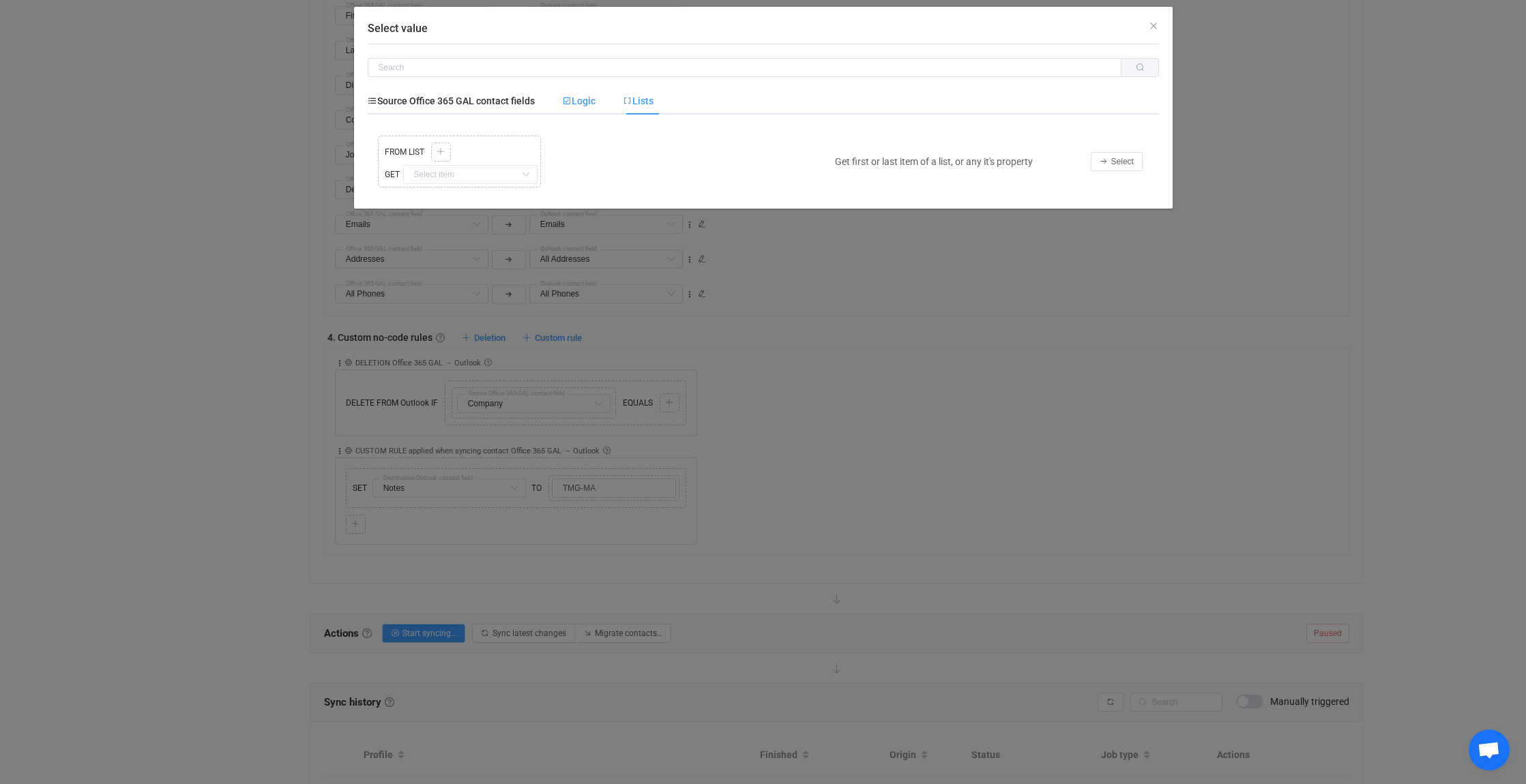
click at [586, 97] on span "Logic" at bounding box center [579, 101] width 34 height 11
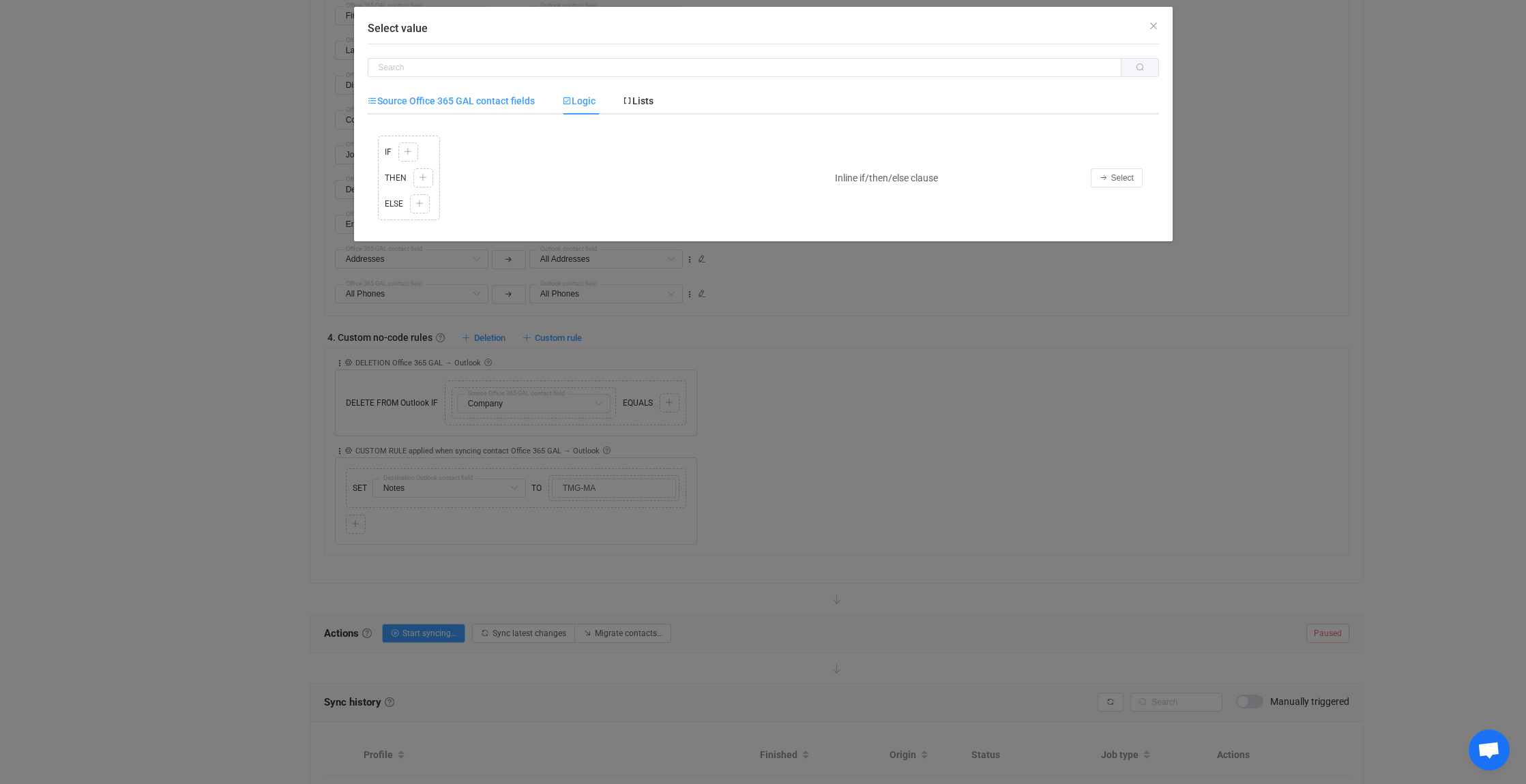
click at [502, 96] on span "Source Office 365 GAL contact fields" at bounding box center [451, 101] width 167 height 11
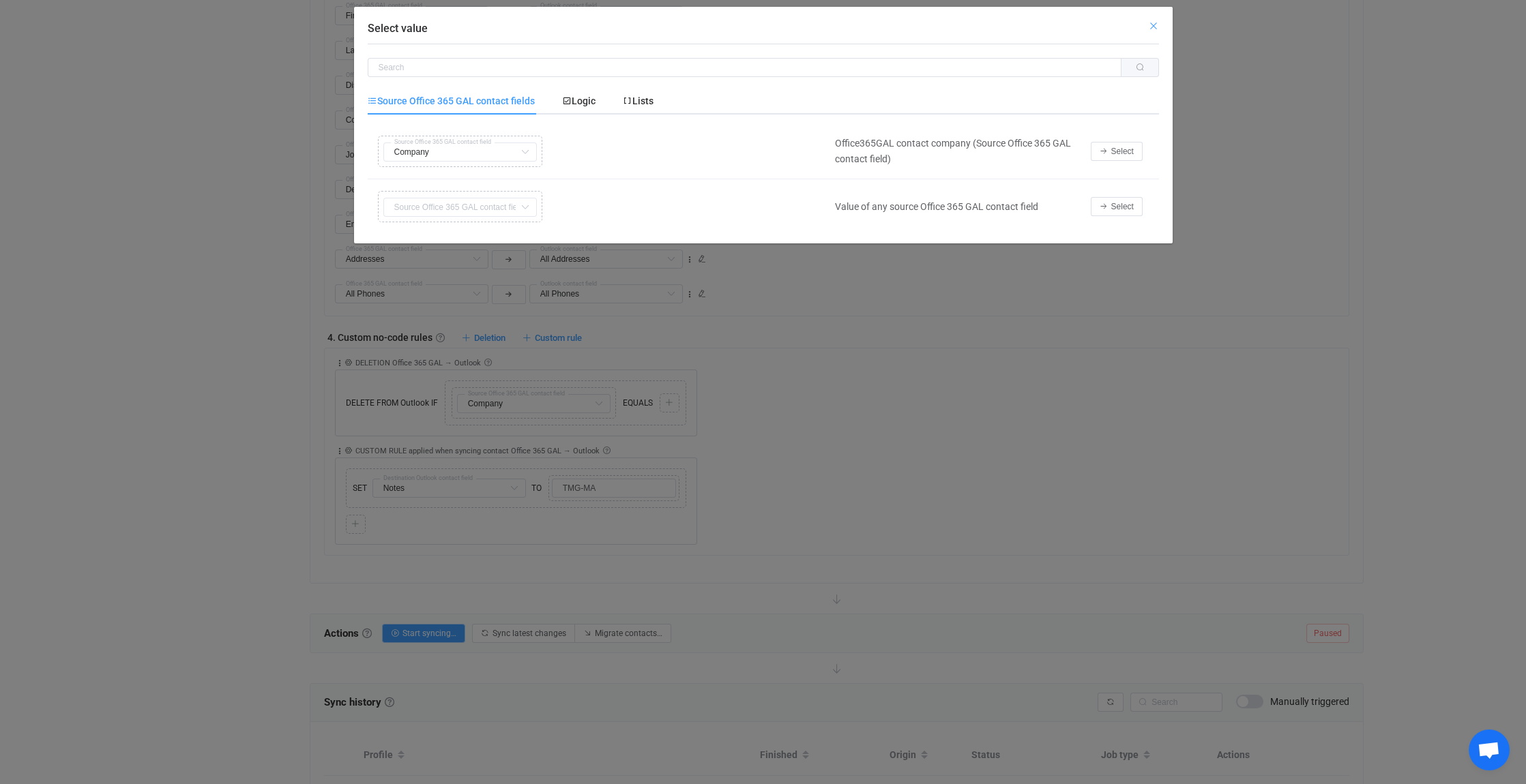
click at [1154, 22] on icon "Close" at bounding box center [1153, 26] width 11 height 11
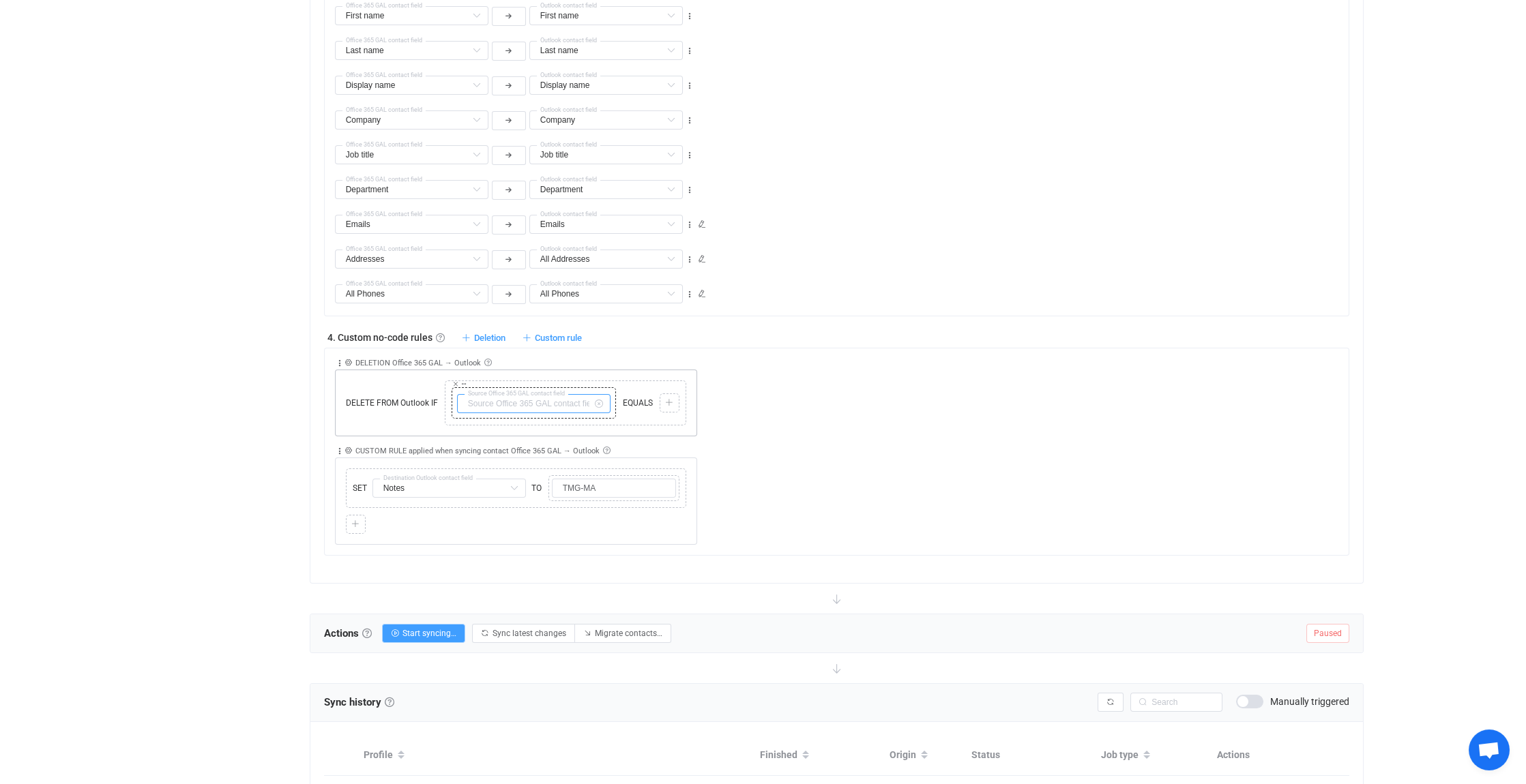
click at [564, 394] on input "text" at bounding box center [533, 403] width 153 height 19
click at [547, 531] on span "Company → Name" at bounding box center [523, 536] width 80 height 11
type input "Company → Name"
click at [672, 399] on icon at bounding box center [670, 403] width 8 height 8
type input "First name"
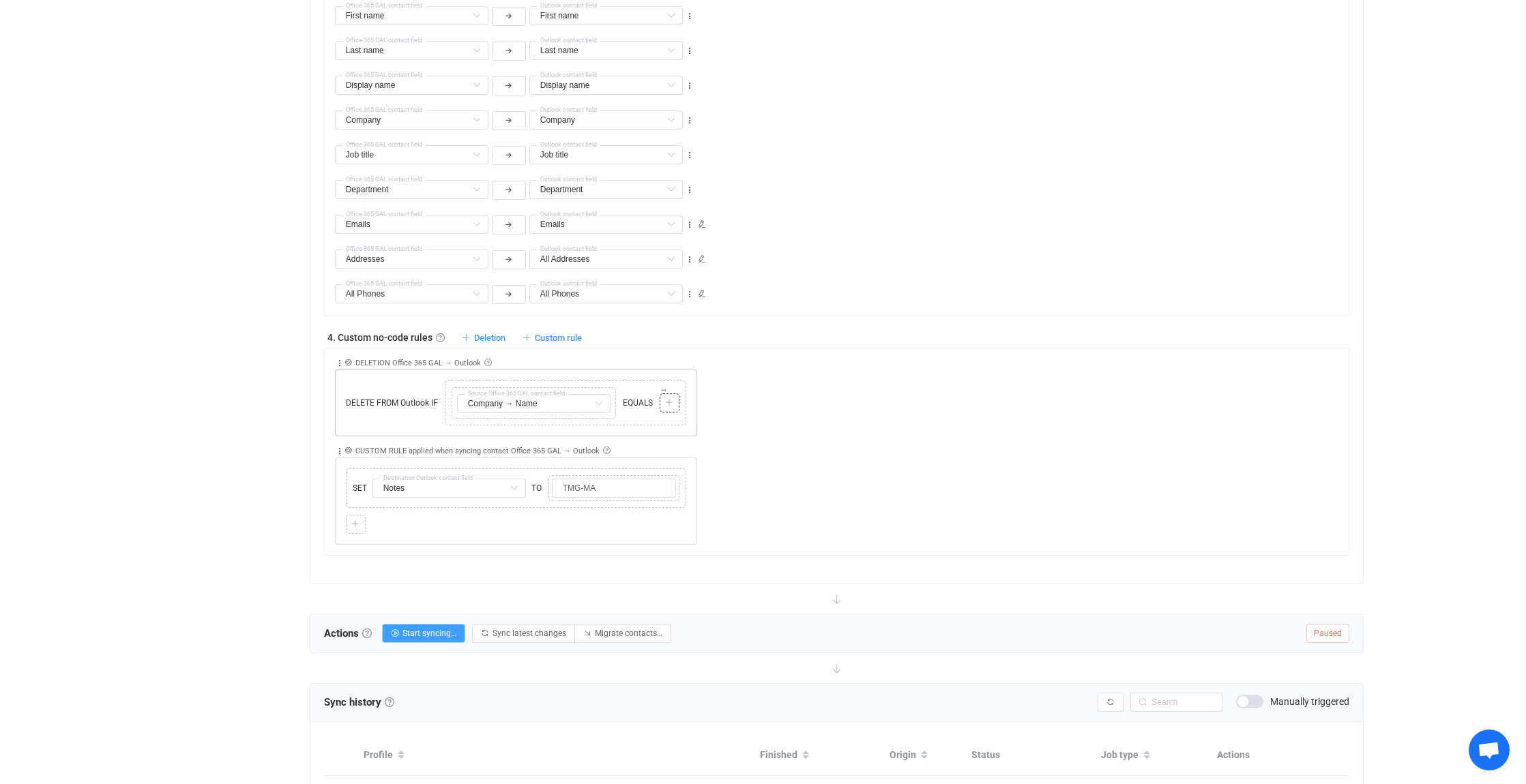
type input "Last name"
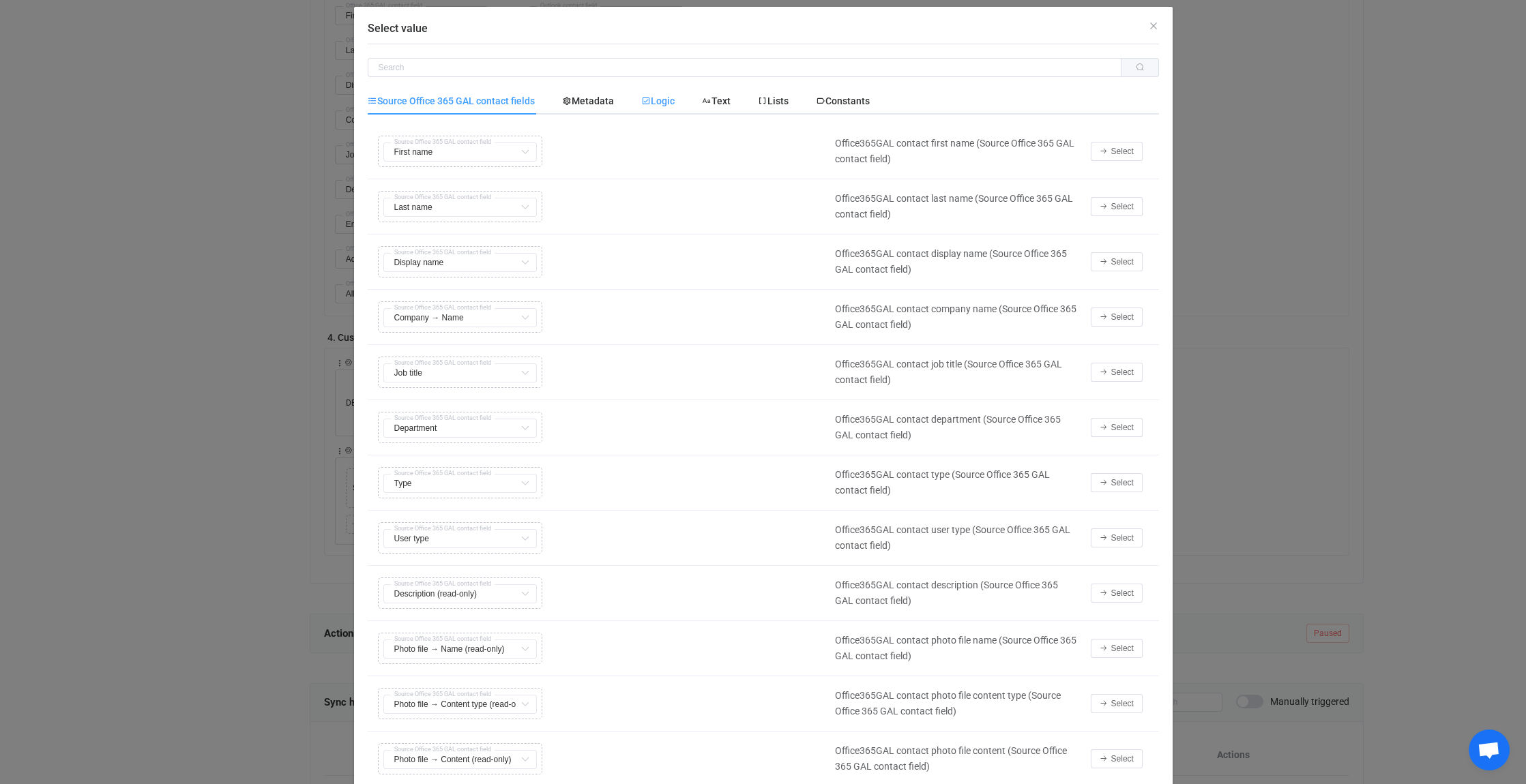
click at [654, 99] on span "Logic" at bounding box center [658, 101] width 34 height 11
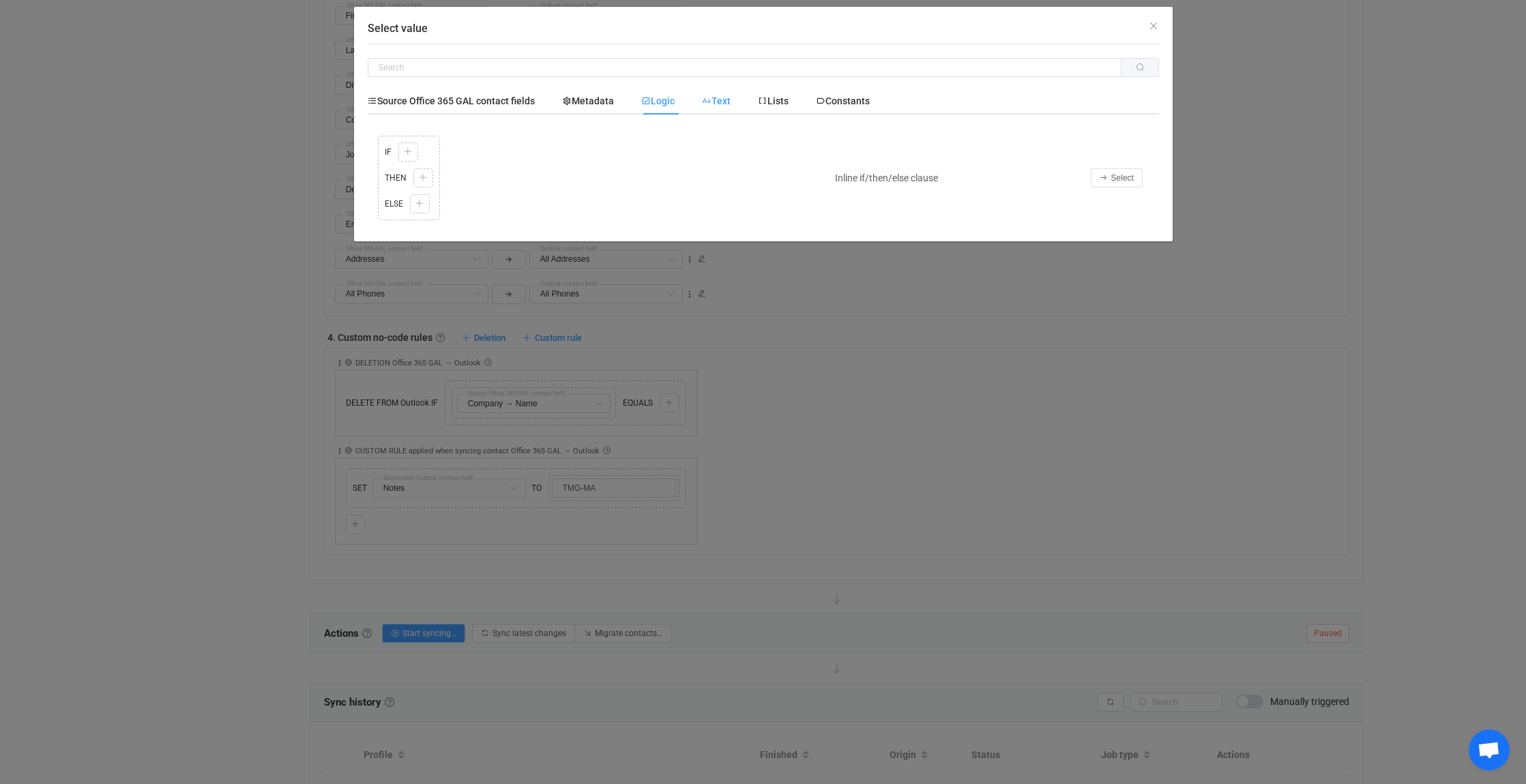
click at [720, 98] on span "Text" at bounding box center [716, 101] width 29 height 11
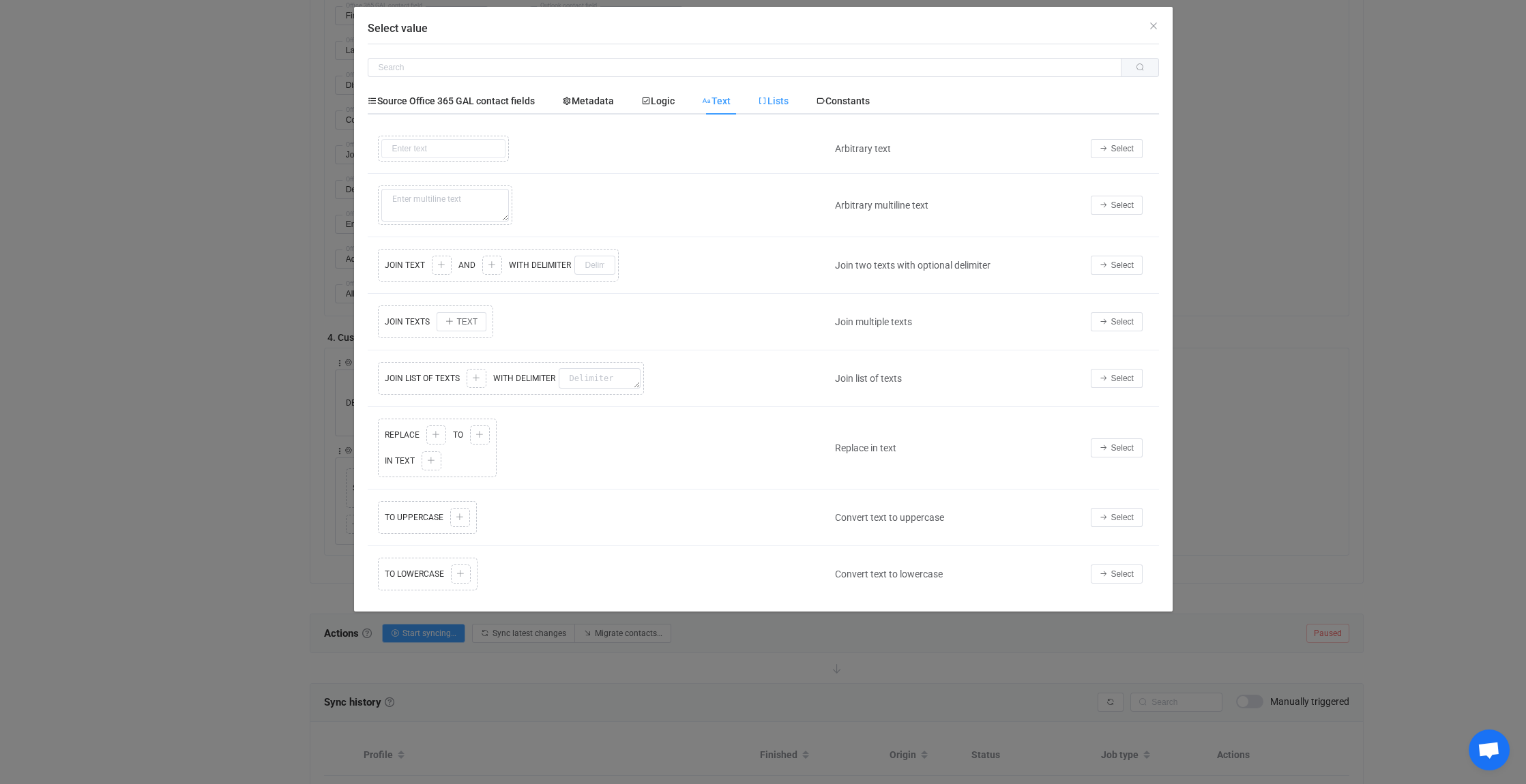
click at [785, 105] on span "Lists" at bounding box center [772, 101] width 31 height 11
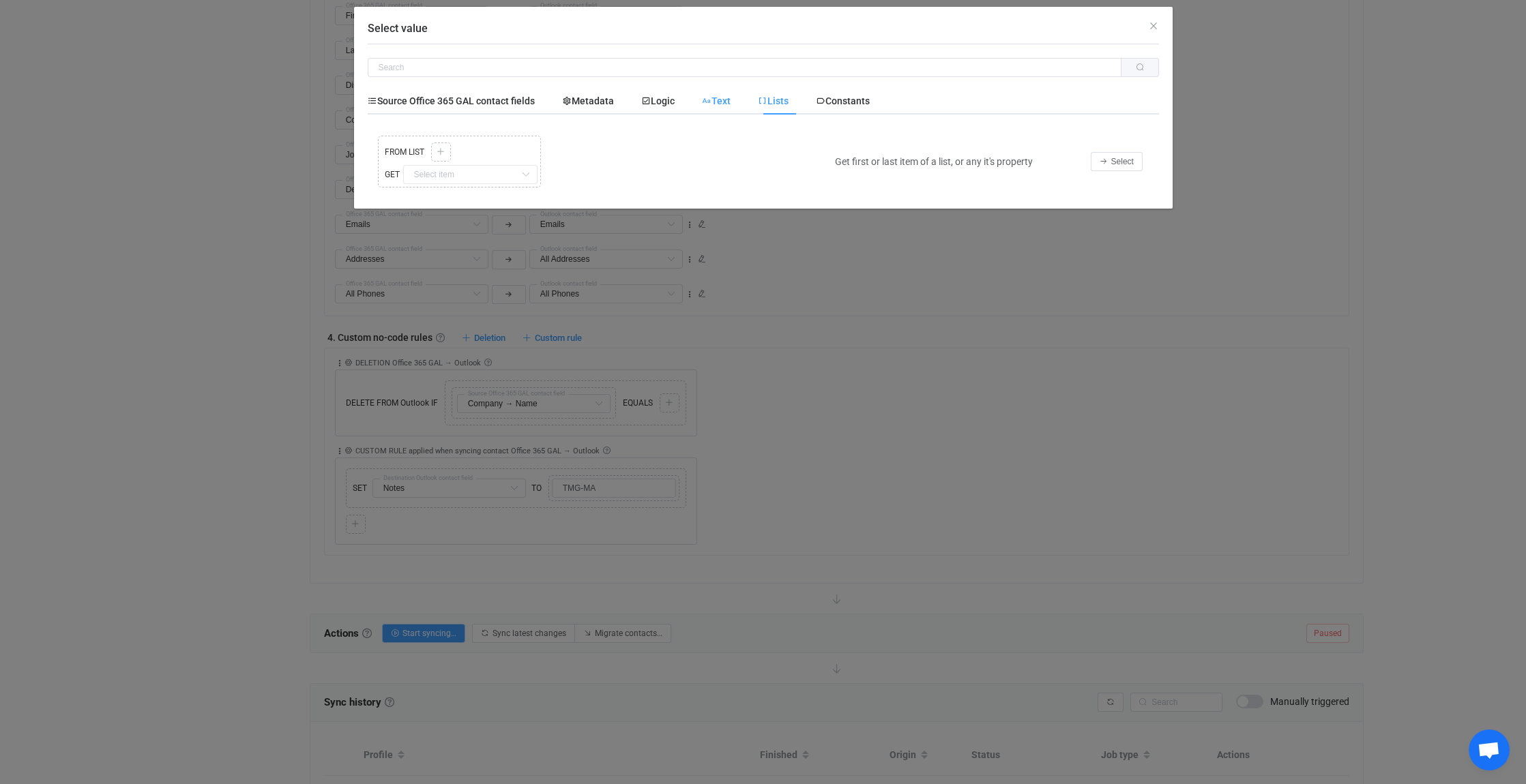
click at [0, 0] on span "Text" at bounding box center [0, 0] width 0 height 0
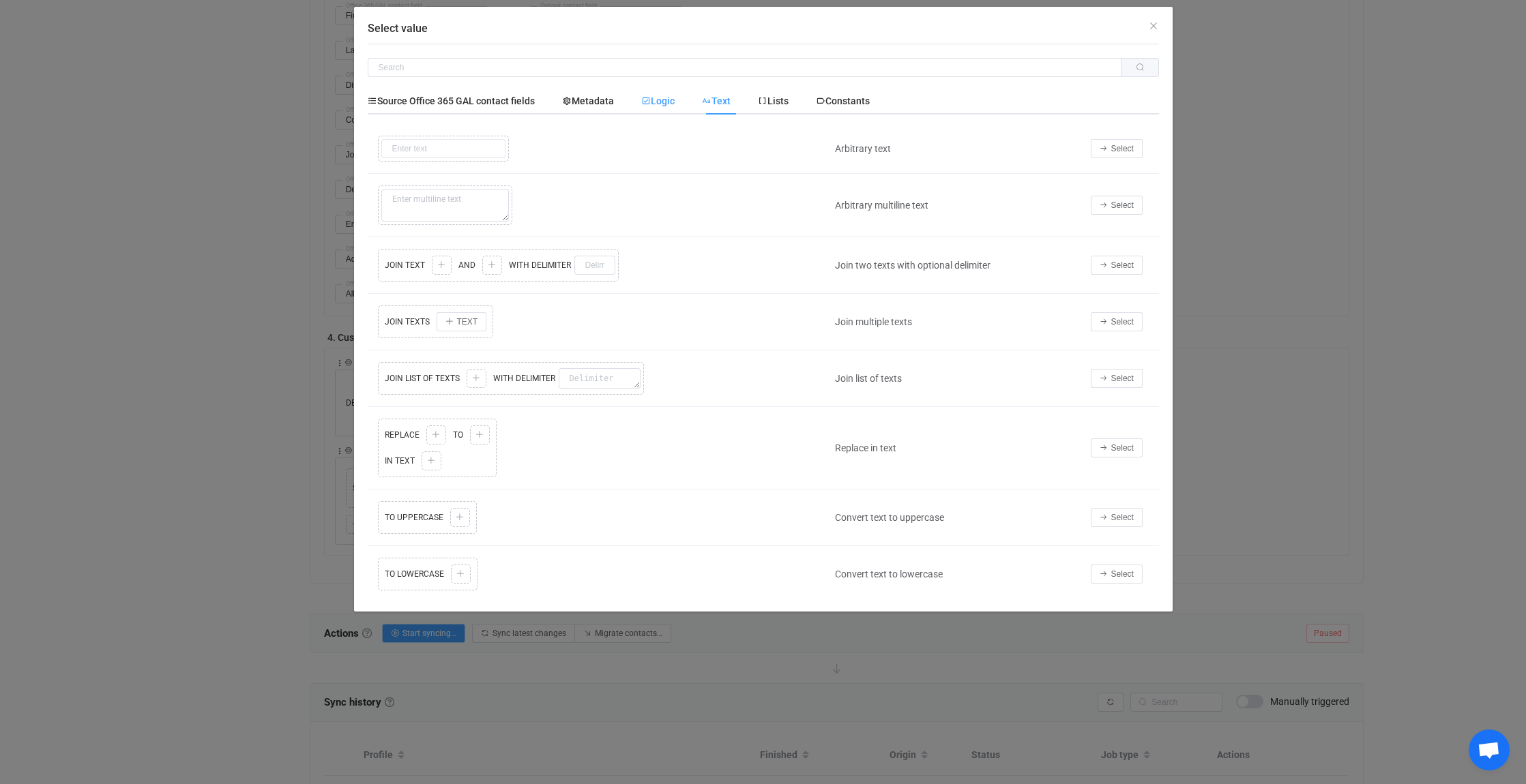
click at [673, 97] on span "Logic" at bounding box center [658, 101] width 34 height 11
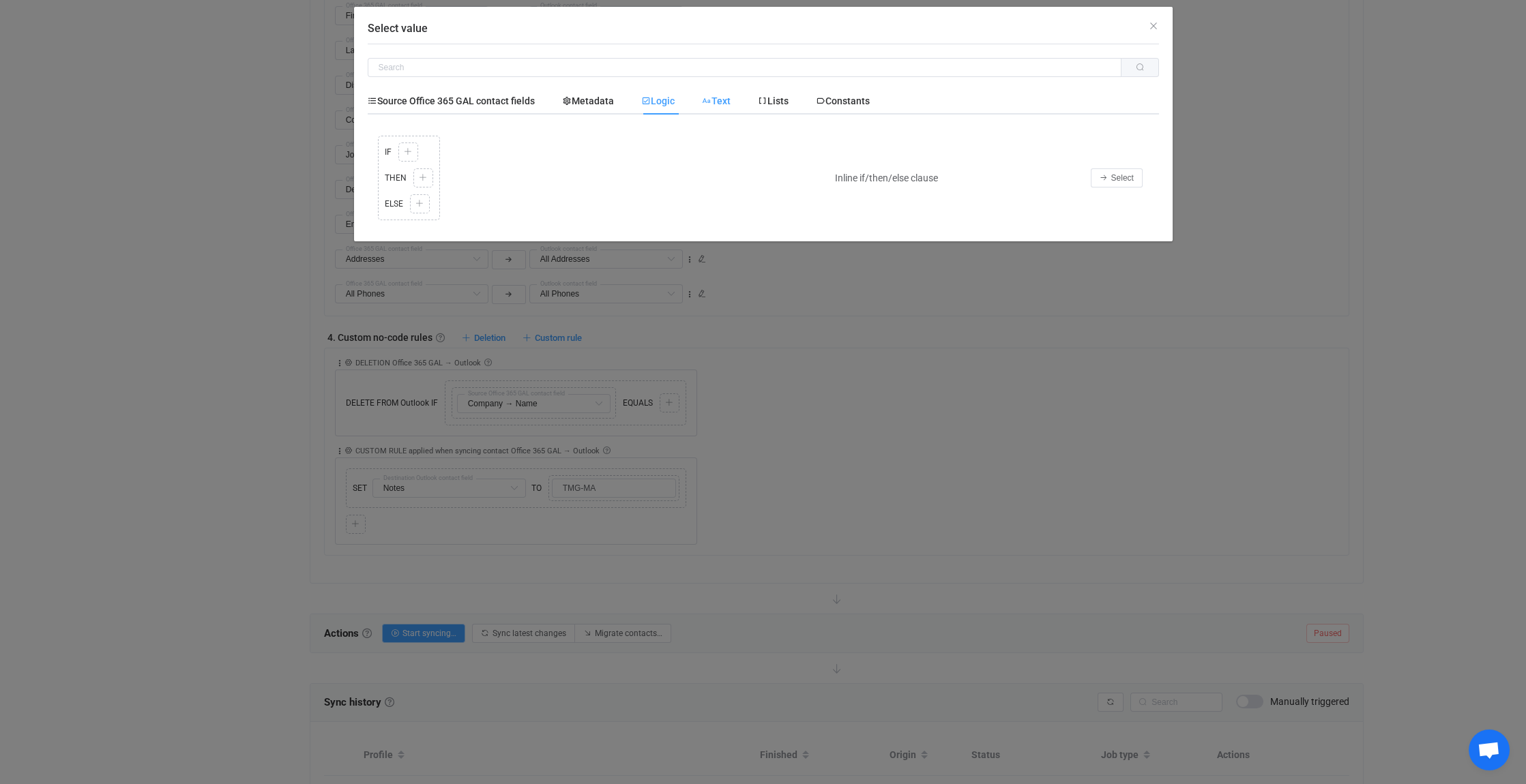
click at [731, 99] on span "Text" at bounding box center [716, 101] width 29 height 11
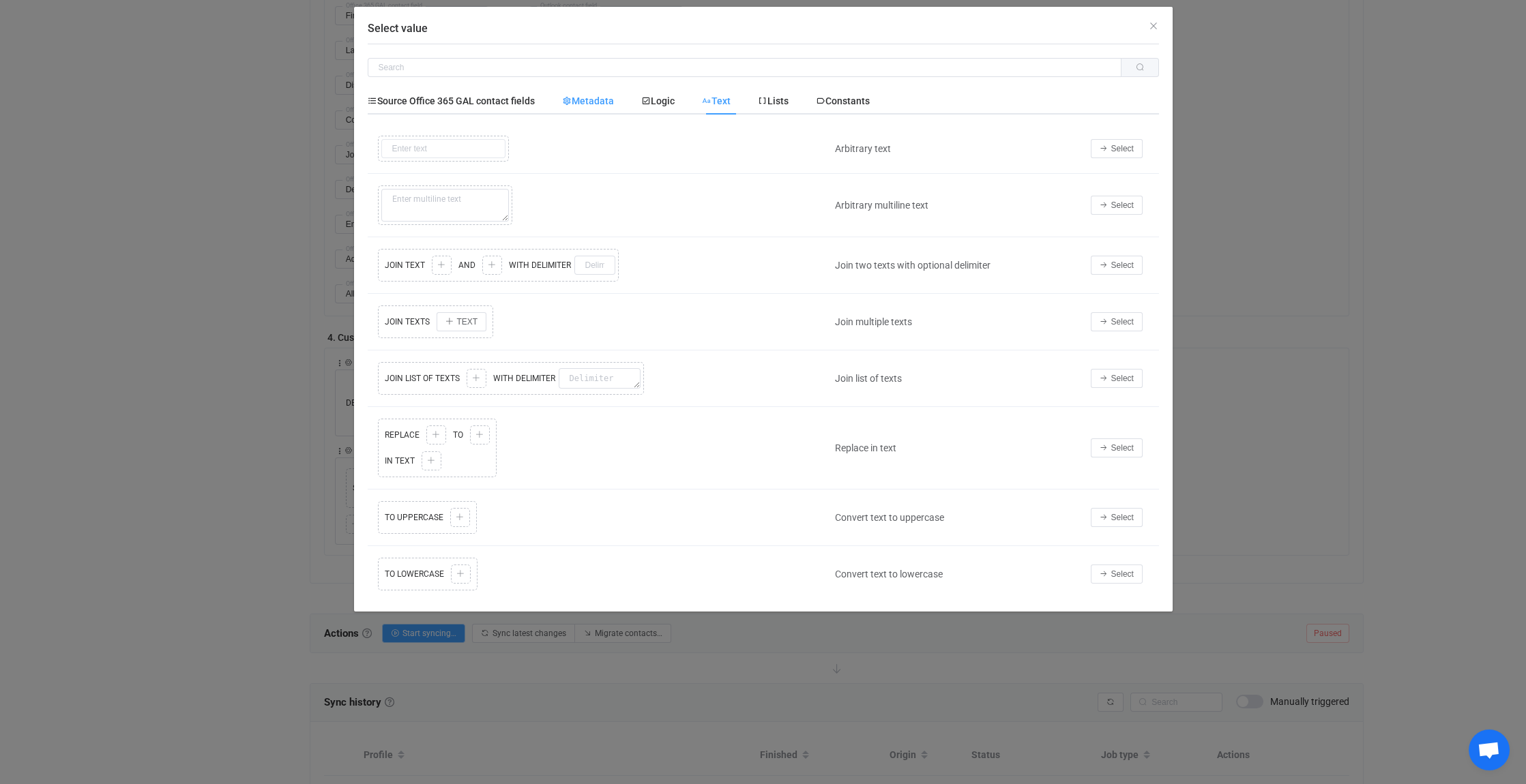
click at [611, 104] on span "Metadata" at bounding box center [587, 101] width 51 height 11
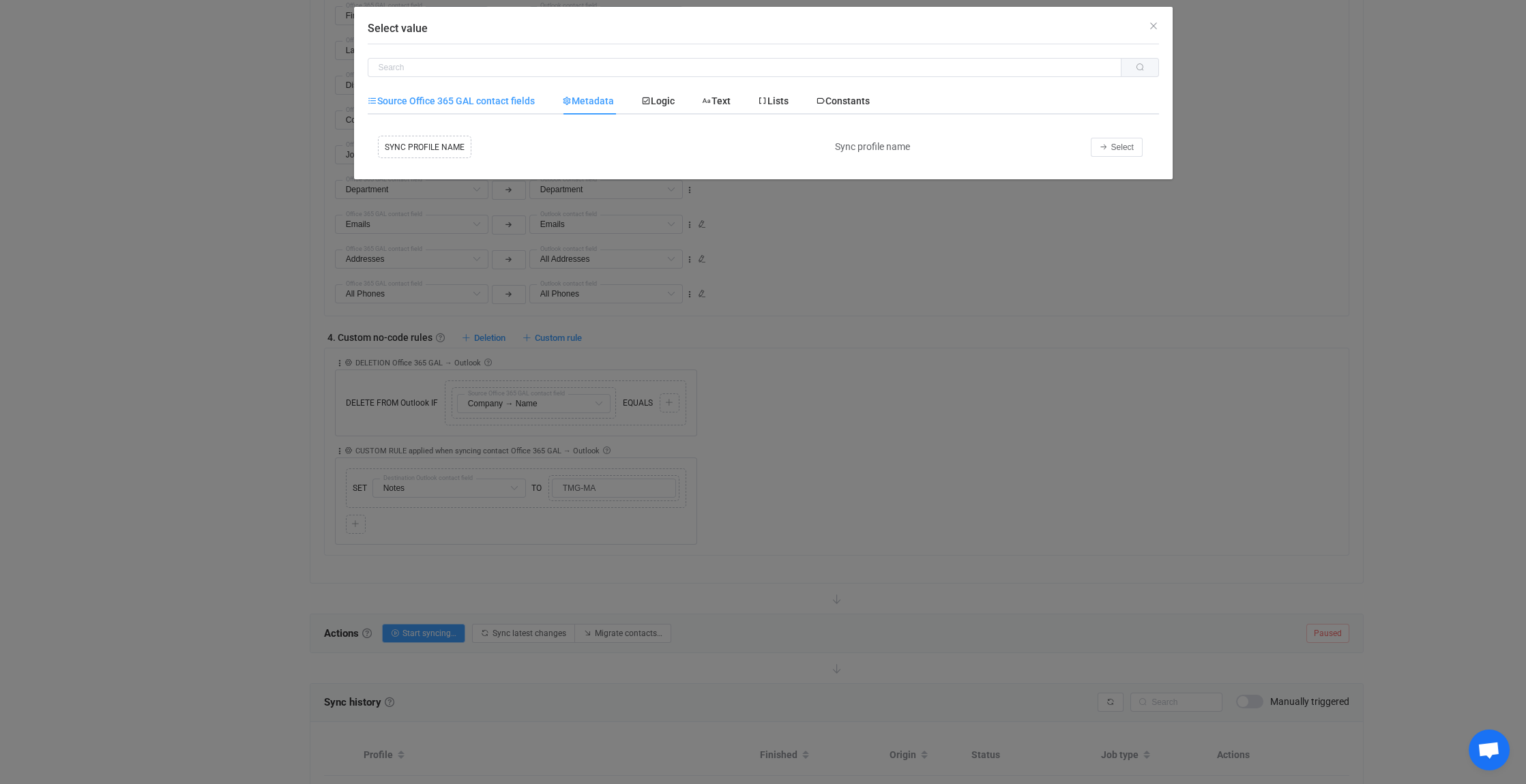
click at [523, 96] on span "Source Office 365 GAL contact fields" at bounding box center [451, 101] width 167 height 11
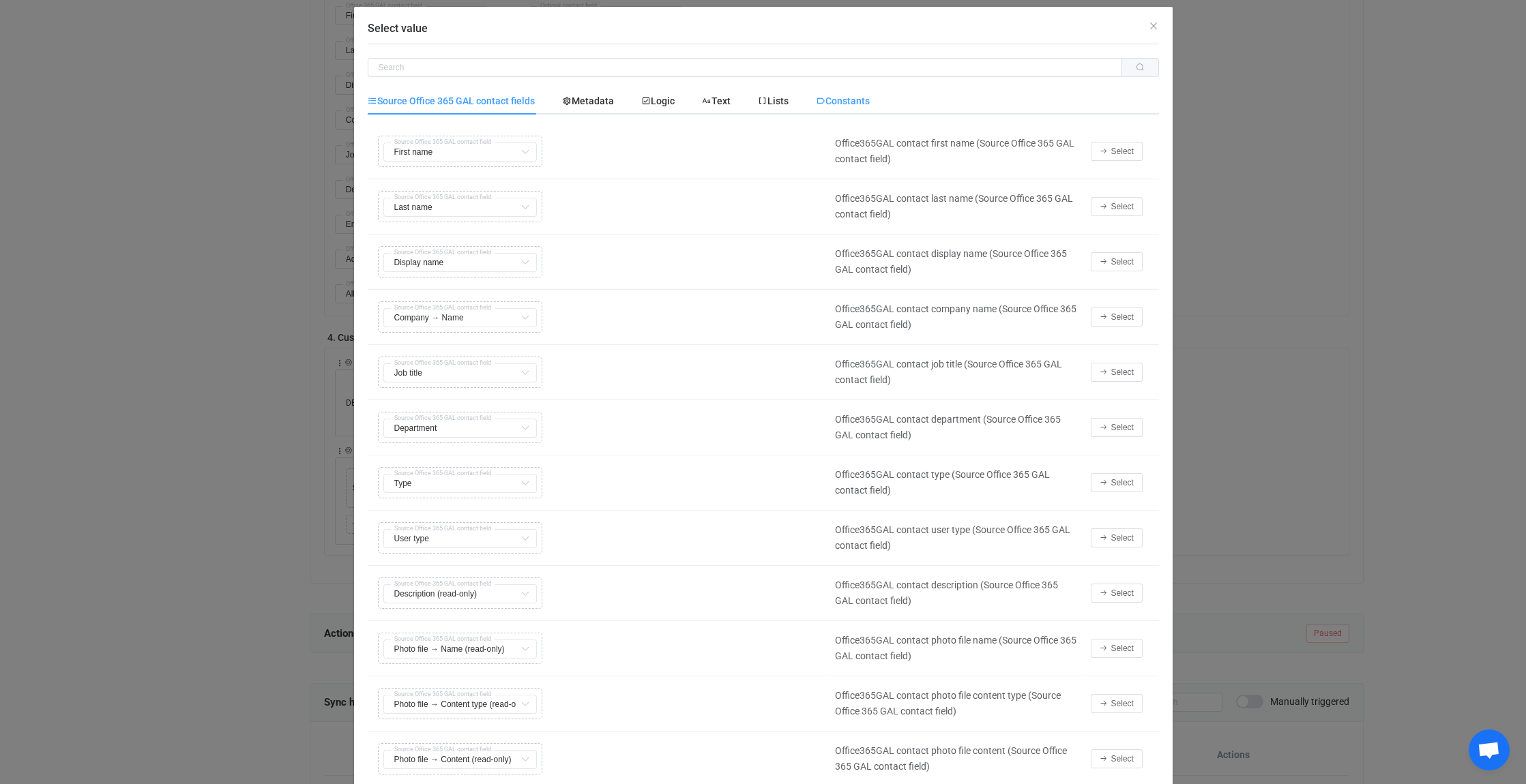
click at [859, 98] on span "Constants" at bounding box center [843, 101] width 53 height 11
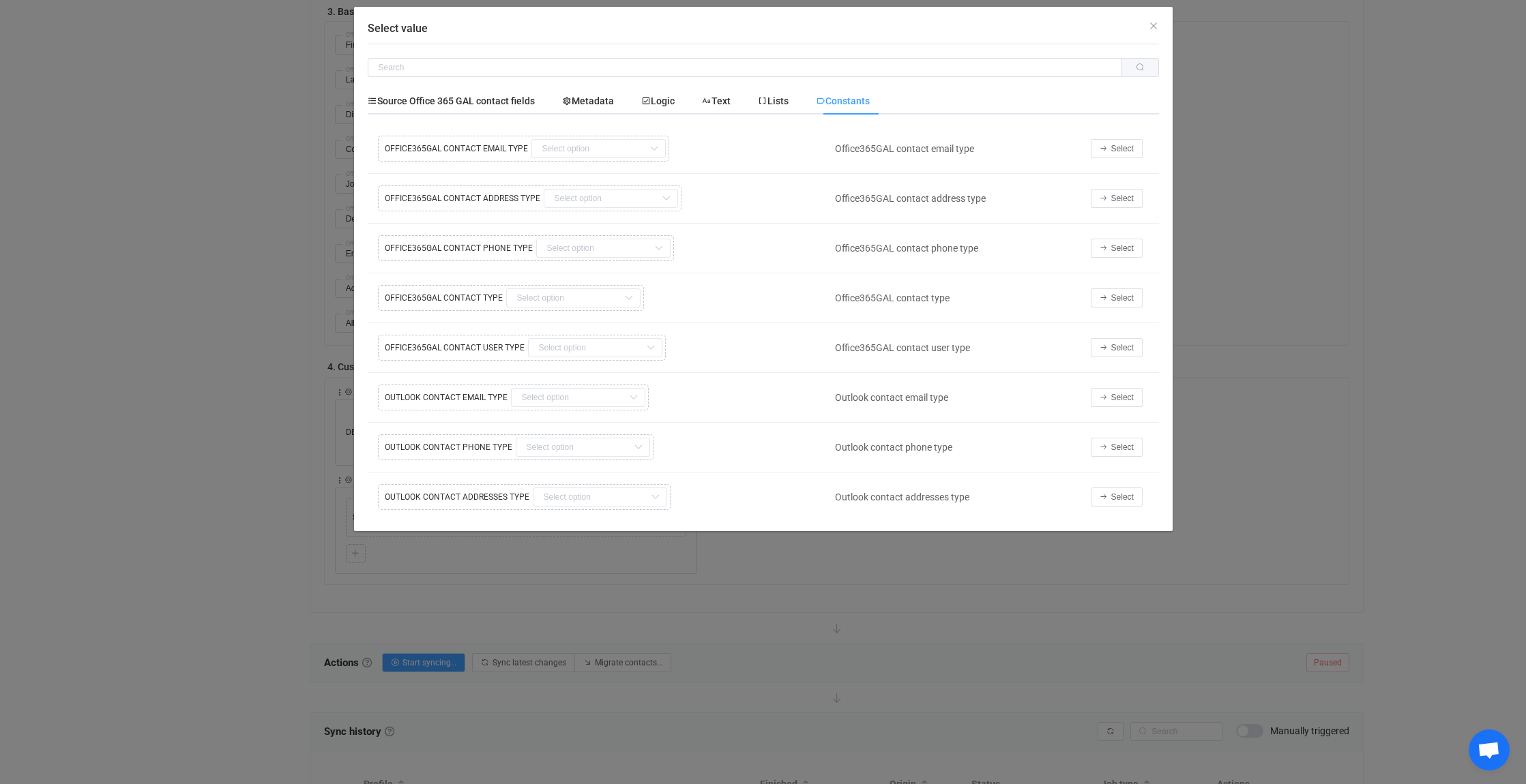
scroll to position [1053, 0]
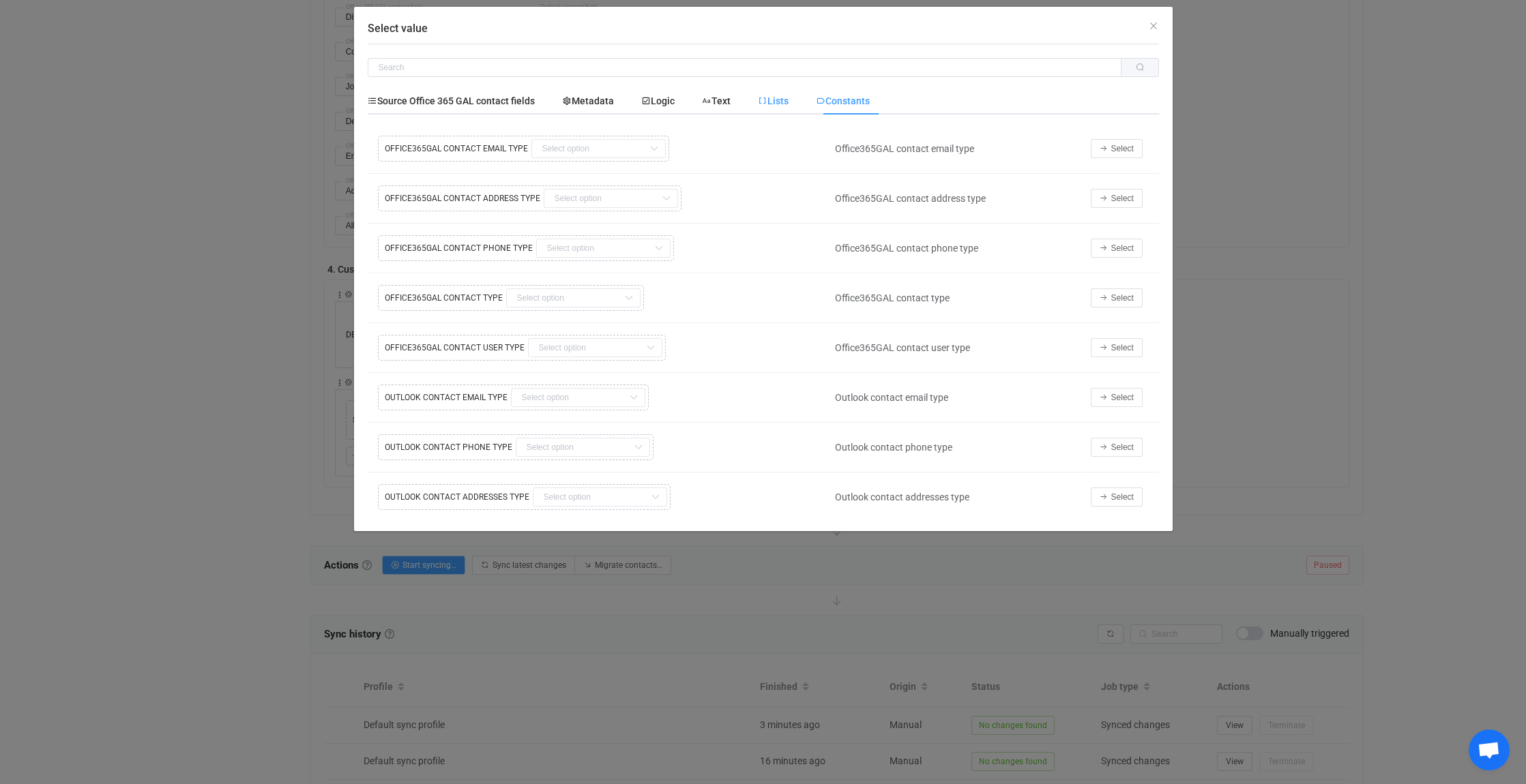
click at [782, 92] on div "Lists" at bounding box center [773, 101] width 58 height 28
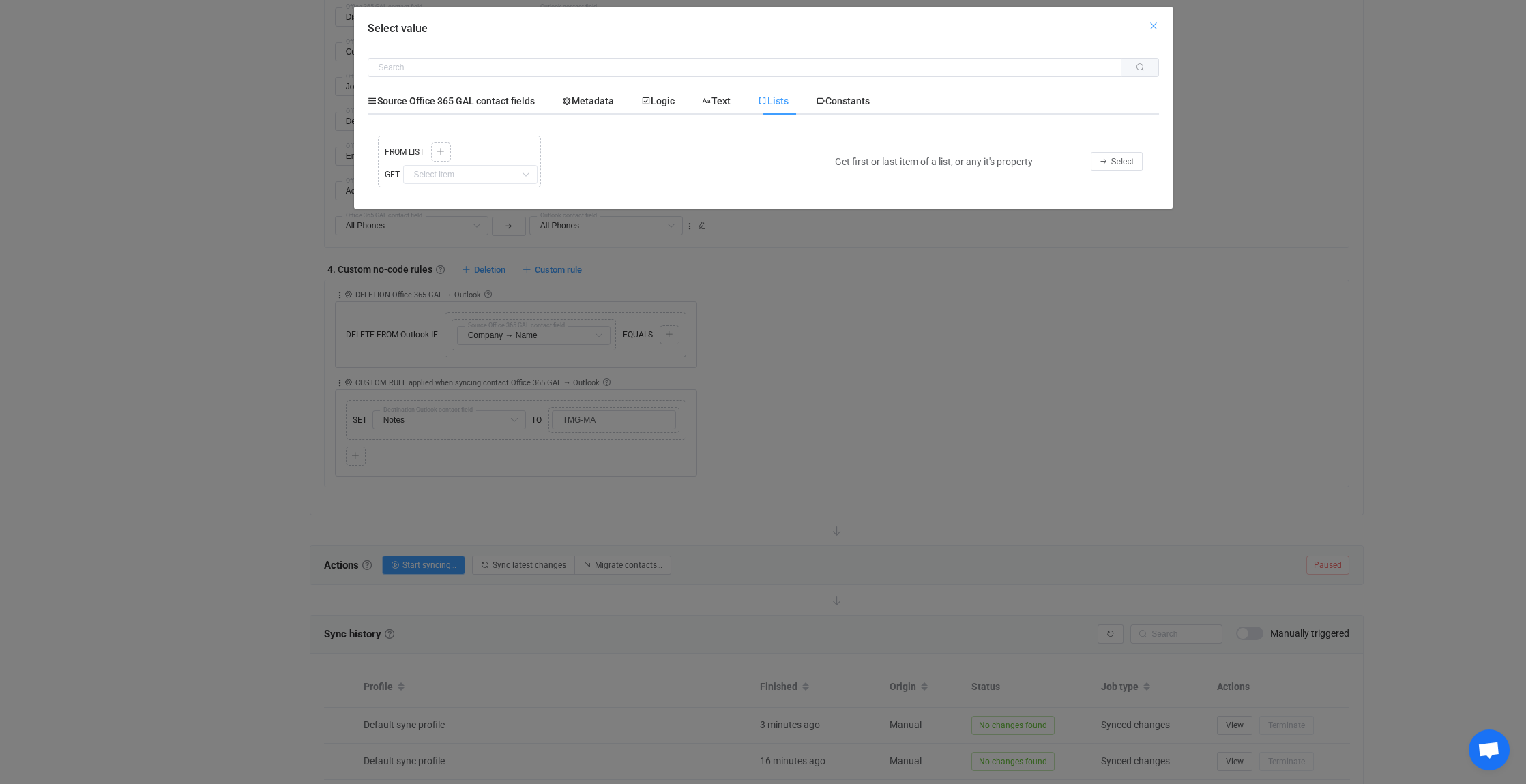
click at [1154, 26] on icon "Close" at bounding box center [1153, 26] width 11 height 11
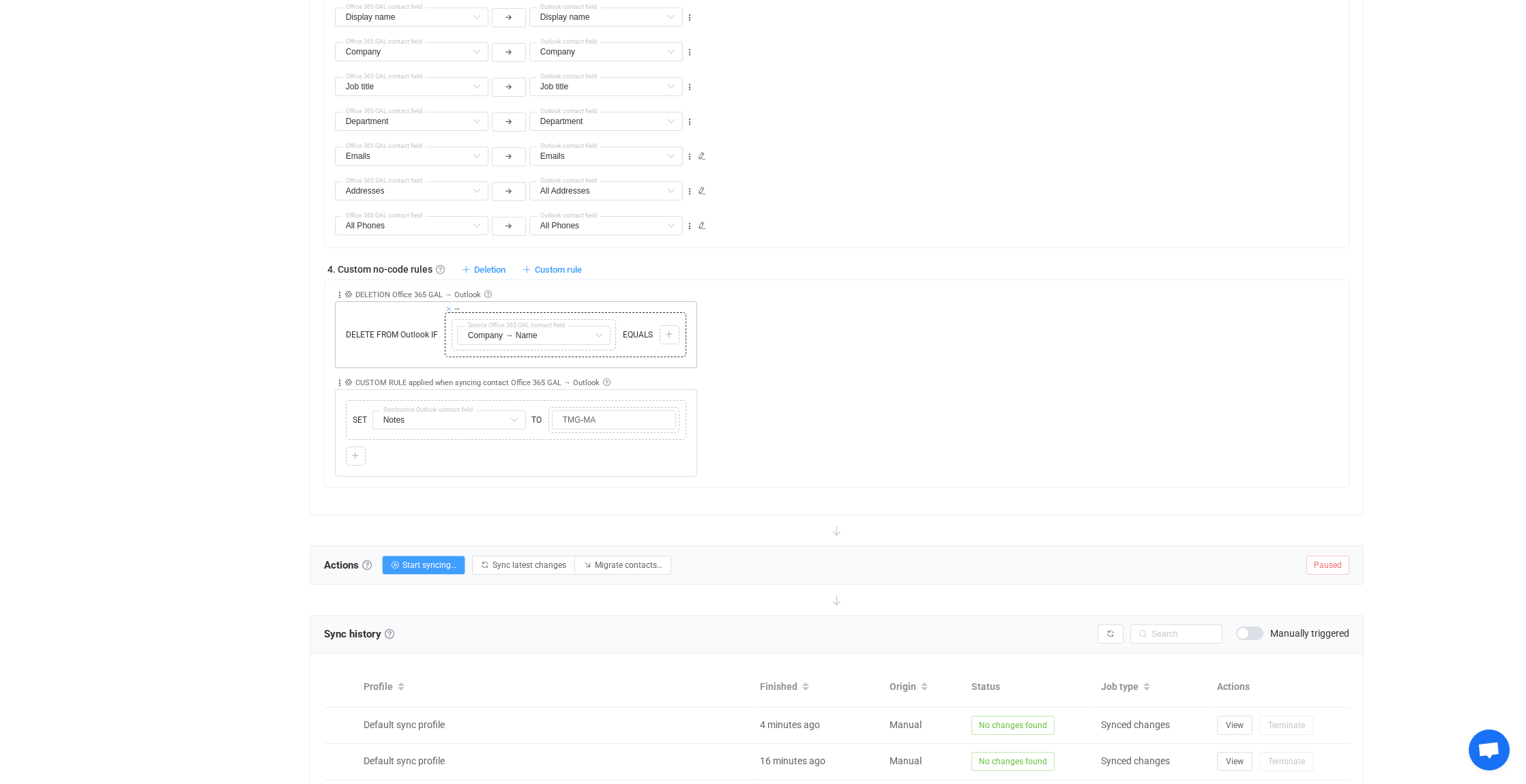
click at [445, 305] on icon at bounding box center [448, 308] width 7 height 7
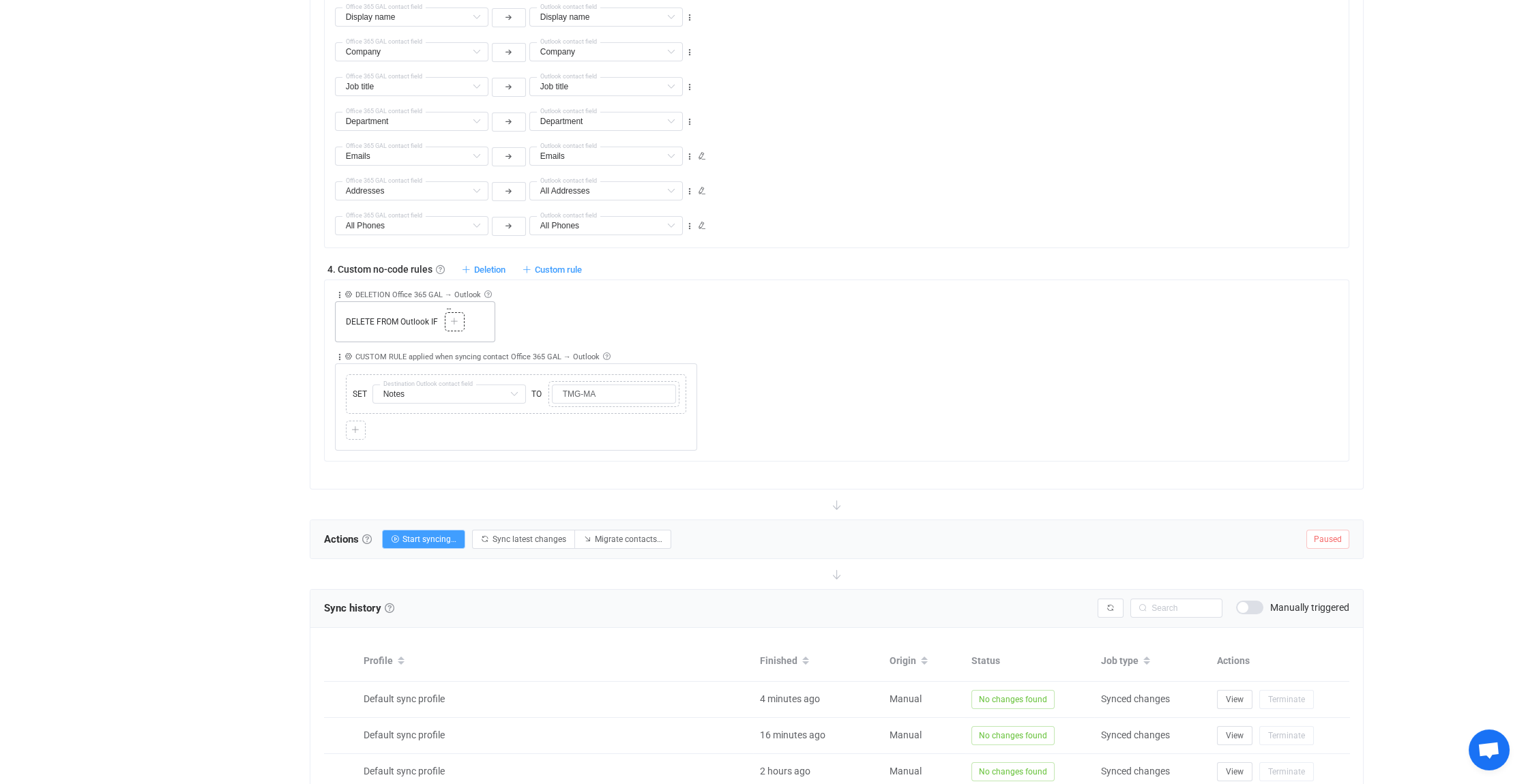
click at [454, 317] on icon at bounding box center [454, 321] width 8 height 8
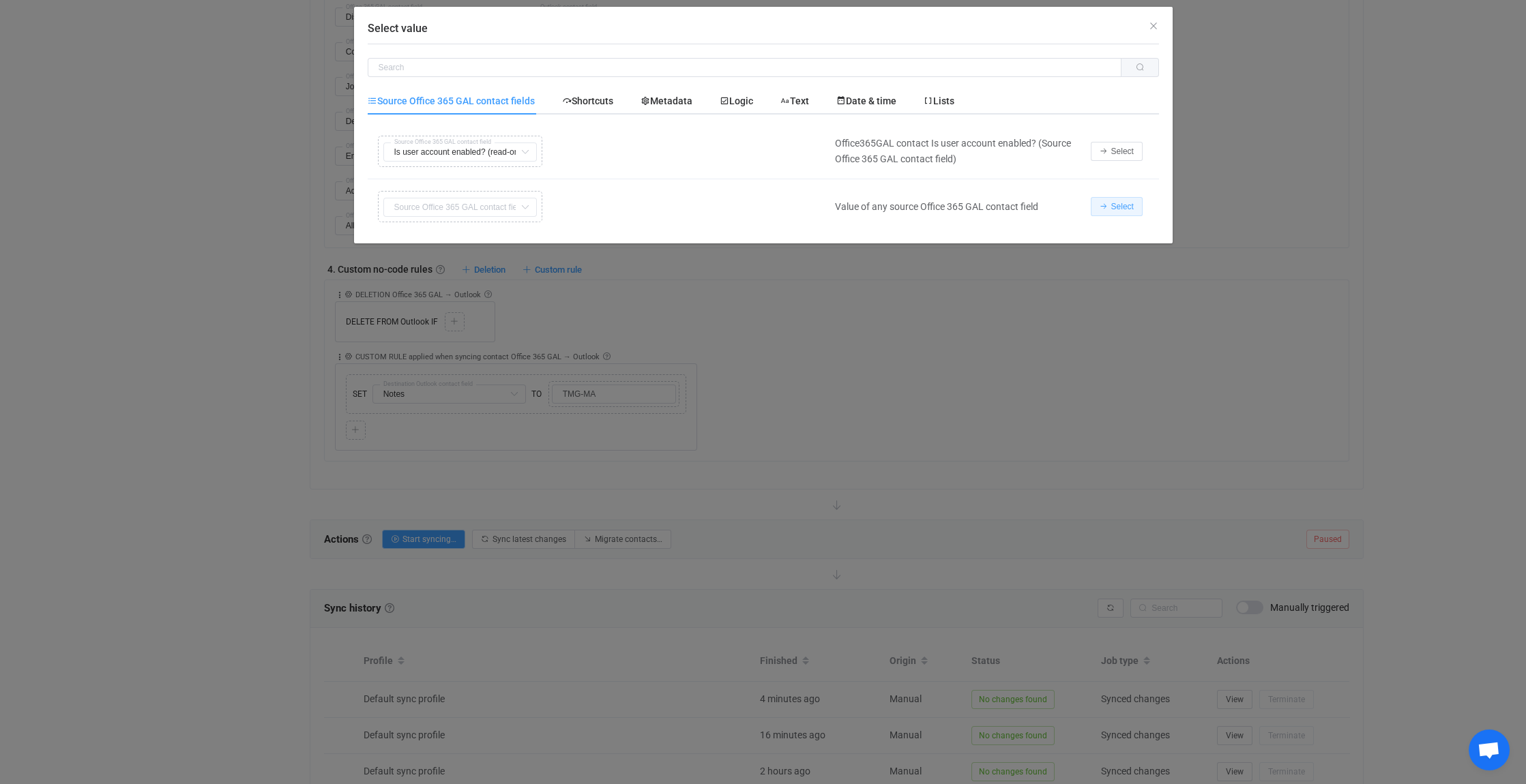
click at [1119, 208] on span "Select" at bounding box center [1122, 207] width 23 height 10
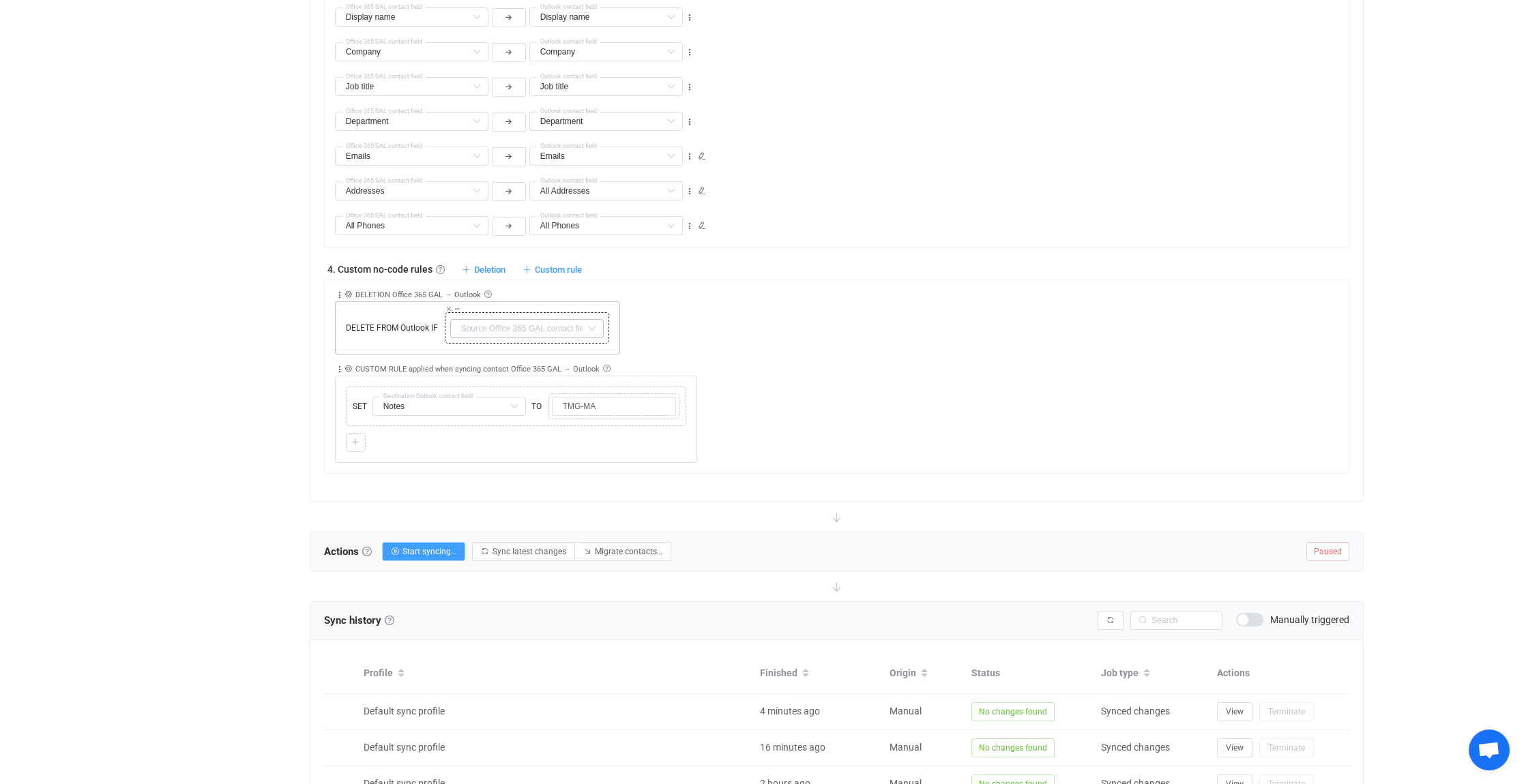
click at [589, 319] on icon at bounding box center [591, 328] width 17 height 19
click at [568, 441] on li "Company Default field" at bounding box center [583, 438] width 265 height 23
type input "Company"
click at [603, 329] on input "Company" at bounding box center [526, 328] width 153 height 19
click at [595, 322] on icon at bounding box center [591, 328] width 17 height 19
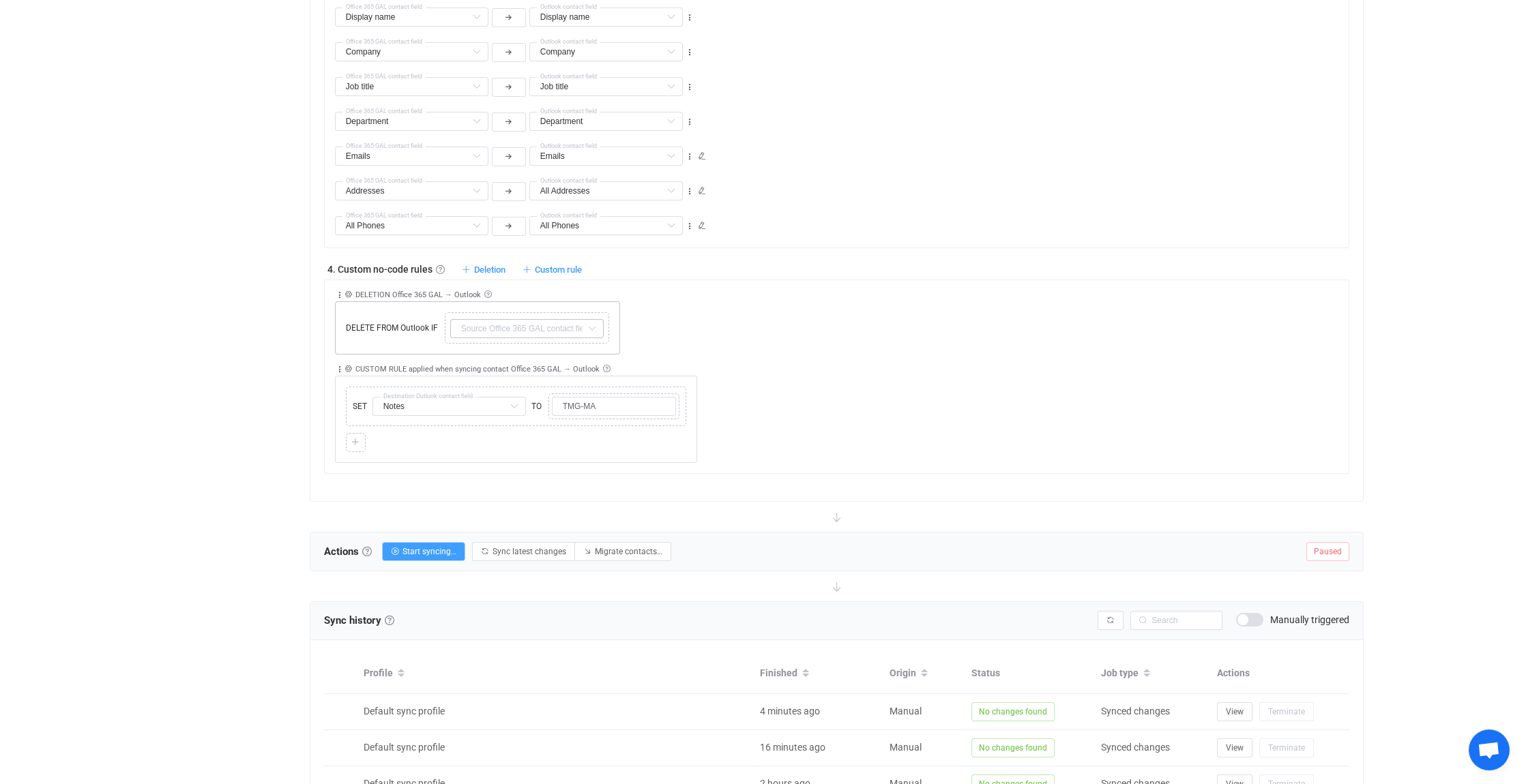
click at [659, 320] on div "Collapse Move up Move down Delete Rule description DELETION Office 365 GAL → Ou…" at bounding box center [843, 317] width 1015 height 74
click at [447, 305] on icon at bounding box center [448, 308] width 7 height 7
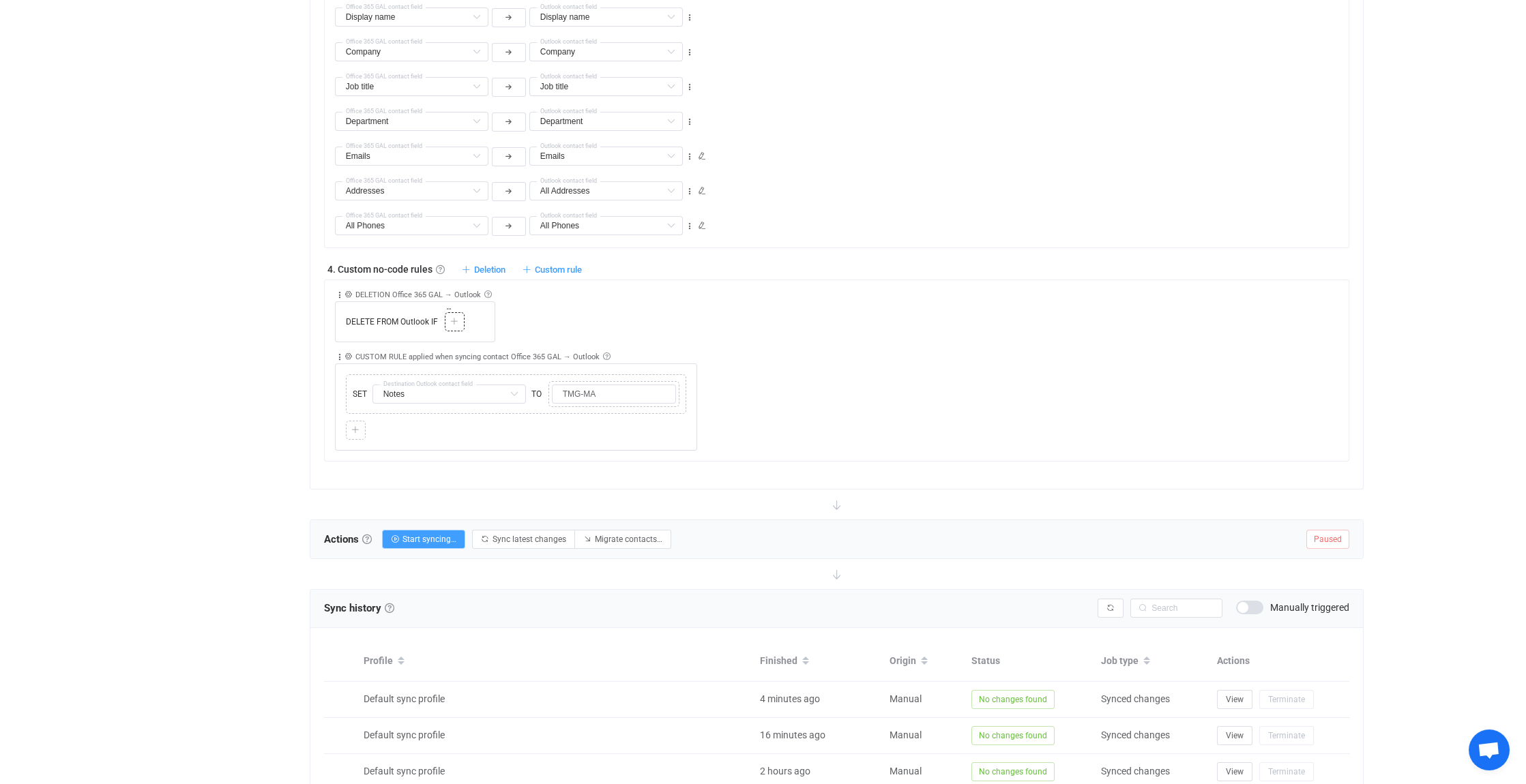
drag, startPoint x: 461, startPoint y: 314, endPoint x: 724, endPoint y: 356, distance: 266.3
click at [461, 315] on div at bounding box center [454, 321] width 13 height 12
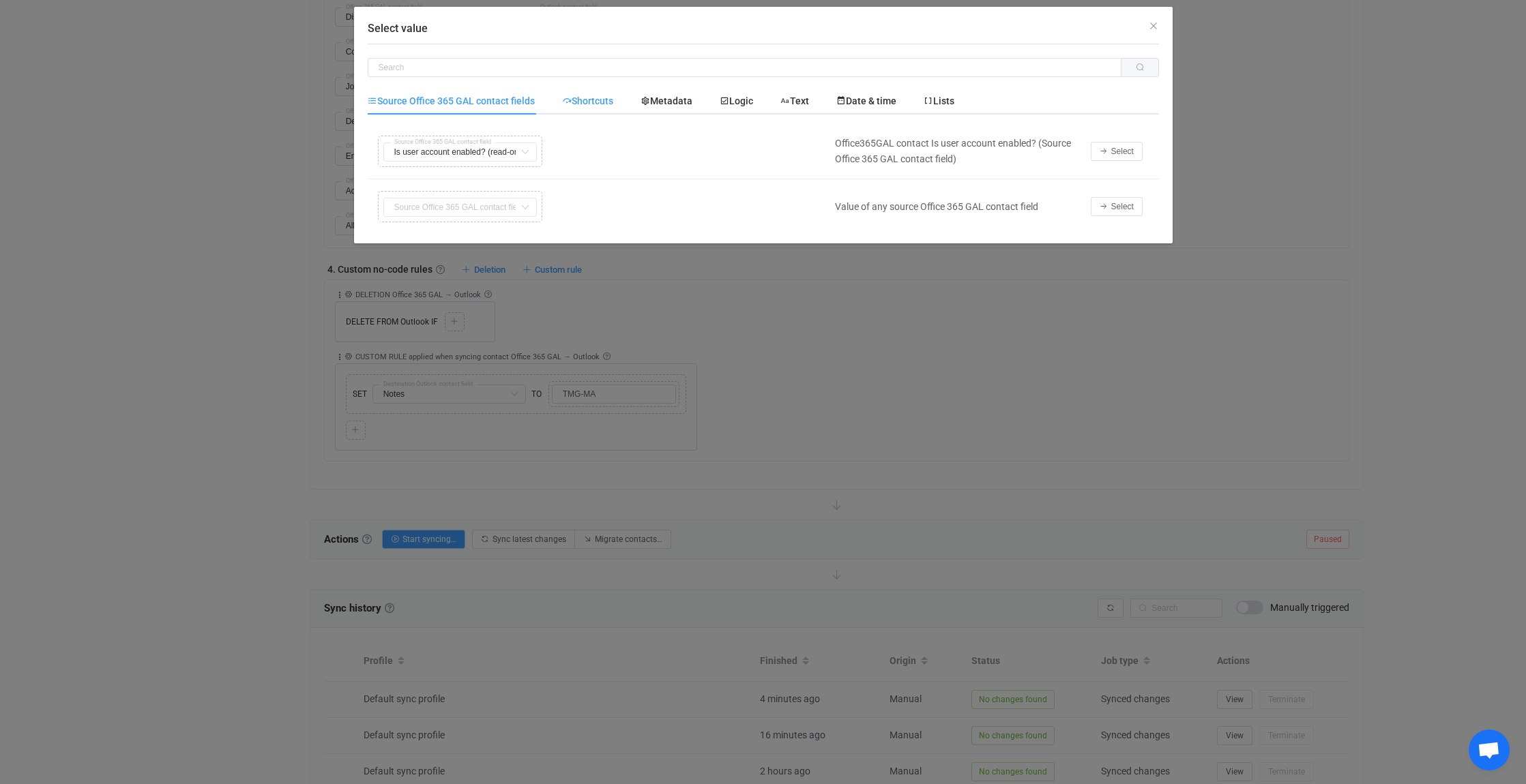
click at [588, 102] on span "Shortcuts" at bounding box center [587, 101] width 51 height 11
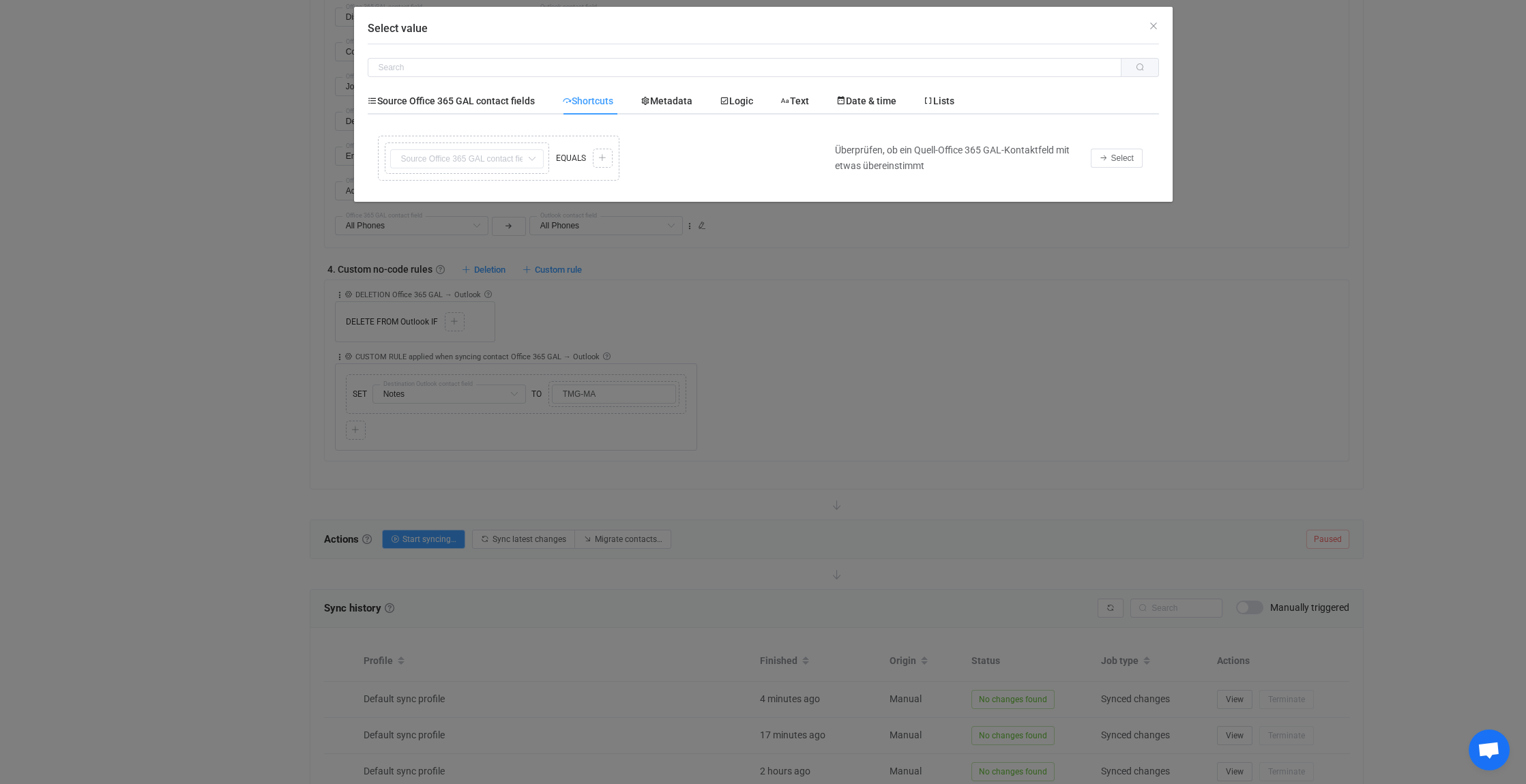
click at [474, 159] on div "Copy Cut Replace TYPE MISMATCH Copy Cut Replace TYPE MISMATCH First name Defaul…" at bounding box center [598, 158] width 447 height 51
click at [1117, 158] on span "Select" at bounding box center [1122, 158] width 23 height 10
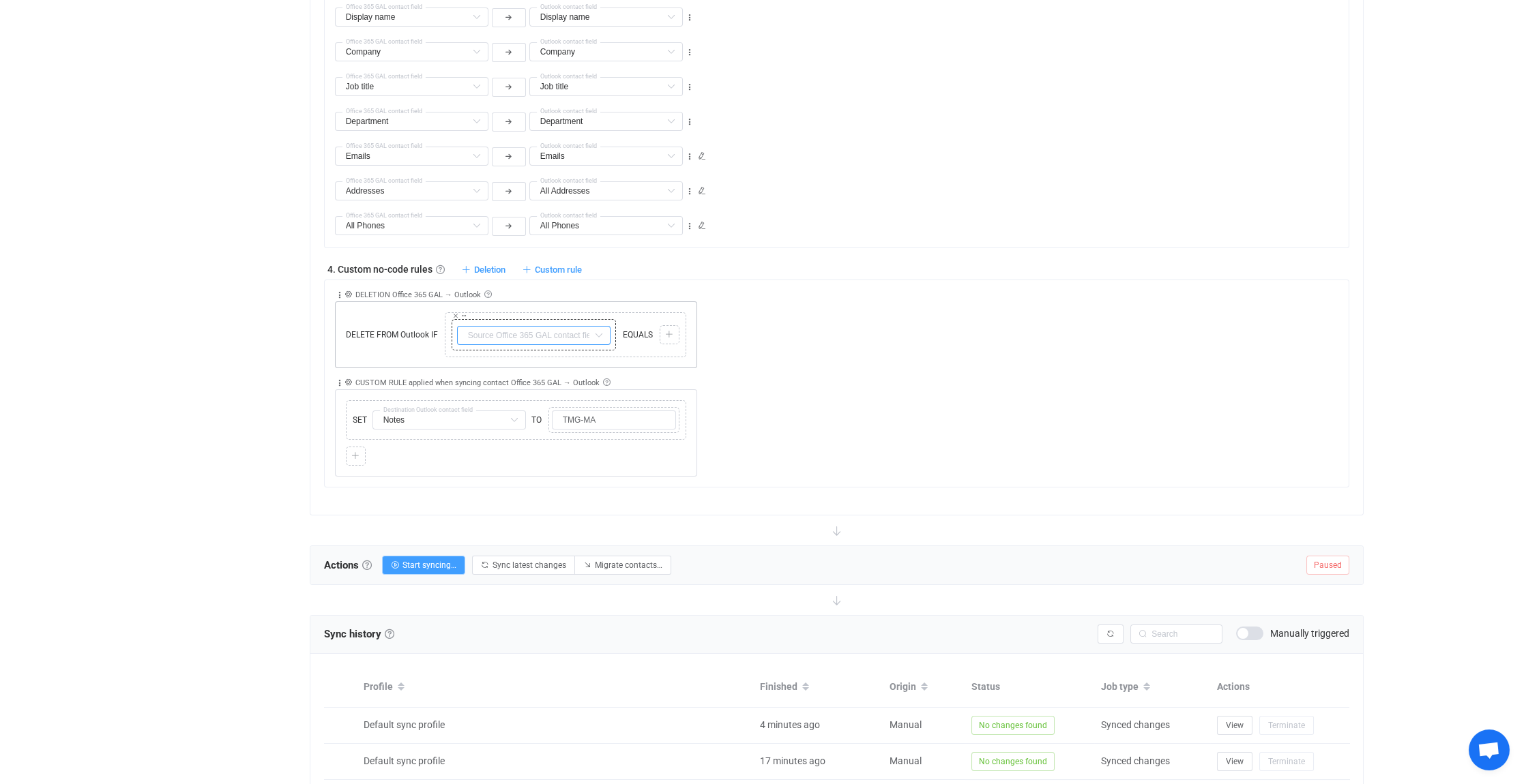
click at [567, 329] on input "text" at bounding box center [533, 335] width 153 height 19
click at [538, 429] on ul "First name Default field Last name Default field Display name Default field Com…" at bounding box center [589, 709] width 265 height 719
click at [536, 441] on li "Company Default field" at bounding box center [589, 445] width 265 height 23
type input "Company"
click at [908, 271] on div "4. Custom no-code rules Custom no-code rules Further adjust filters or field ma…" at bounding box center [838, 269] width 1027 height 14
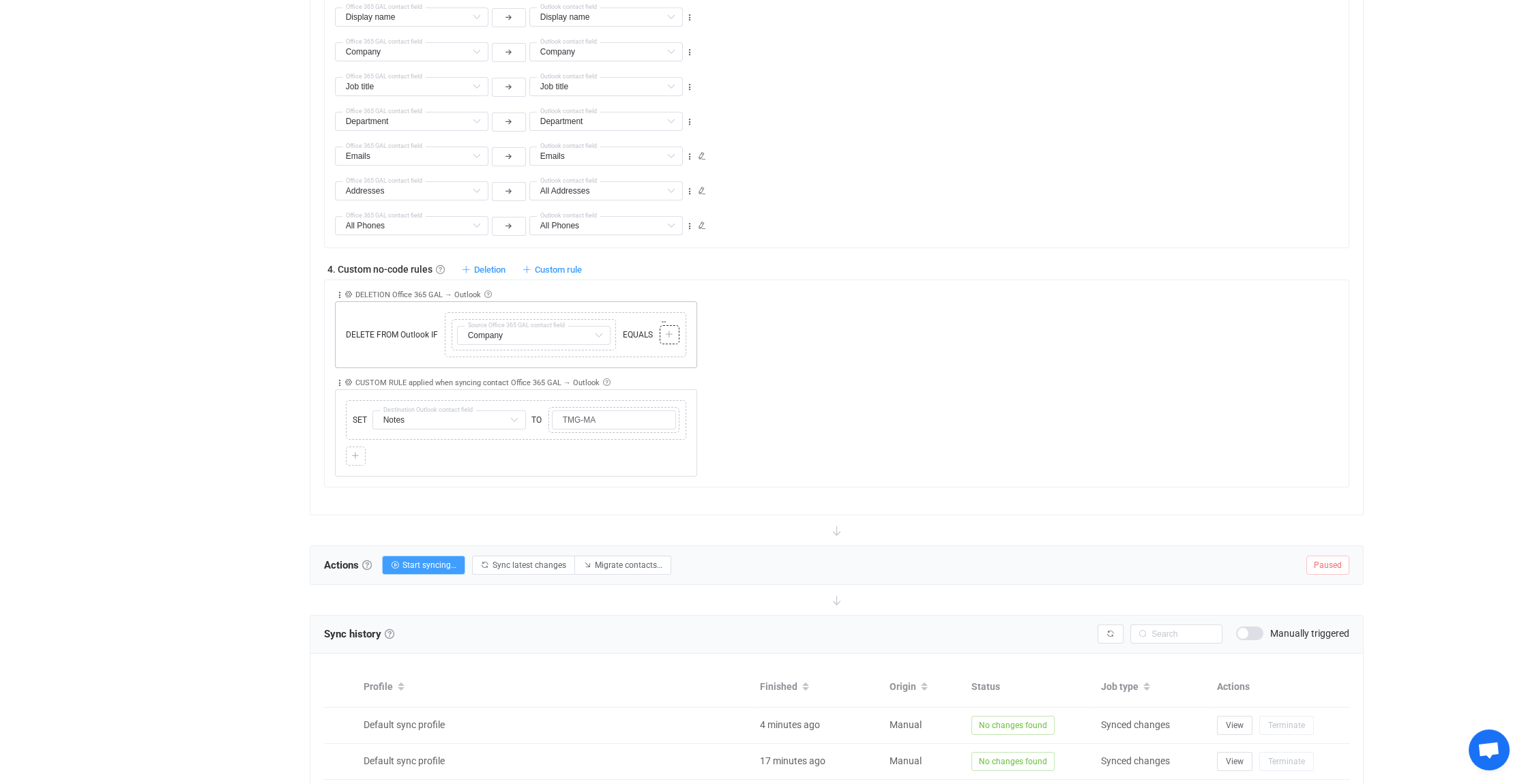
click at [672, 331] on icon at bounding box center [670, 335] width 8 height 8
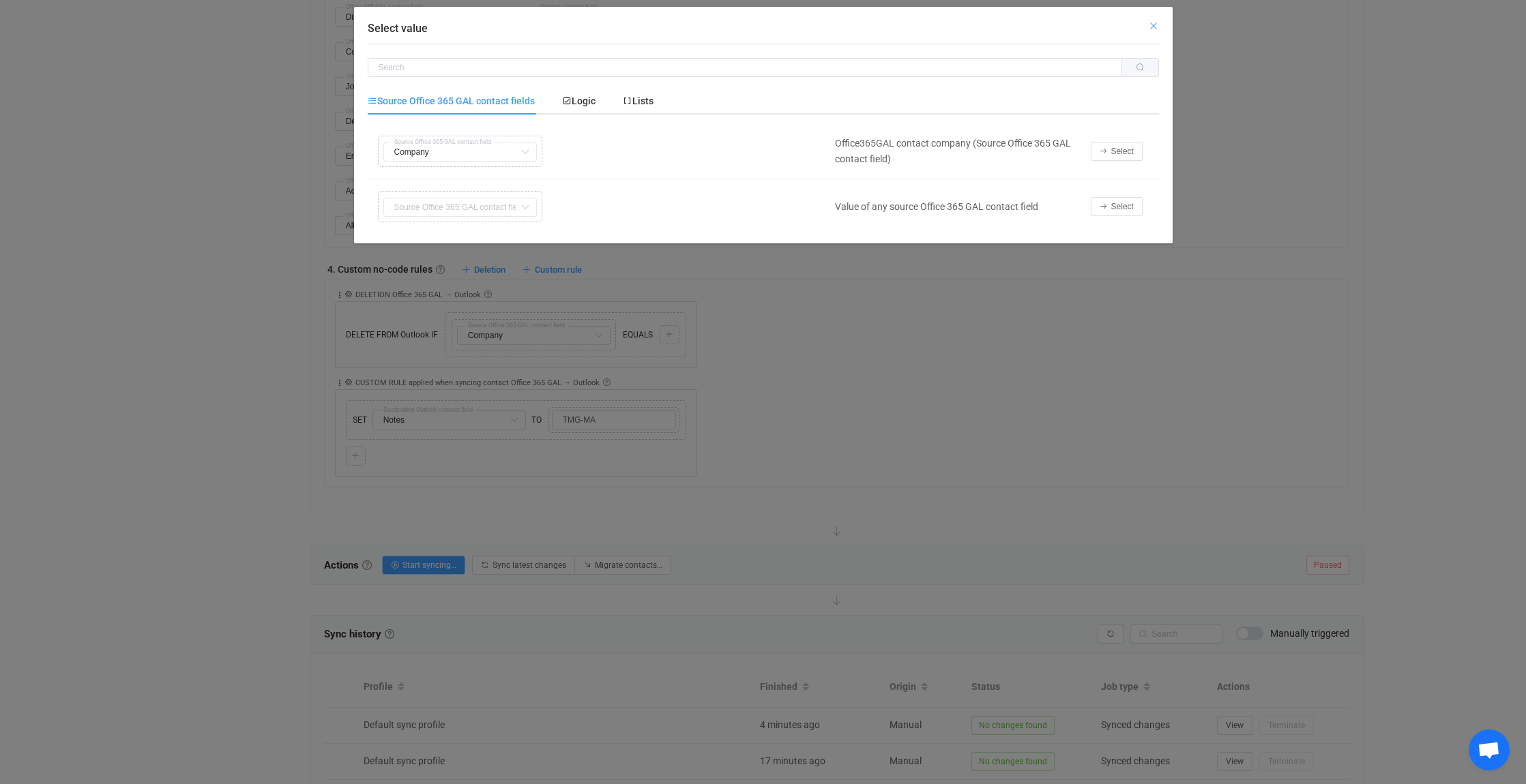
click at [1154, 27] on icon "Close" at bounding box center [1153, 26] width 11 height 11
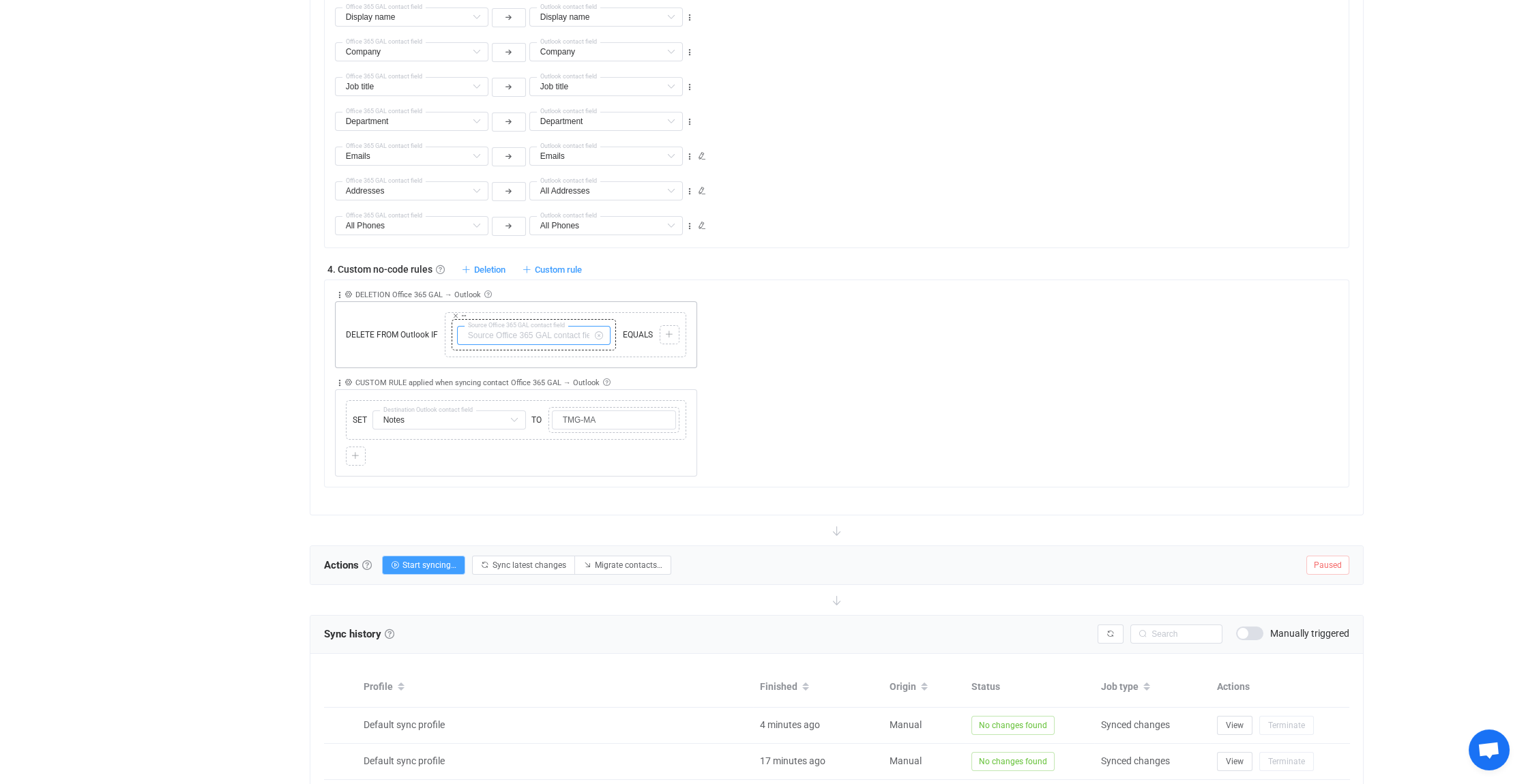
click at [536, 335] on input "text" at bounding box center [533, 335] width 153 height 19
type input "Company"
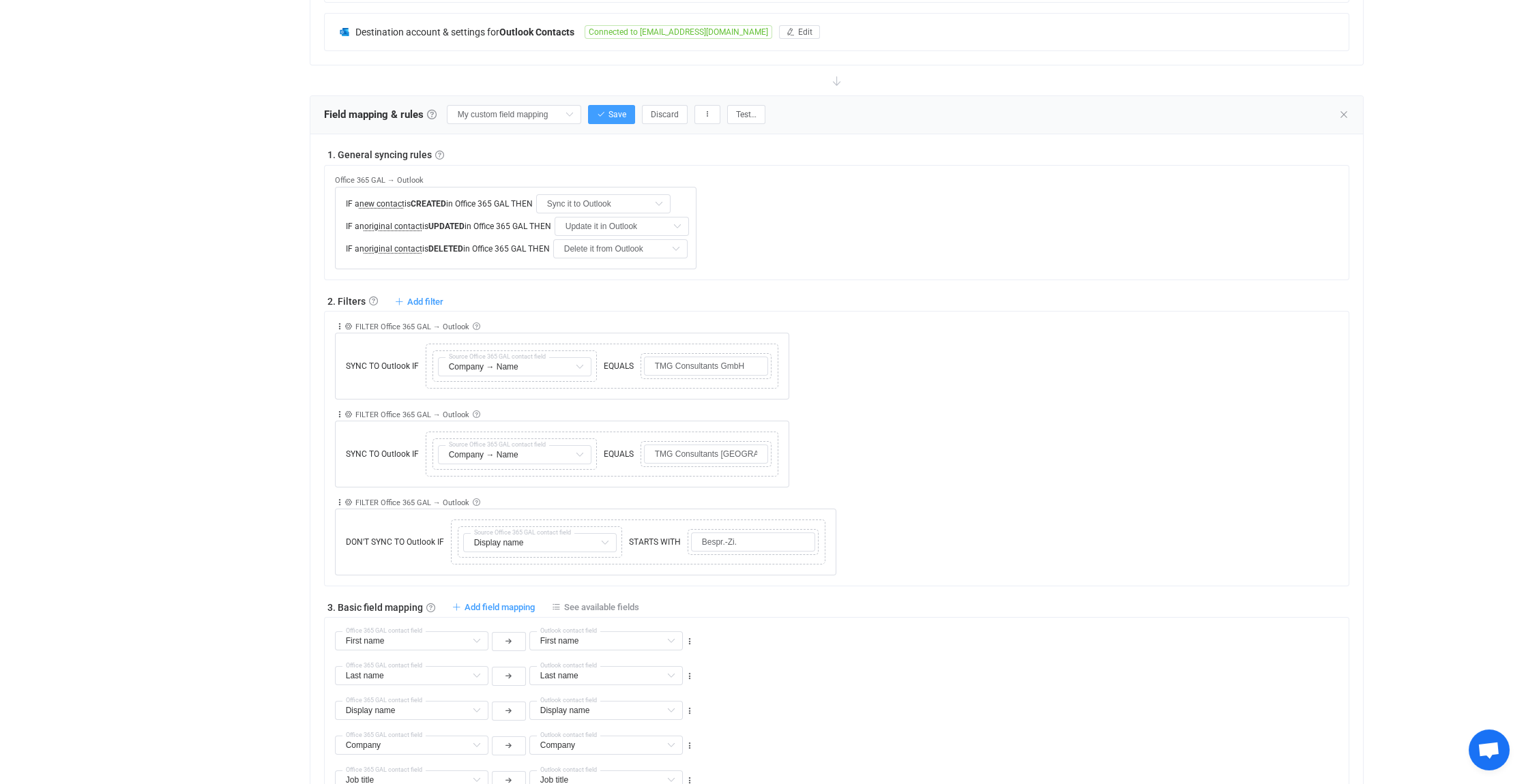
scroll to position [166, 0]
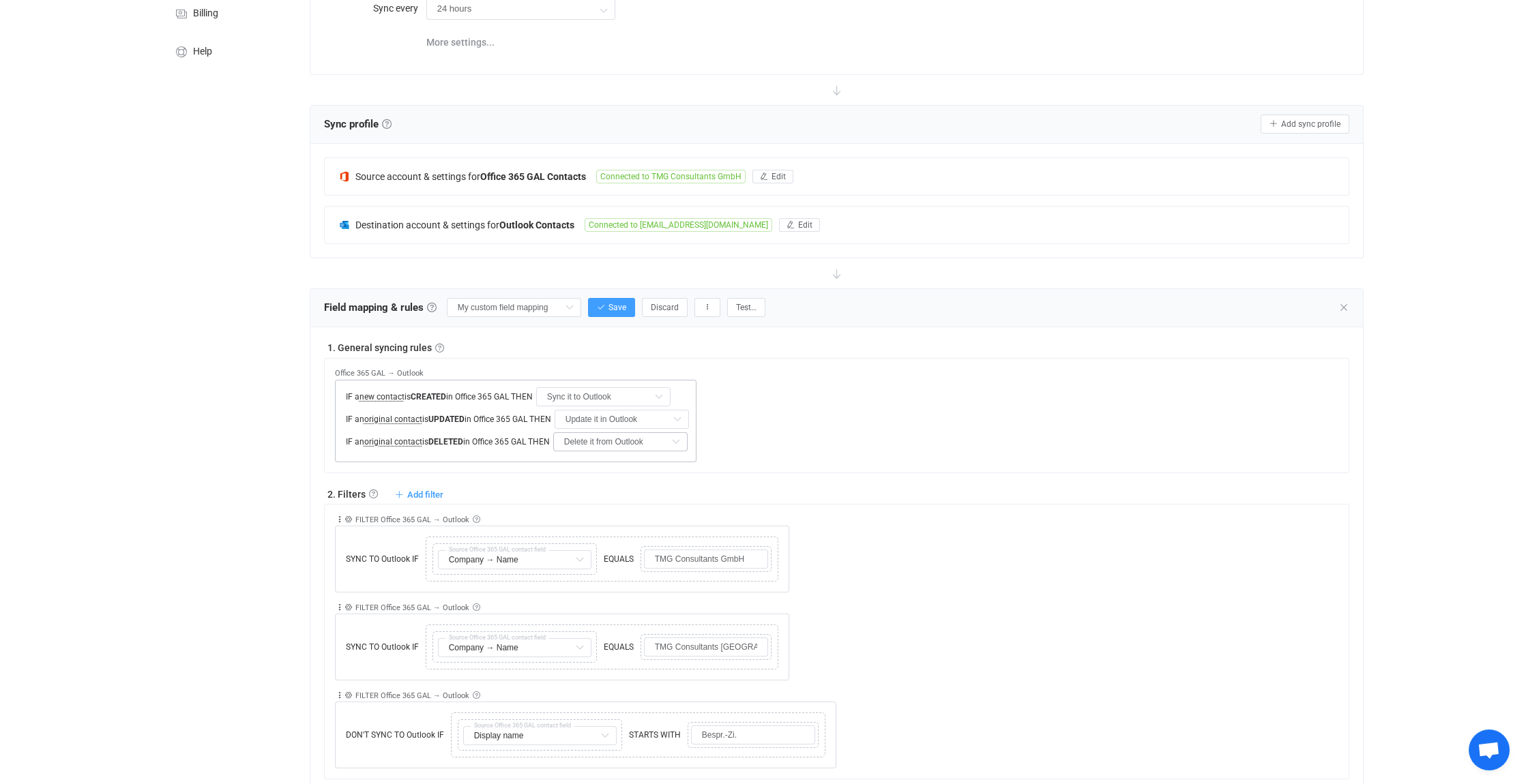
click at [678, 441] on icon at bounding box center [675, 441] width 17 height 19
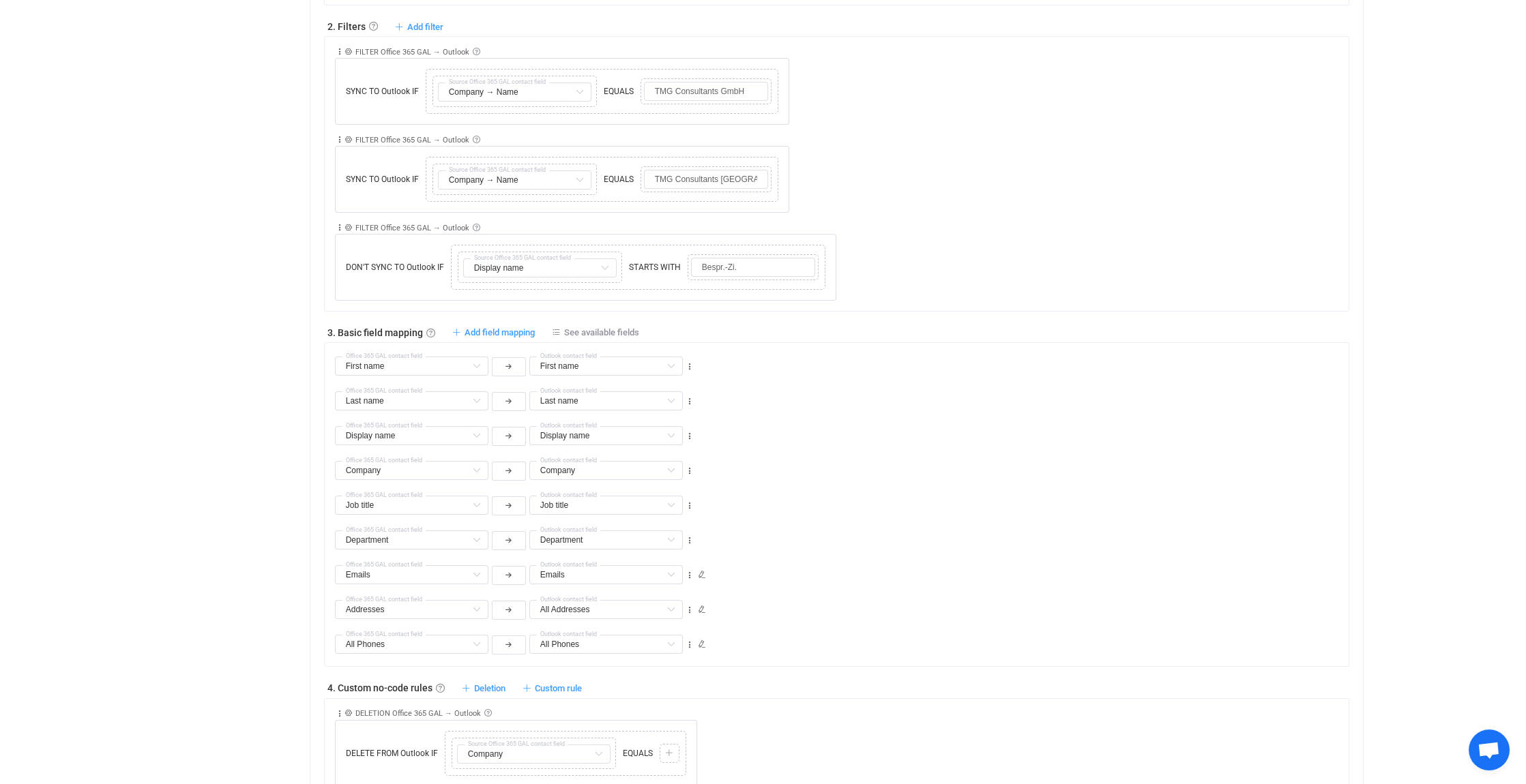
scroll to position [712, 0]
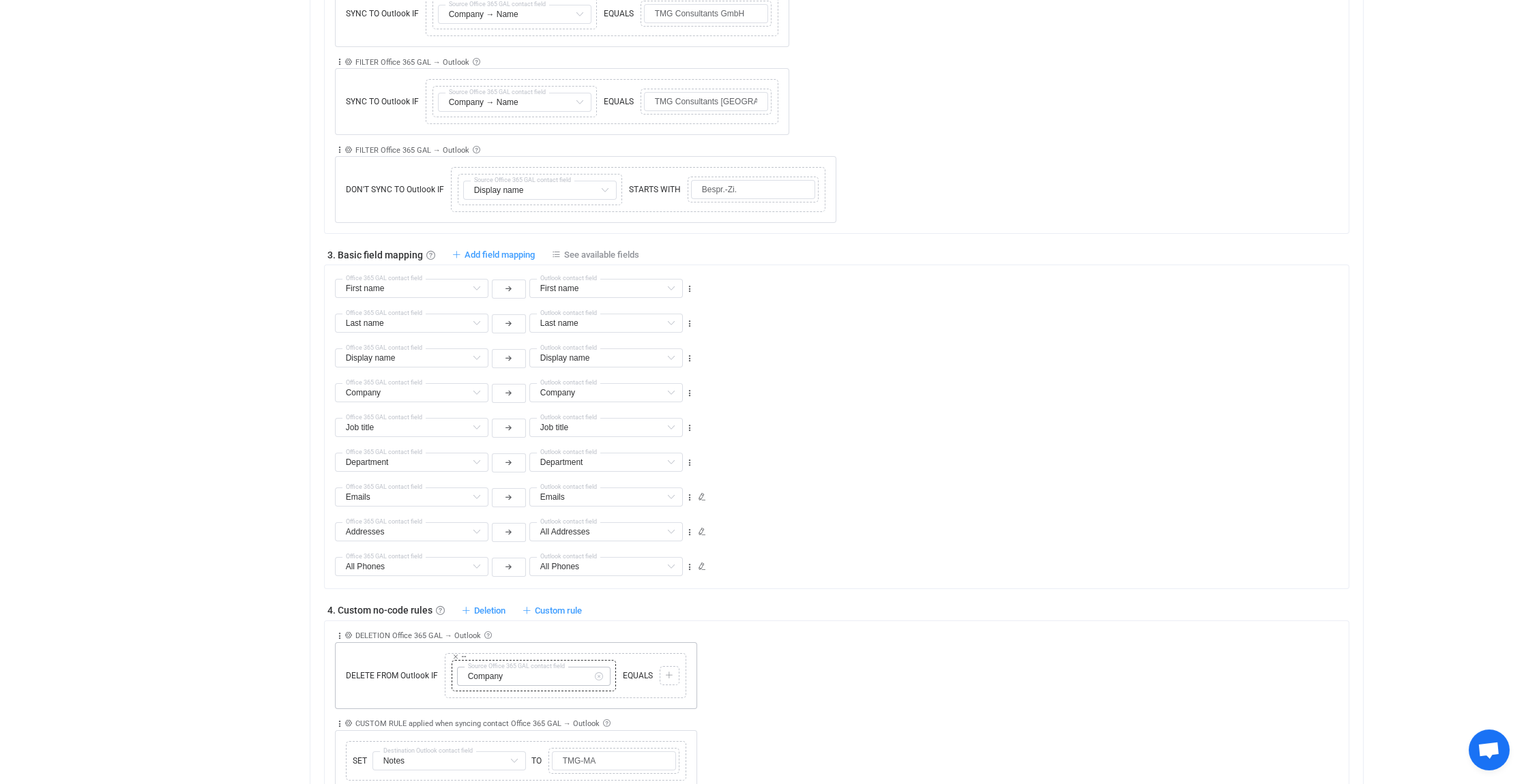
click at [598, 672] on icon at bounding box center [598, 676] width 17 height 19
click at [536, 676] on input "text" at bounding box center [533, 676] width 153 height 19
drag, startPoint x: 536, startPoint y: 595, endPoint x: 563, endPoint y: 601, distance: 27.7
click at [536, 595] on span "Company → Name" at bounding box center [523, 595] width 80 height 11
type input "Company → Name"
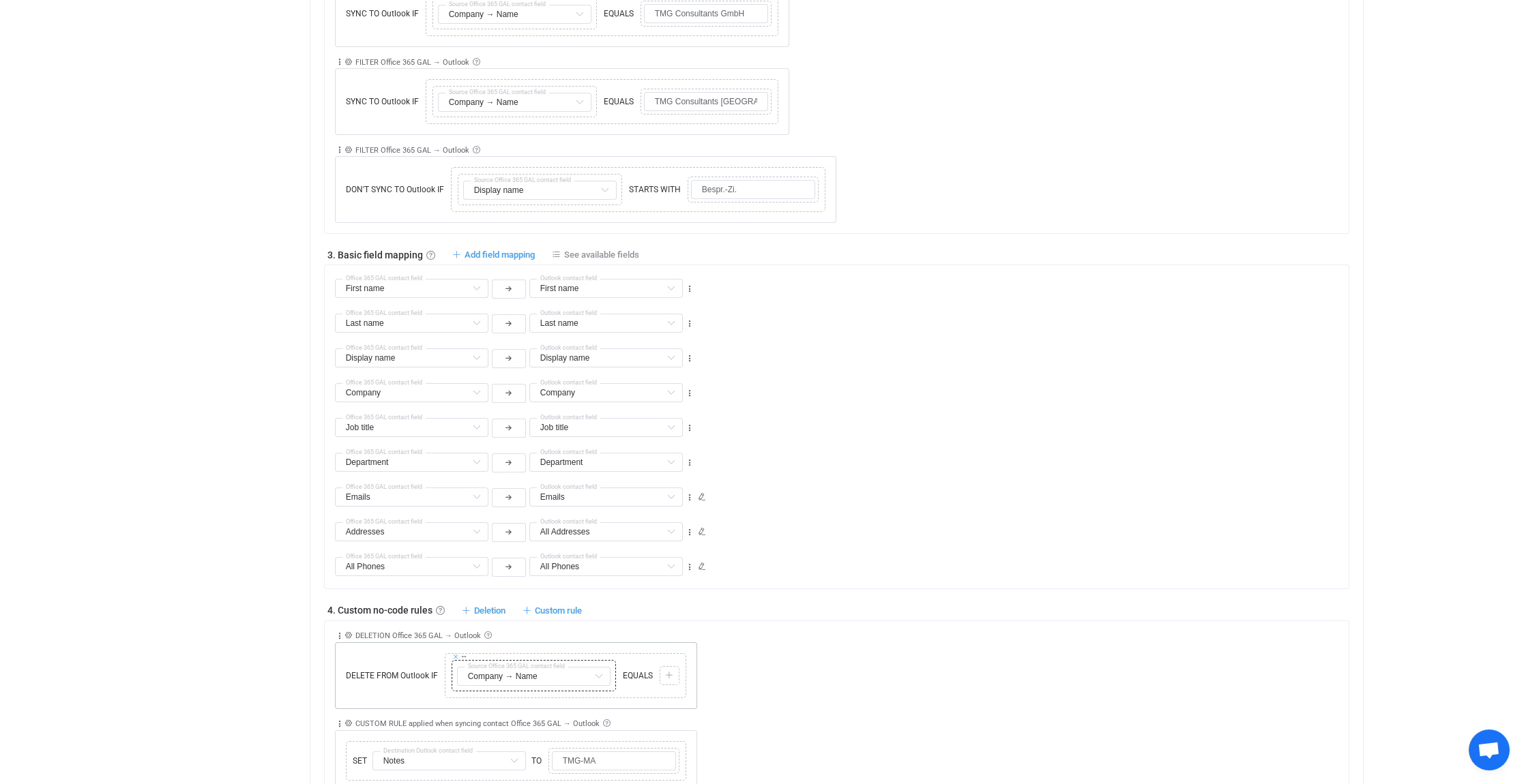
click at [454, 653] on icon at bounding box center [455, 656] width 7 height 7
click at [449, 647] on icon at bounding box center [448, 650] width 7 height 7
click at [455, 659] on icon at bounding box center [454, 662] width 8 height 8
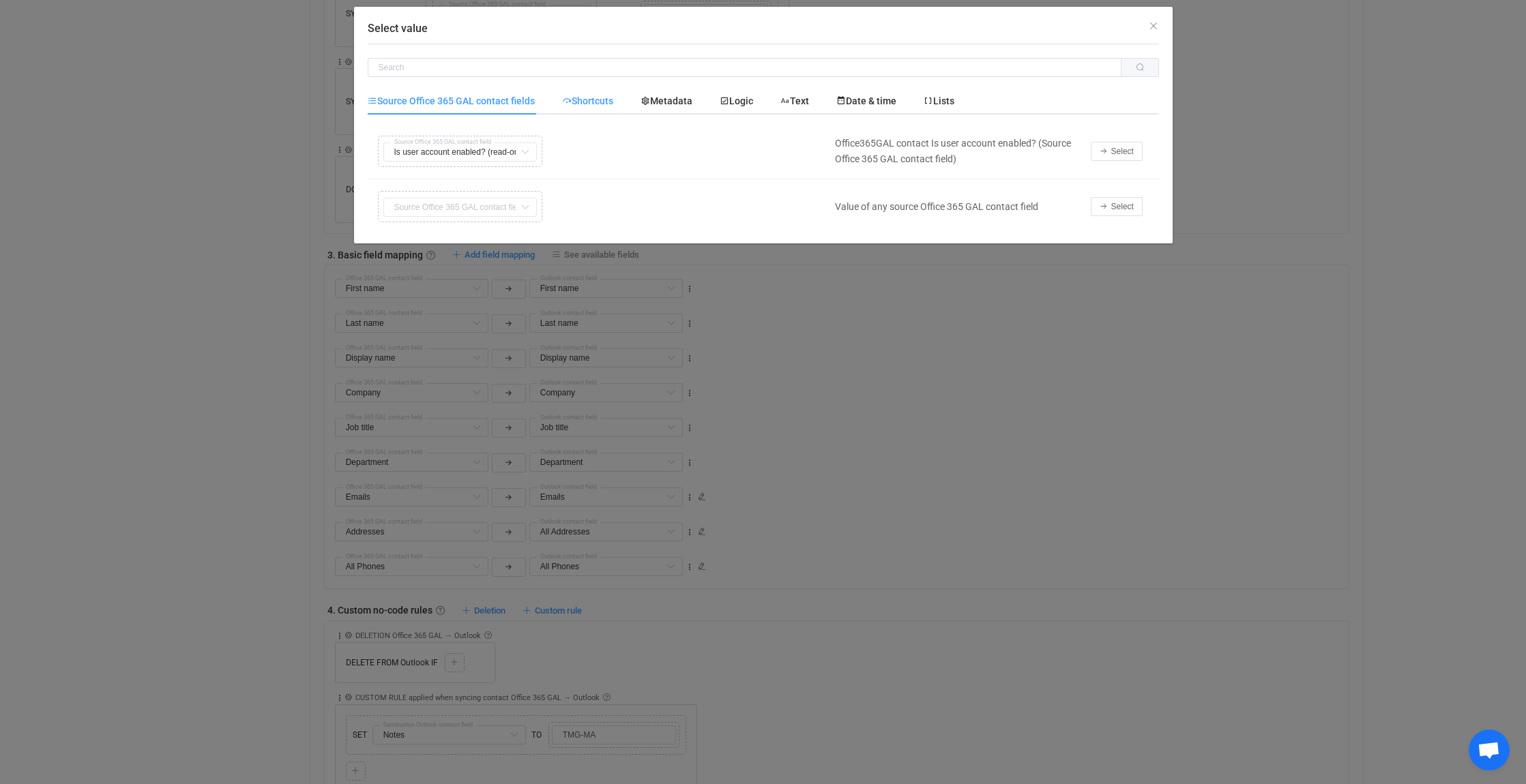
click at [569, 102] on icon "Select value" at bounding box center [567, 101] width 10 height 10
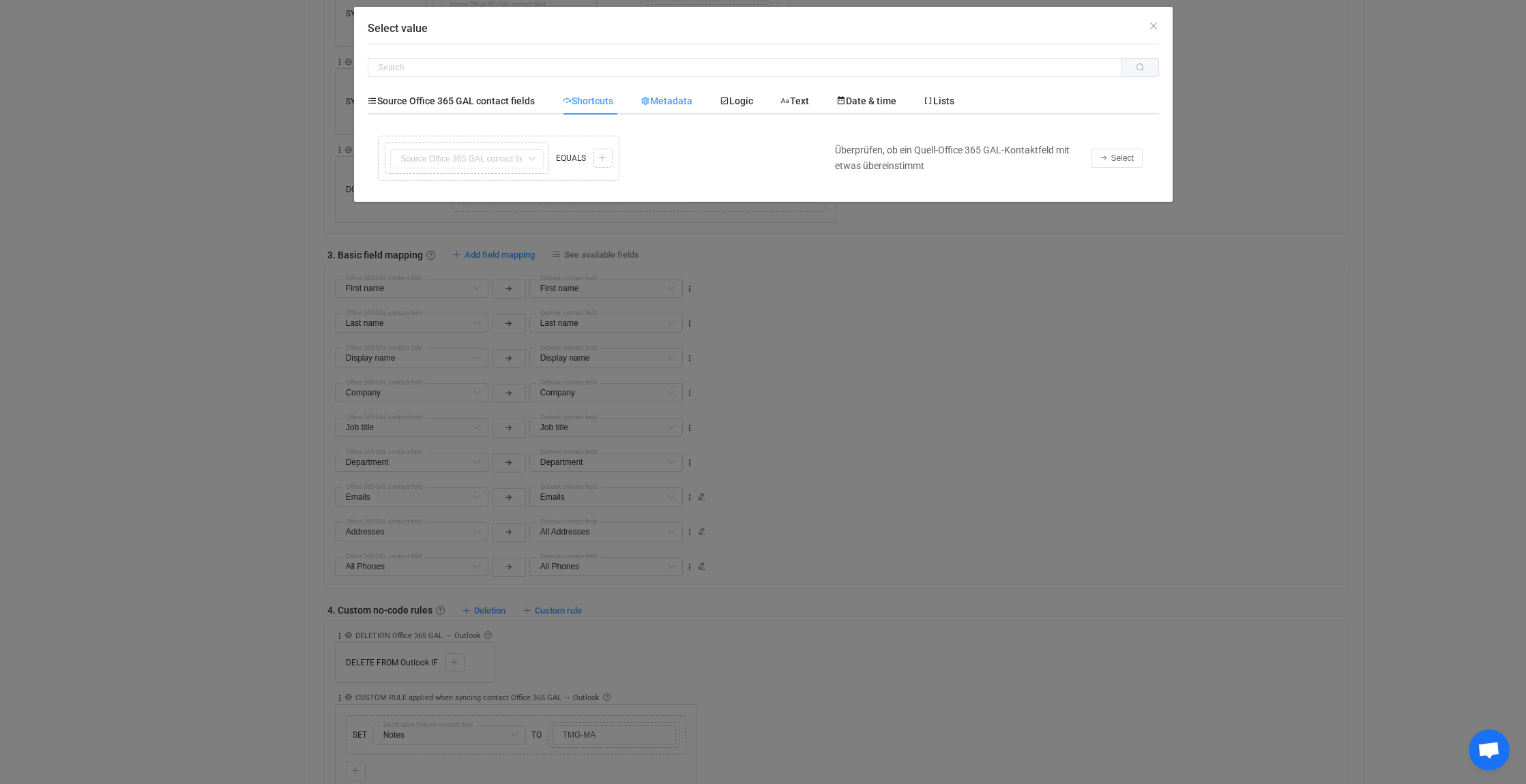
click at [666, 103] on span "Metadata" at bounding box center [667, 101] width 51 height 11
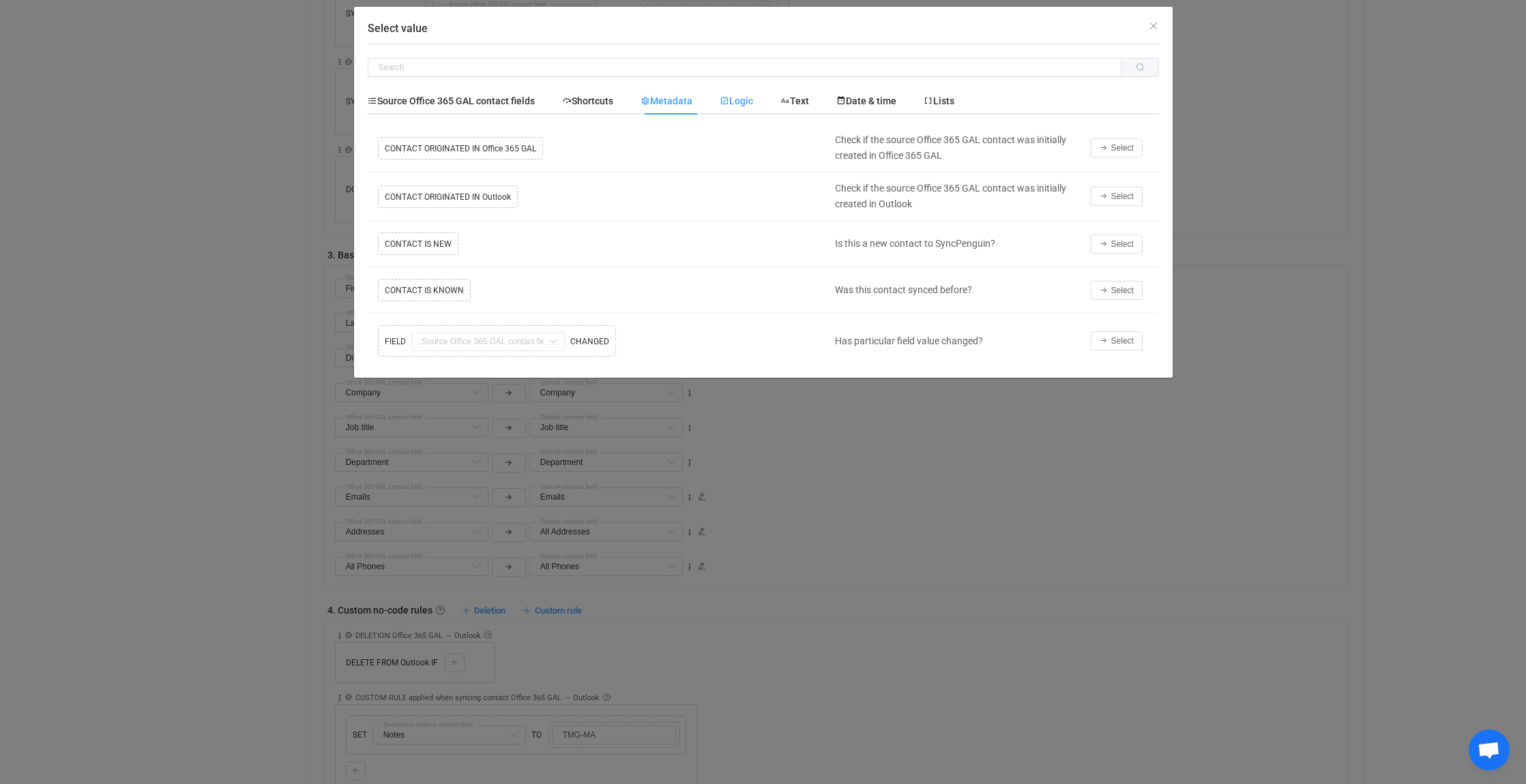
click at [748, 103] on span "Logic" at bounding box center [737, 101] width 34 height 11
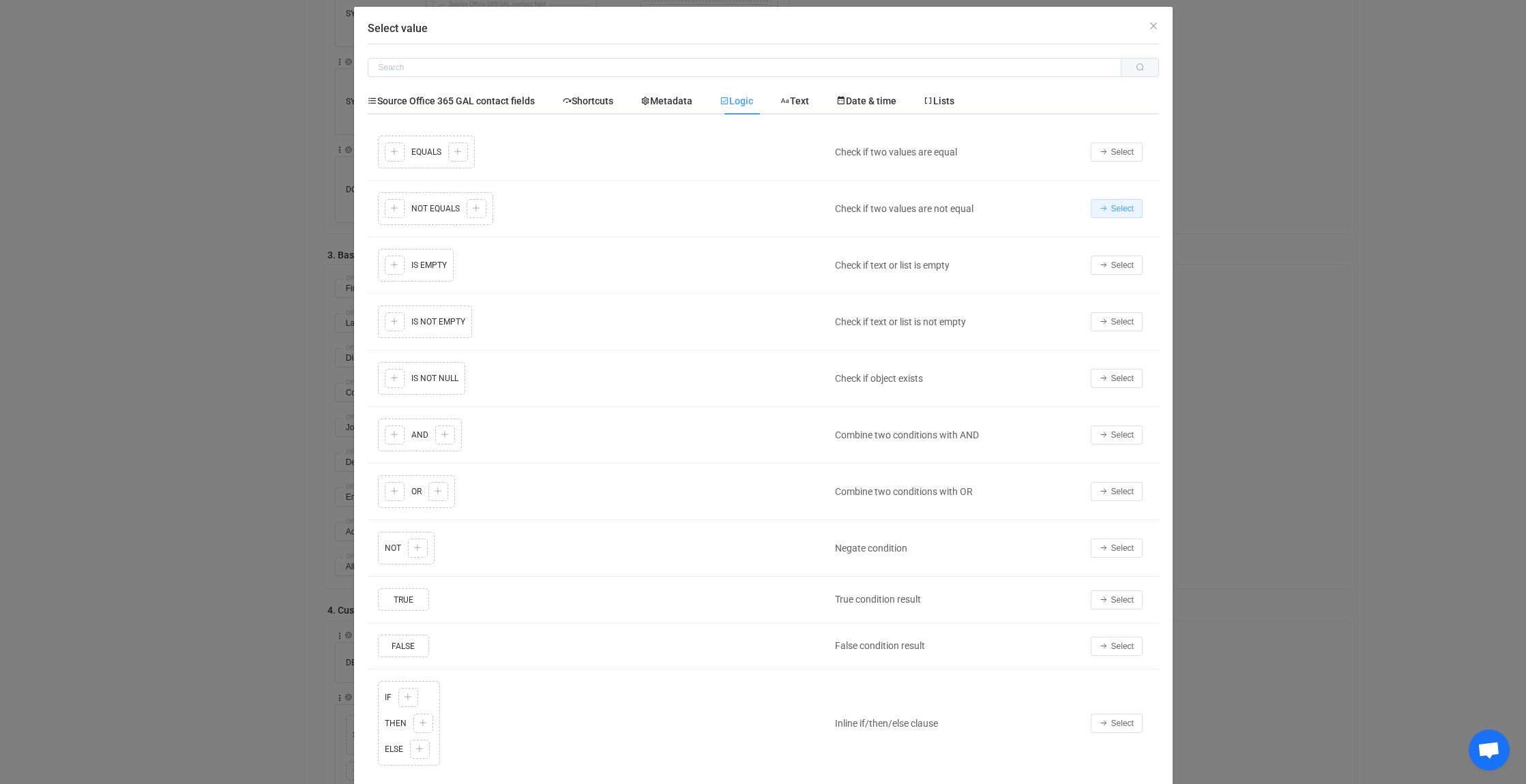
click at [1112, 209] on span "Select" at bounding box center [1122, 209] width 23 height 10
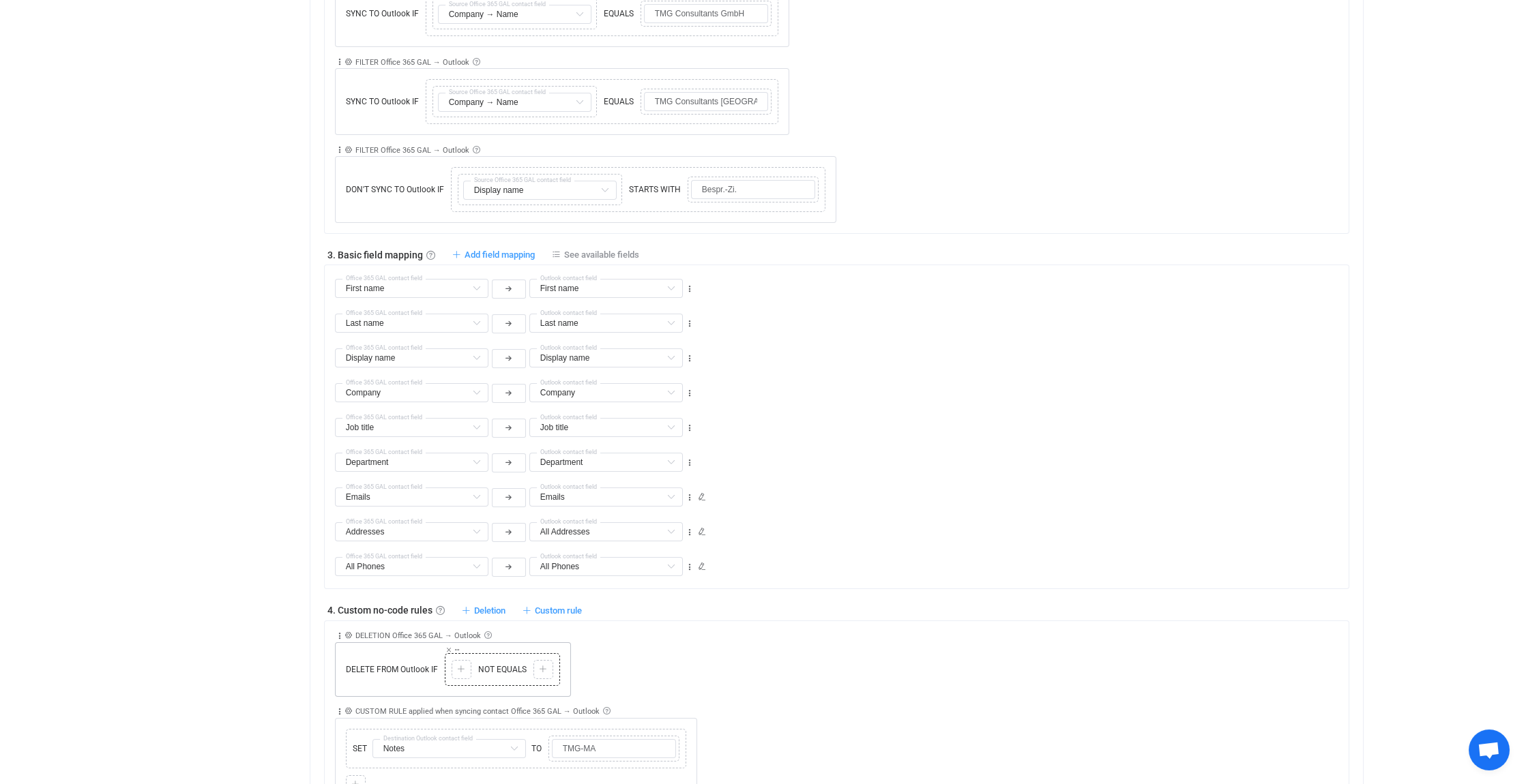
click at [449, 662] on div "Copy Cut Paste TYPE MISMATCH Select value NOT EQUALS Copy Cut Paste TYPE MISMAT…" at bounding box center [502, 669] width 109 height 26
click at [462, 665] on icon at bounding box center [461, 669] width 8 height 8
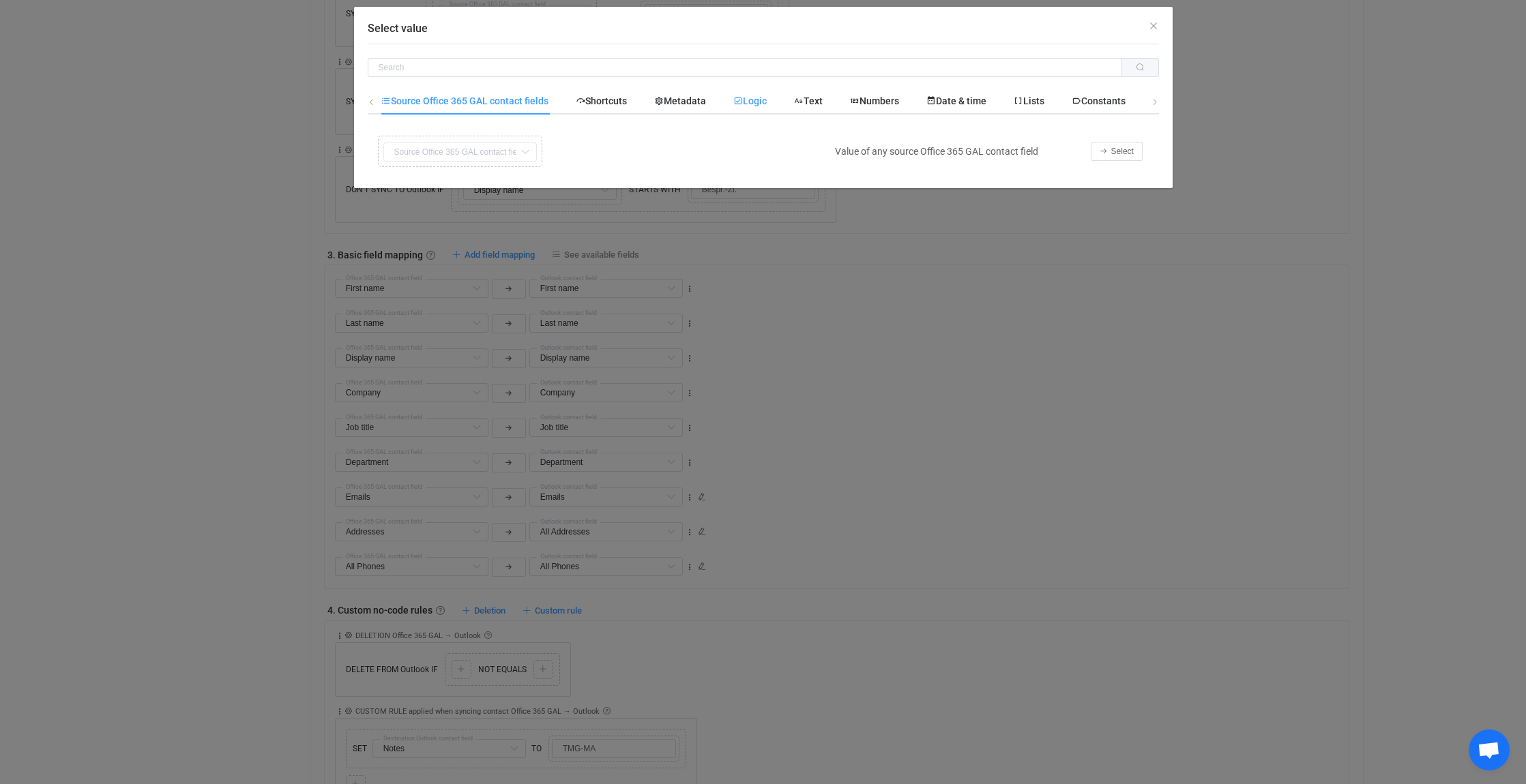
click at [755, 100] on span "Logic" at bounding box center [751, 101] width 34 height 11
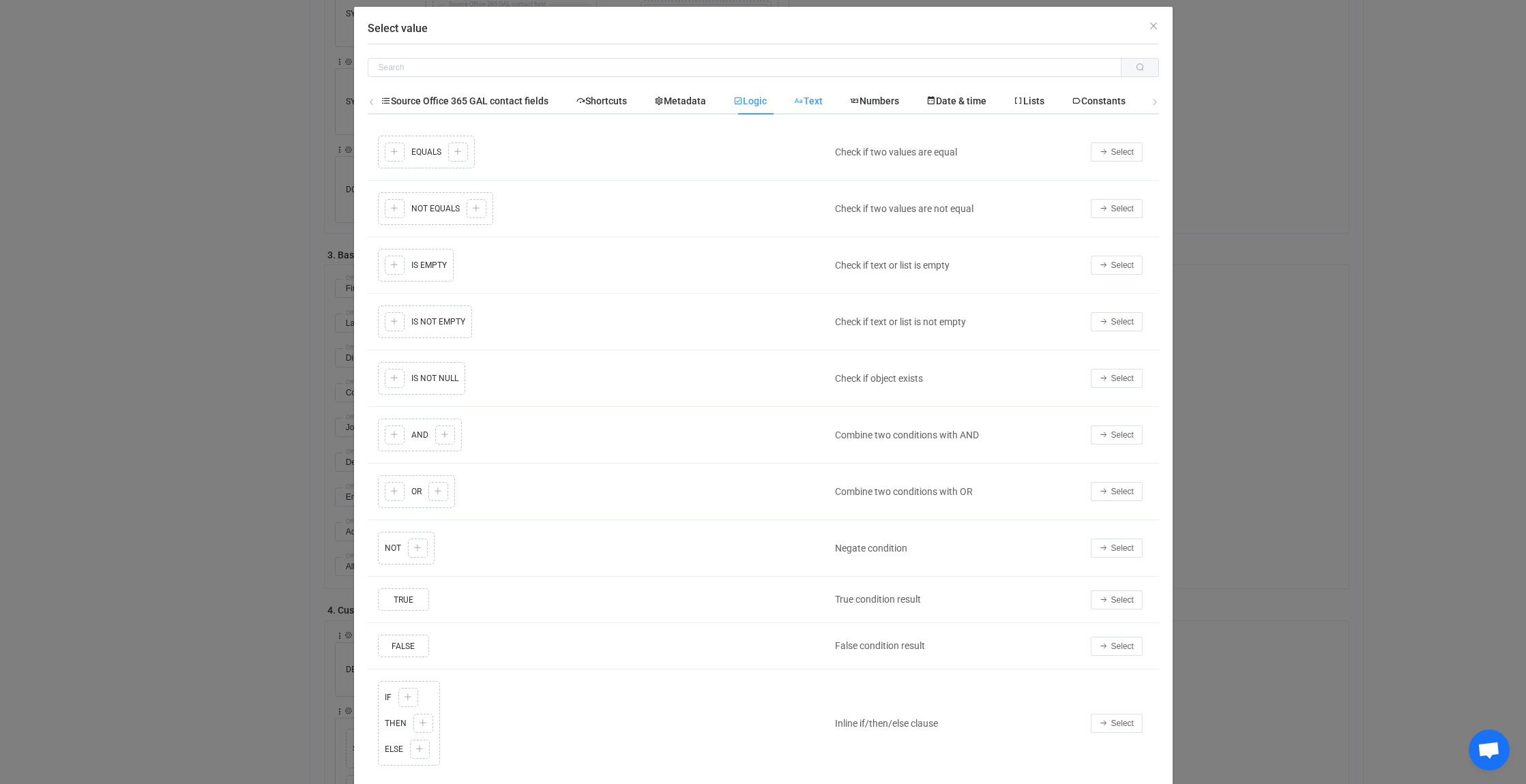
click at [821, 98] on span "Text" at bounding box center [808, 101] width 29 height 11
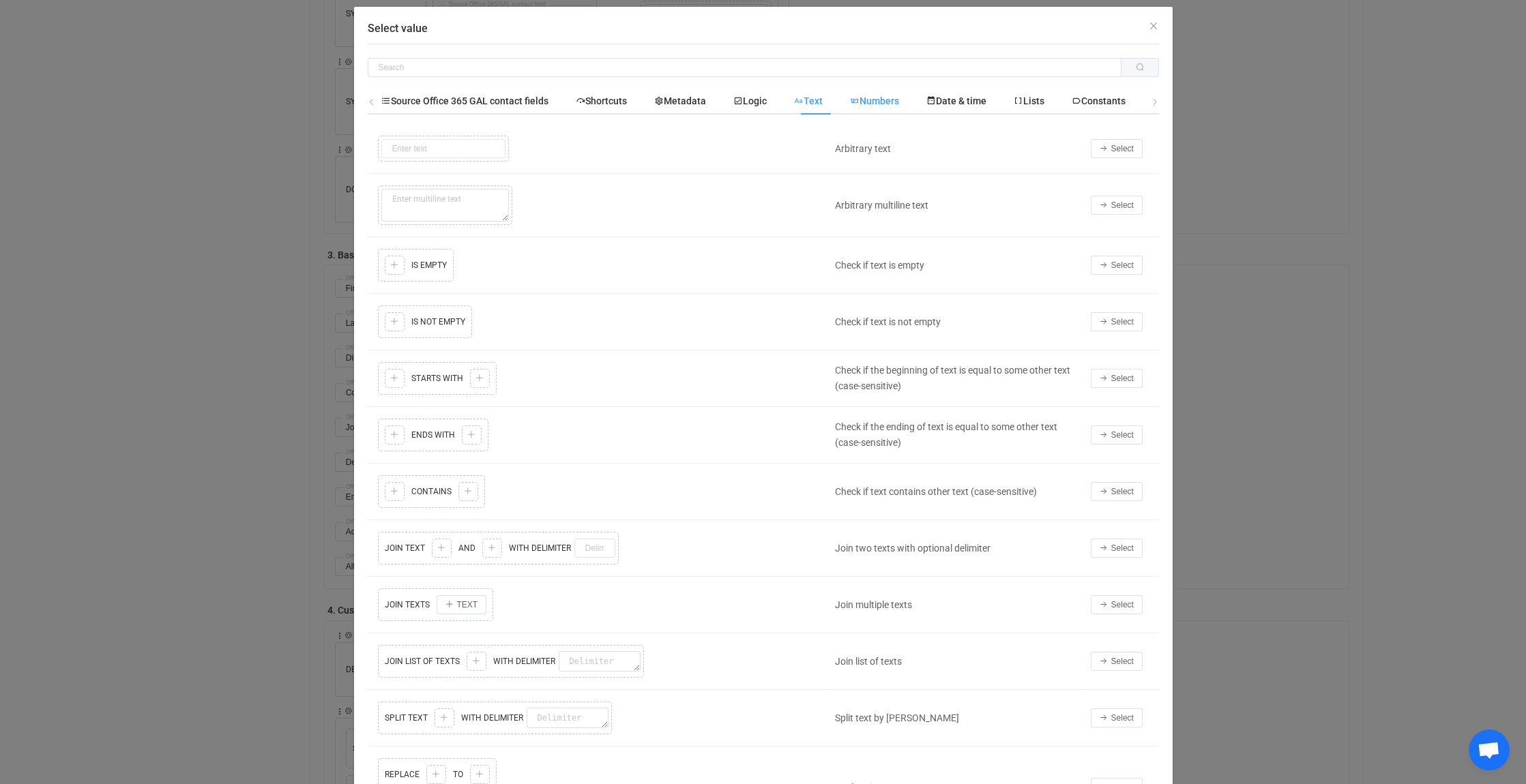
click at [881, 101] on span "Numbers" at bounding box center [875, 101] width 49 height 11
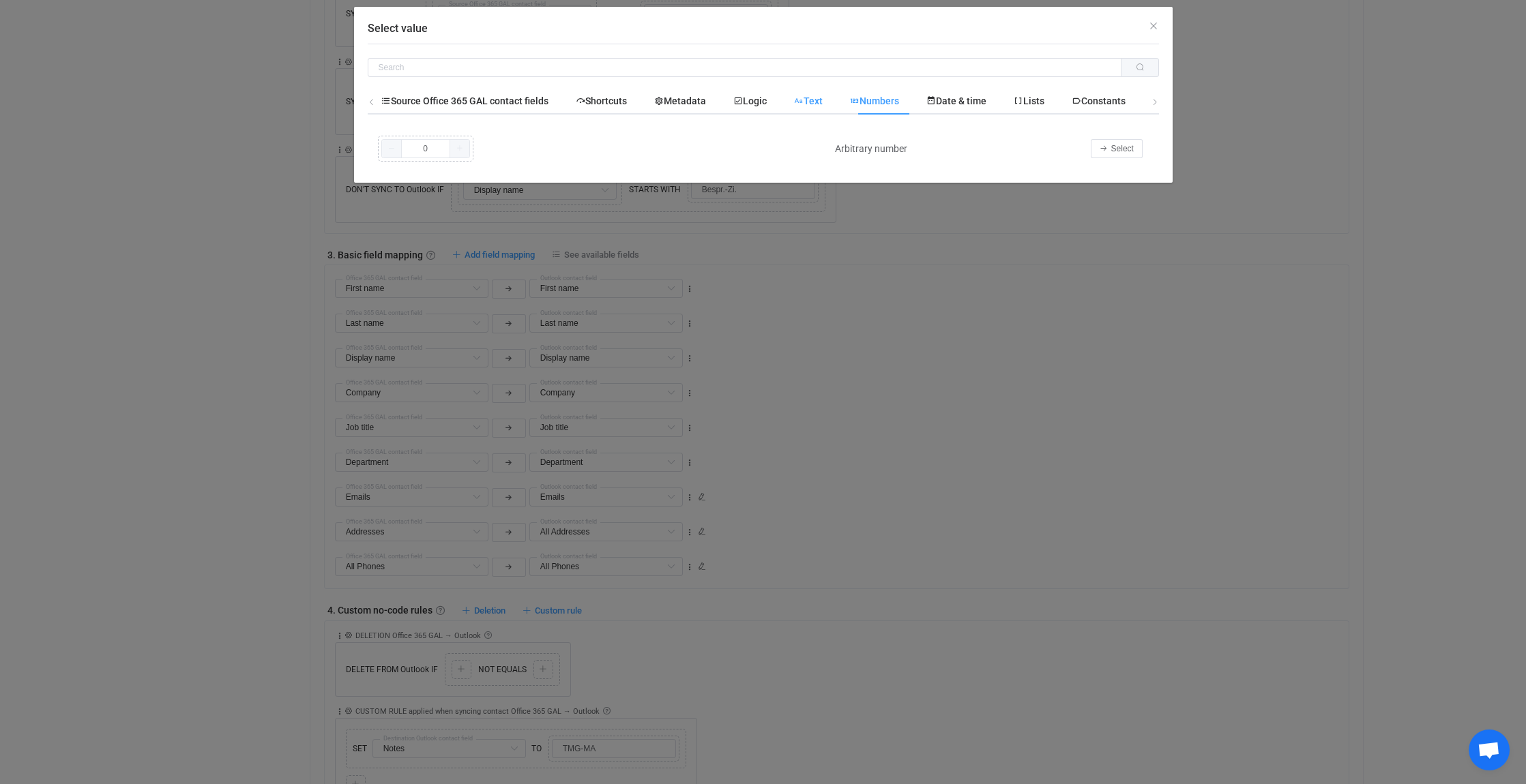
click at [823, 98] on span "Text" at bounding box center [808, 101] width 29 height 11
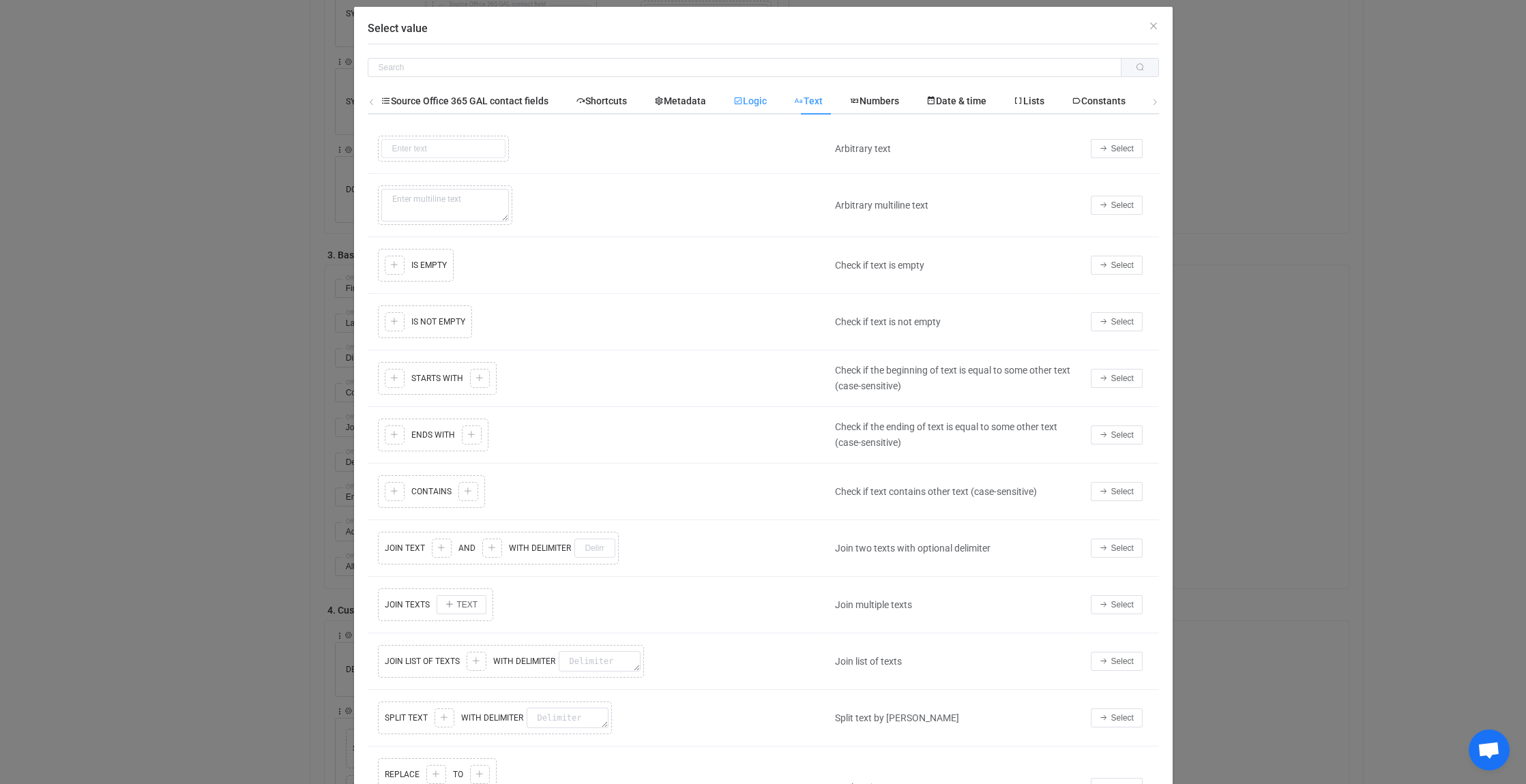
click at [756, 100] on span "Logic" at bounding box center [751, 101] width 34 height 11
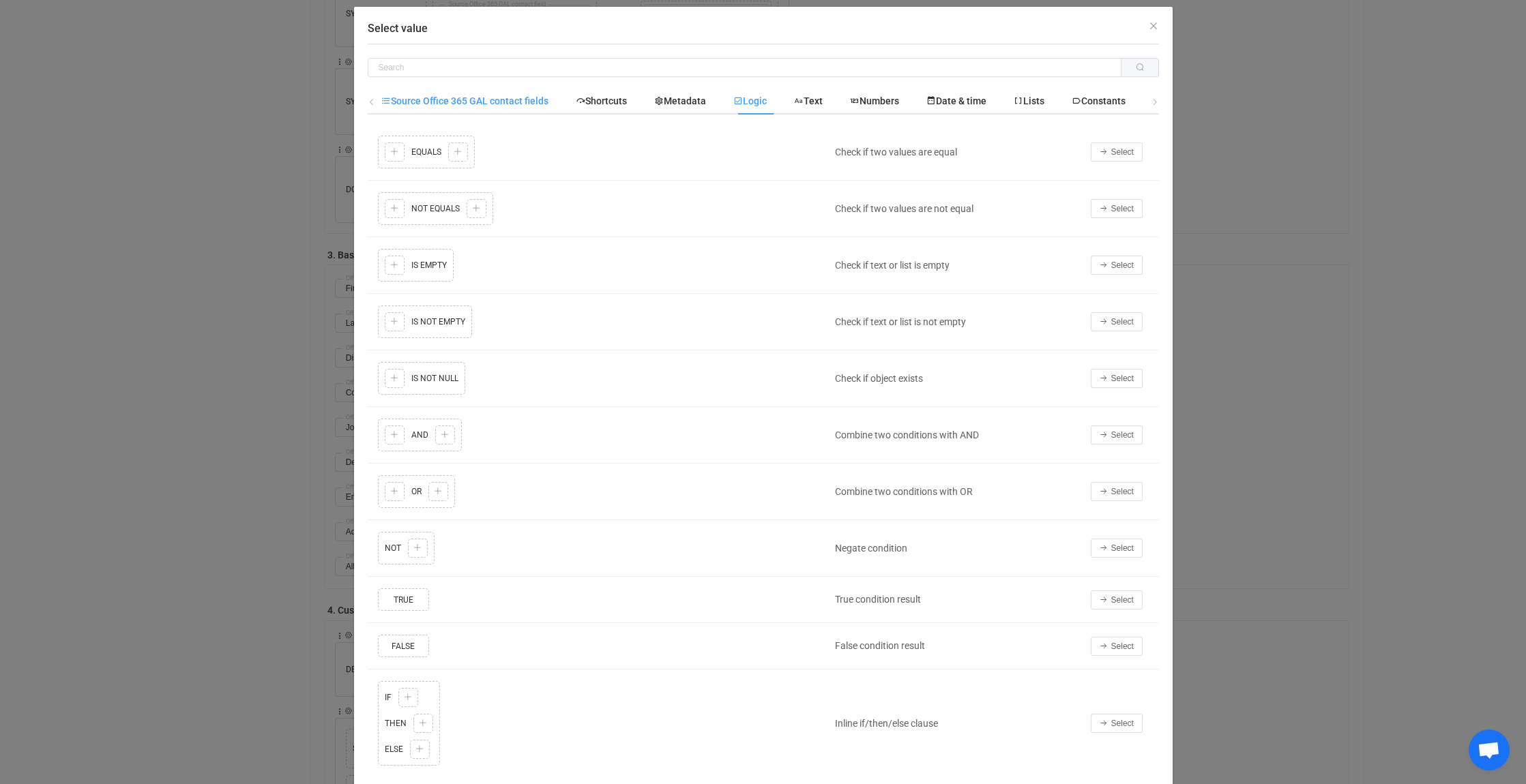
click at [490, 101] on span "Source Office 365 GAL contact fields" at bounding box center [465, 101] width 167 height 11
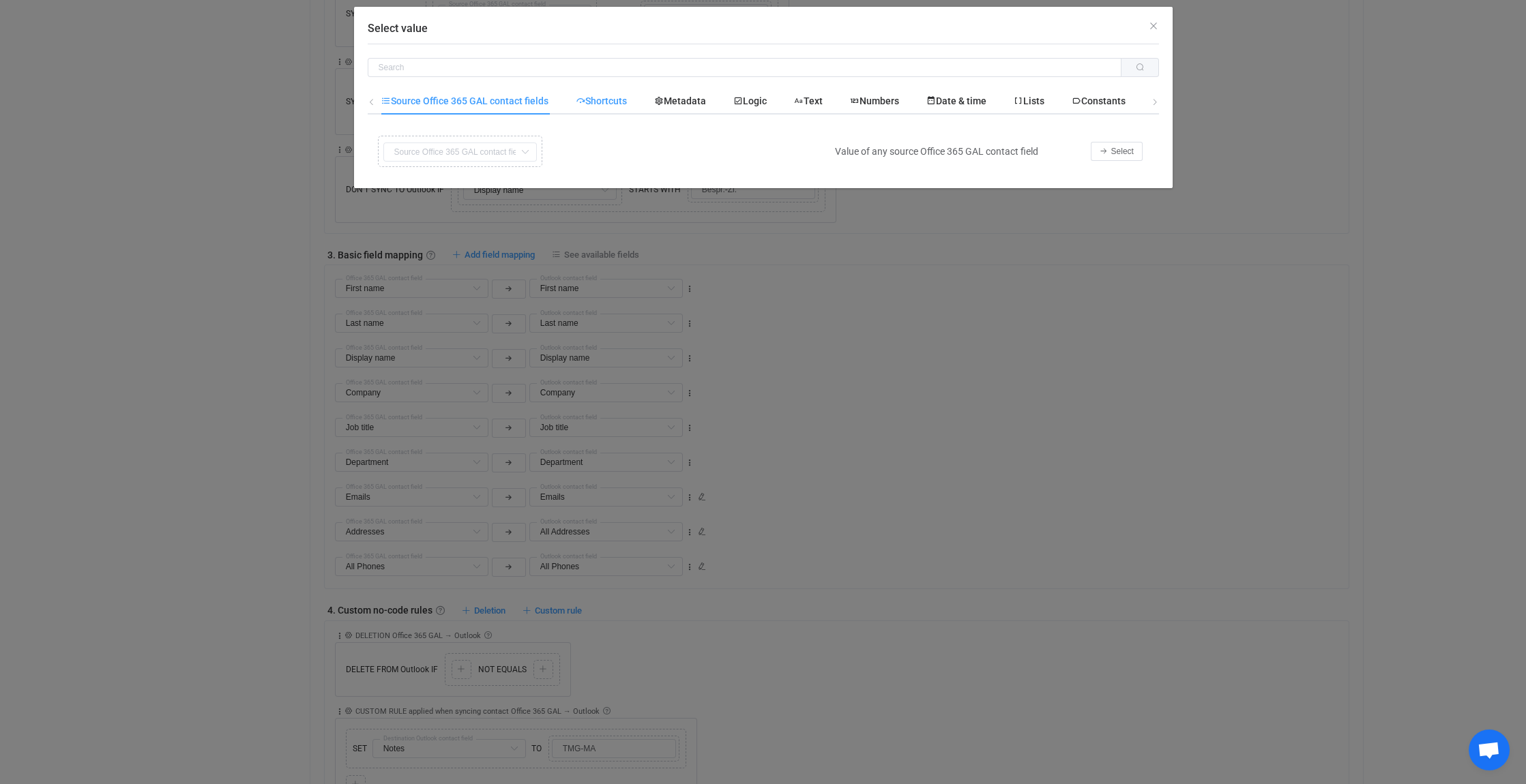
click at [606, 101] on span "Shortcuts" at bounding box center [601, 101] width 51 height 11
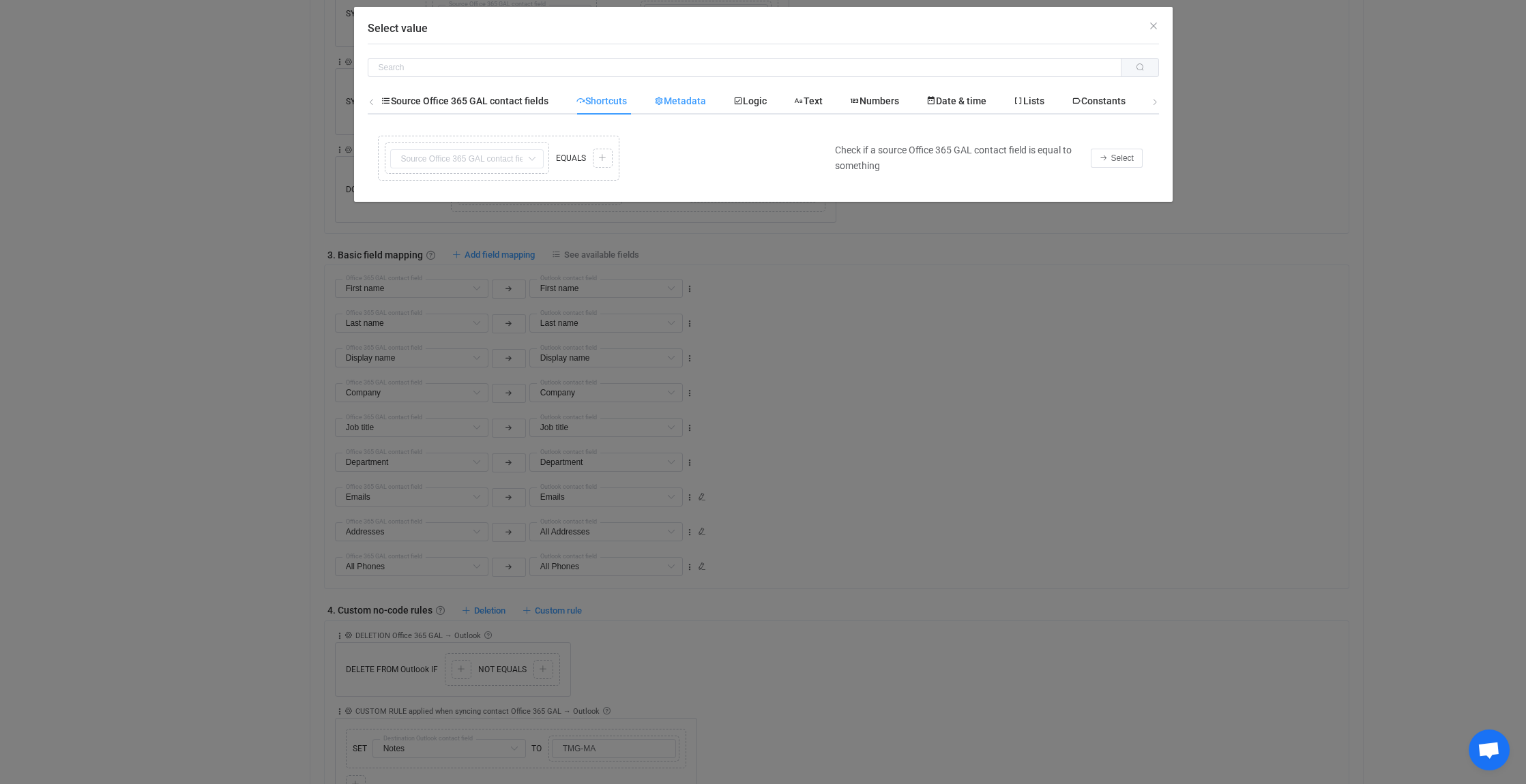
click at [690, 101] on span "Metadata" at bounding box center [680, 101] width 51 height 11
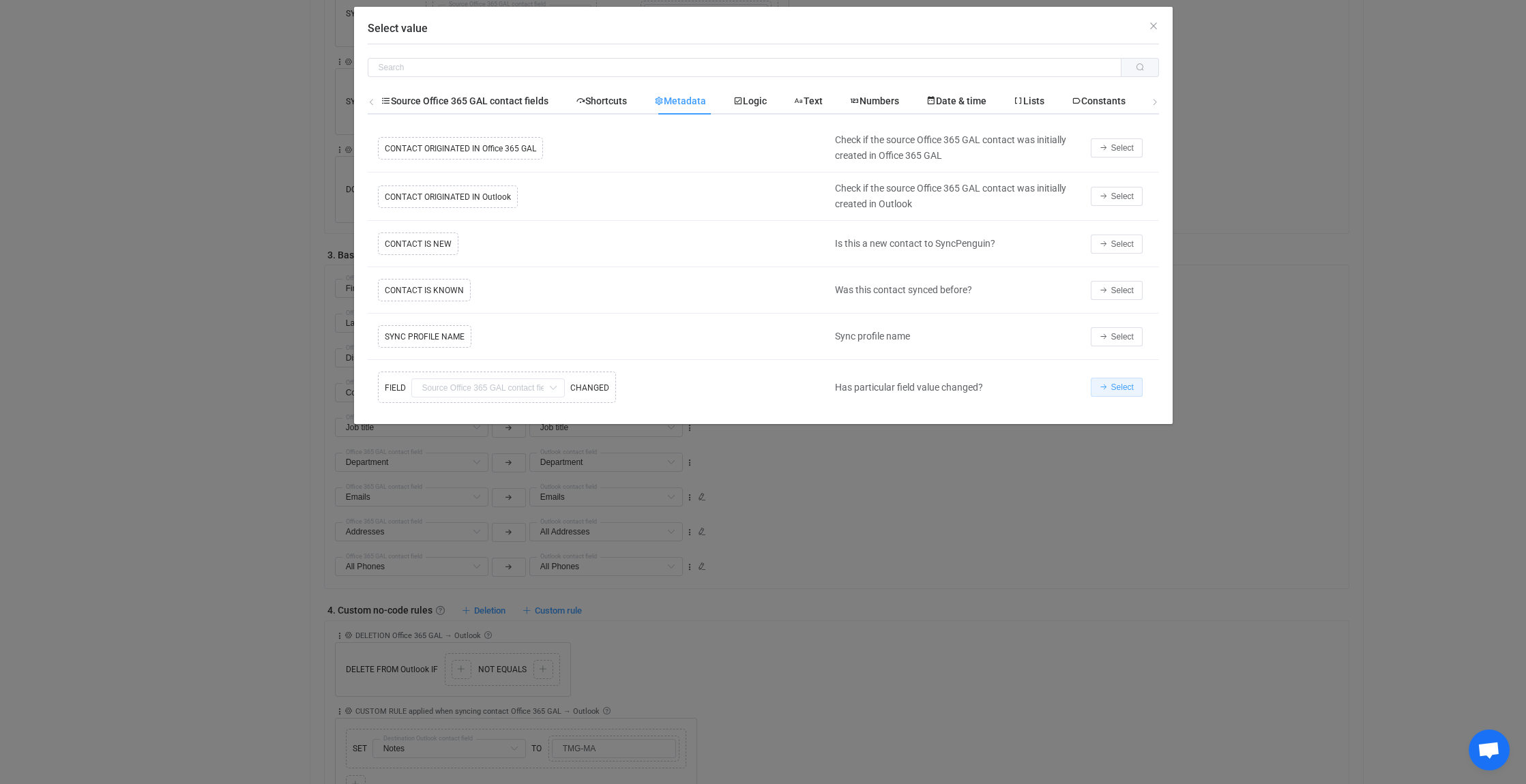
click at [1104, 386] on icon "Select value" at bounding box center [1104, 388] width 8 height 8
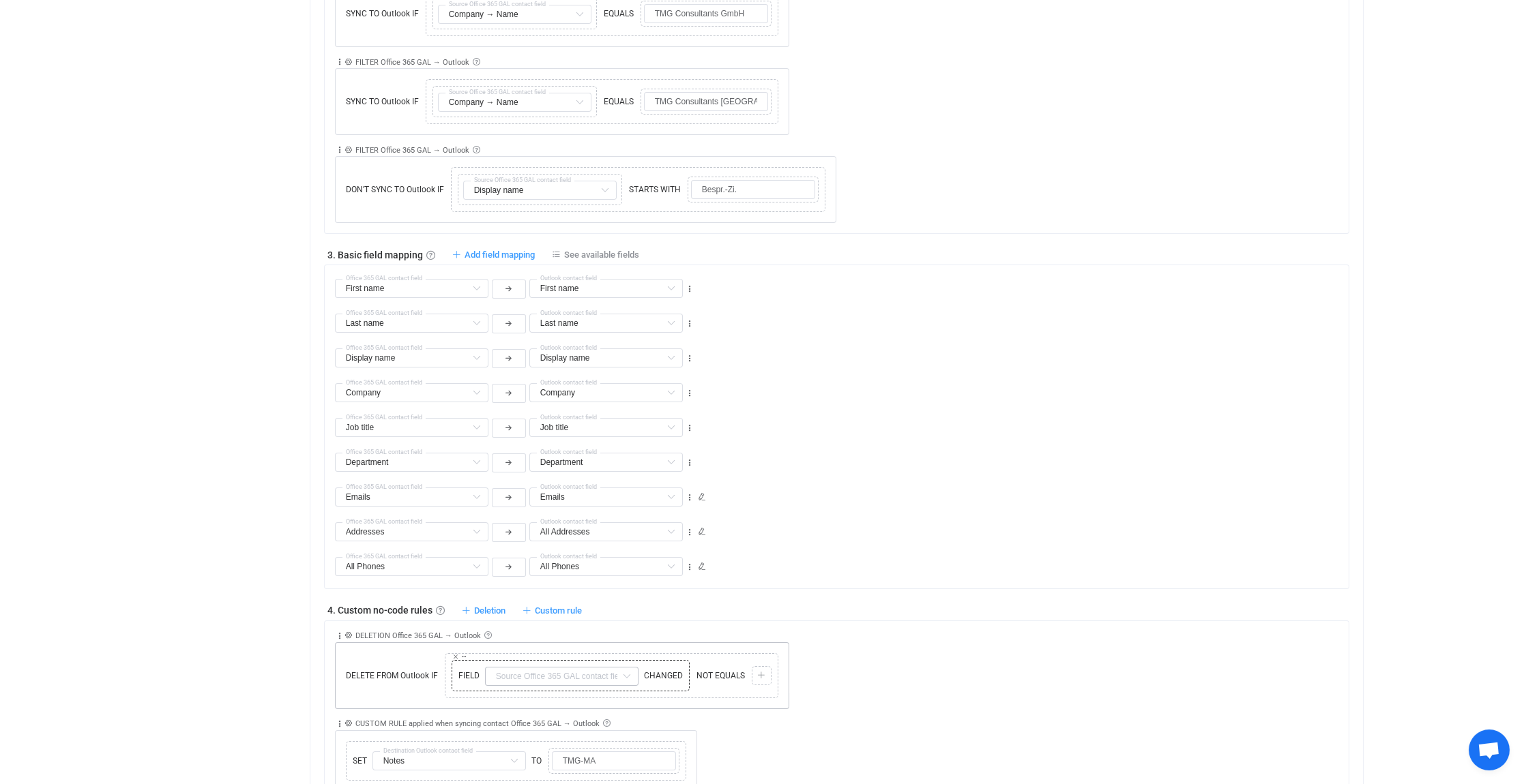
click at [618, 673] on icon at bounding box center [626, 676] width 17 height 19
click at [557, 560] on li "Company Default field" at bounding box center [615, 562] width 261 height 23
type input "Company"
click at [762, 672] on icon at bounding box center [762, 676] width 8 height 8
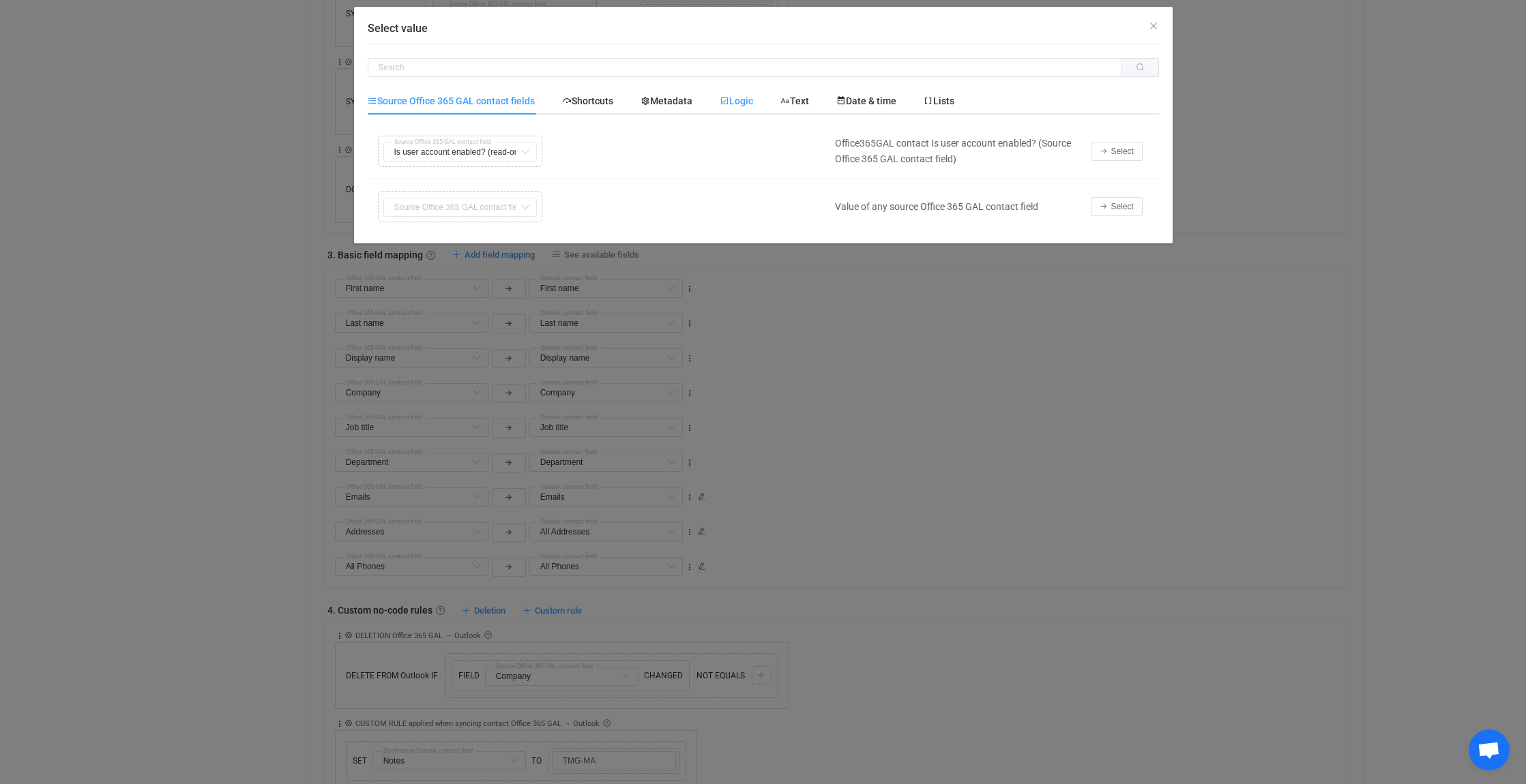
click at [751, 97] on span "Logic" at bounding box center [737, 101] width 34 height 11
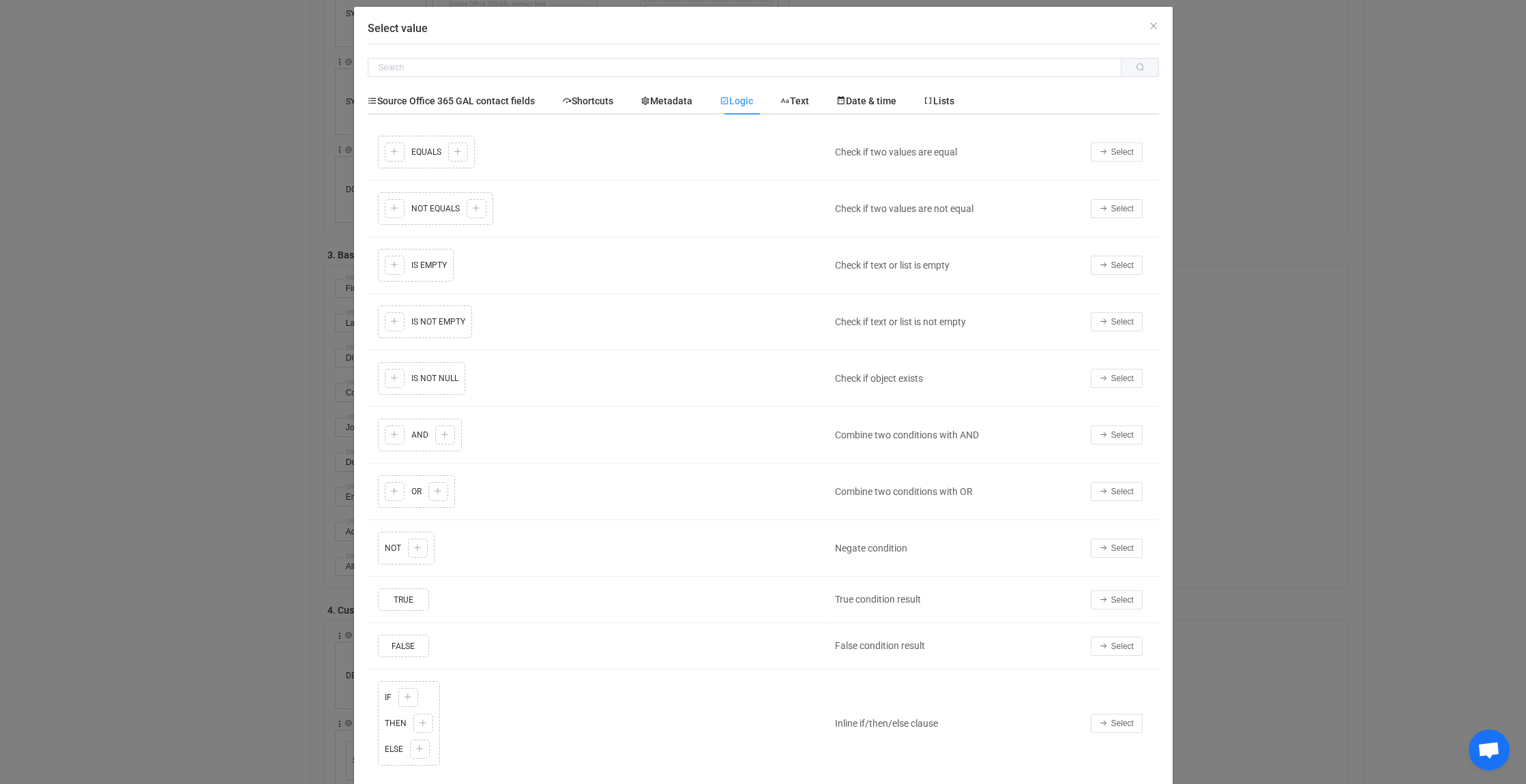
scroll to position [33, 0]
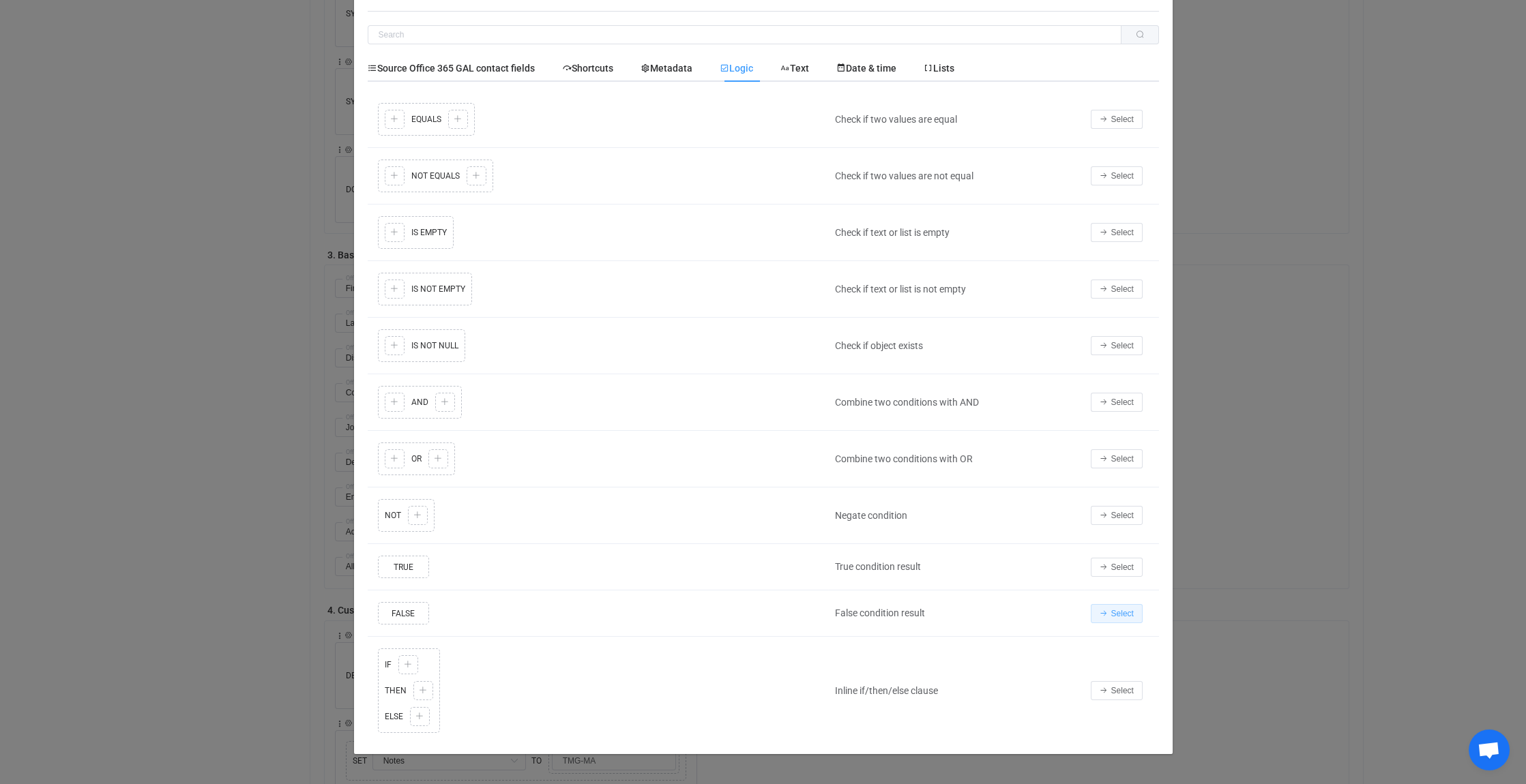
click at [1119, 609] on span "Select" at bounding box center [1122, 614] width 23 height 10
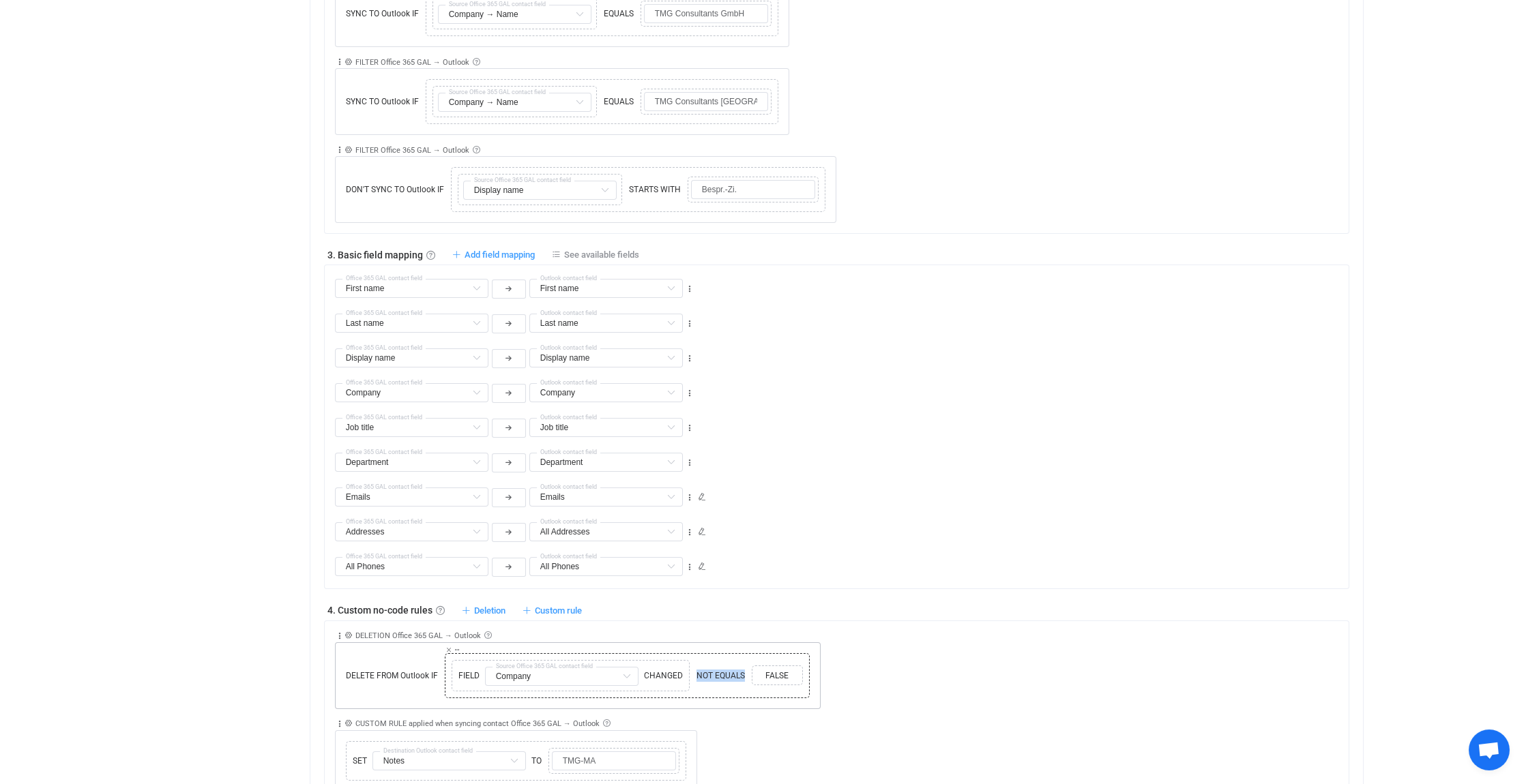
drag, startPoint x: 693, startPoint y: 672, endPoint x: 745, endPoint y: 674, distance: 52.0
click at [745, 674] on span "NOT EQUALS" at bounding box center [721, 675] width 55 height 12
drag, startPoint x: 745, startPoint y: 674, endPoint x: 716, endPoint y: 670, distance: 29.3
click at [766, 672] on span "FALSE" at bounding box center [768, 675] width 45 height 12
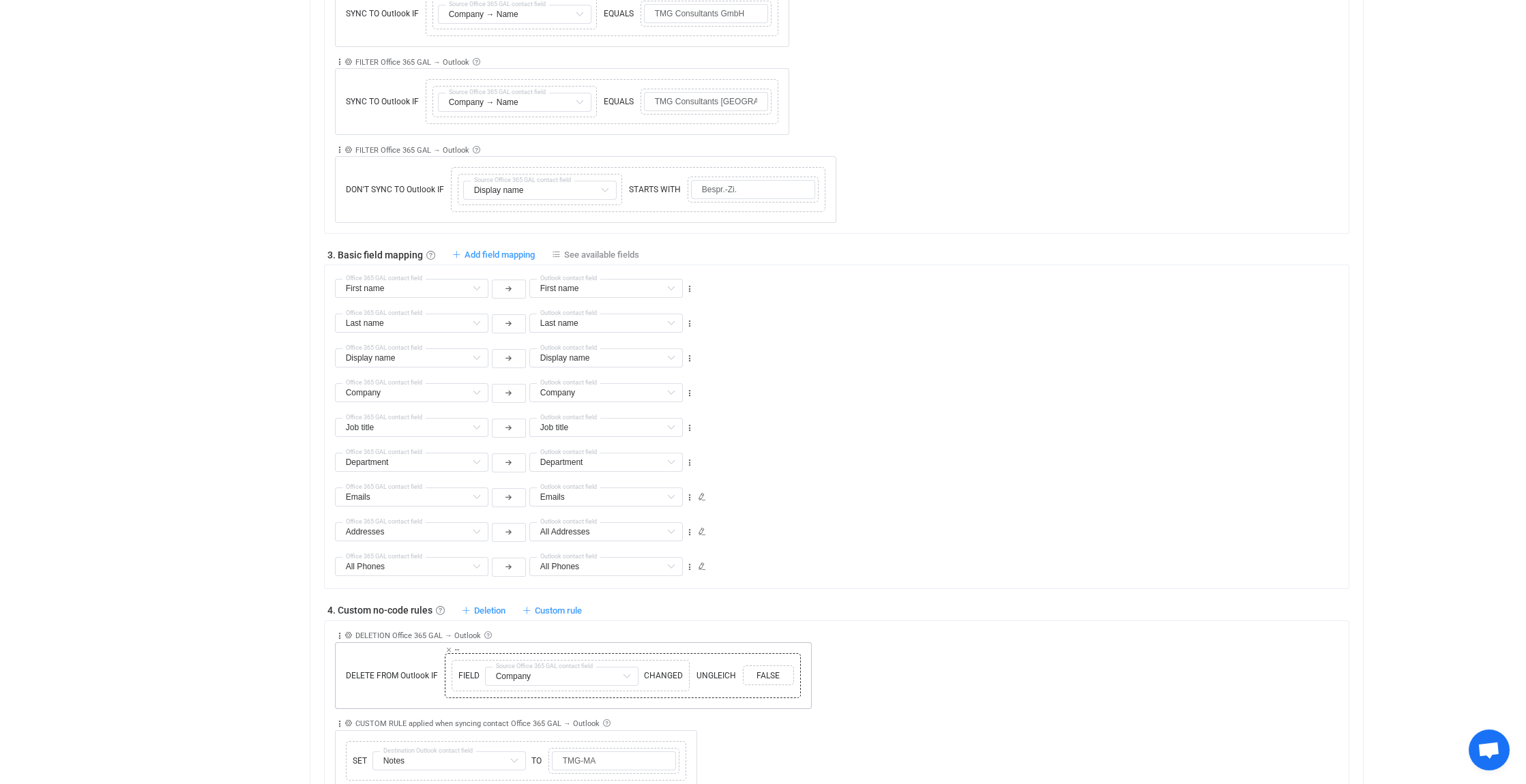
click at [711, 672] on span "UNGLEICH" at bounding box center [716, 675] width 46 height 12
click at [716, 656] on div "Copy Cut Replace TYPE MISMATCH FIELD Company Source Office 365 GAL contact fiel…" at bounding box center [622, 675] width 349 height 39
drag, startPoint x: 703, startPoint y: 672, endPoint x: 736, endPoint y: 674, distance: 33.1
click at [736, 674] on span "UNGLEICH" at bounding box center [716, 675] width 46 height 12
drag, startPoint x: 736, startPoint y: 674, endPoint x: 722, endPoint y: 671, distance: 14.3
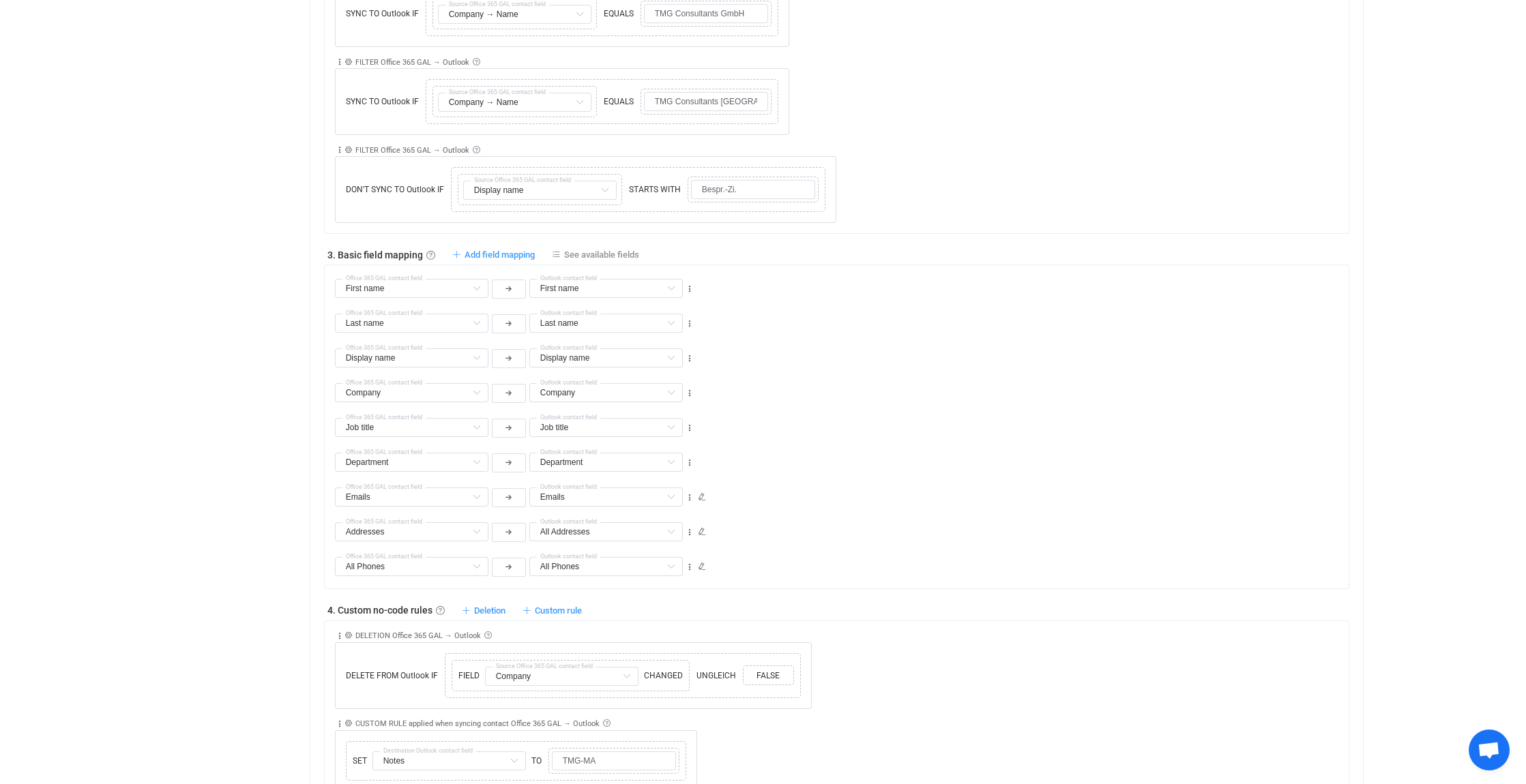
click at [821, 667] on div "Collapse Move up Move down Delete Rule description DELETION Office 365 GAL → Ou…" at bounding box center [843, 664] width 1015 height 88
click at [746, 658] on icon at bounding box center [747, 661] width 7 height 7
click at [753, 672] on icon at bounding box center [753, 676] width 8 height 8
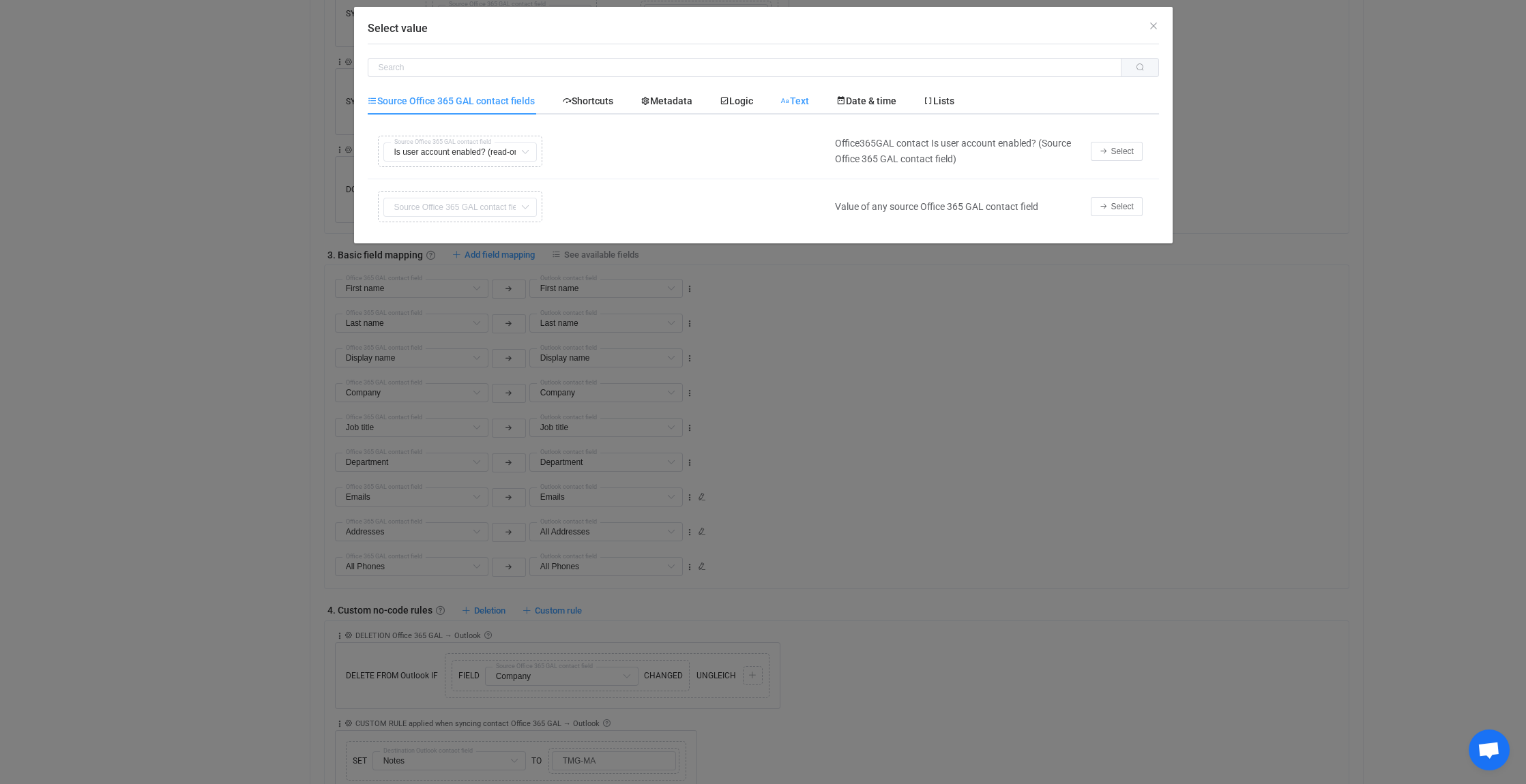
click at [0, 0] on span "Text" at bounding box center [0, 0] width 0 height 0
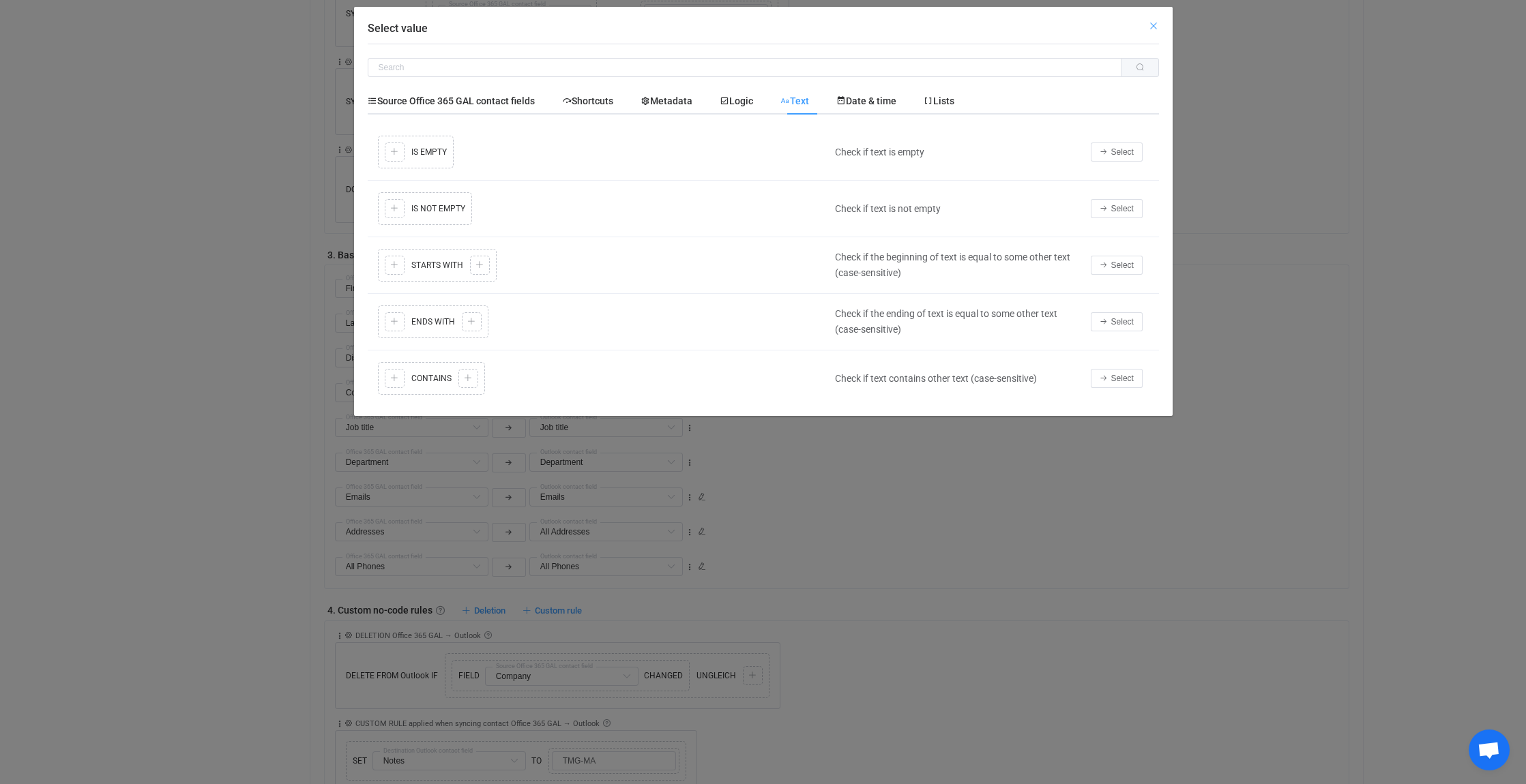
click at [1154, 23] on icon "Close" at bounding box center [1153, 26] width 11 height 11
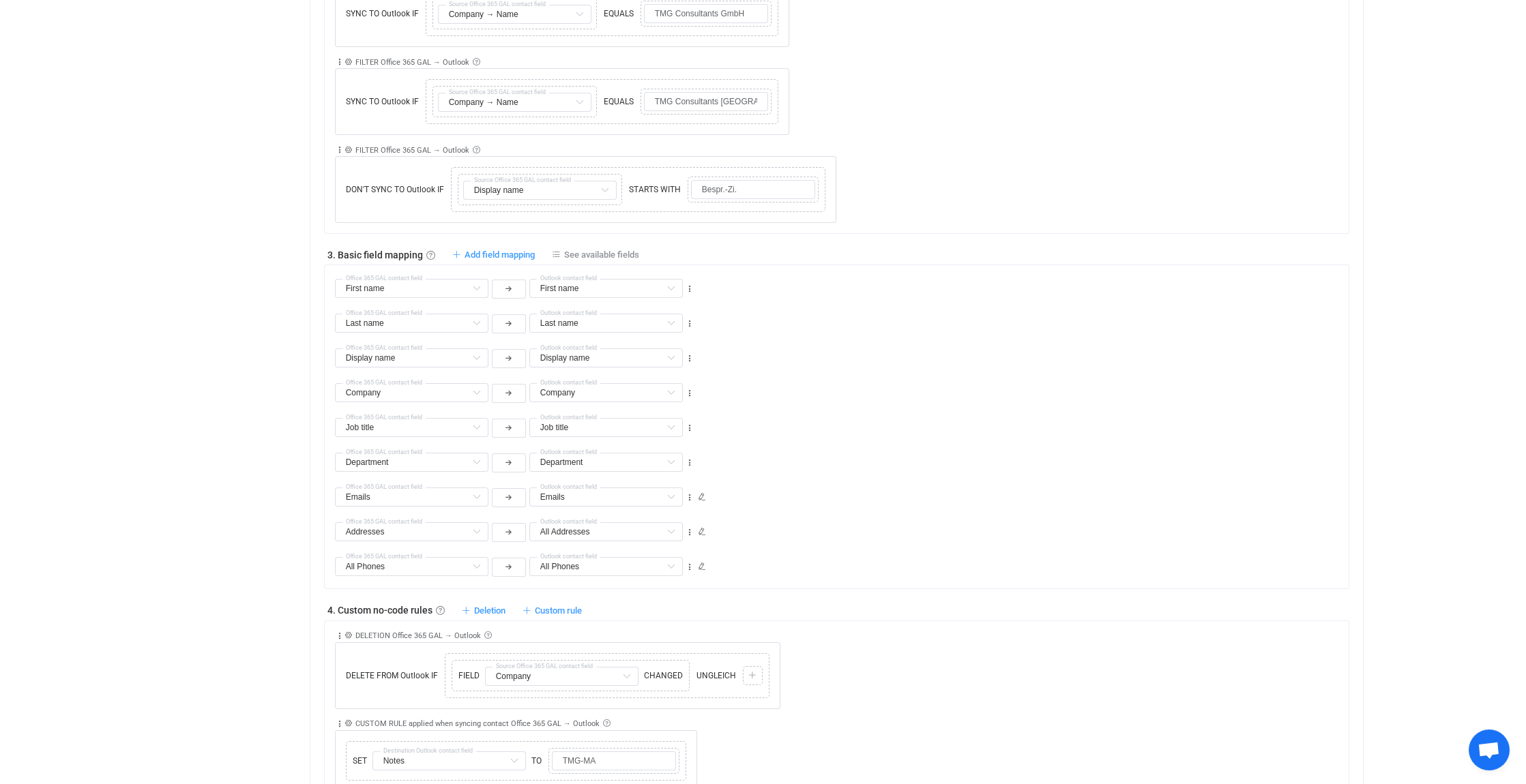
drag, startPoint x: 899, startPoint y: 560, endPoint x: 832, endPoint y: 610, distance: 83.6
click at [898, 562] on div "All Phones All Phones Default field Work Phones Default field (filtered) Mobile…" at bounding box center [843, 561] width 1015 height 35
click at [446, 647] on icon at bounding box center [448, 650] width 7 height 7
click at [452, 658] on icon at bounding box center [454, 662] width 8 height 8
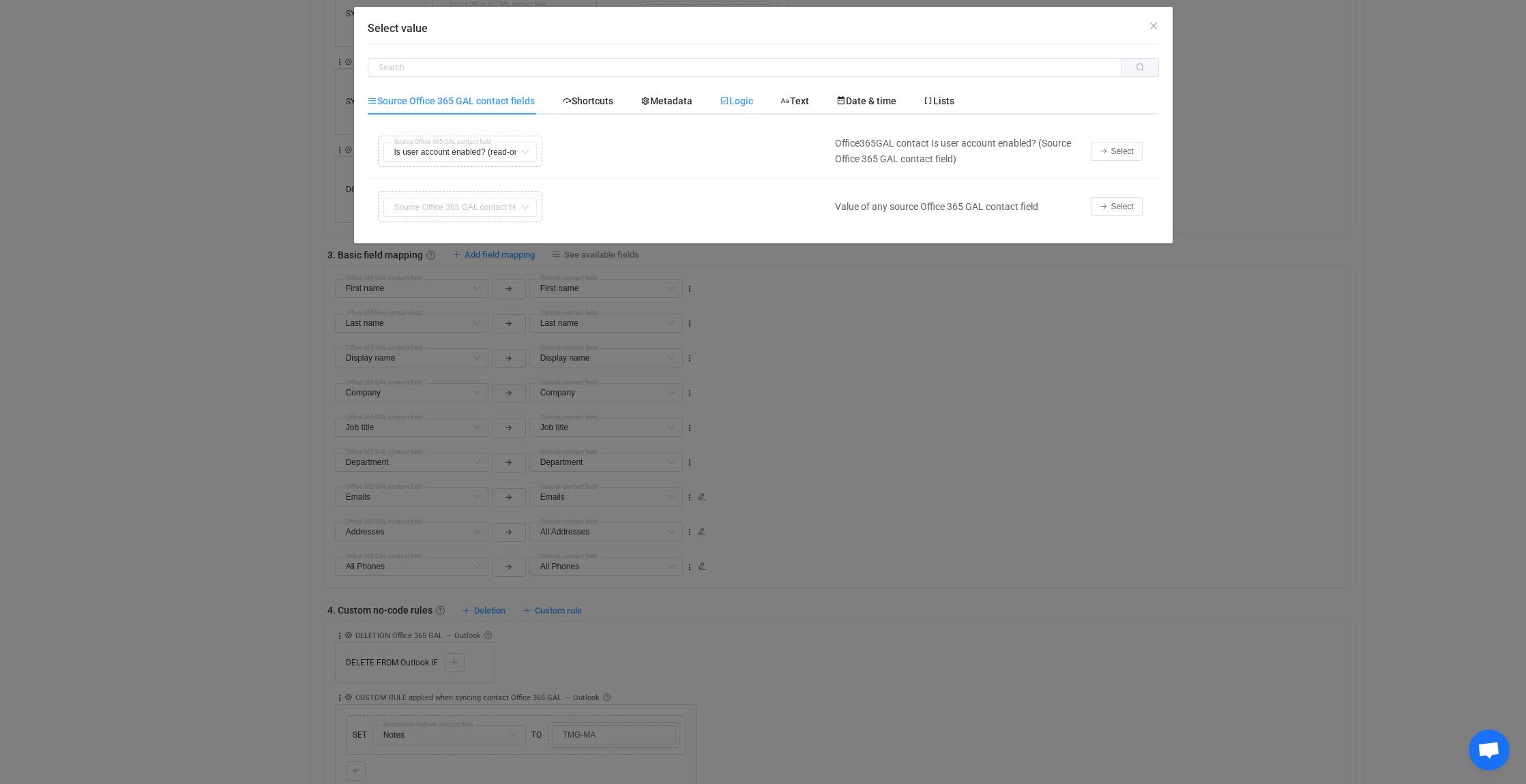
click at [746, 102] on span "Logic" at bounding box center [737, 101] width 34 height 11
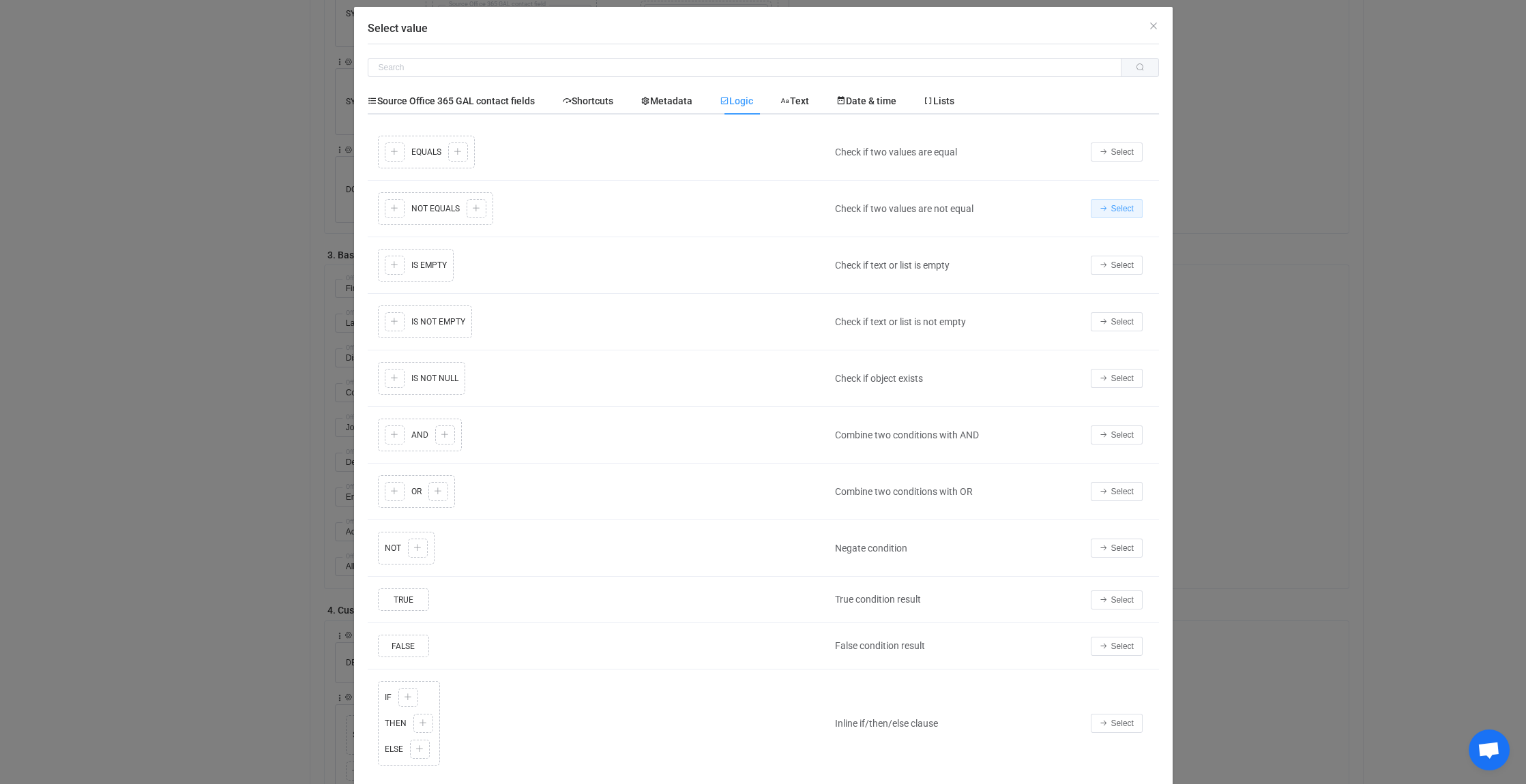
click at [1117, 205] on span "Select" at bounding box center [1122, 209] width 23 height 10
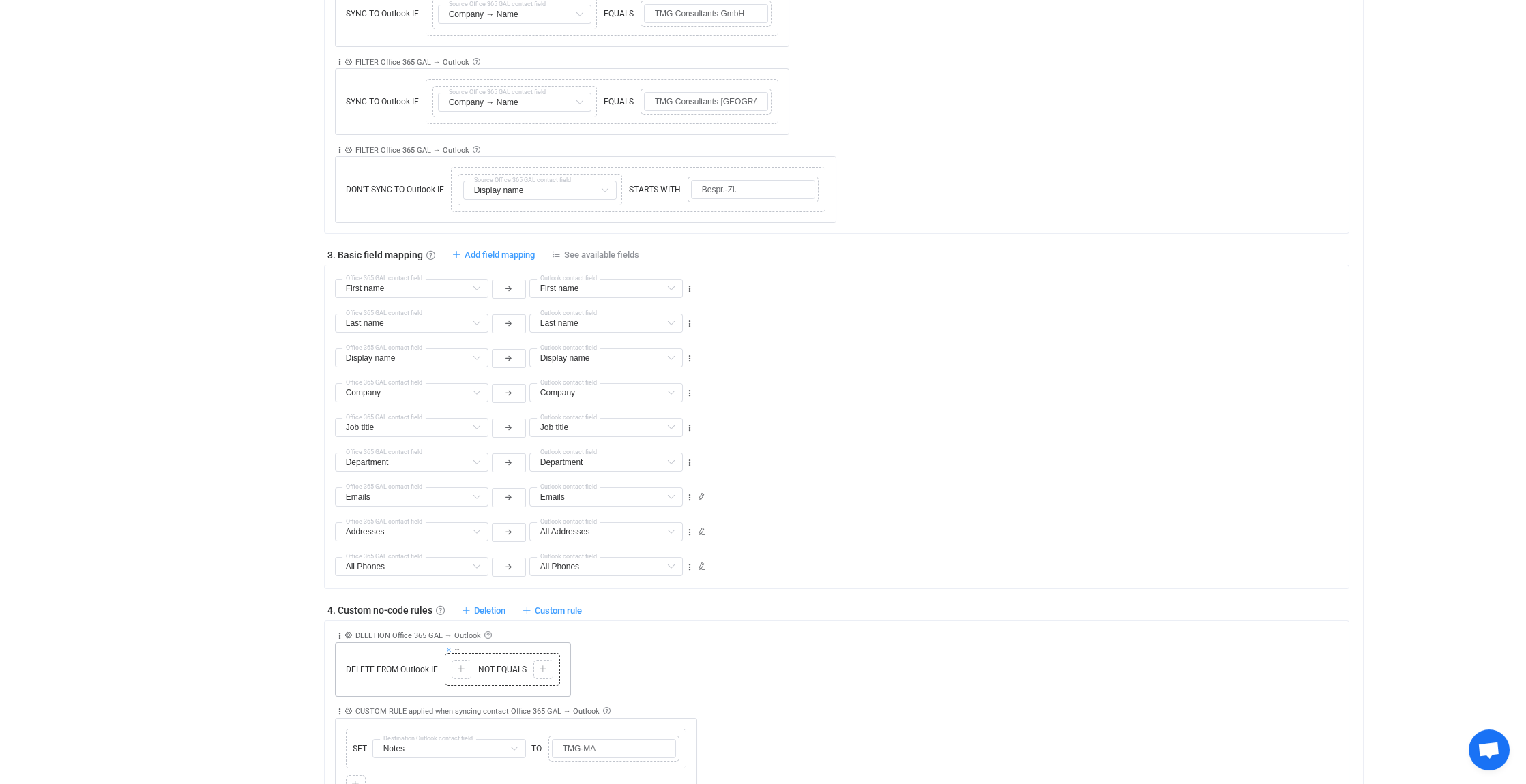
click at [449, 648] on icon at bounding box center [448, 650] width 7 height 7
click at [455, 660] on icon at bounding box center [454, 662] width 8 height 8
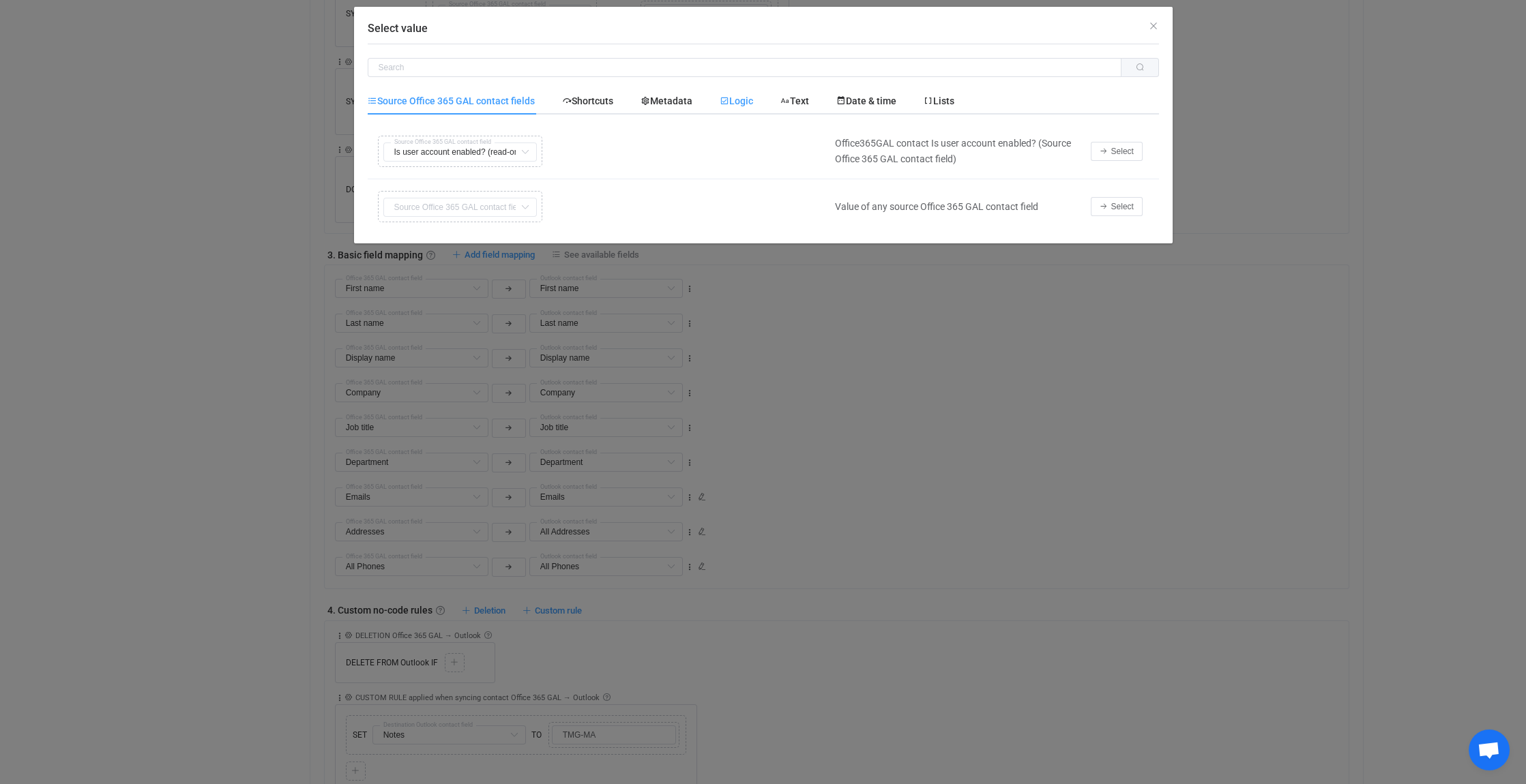
click at [754, 98] on span "Logic" at bounding box center [737, 101] width 34 height 11
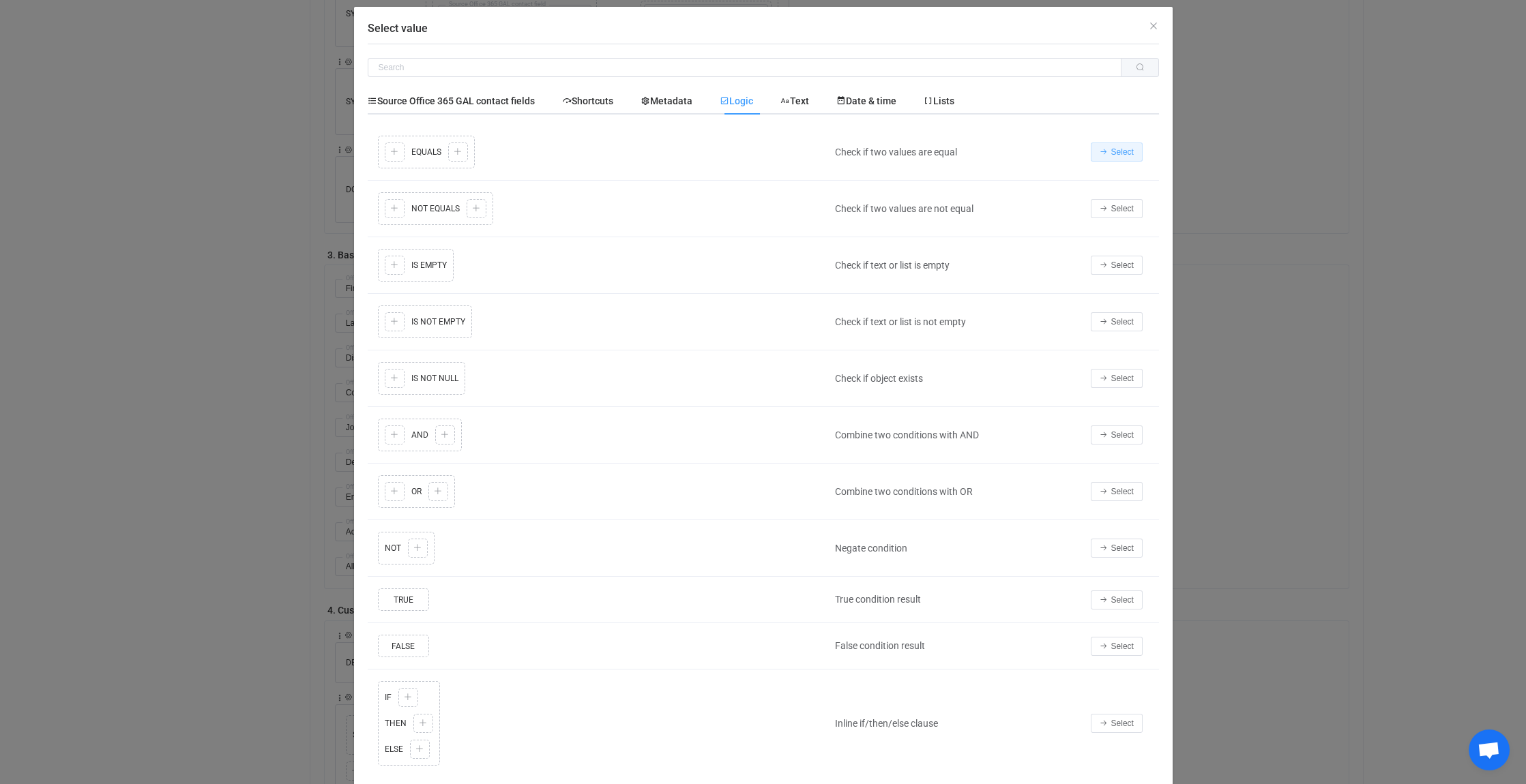
click at [1136, 153] on button "Select" at bounding box center [1117, 151] width 51 height 19
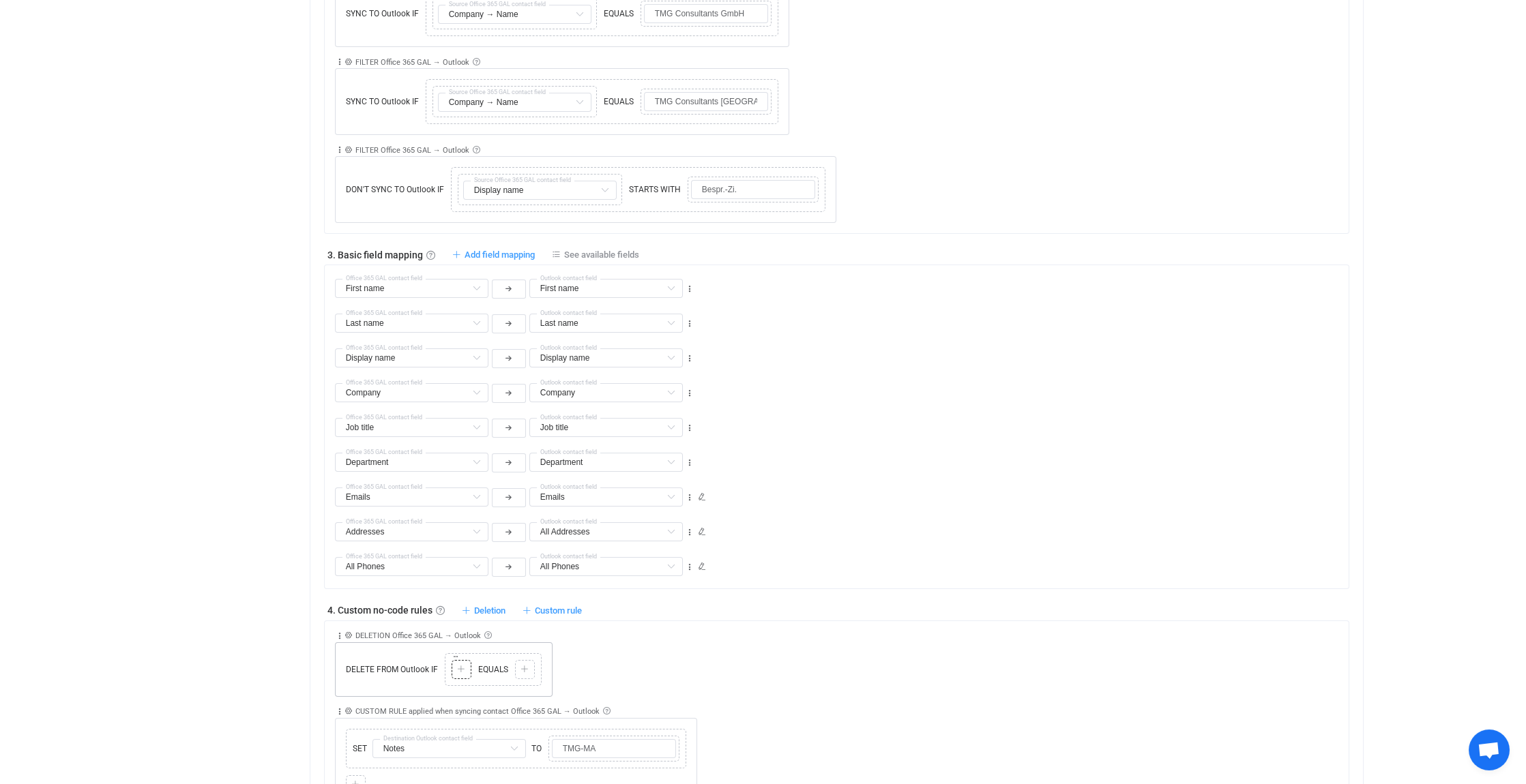
click at [463, 665] on icon at bounding box center [461, 669] width 8 height 8
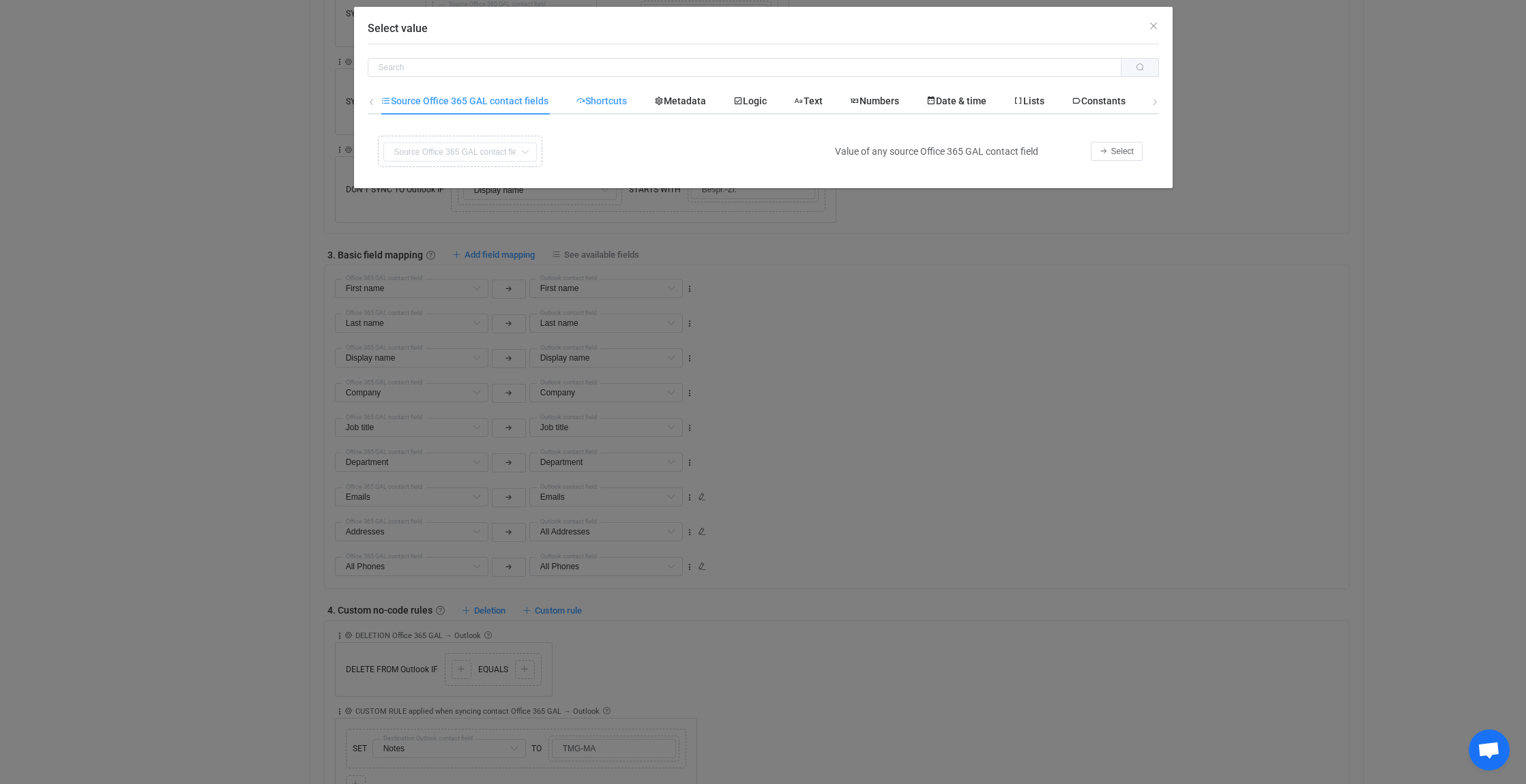
click at [612, 98] on span "Shortcuts" at bounding box center [601, 101] width 51 height 11
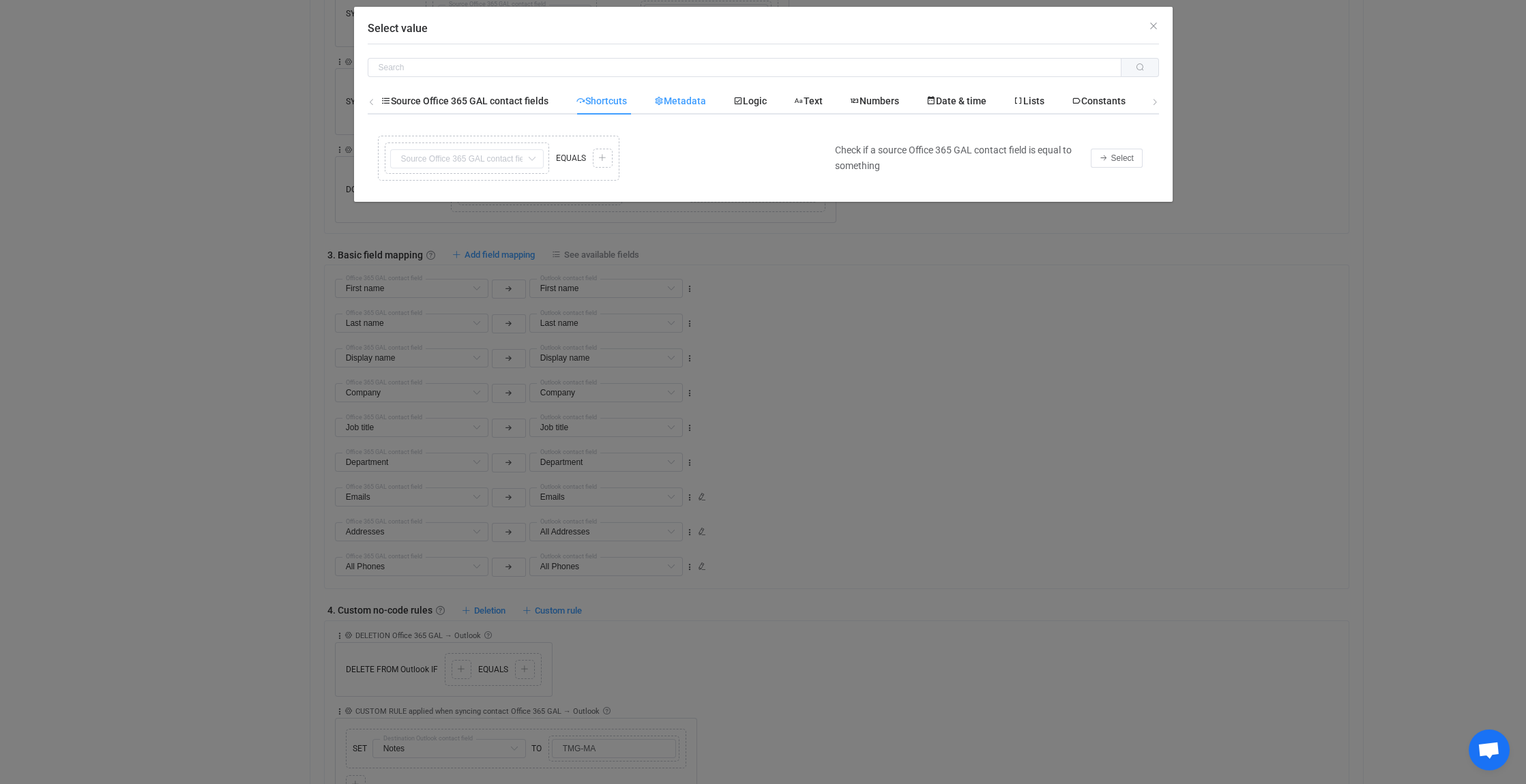
click at [694, 98] on span "Metadata" at bounding box center [680, 101] width 51 height 11
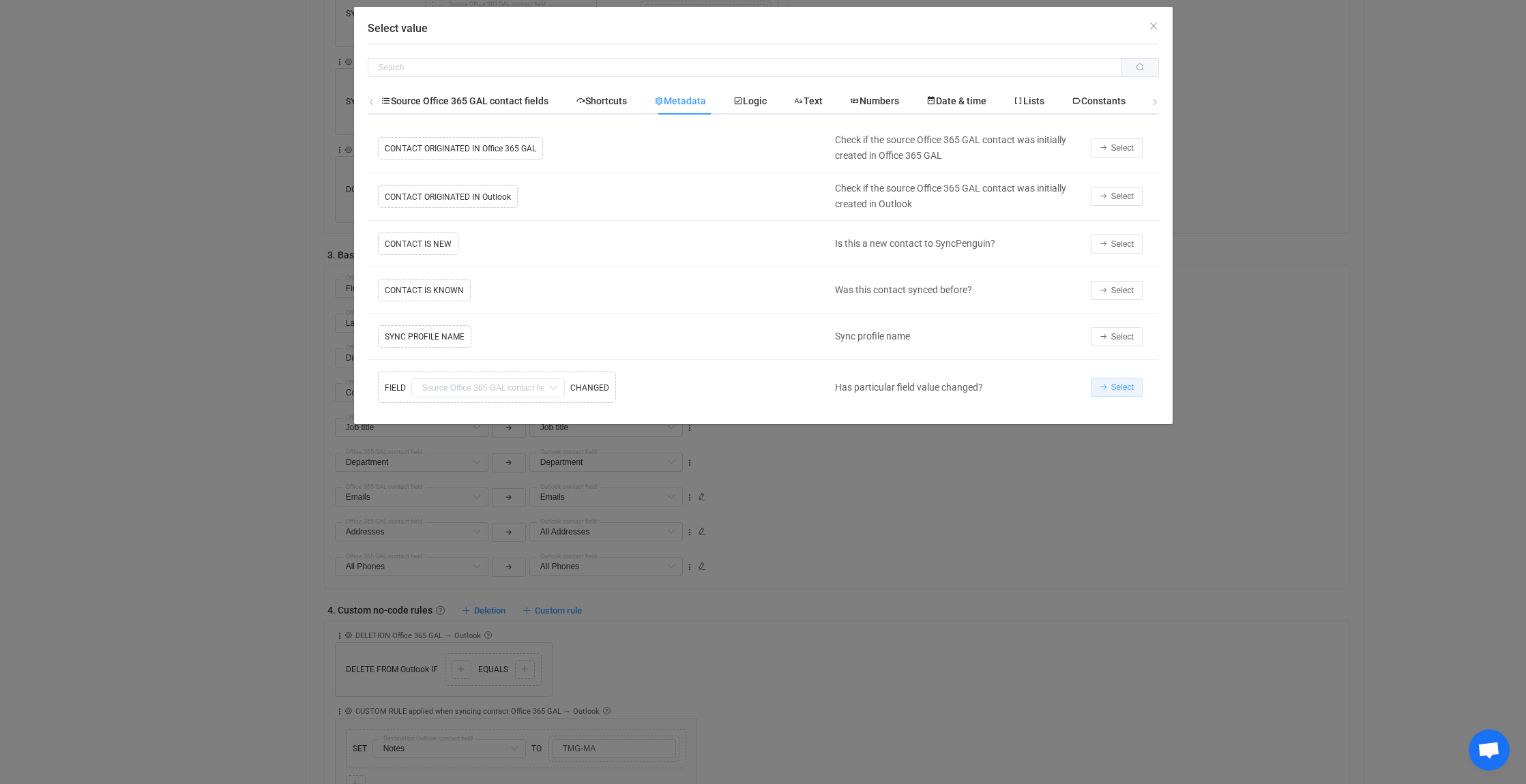
click at [1127, 385] on span "Select" at bounding box center [1122, 388] width 23 height 10
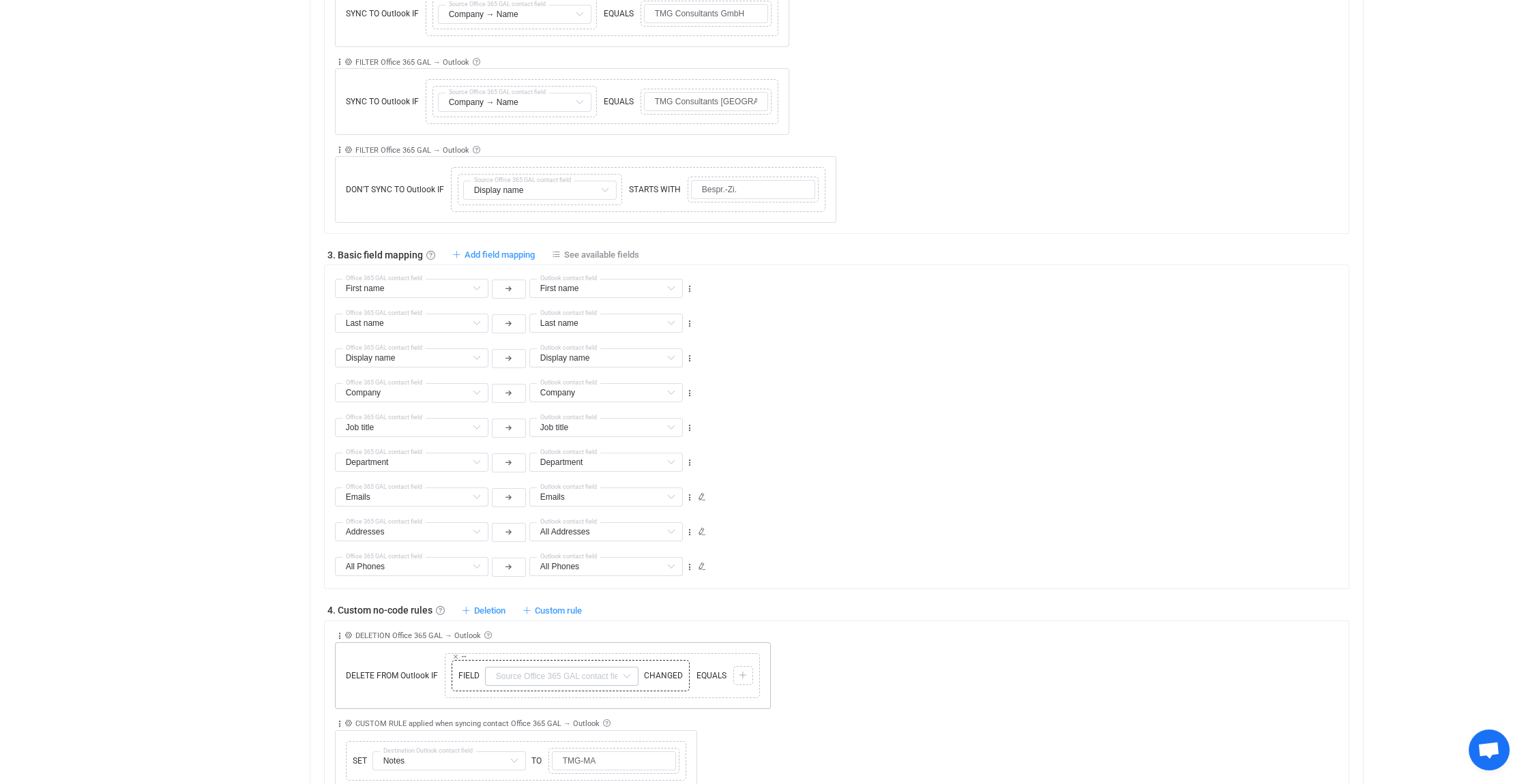
click at [626, 674] on icon at bounding box center [626, 676] width 17 height 19
drag, startPoint x: 560, startPoint y: 563, endPoint x: 714, endPoint y: 624, distance: 165.6
click at [561, 563] on li "Company Default field" at bounding box center [615, 562] width 261 height 23
type input "Company"
click at [745, 672] on icon at bounding box center [743, 676] width 8 height 8
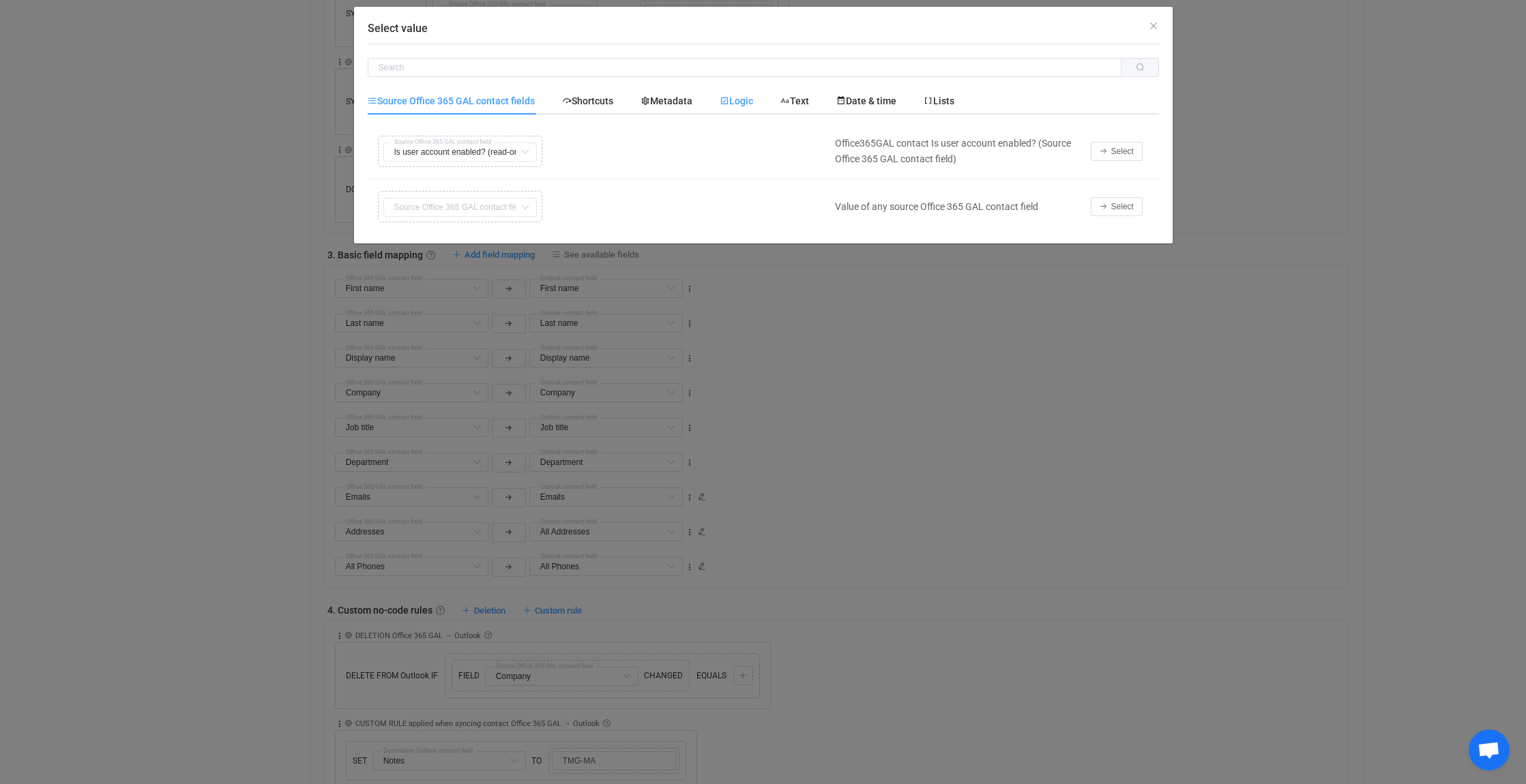
click at [746, 100] on span "Logic" at bounding box center [737, 101] width 34 height 11
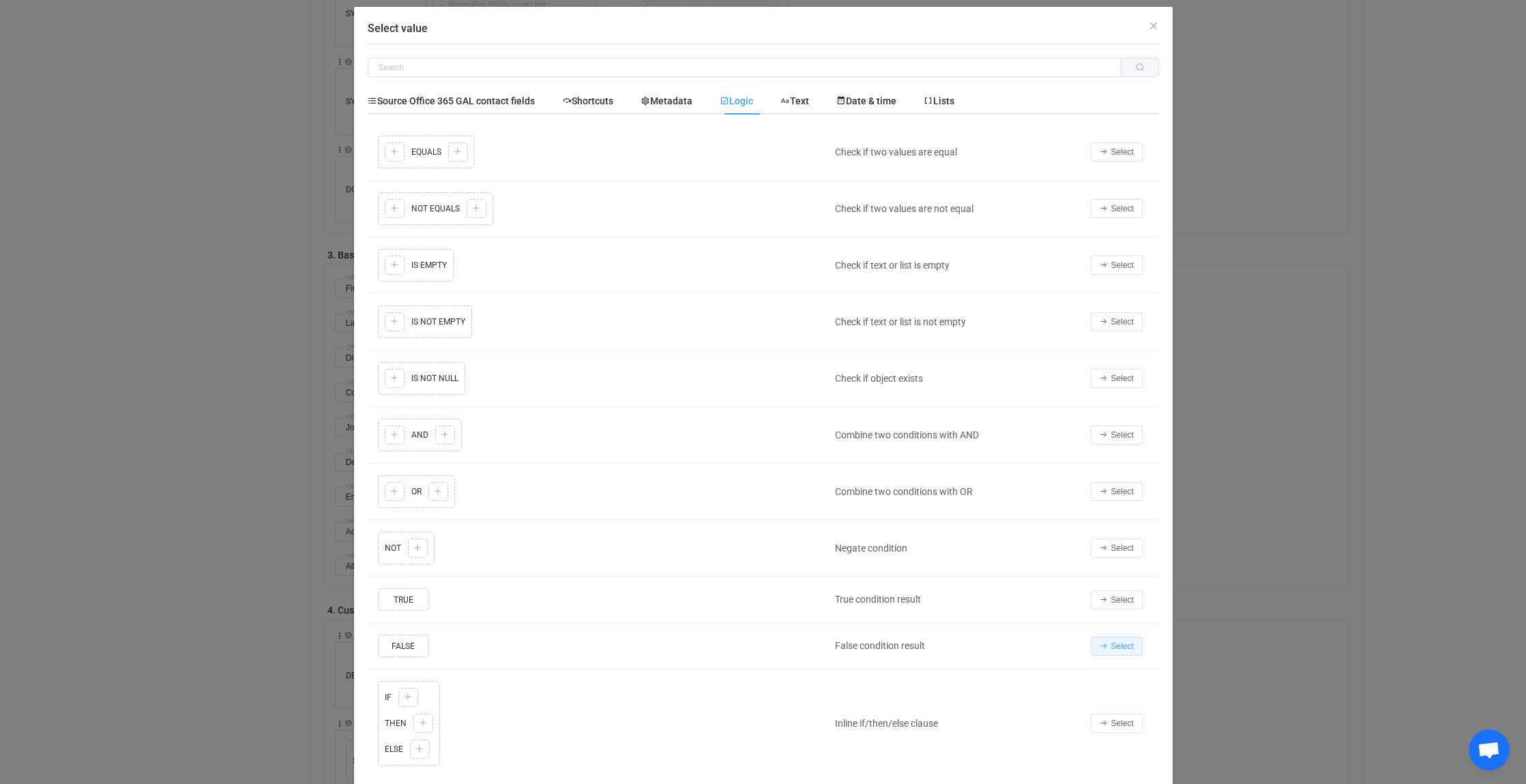
click at [1120, 642] on span "Select" at bounding box center [1122, 647] width 23 height 10
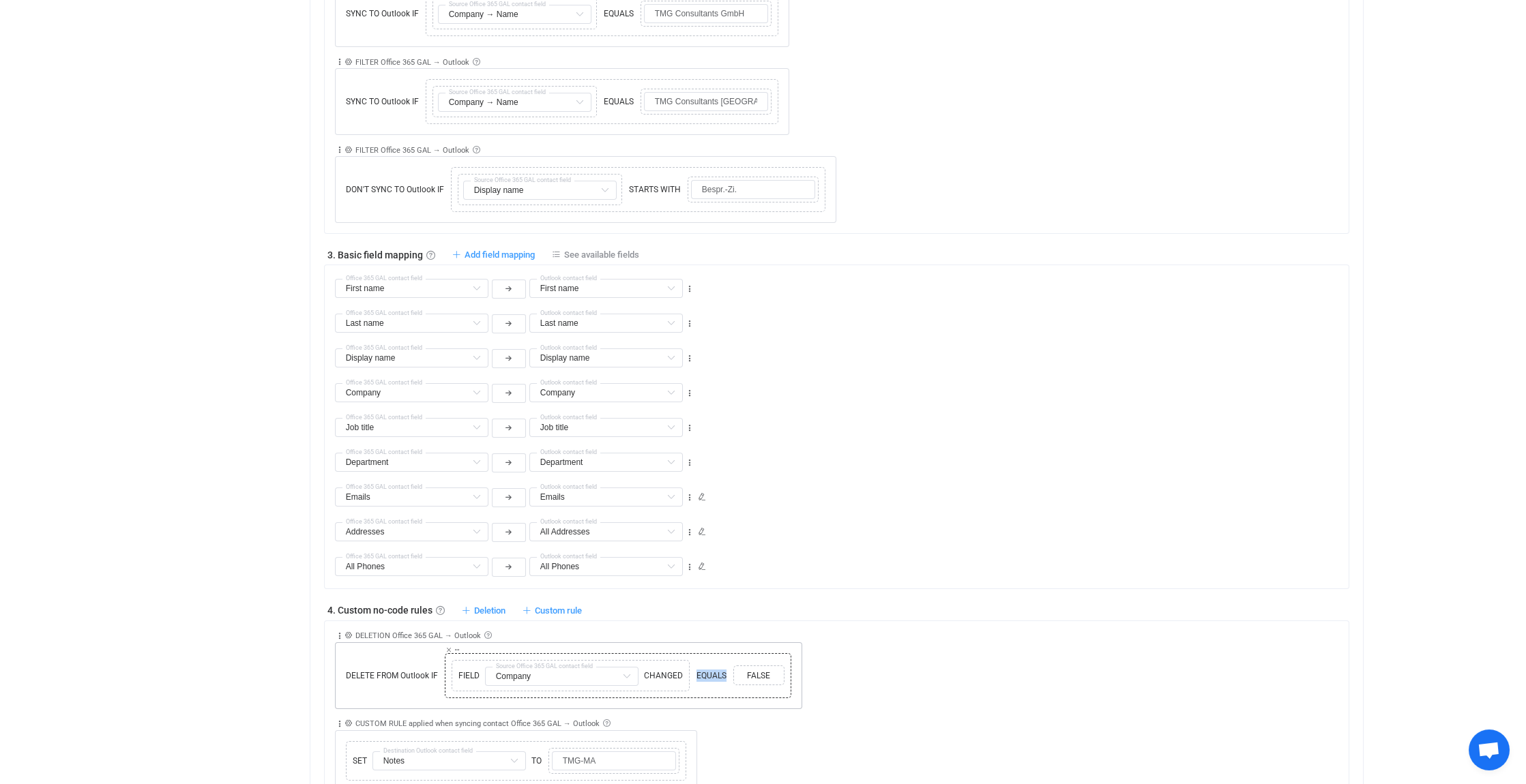
drag, startPoint x: 726, startPoint y: 668, endPoint x: 695, endPoint y: 672, distance: 31.3
click at [695, 672] on span "EQUALS" at bounding box center [711, 675] width 37 height 12
drag, startPoint x: 695, startPoint y: 672, endPoint x: 711, endPoint y: 667, distance: 16.8
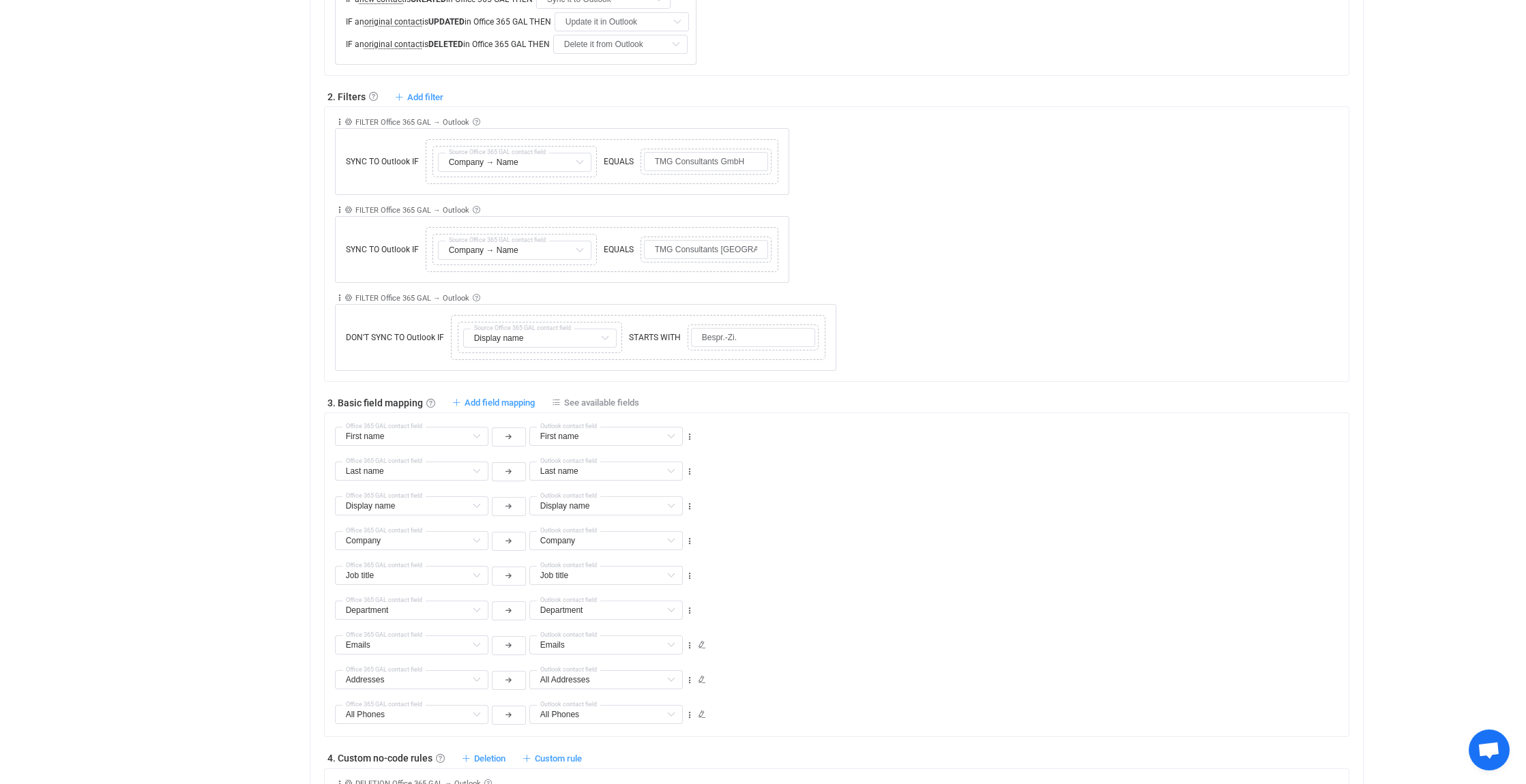
scroll to position [234, 0]
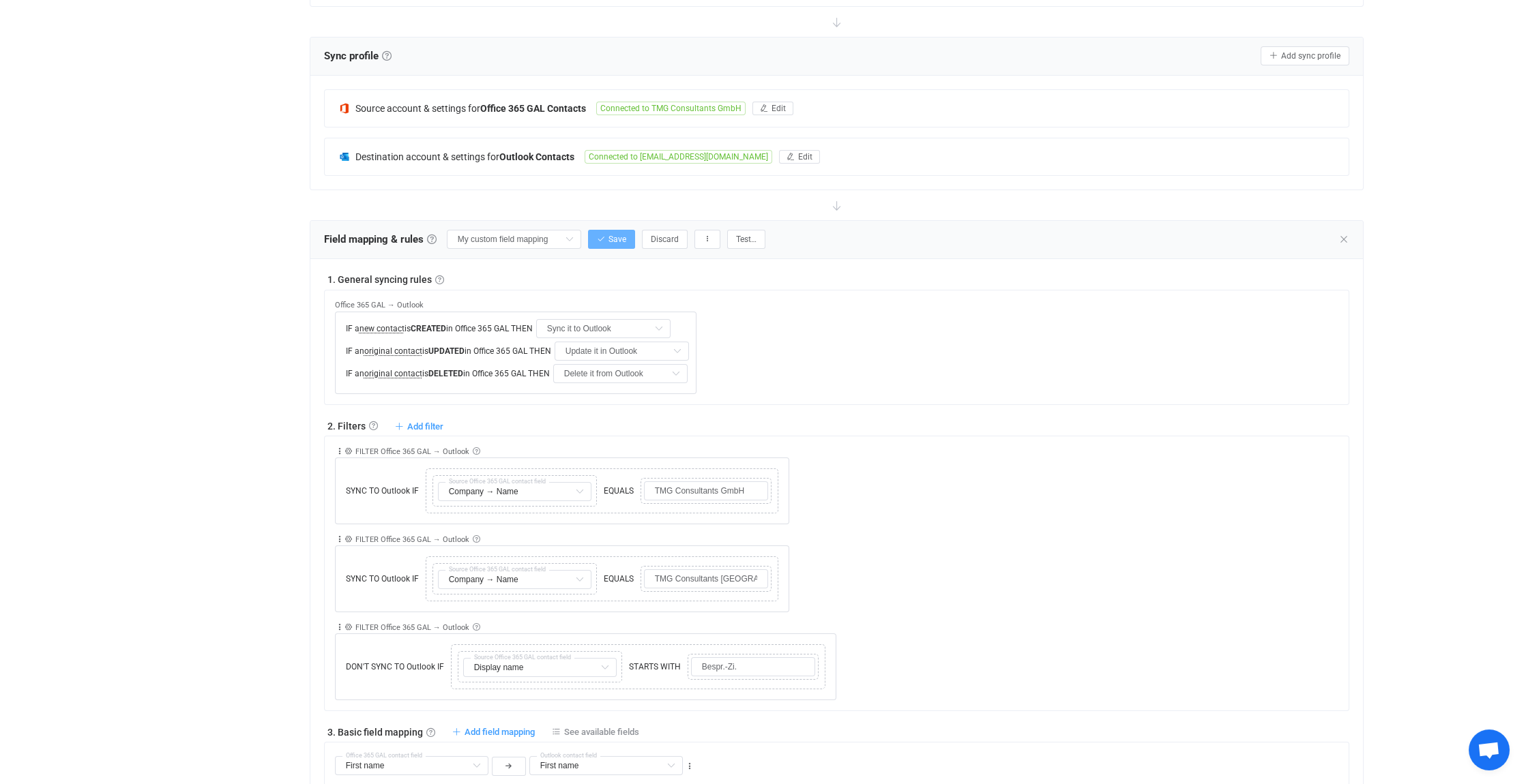
click at [621, 238] on span "Save" at bounding box center [617, 239] width 18 height 10
click at [1343, 234] on icon at bounding box center [1344, 239] width 11 height 11
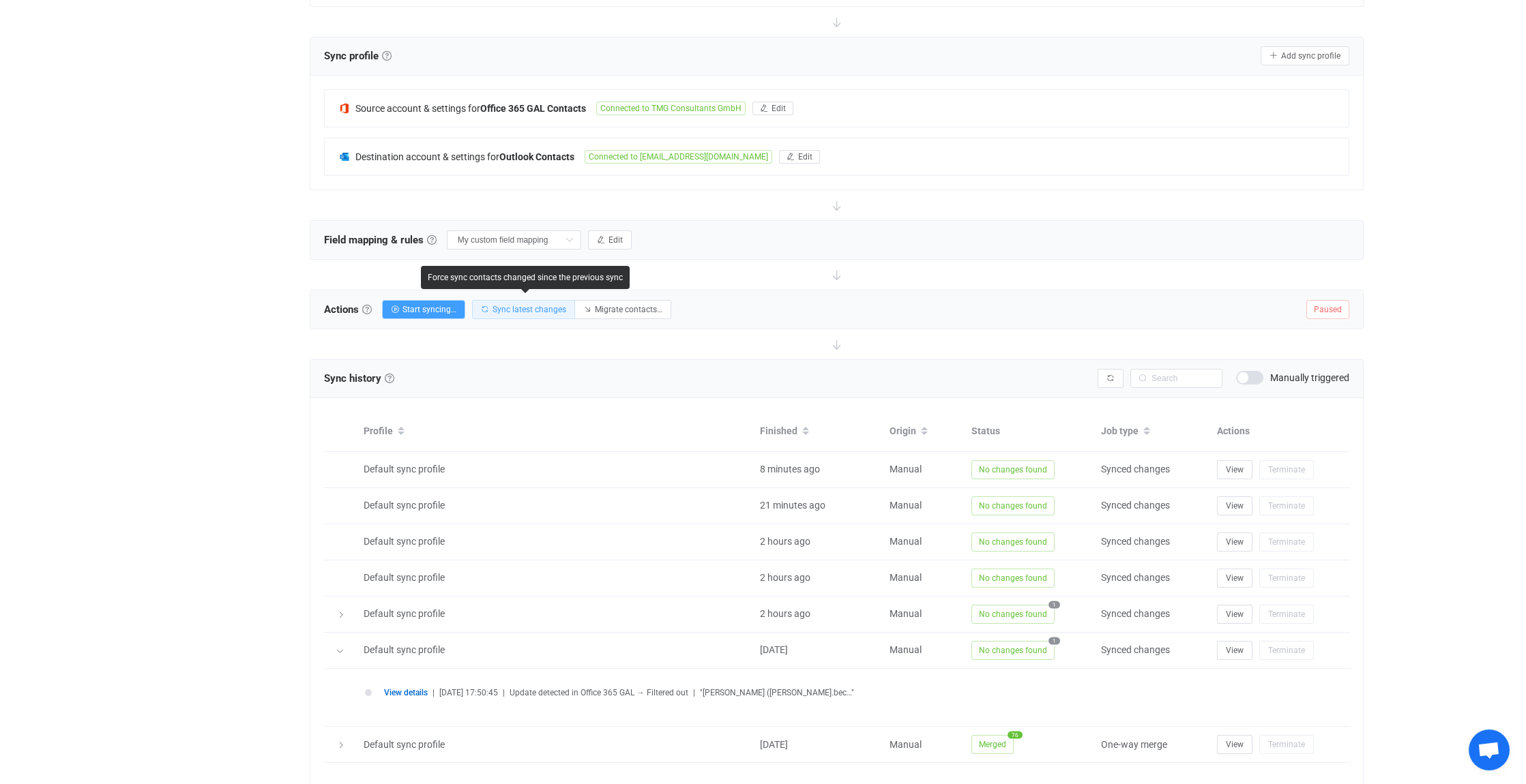
click at [509, 305] on span "Sync latest changes" at bounding box center [529, 309] width 74 height 10
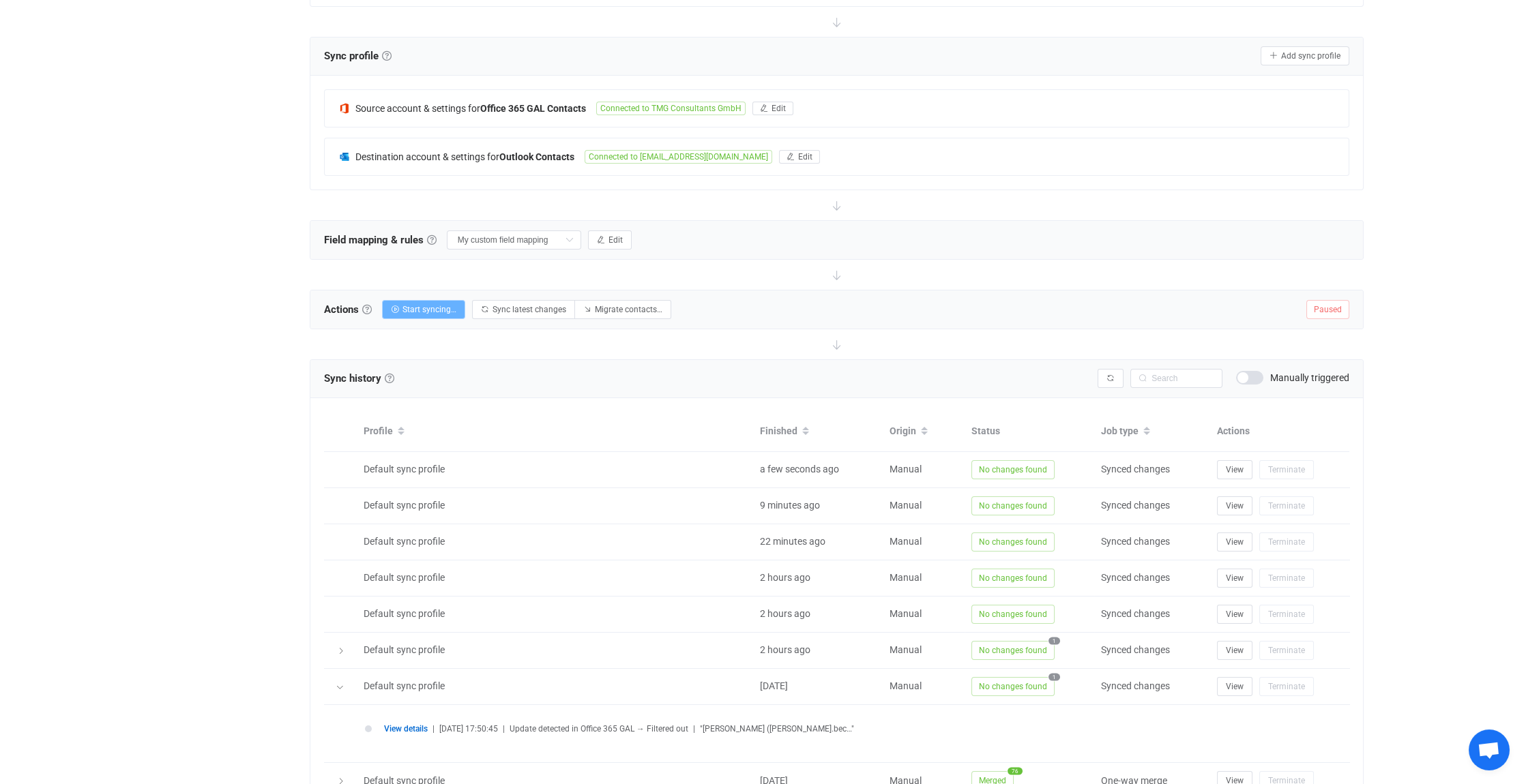
click at [418, 305] on span "Start syncing…" at bounding box center [429, 309] width 53 height 10
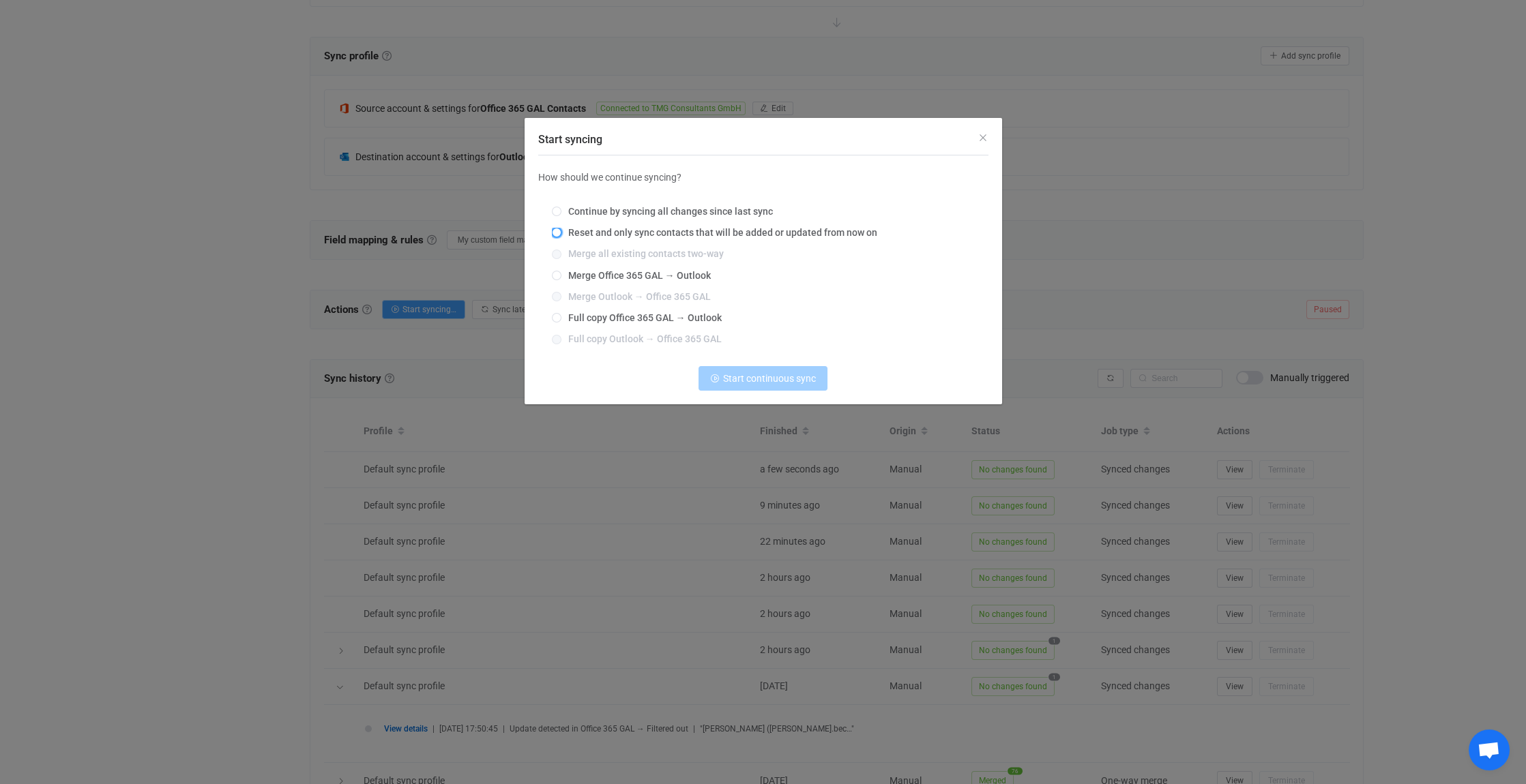
click at [558, 228] on span "Start syncing" at bounding box center [557, 232] width 10 height 10
click at [558, 228] on input "Reset and only sync contacts that will be added or updated from now on" at bounding box center [557, 232] width 10 height 11
radio input "true"
drag, startPoint x: 885, startPoint y: 233, endPoint x: 898, endPoint y: 238, distance: 13.9
click at [898, 238] on label "Reset and only sync contacts that will be added or updated from now on" at bounding box center [760, 232] width 416 height 11
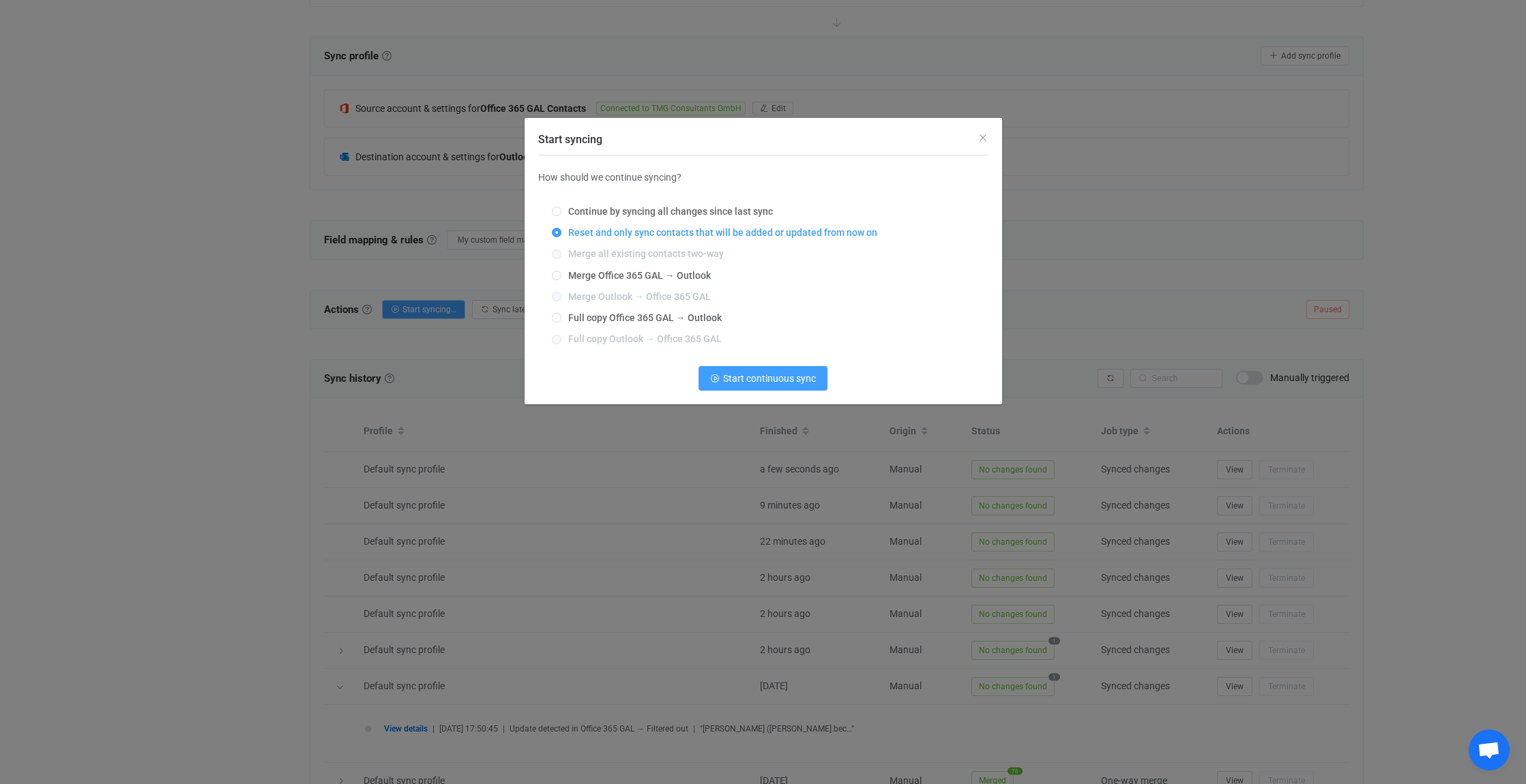
click at [562, 238] on input "Reset and only sync contacts that will be added or updated from now on" at bounding box center [557, 232] width 10 height 11
click at [575, 275] on span "Merge Office 365 GAL → Outlook" at bounding box center [636, 275] width 149 height 11
click at [562, 275] on input "Merge Office 365 GAL → Outlook" at bounding box center [557, 276] width 10 height 11
radio input "true"
radio input "false"
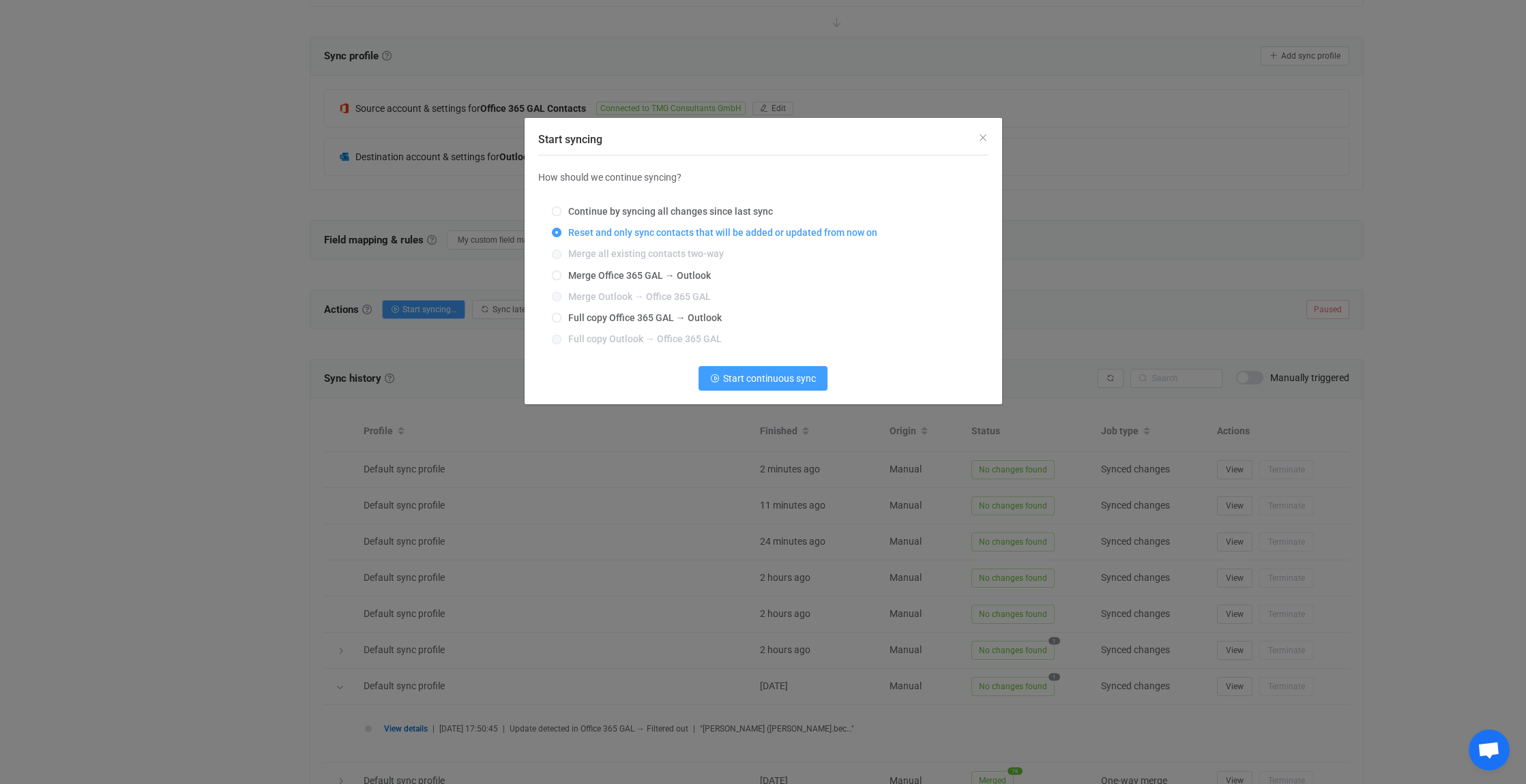
radio input "true"
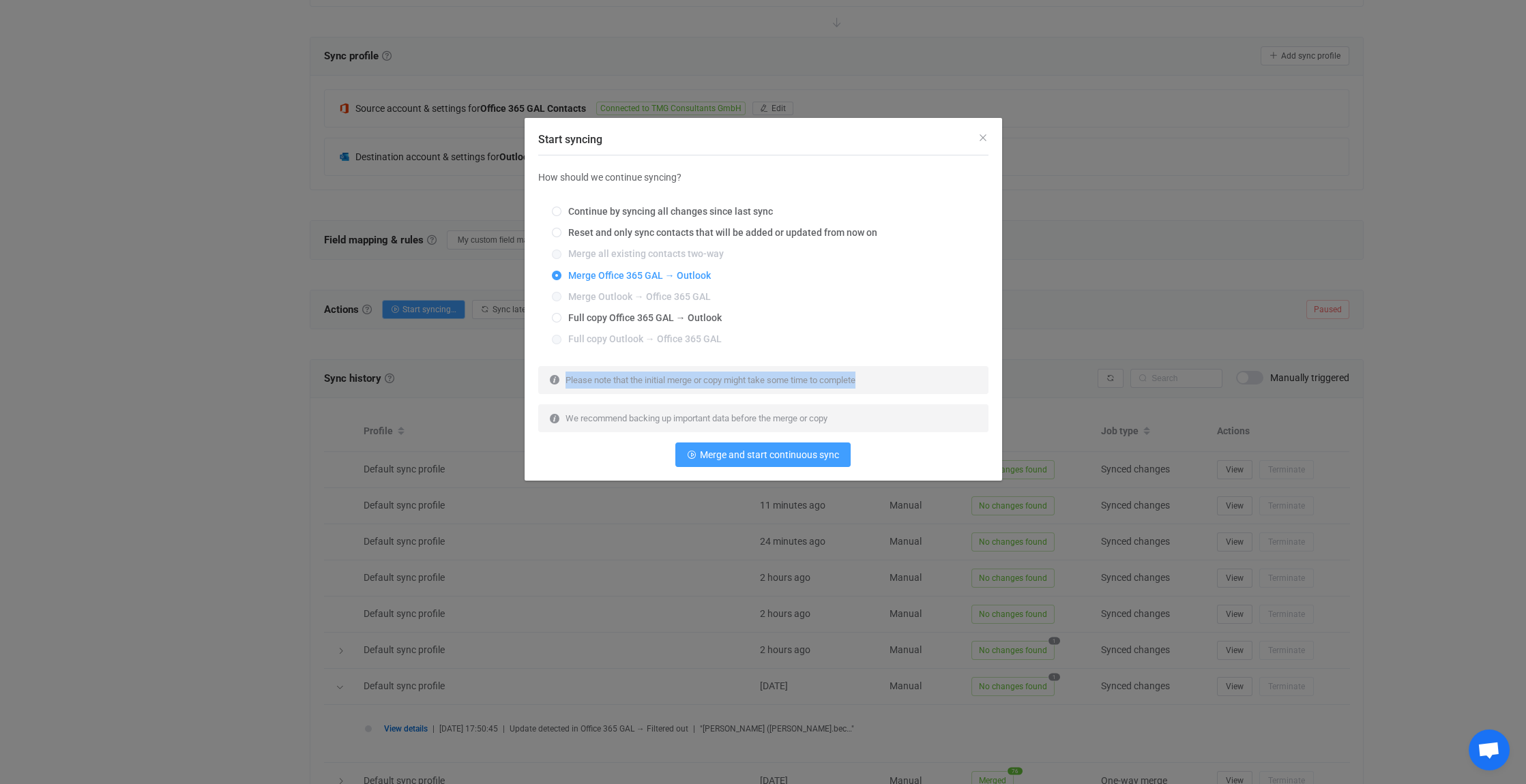
drag, startPoint x: 877, startPoint y: 378, endPoint x: 558, endPoint y: 375, distance: 319.0
click at [558, 375] on div "Please note that the initial merge or copy might take some time to complete" at bounding box center [763, 380] width 450 height 28
drag, startPoint x: 558, startPoint y: 375, endPoint x: 584, endPoint y: 377, distance: 26.1
click at [861, 432] on div "We recommend backing up important data before the merge or copy" at bounding box center [763, 418] width 450 height 28
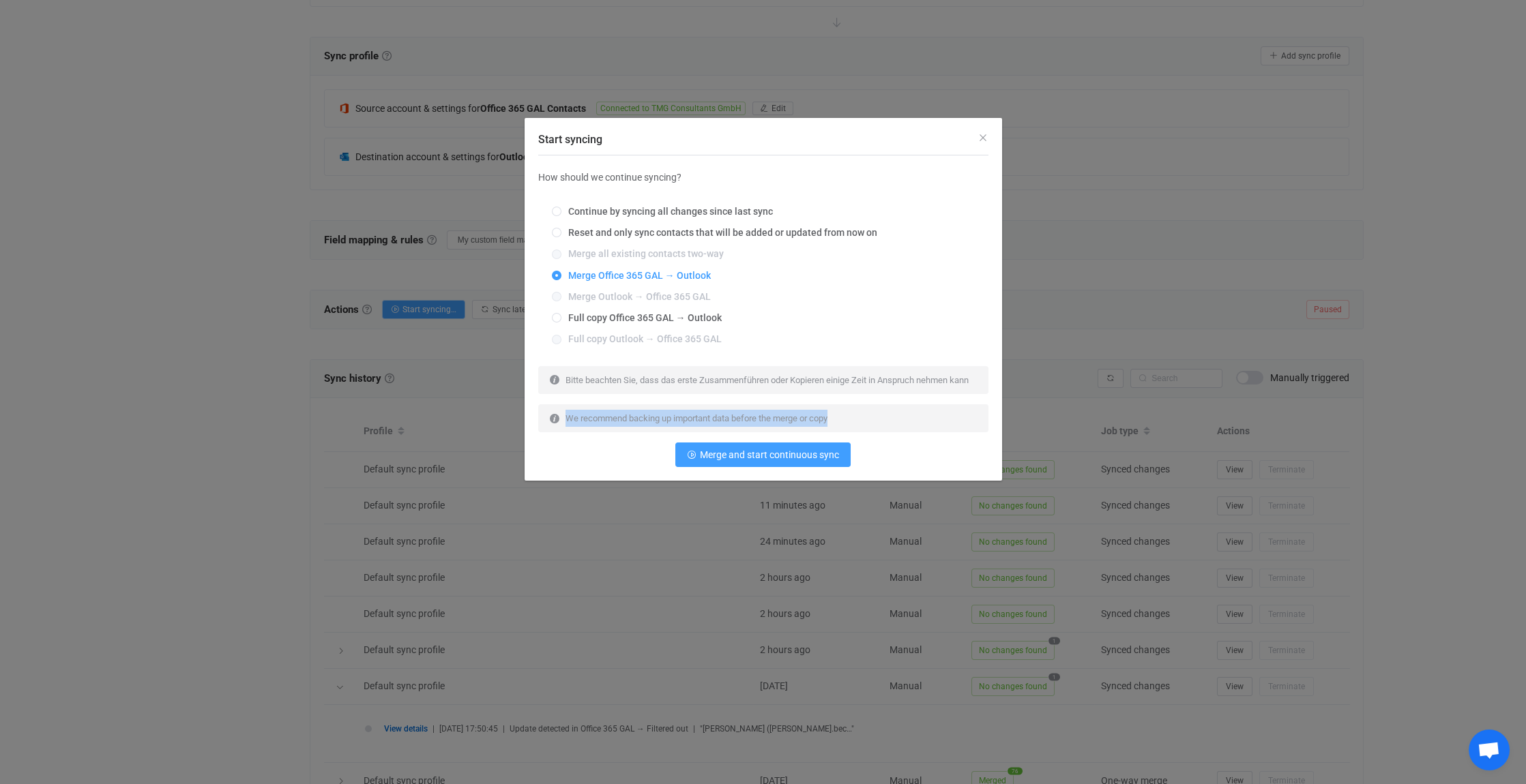
drag, startPoint x: 845, startPoint y: 440, endPoint x: 541, endPoint y: 431, distance: 304.1
click at [541, 431] on div "We recommend backing up important data before the merge or copy" at bounding box center [763, 418] width 450 height 28
drag, startPoint x: 541, startPoint y: 431, endPoint x: 576, endPoint y: 430, distance: 35.0
click at [901, 423] on span "Es wird empfohlen, wichtige Daten vor dem Zusammenführen oder Kopieren zu siche…" at bounding box center [733, 418] width 335 height 10
click at [981, 135] on icon "Close" at bounding box center [983, 137] width 11 height 11
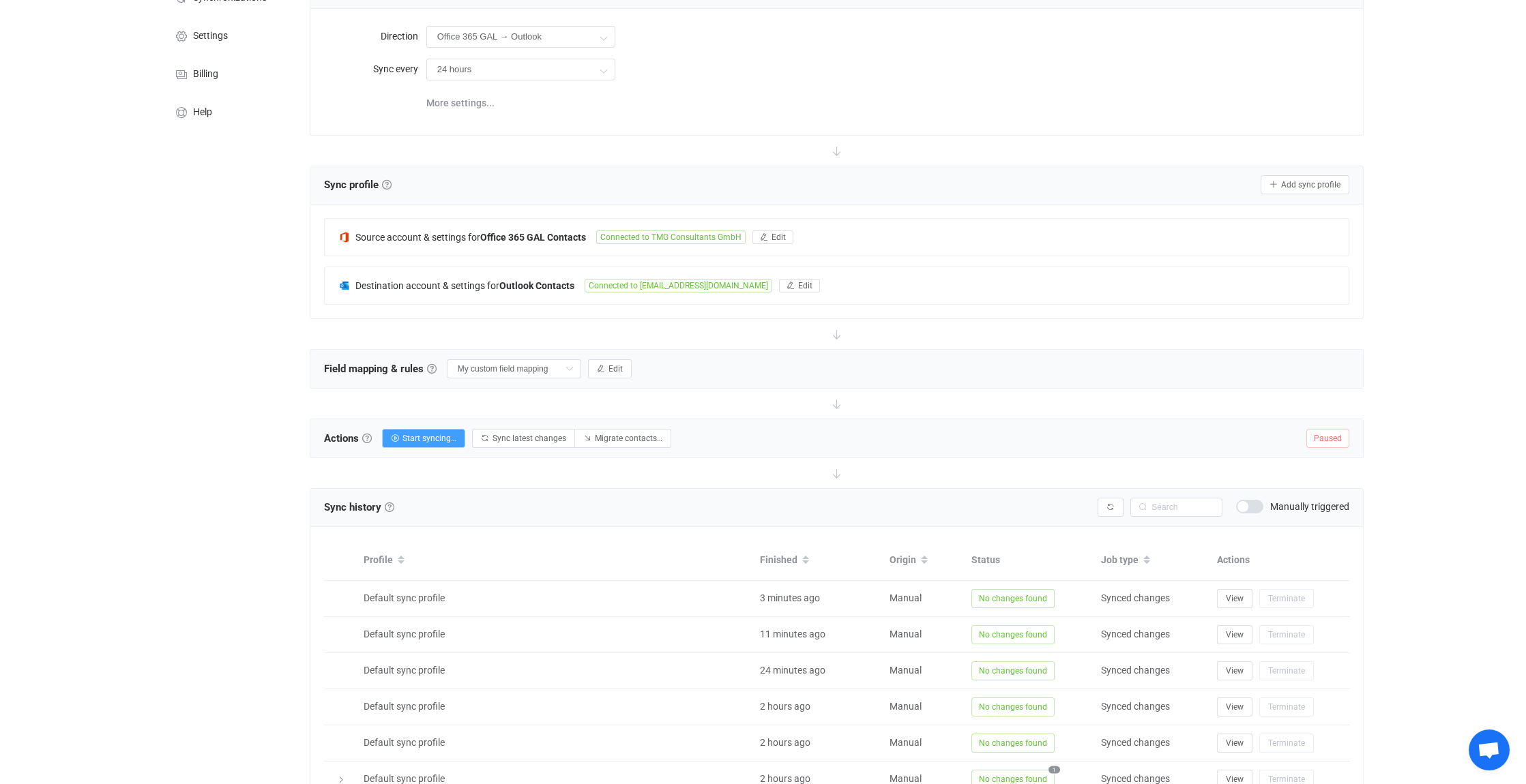
scroll to position [0, 0]
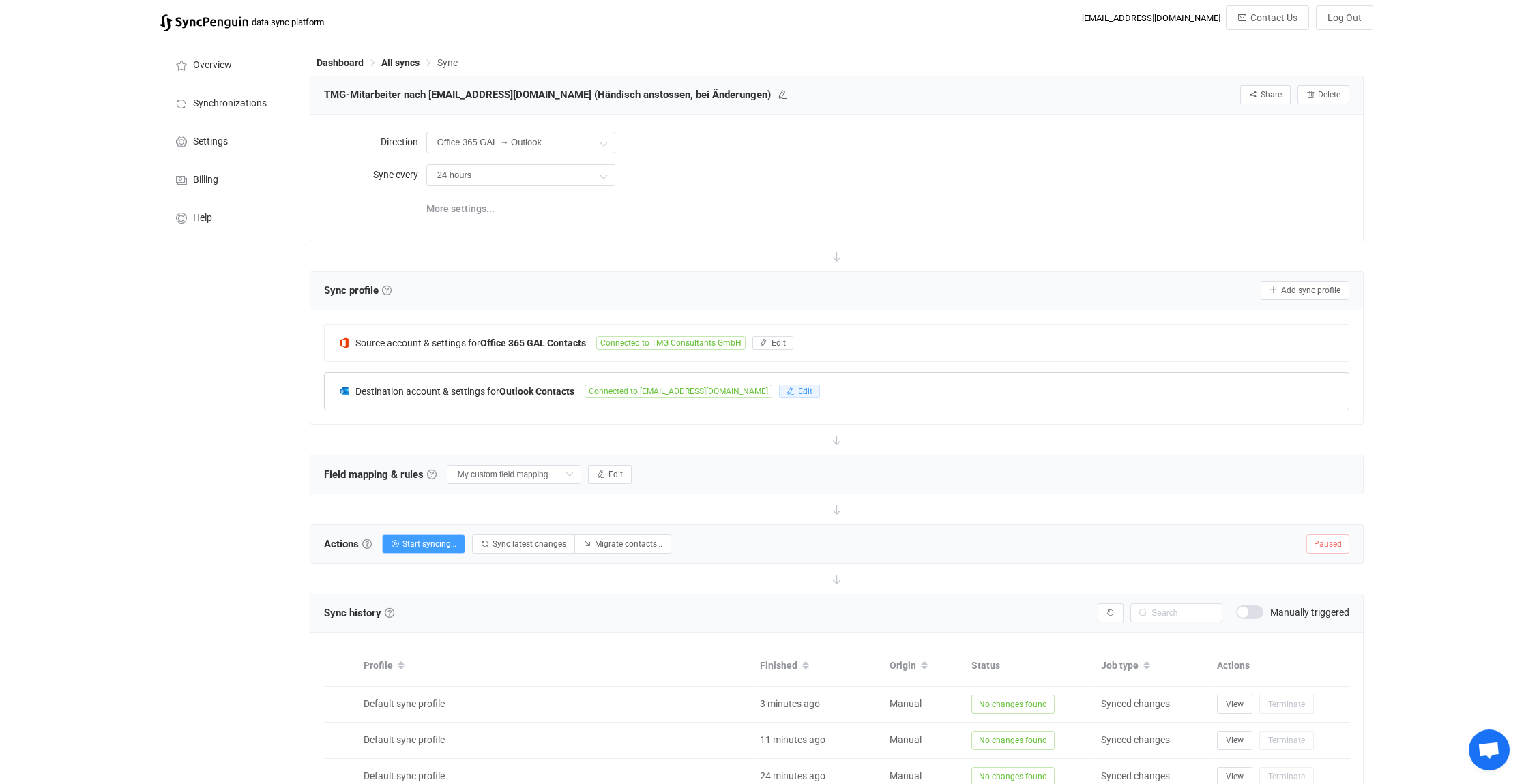
click at [798, 390] on span "Edit" at bounding box center [805, 392] width 14 height 10
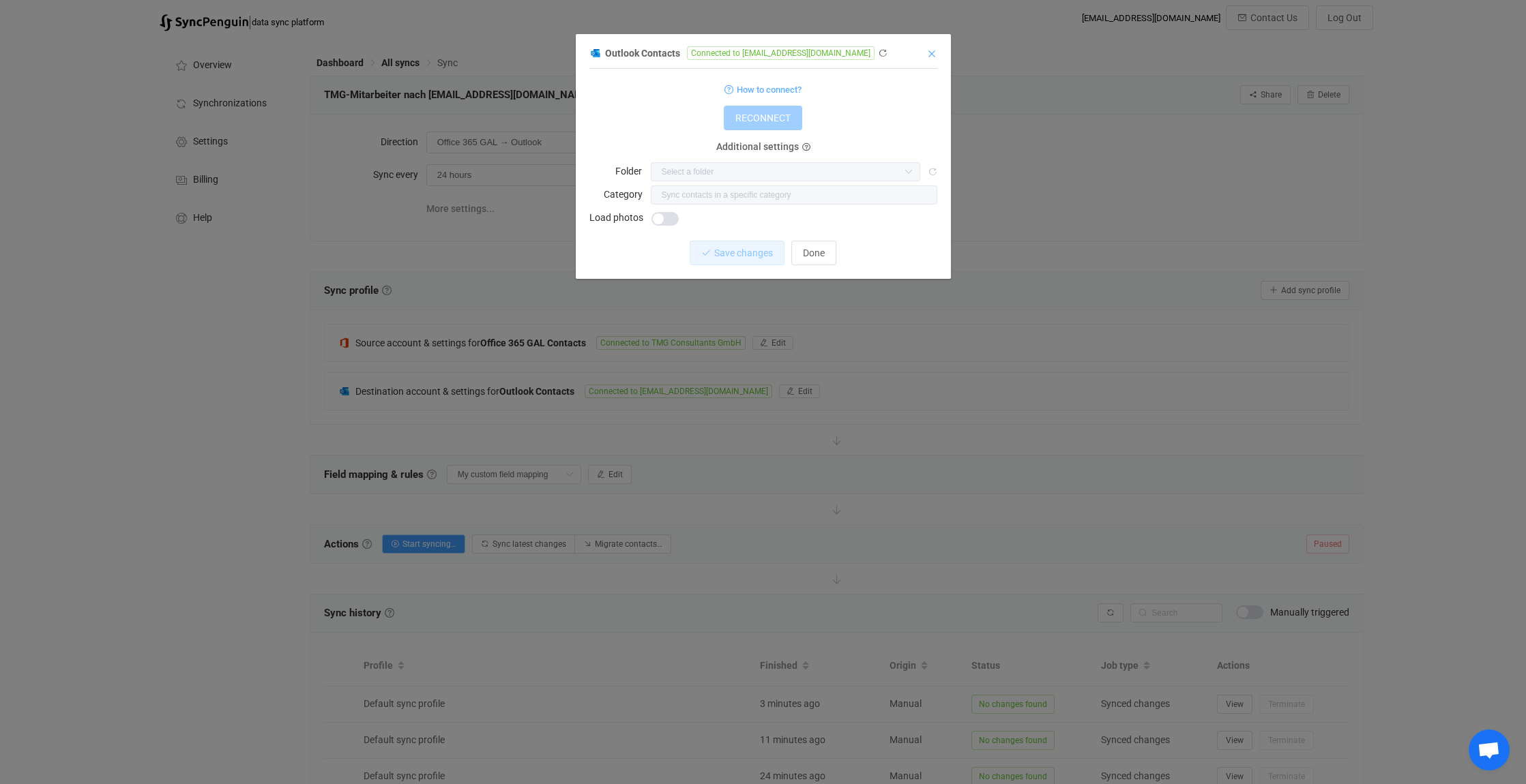
click at [932, 55] on icon "Close" at bounding box center [932, 53] width 11 height 11
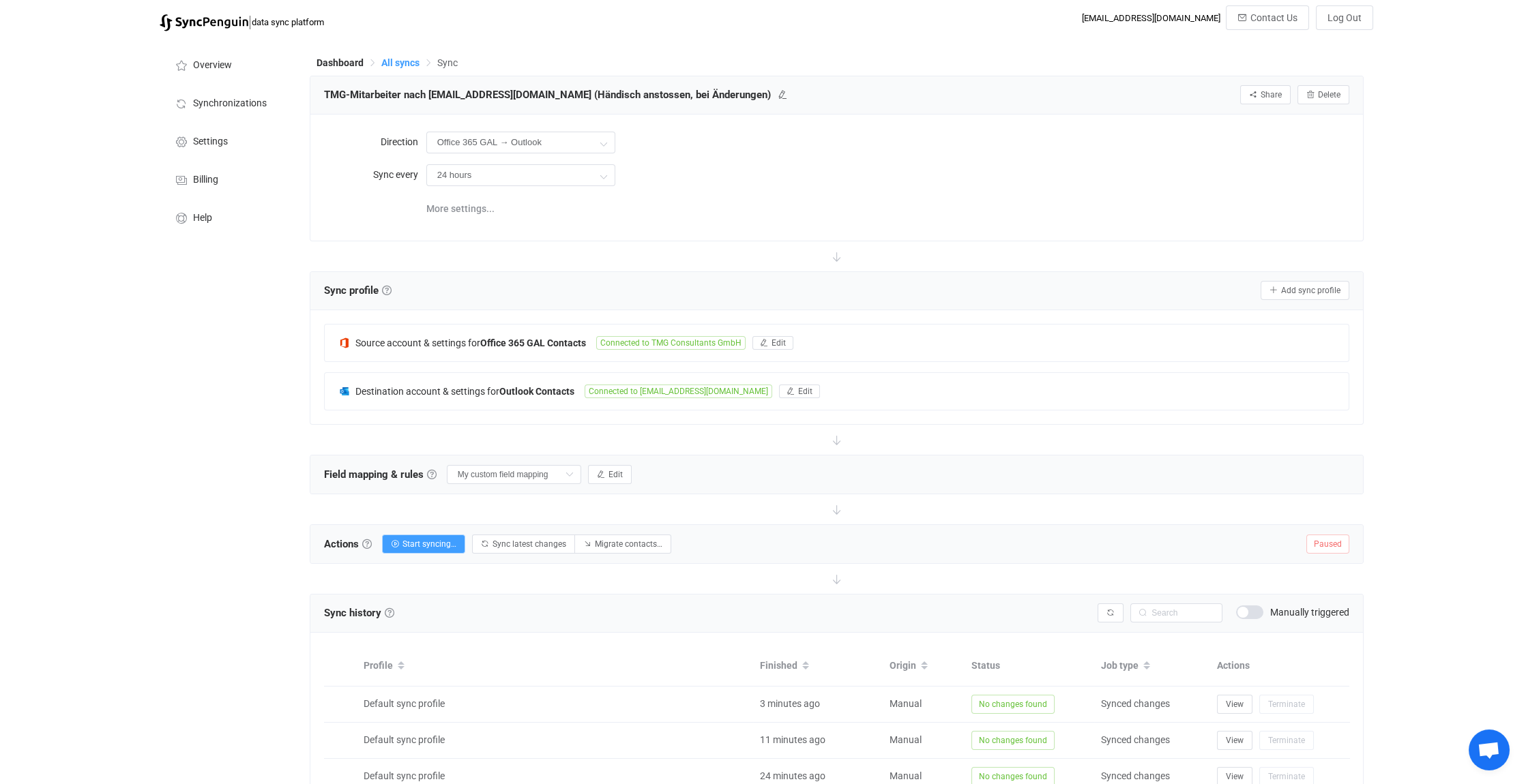
click at [397, 59] on span "All syncs" at bounding box center [401, 62] width 39 height 11
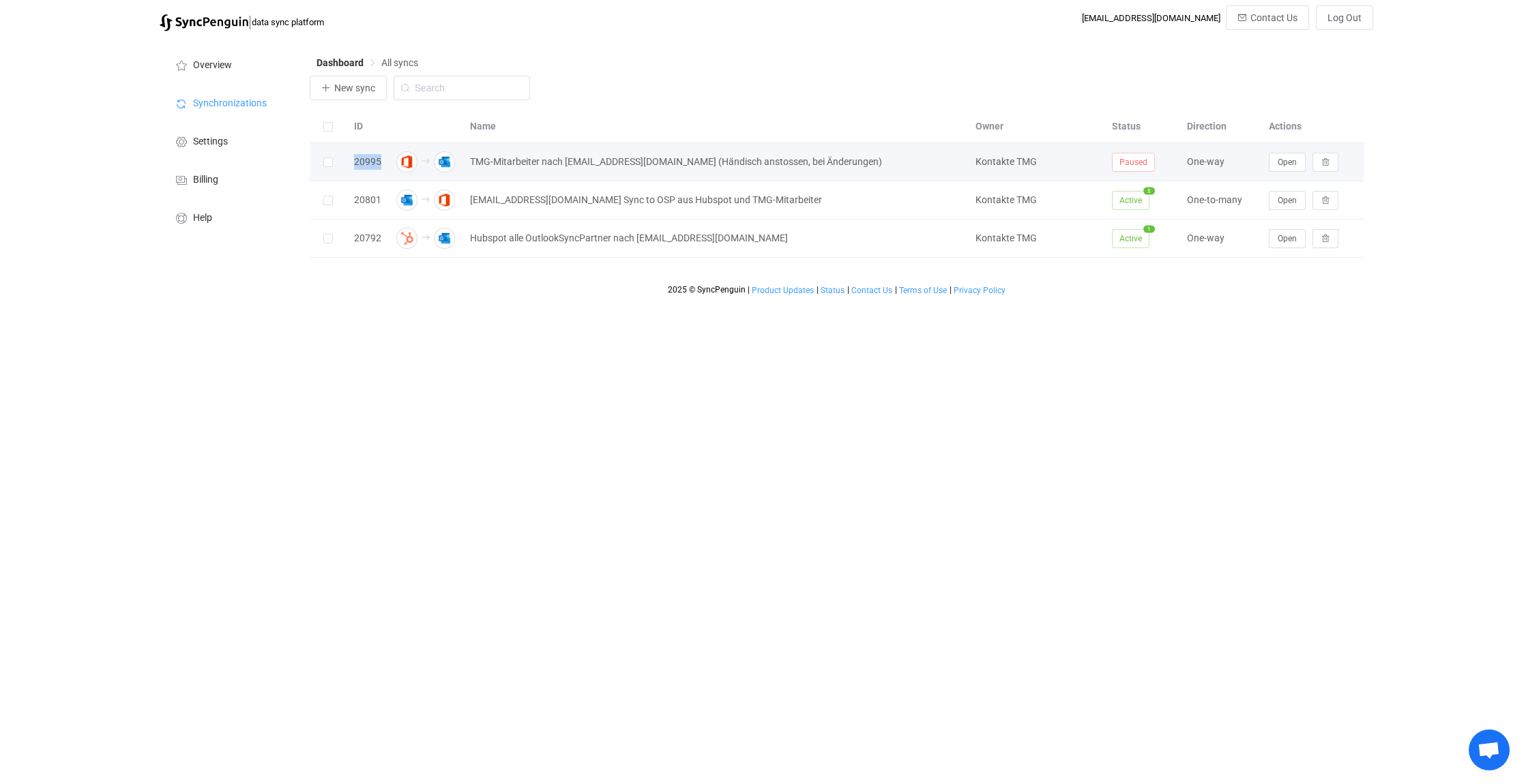
drag, startPoint x: 350, startPoint y: 159, endPoint x: 381, endPoint y: 157, distance: 31.1
click at [381, 157] on div "20995" at bounding box center [367, 162] width 41 height 16
drag, startPoint x: 381, startPoint y: 157, endPoint x: 366, endPoint y: 159, distance: 15.1
copy div "20995"
click at [1486, 754] on span "Open chat" at bounding box center [1488, 751] width 23 height 19
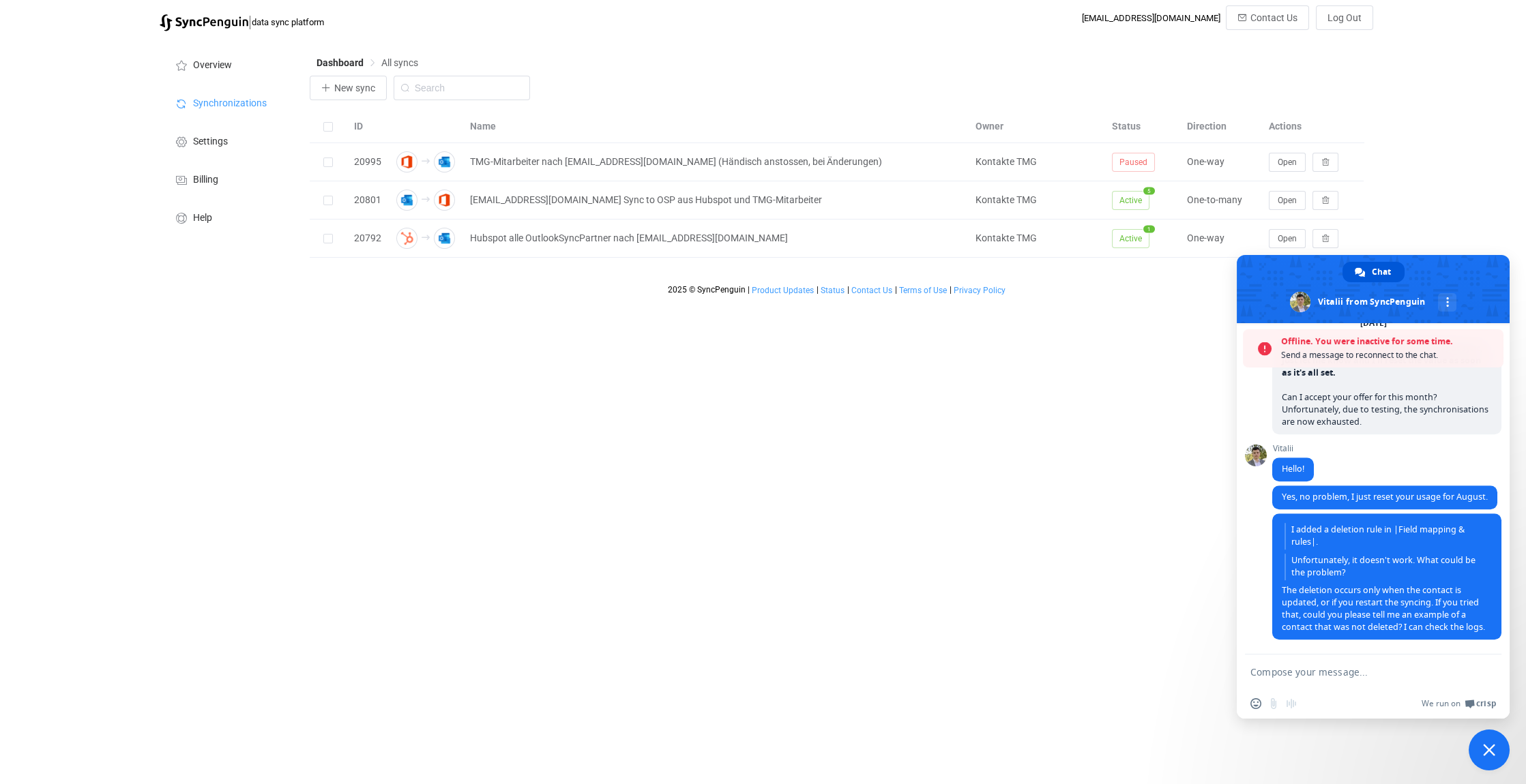
click at [1264, 678] on textarea "Compose your message..." at bounding box center [1360, 671] width 219 height 34
type textarea "Hello"
click at [1484, 669] on span "Send" at bounding box center [1486, 672] width 10 height 10
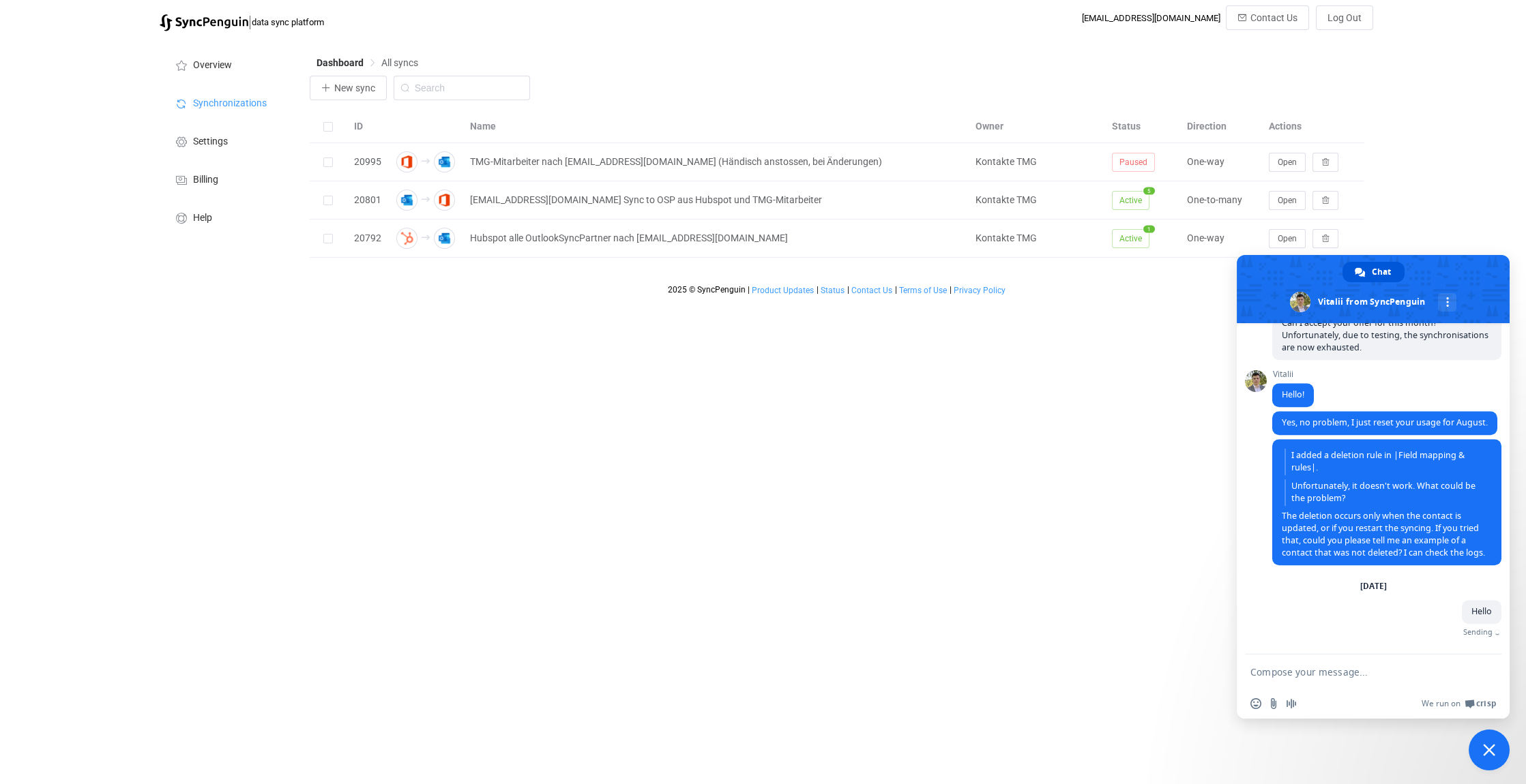
scroll to position [5778, 0]
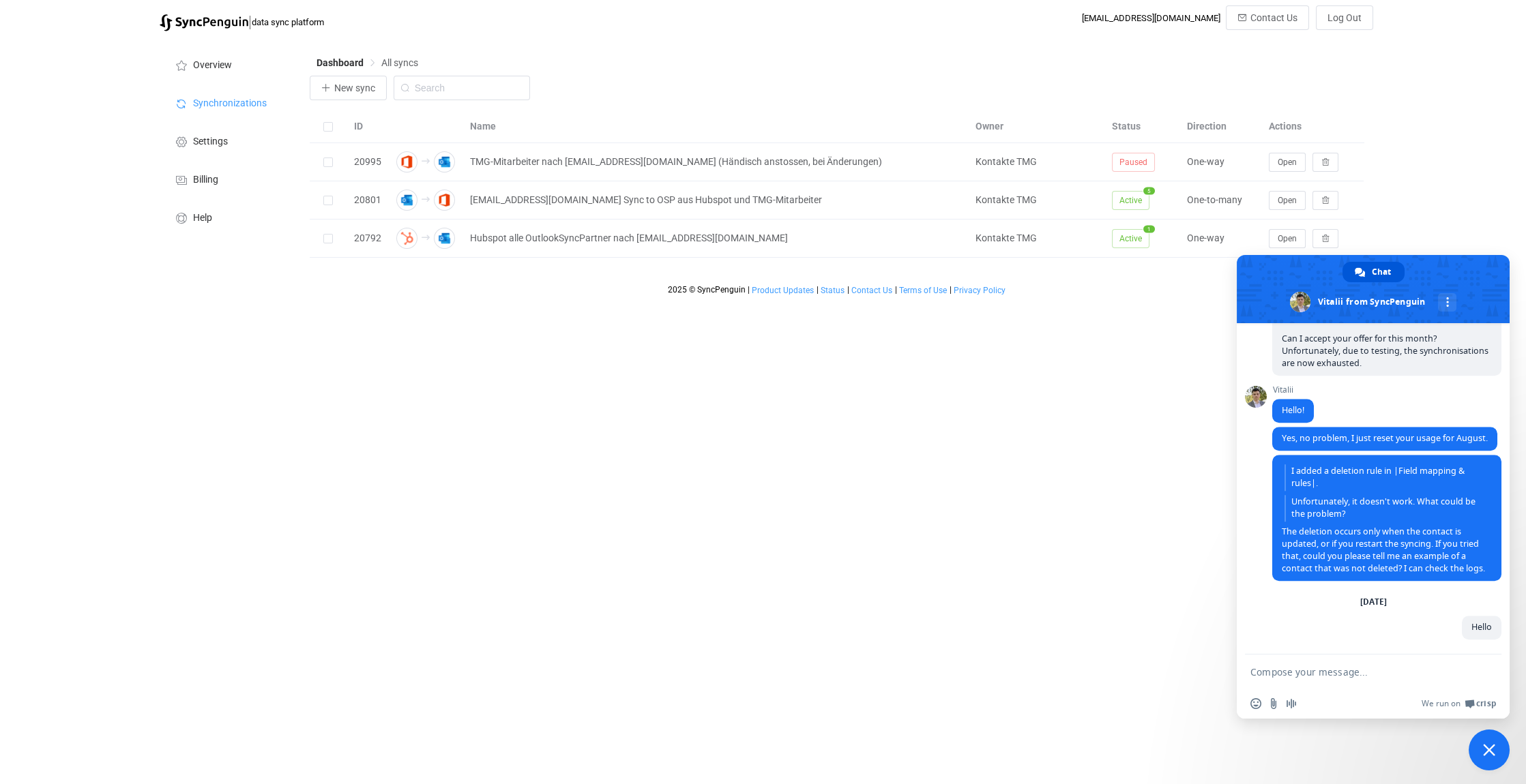
paste textarea "In Sync 20995, I would like to delete [PERSON_NAME]. Since we only synchronise …"
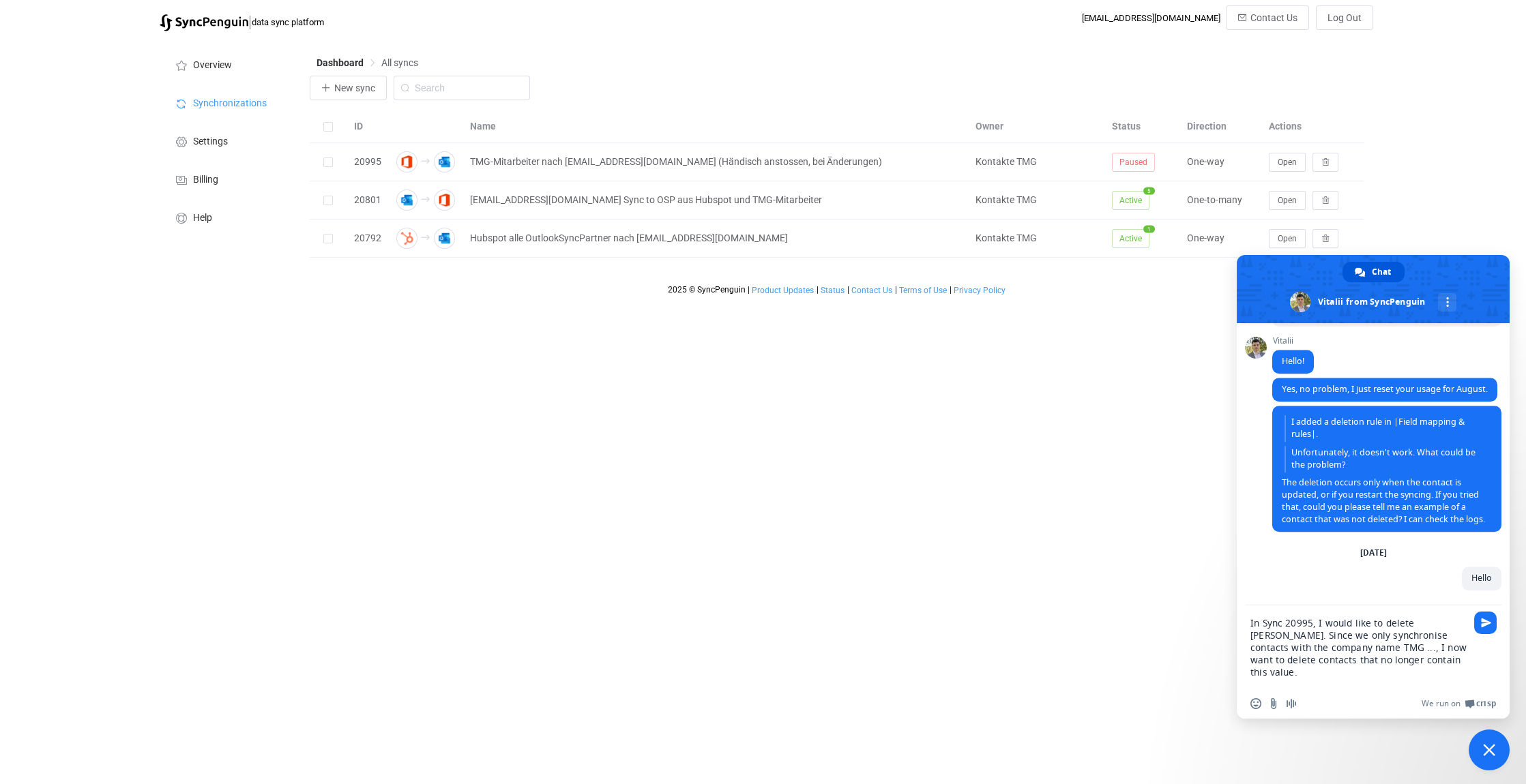
scroll to position [5793, 0]
type textarea "In Sync 20995, I would like to delete [PERSON_NAME]. Since we only synchronise …"
click at [1484, 621] on span "Send" at bounding box center [1486, 623] width 10 height 10
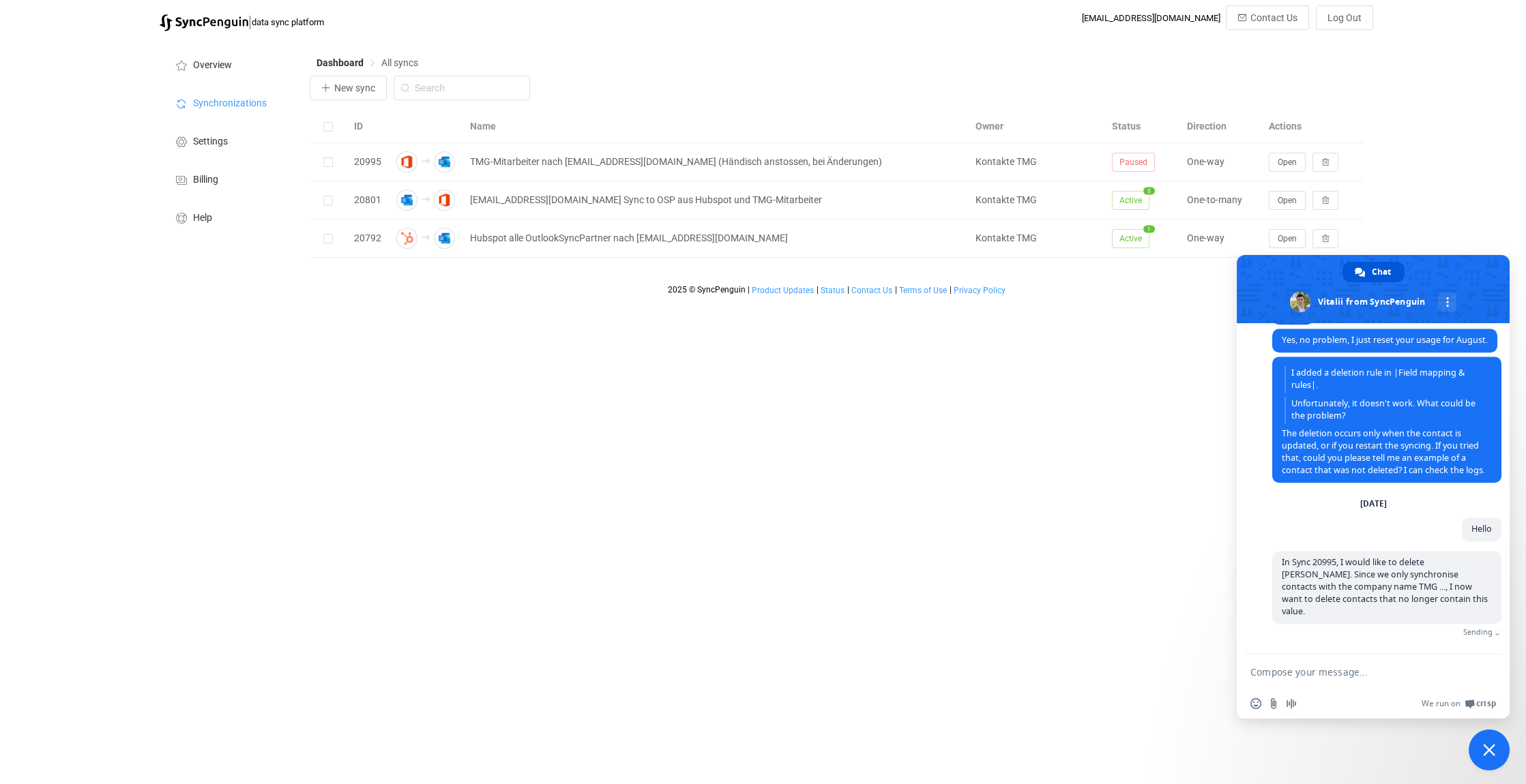
scroll to position [5845, 0]
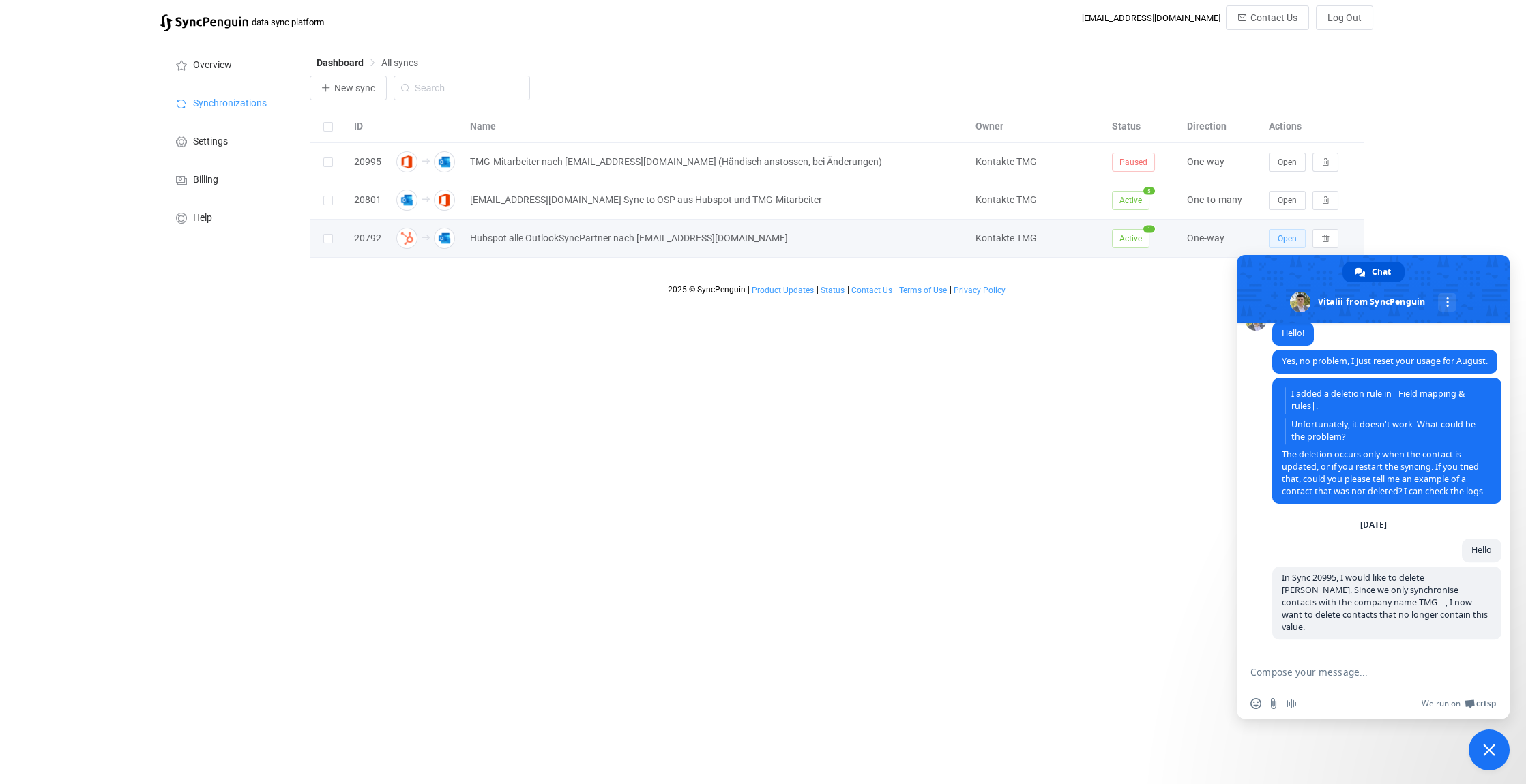
click at [1288, 235] on span "Open" at bounding box center [1287, 239] width 19 height 10
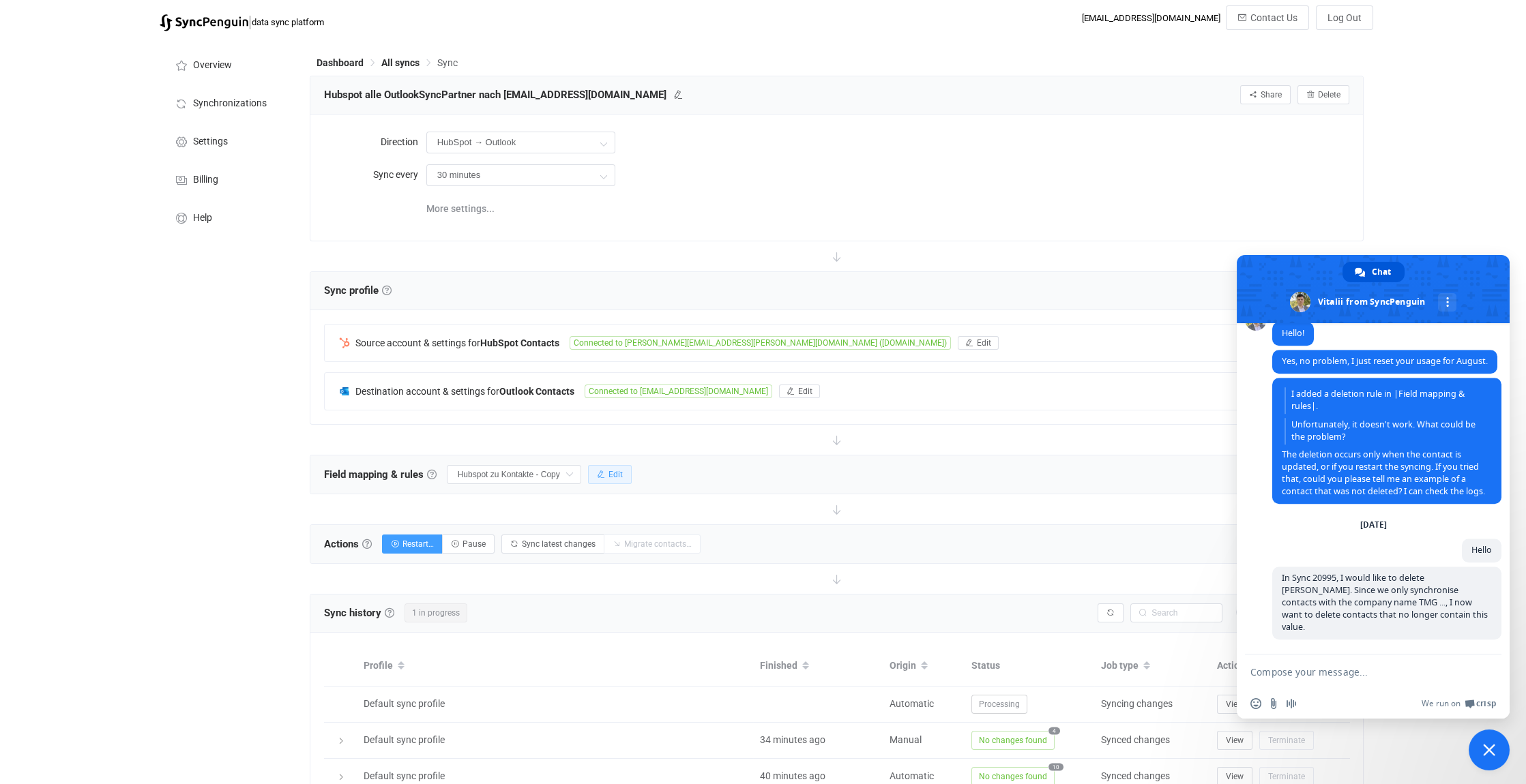
click at [620, 474] on span "Edit" at bounding box center [615, 475] width 14 height 10
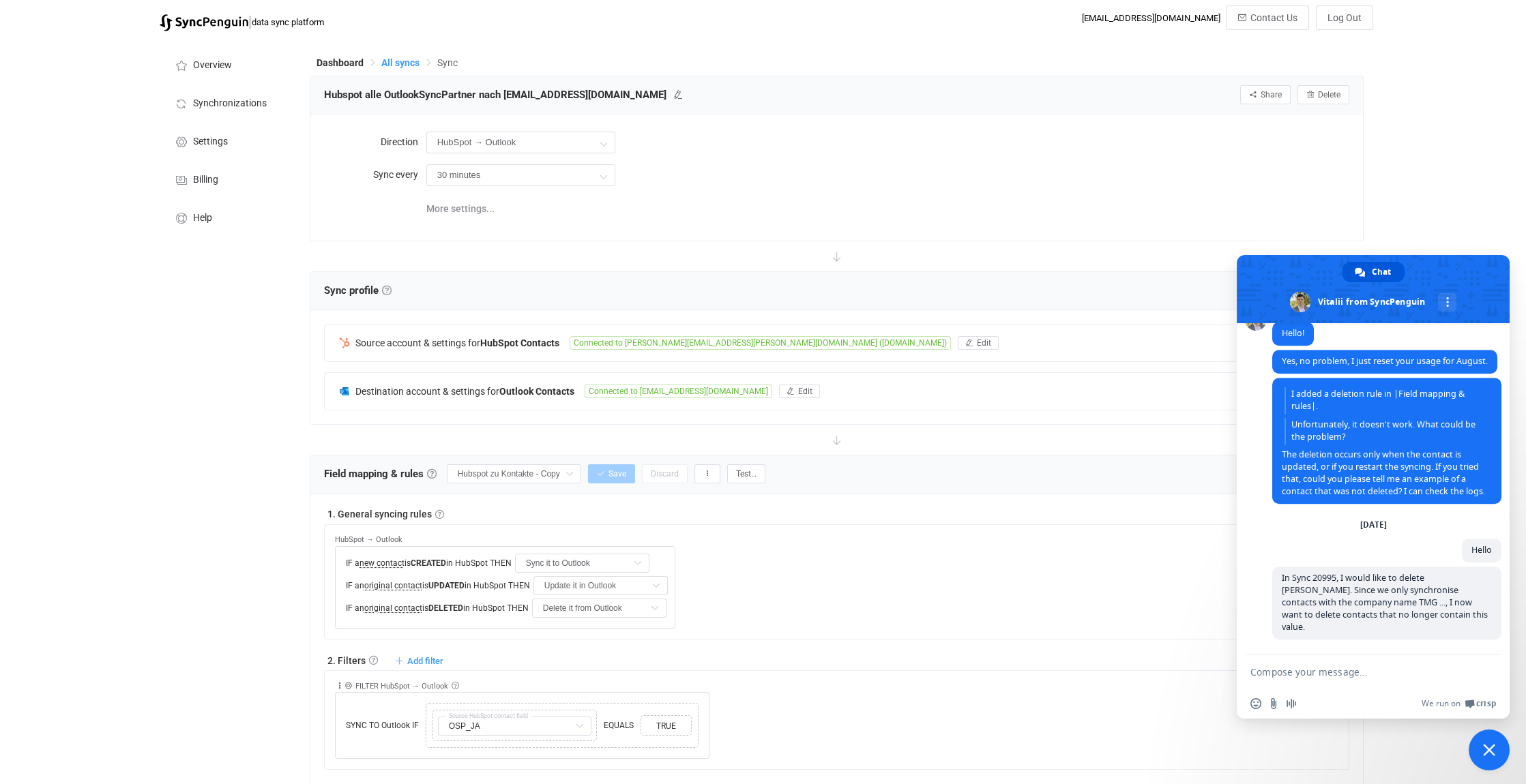
click at [409, 58] on span "All syncs" at bounding box center [401, 62] width 39 height 11
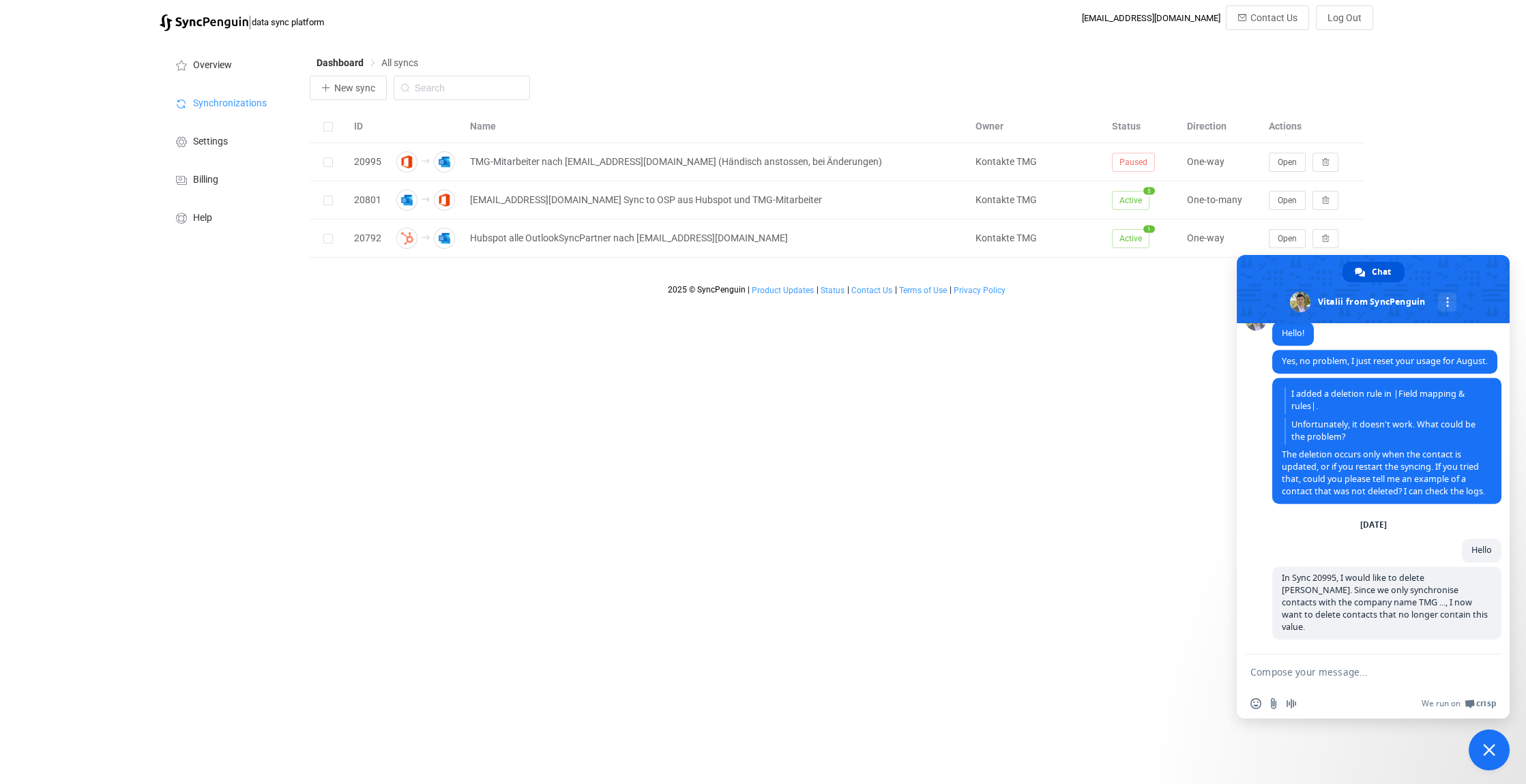
click at [1326, 679] on textarea "Compose your message..." at bounding box center [1360, 671] width 219 height 34
paste textarea "In Sync 20792, I would like to delete all contacts that no longer contain Outlo…"
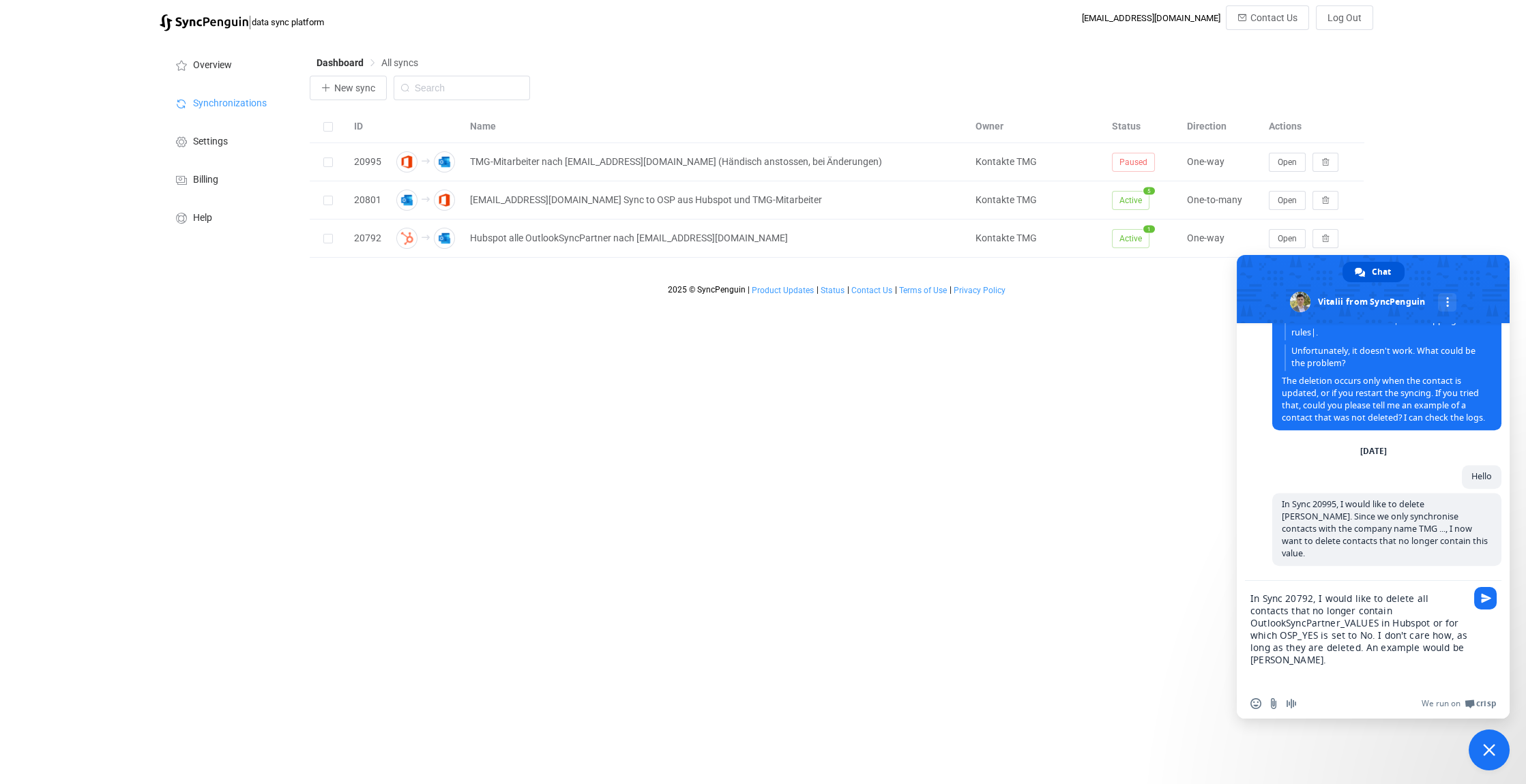
click at [1302, 637] on textarea "In Sync 20792, I would like to delete all contacts that no longer contain Outlo…" at bounding box center [1360, 635] width 219 height 108
click at [1426, 622] on textarea "In Sync 20792, I would like to delete all contacts that no longer contain Outlo…" at bounding box center [1360, 635] width 219 height 108
type textarea "In Sync 20792, I would like to delete all contacts that no longer contain Outlo…"
click at [1488, 594] on span "Send" at bounding box center [1486, 598] width 10 height 10
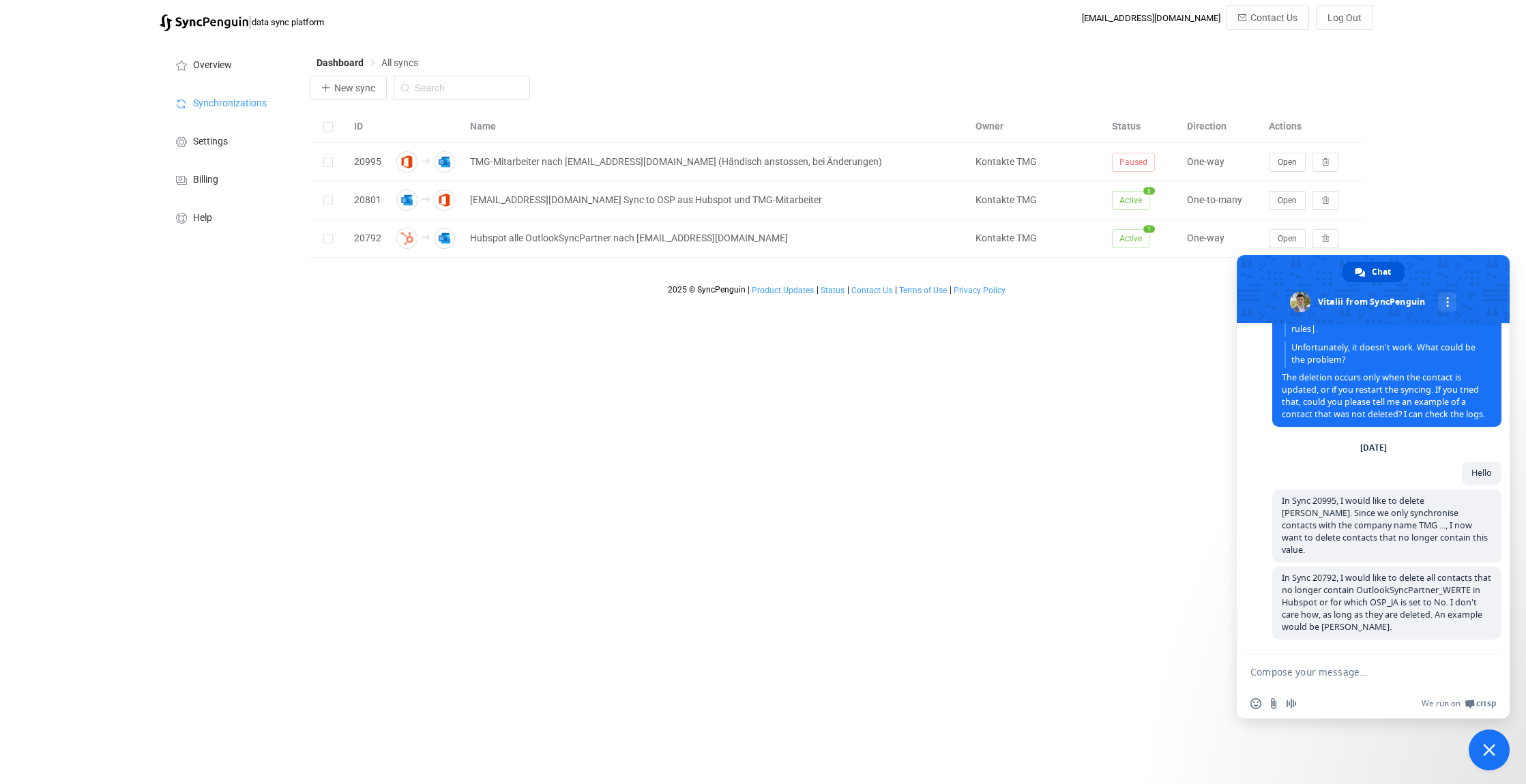
scroll to position [5939, 0]
drag, startPoint x: 381, startPoint y: 198, endPoint x: 355, endPoint y: 197, distance: 26.0
click at [355, 197] on div "20801" at bounding box center [367, 201] width 41 height 16
copy div "20801"
click at [1293, 199] on span "Open" at bounding box center [1287, 201] width 19 height 10
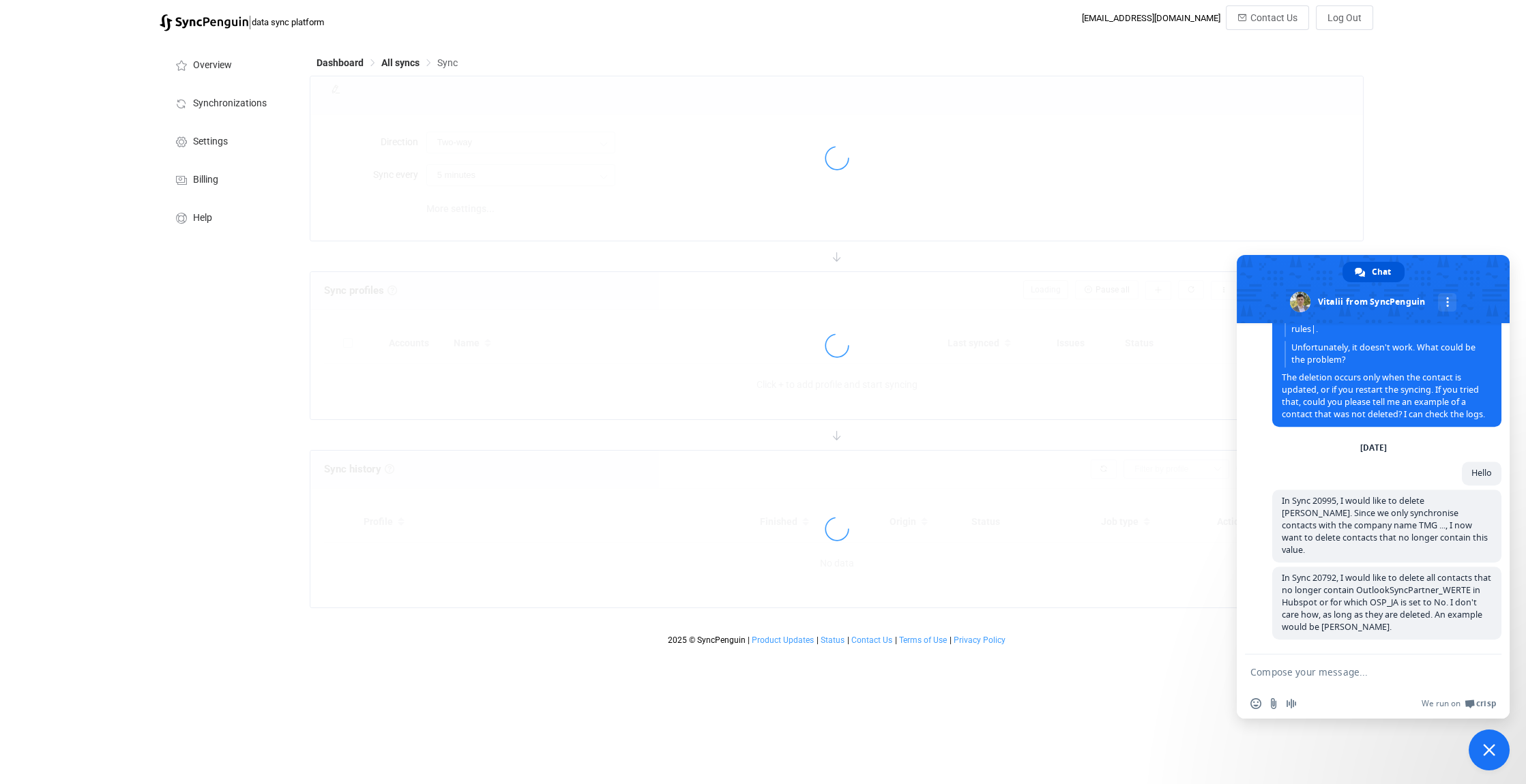
type input "Outlook → Office 365 (one to many)"
type input "1 hour"
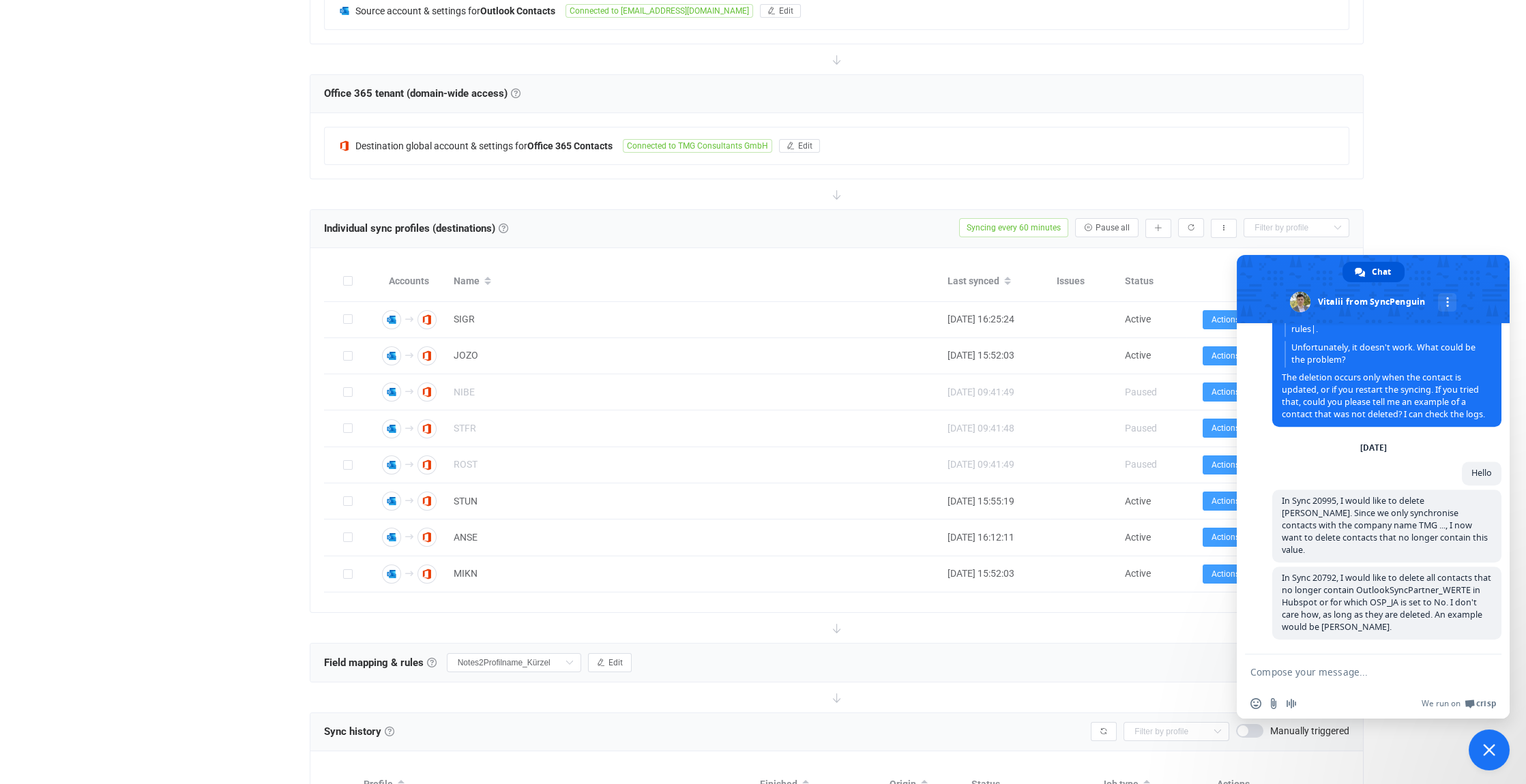
scroll to position [525, 0]
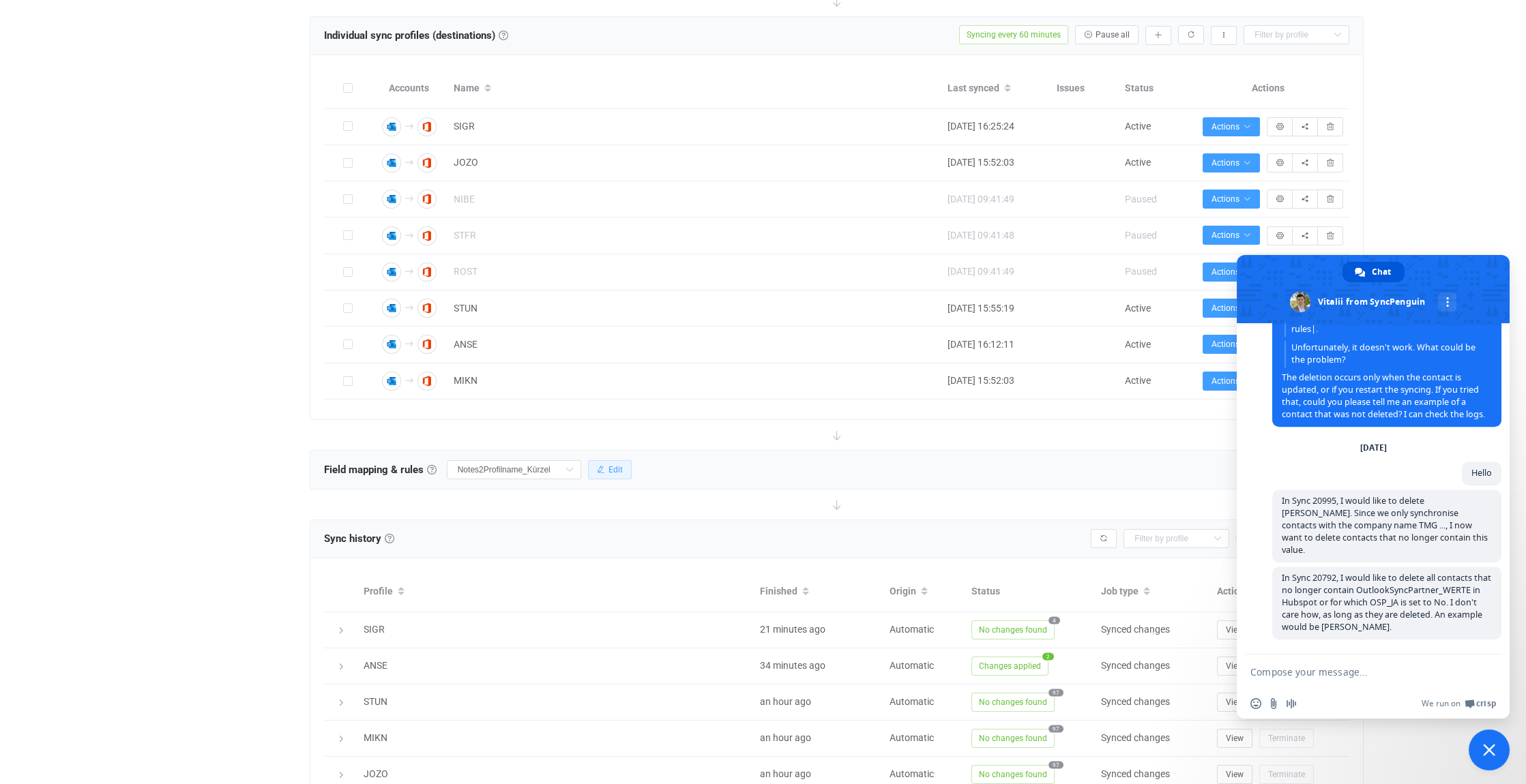
click at [618, 468] on span "Edit" at bounding box center [615, 470] width 14 height 10
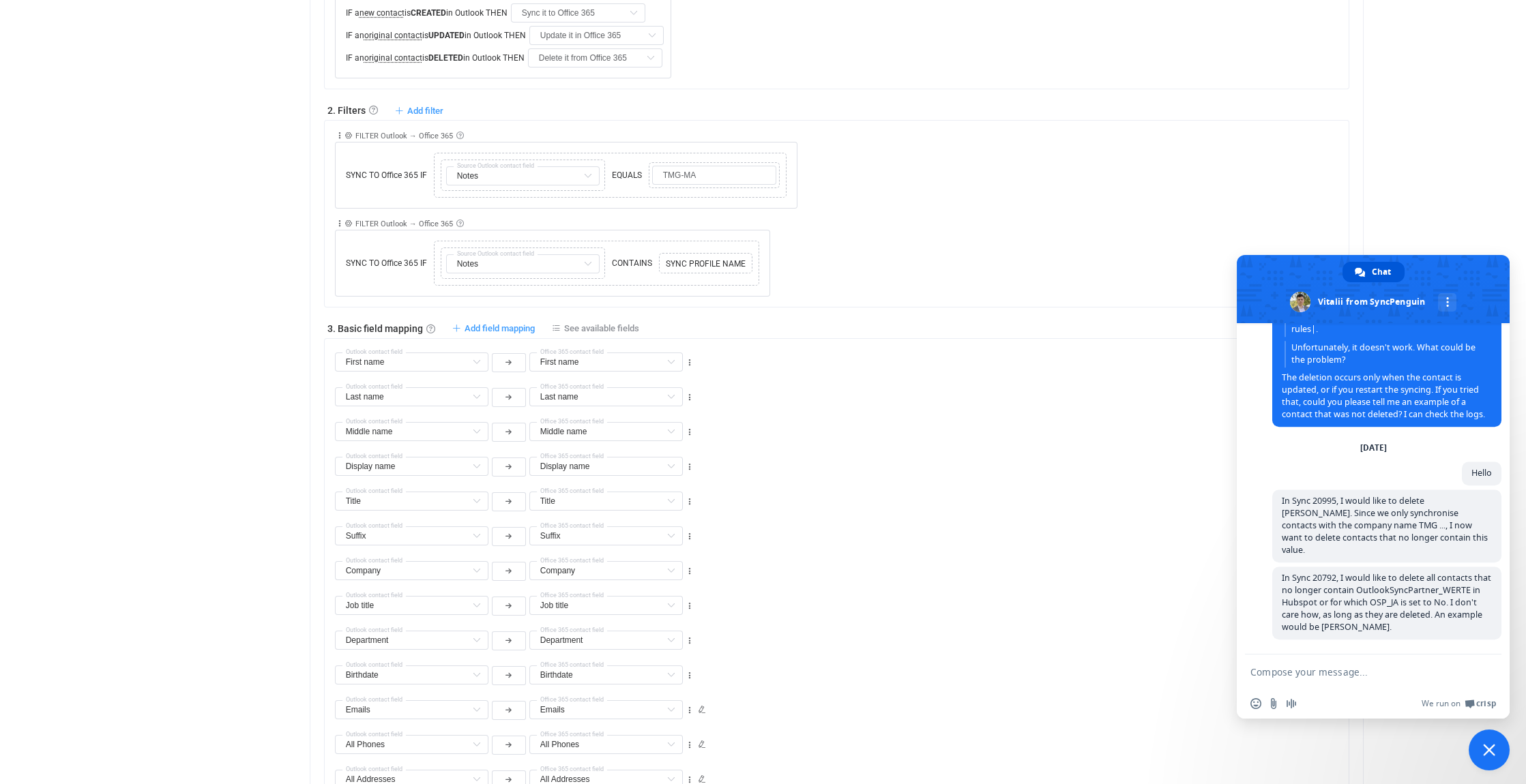
scroll to position [1344, 0]
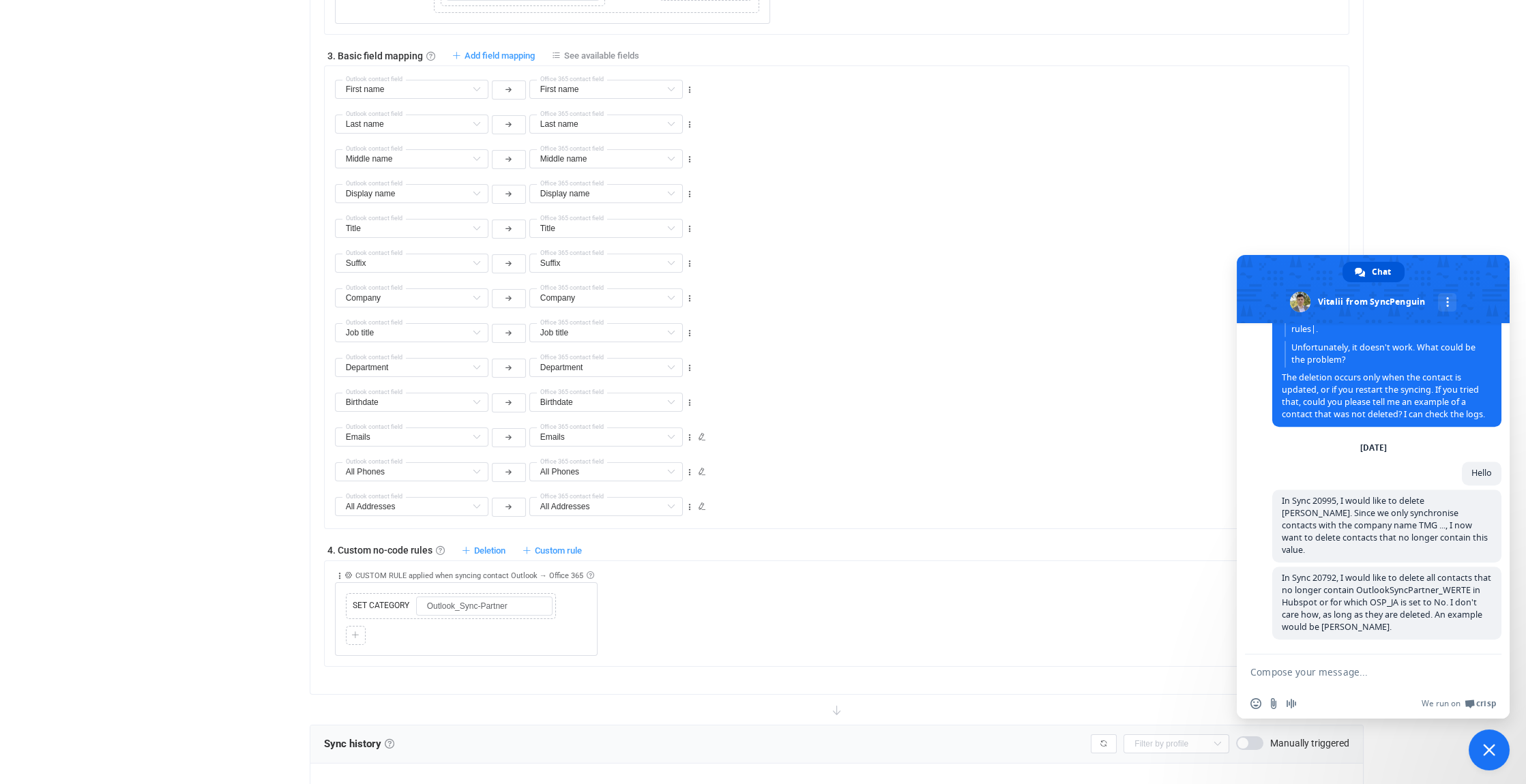
click at [1274, 669] on textarea "Compose your message..." at bounding box center [1360, 671] width 219 height 34
type textarea "U"
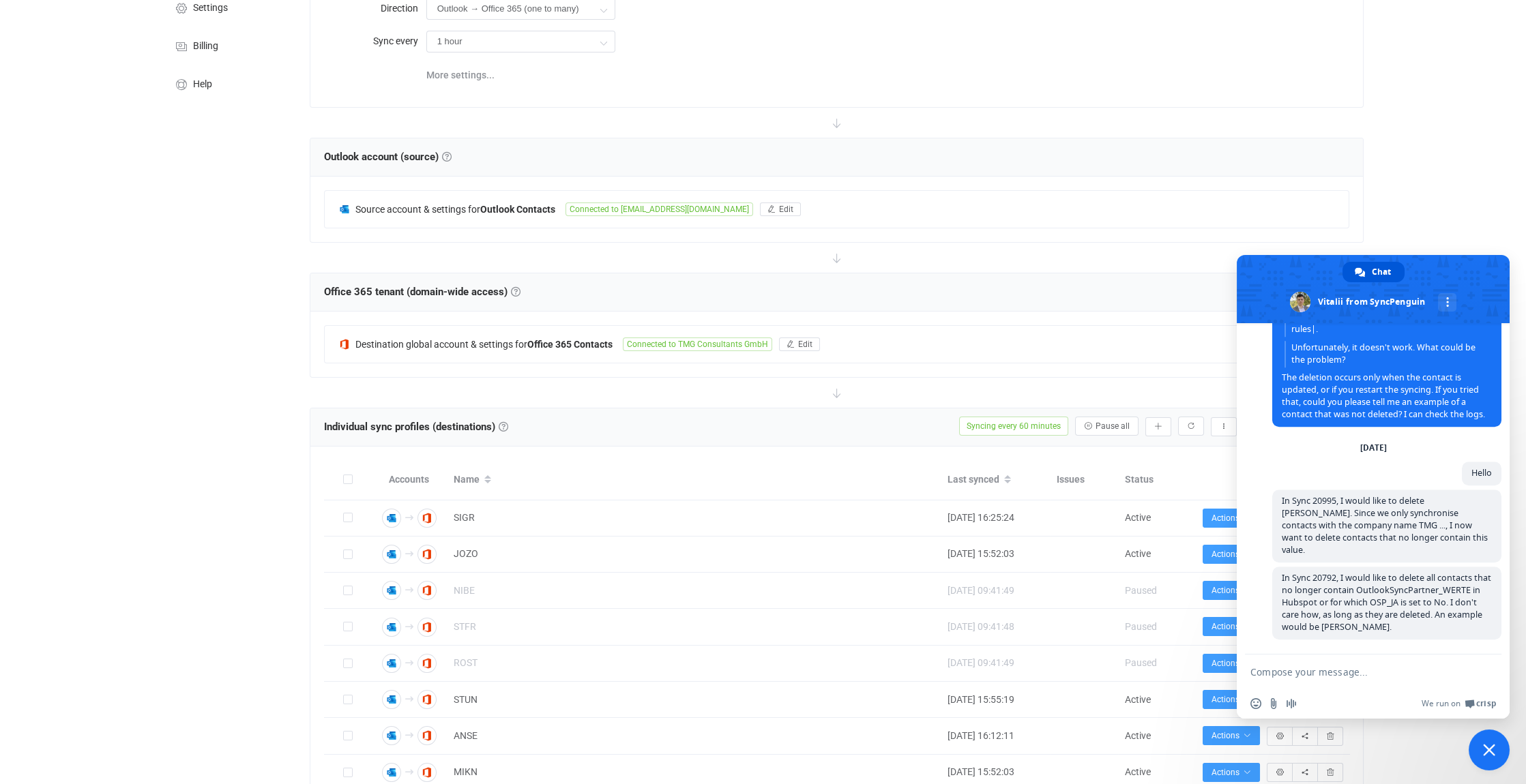
scroll to position [0, 0]
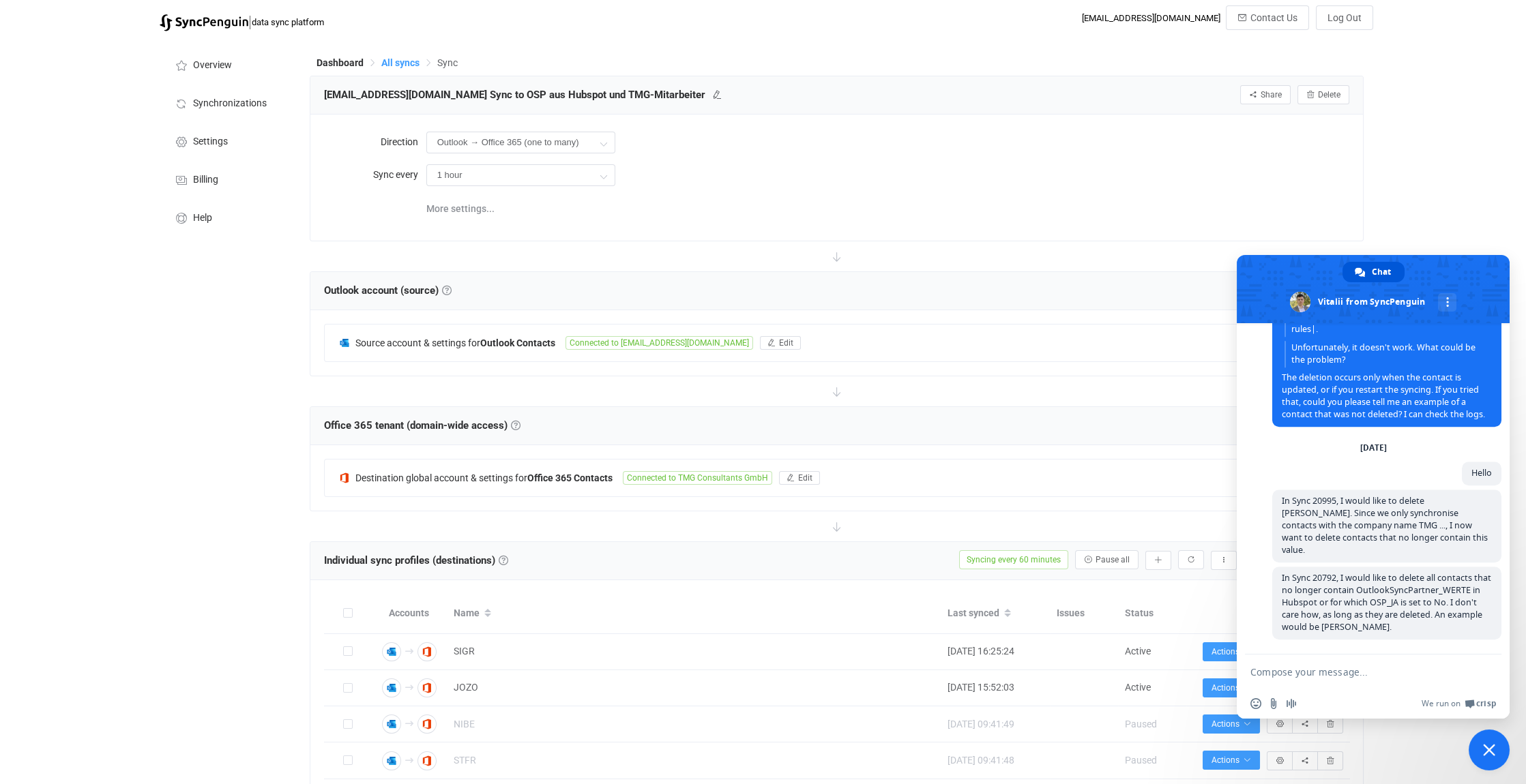
click at [410, 65] on span "All syncs" at bounding box center [401, 62] width 39 height 11
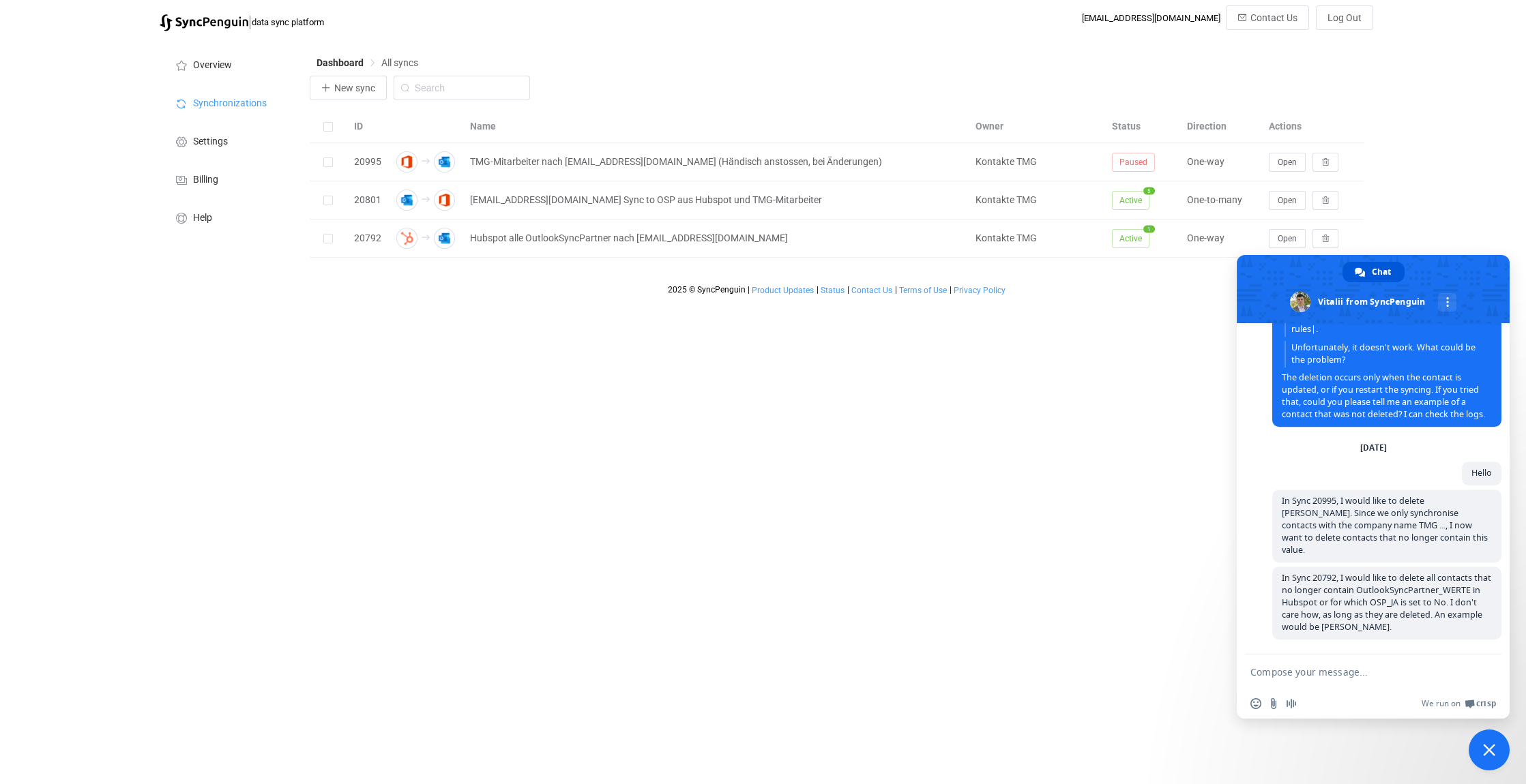
click at [1291, 675] on textarea "Compose your message..." at bounding box center [1360, 671] width 219 height 34
paste textarea "And in Sync 20801, these contacts should then of course be deleted from the ind…"
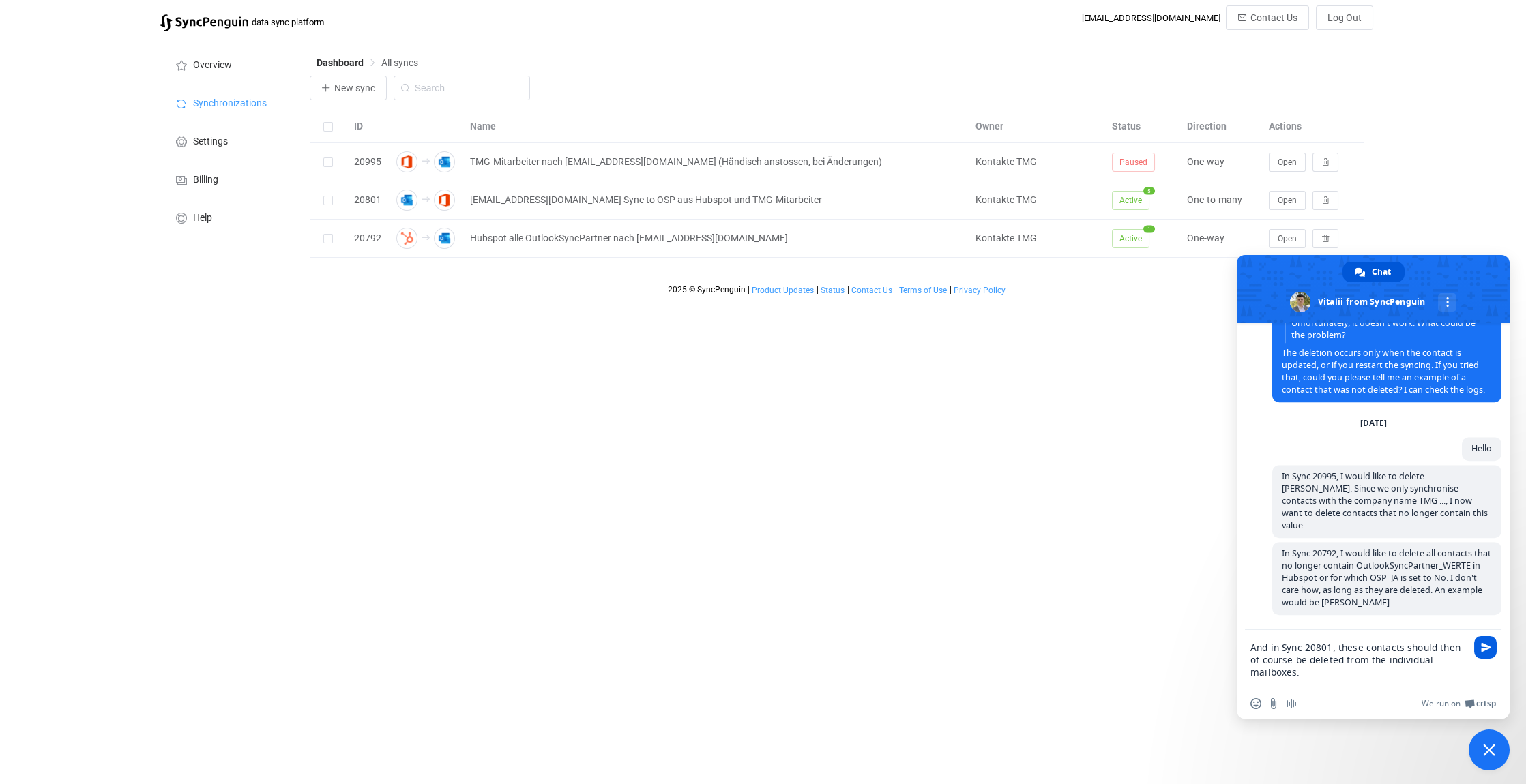
type textarea "And in Sync 20801, these contacts should then of course be deleted from the ind…"
click at [1484, 648] on span "Send" at bounding box center [1486, 648] width 10 height 10
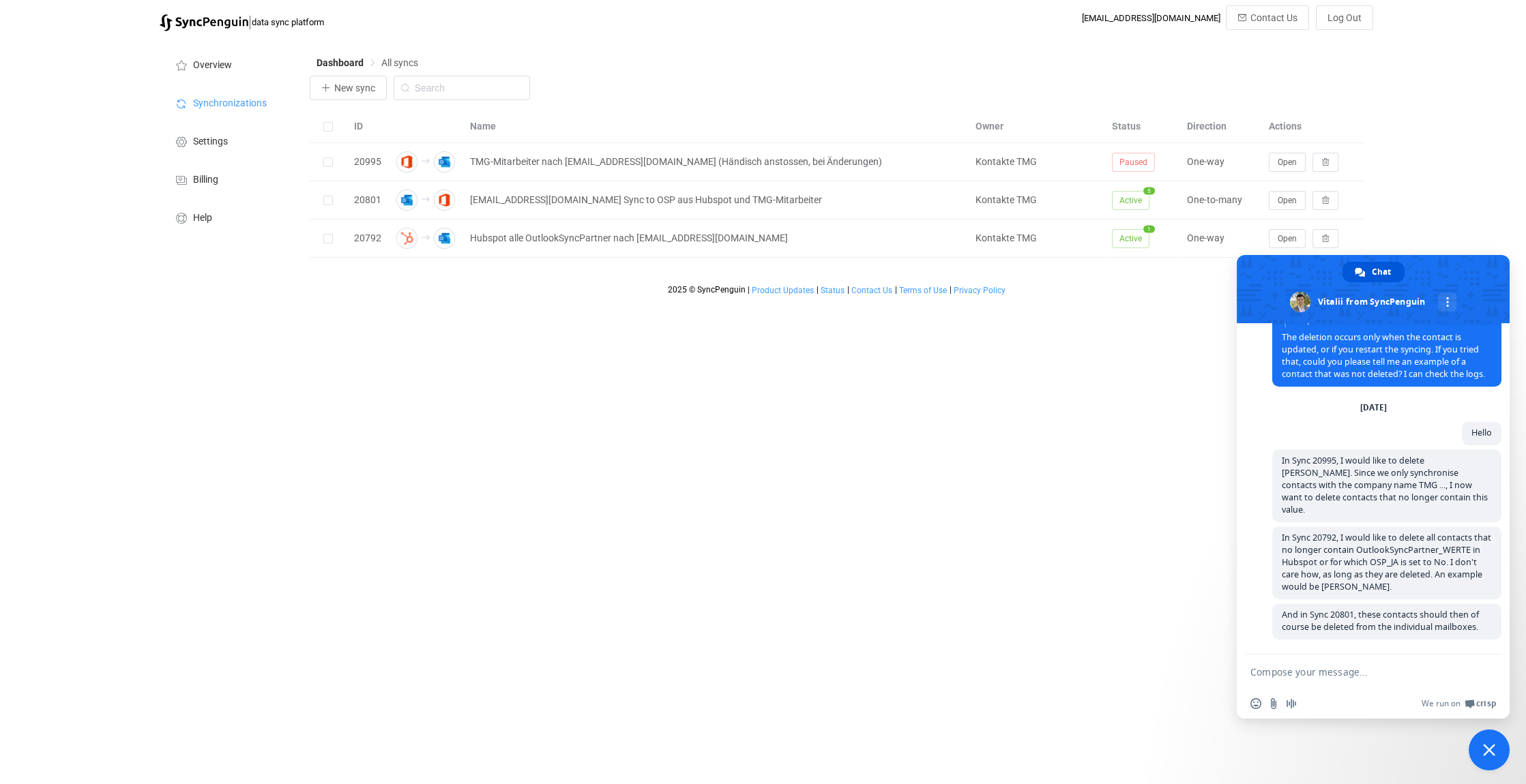
scroll to position [5978, 0]
click at [1256, 671] on textarea "Compose your message..." at bounding box center [1360, 671] width 219 height 34
click at [1286, 201] on span "Open" at bounding box center [1287, 201] width 19 height 10
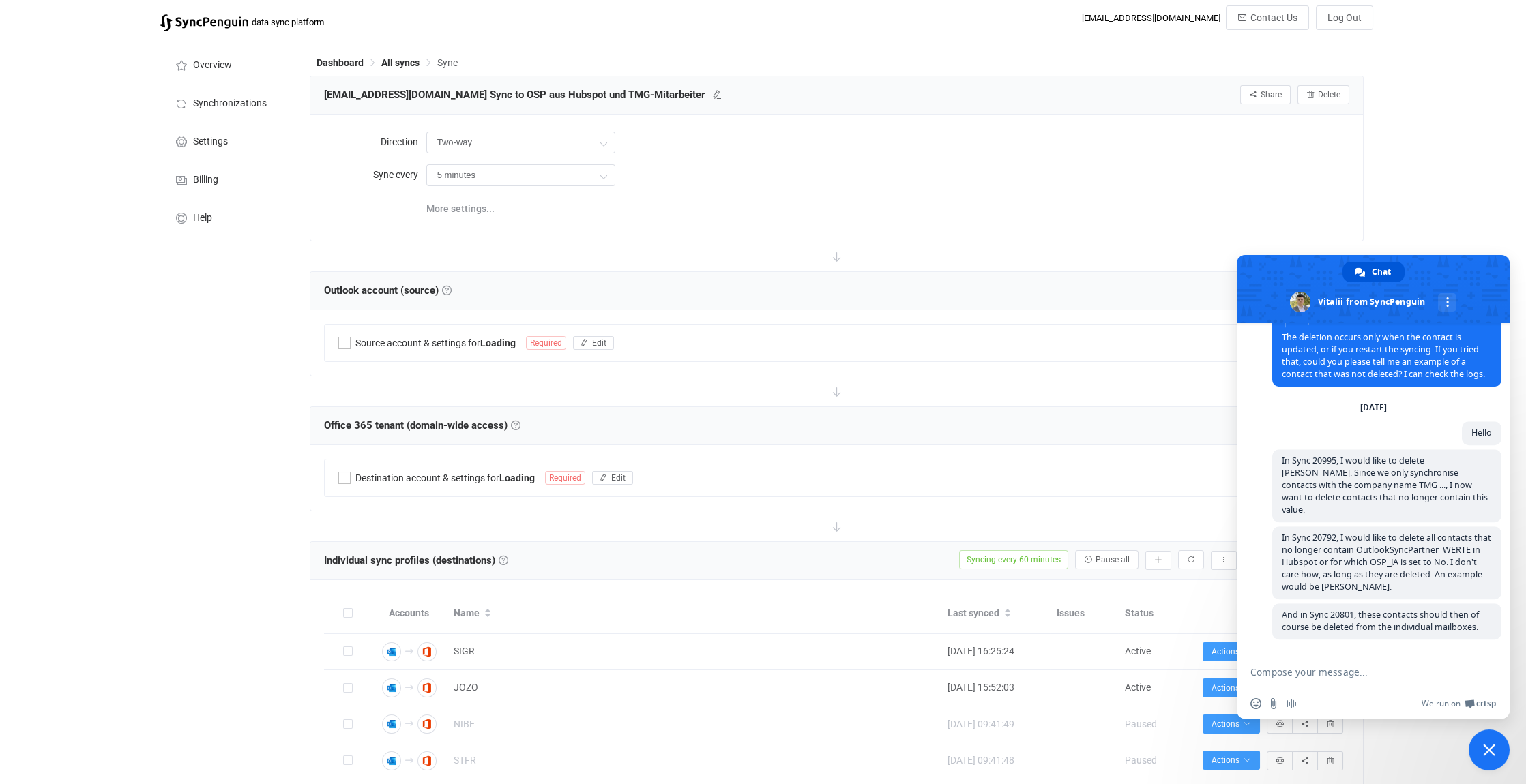
type input "Outlook → Office 365 (one to many)"
type input "1 hour"
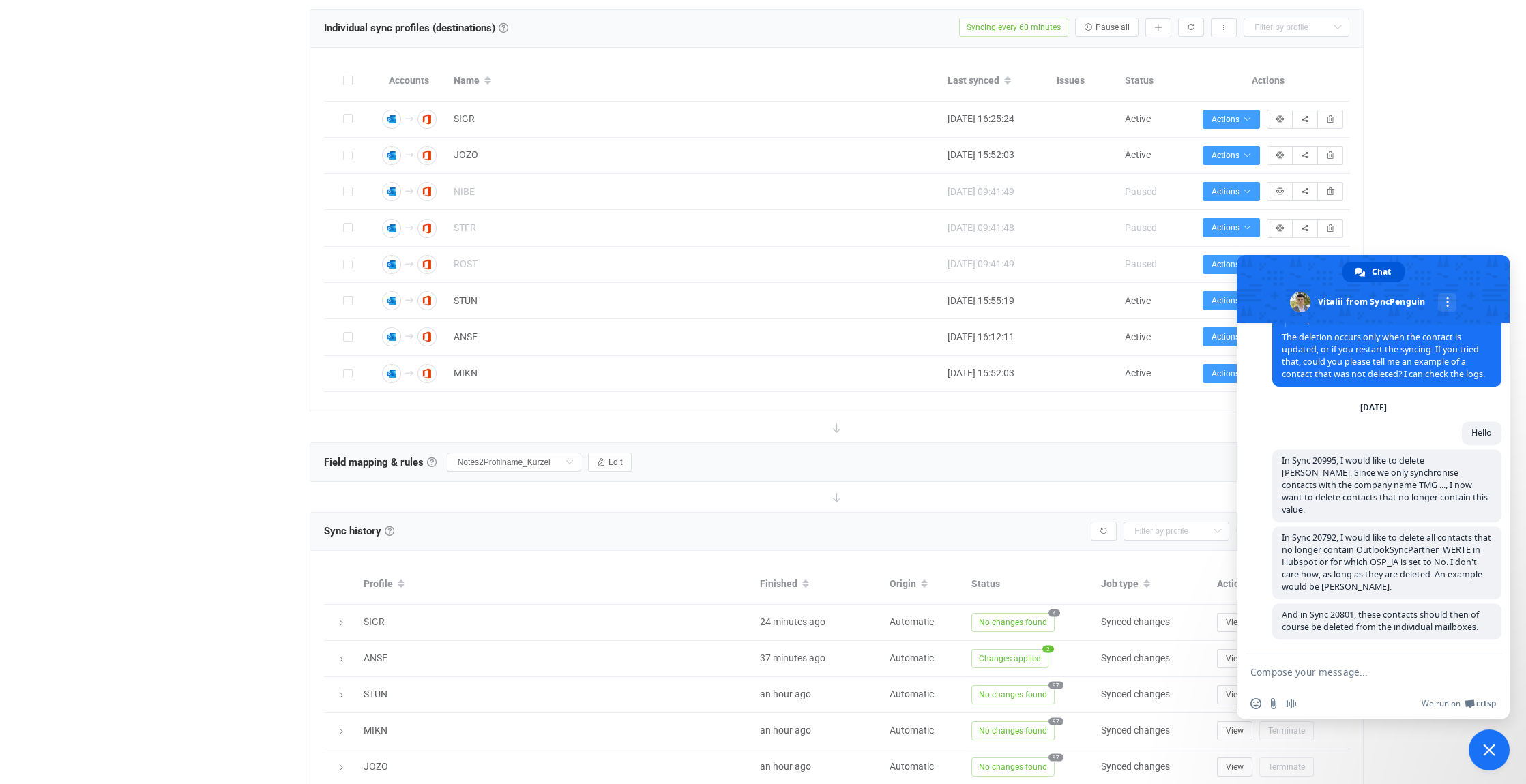
scroll to position [525, 0]
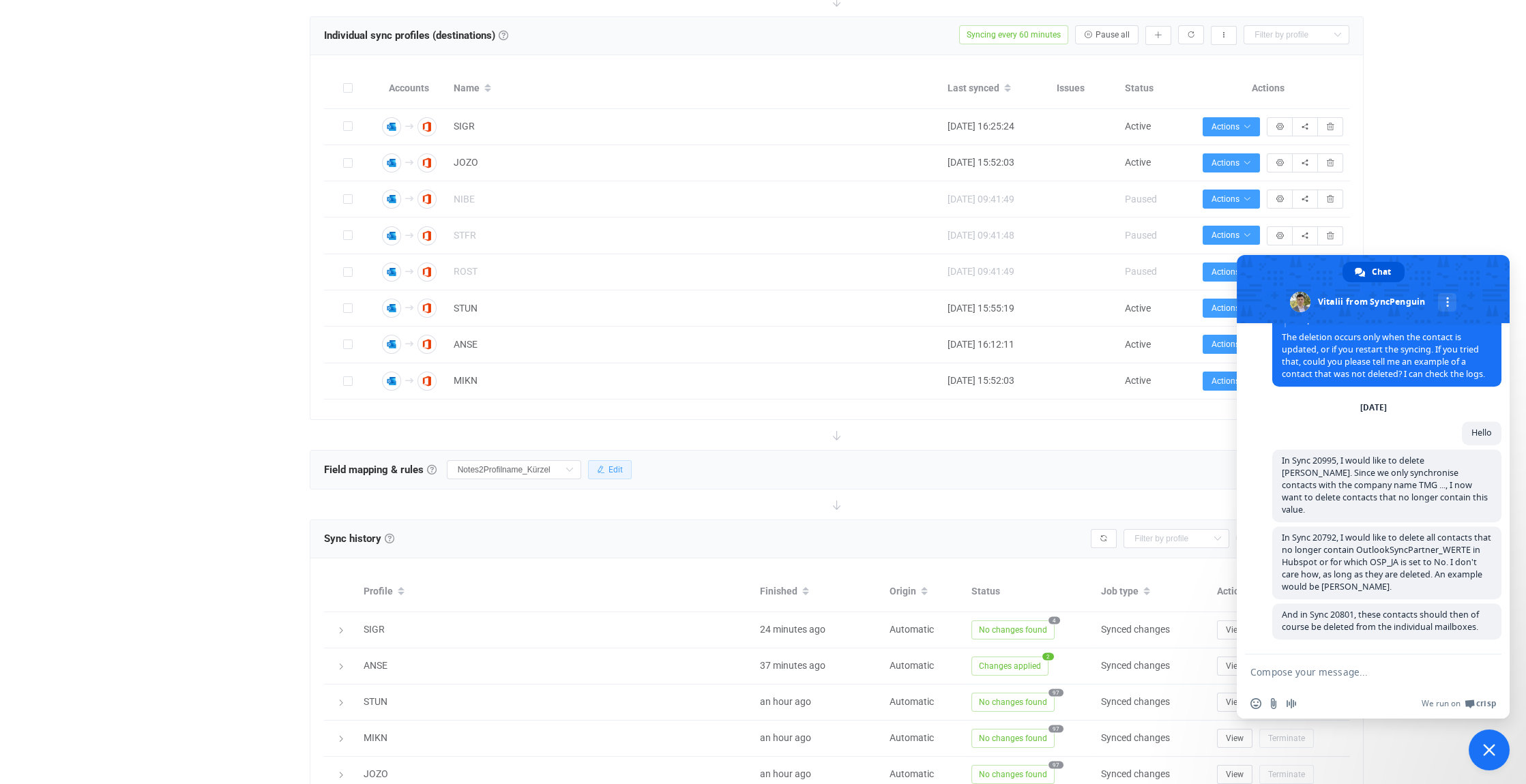
click at [614, 466] on span "Edit" at bounding box center [615, 470] width 14 height 10
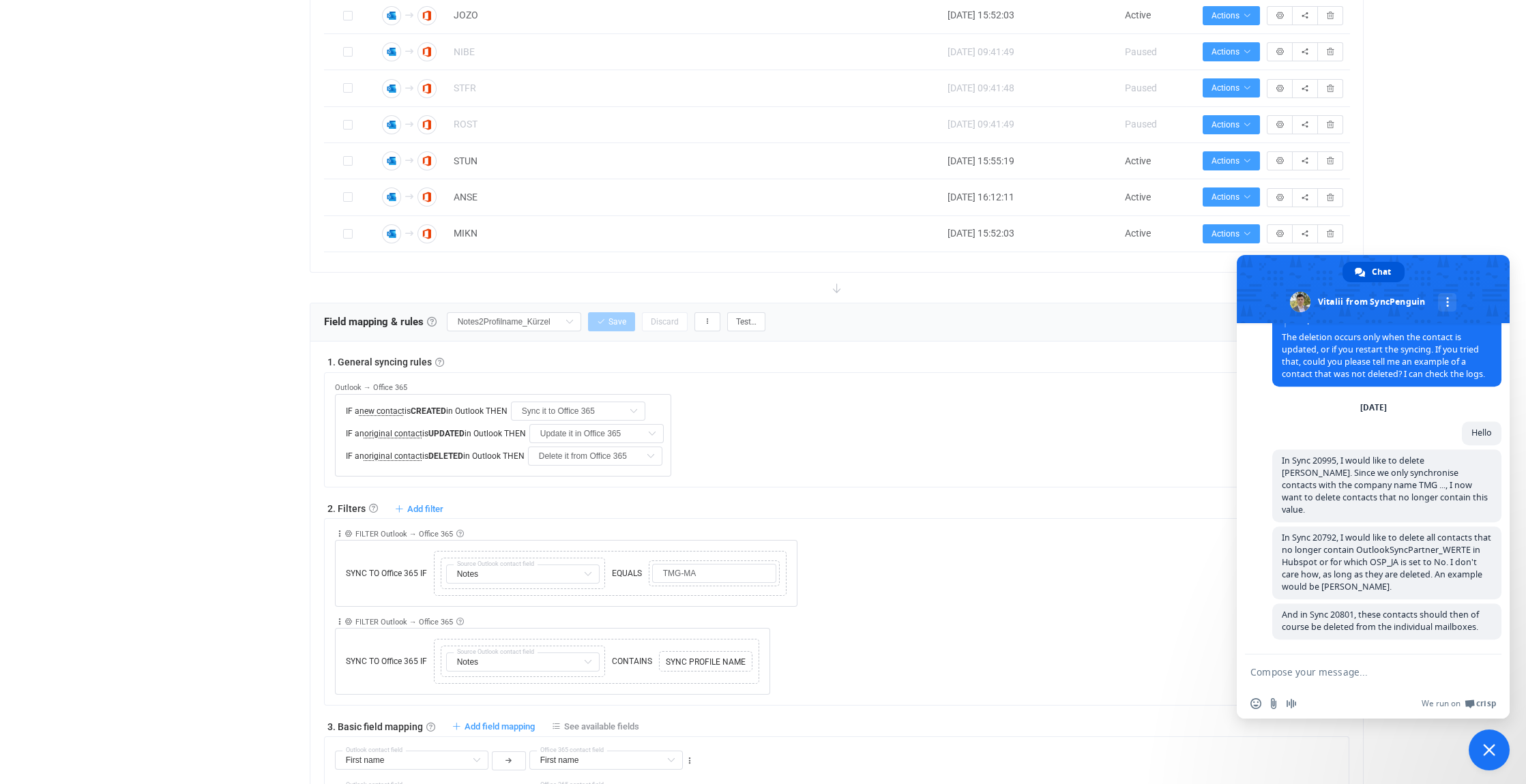
scroll to position [730, 0]
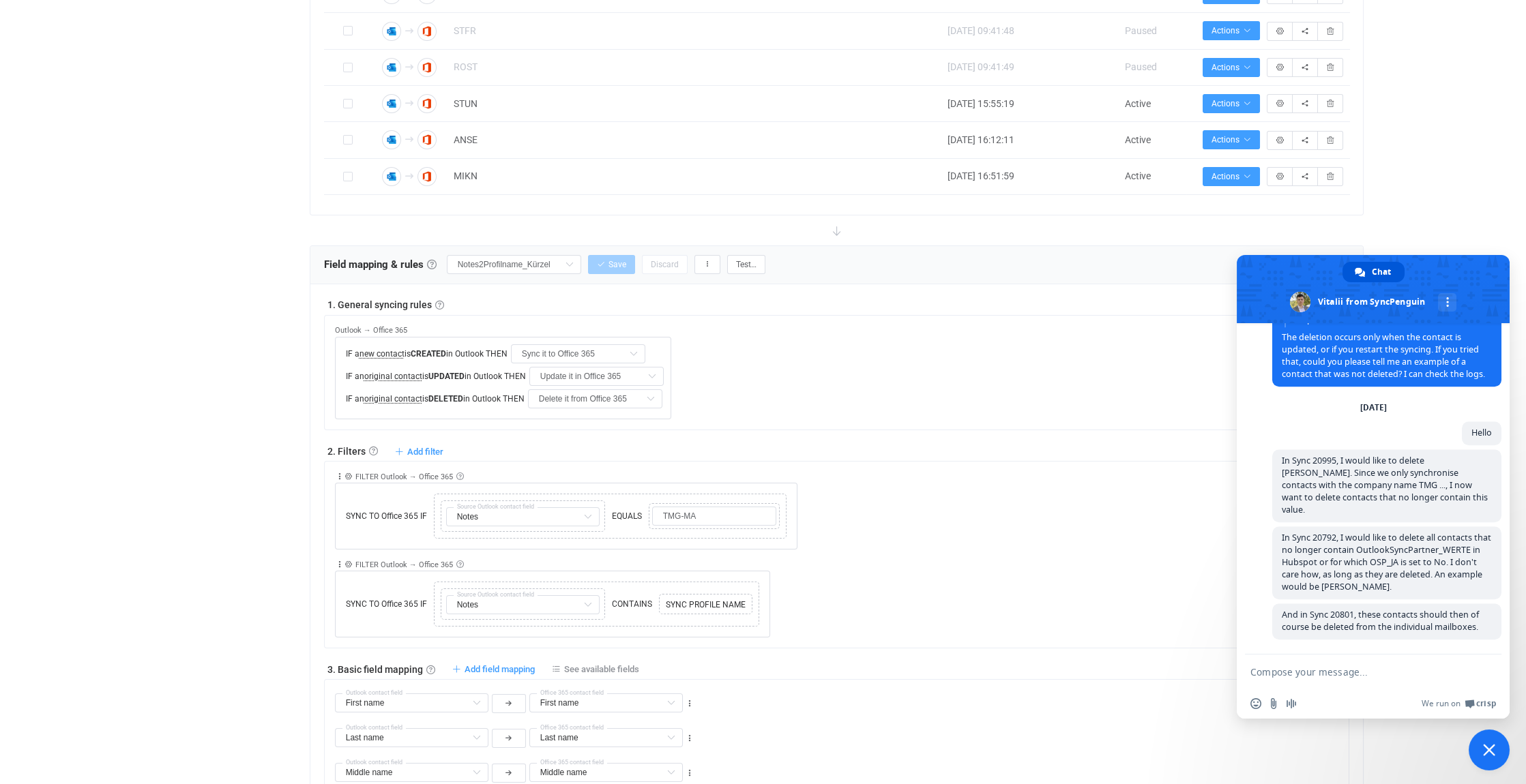
click at [1278, 676] on textarea "Compose your message..." at bounding box center [1360, 671] width 219 height 34
paste textarea "I have now tested several functions and logic, but nothing has worked. I hope y…"
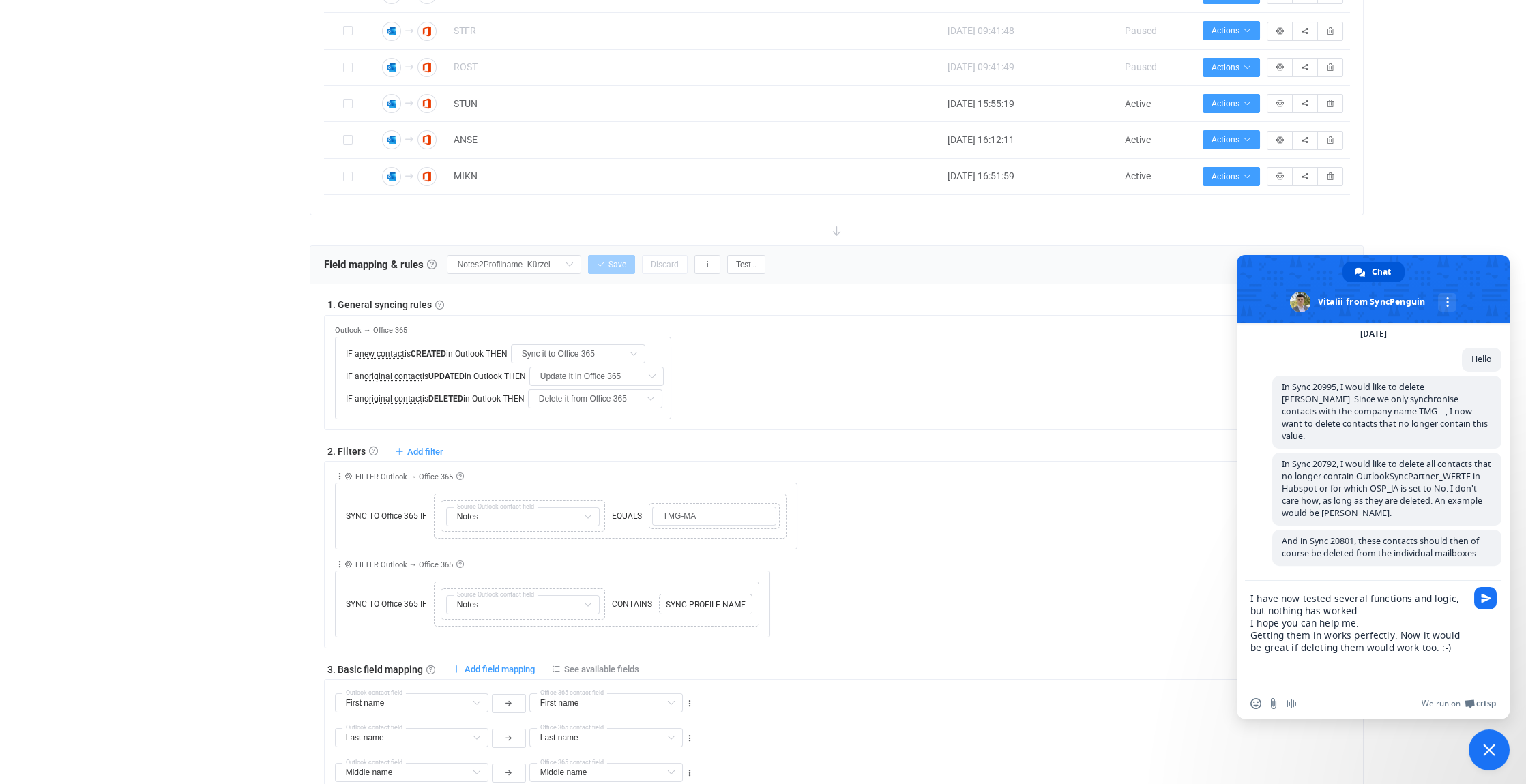
scroll to position [0, 0]
type textarea "I have now tested several functions and logic, but nothing has worked. I hope y…"
click at [1486, 596] on span "Send" at bounding box center [1486, 598] width 10 height 10
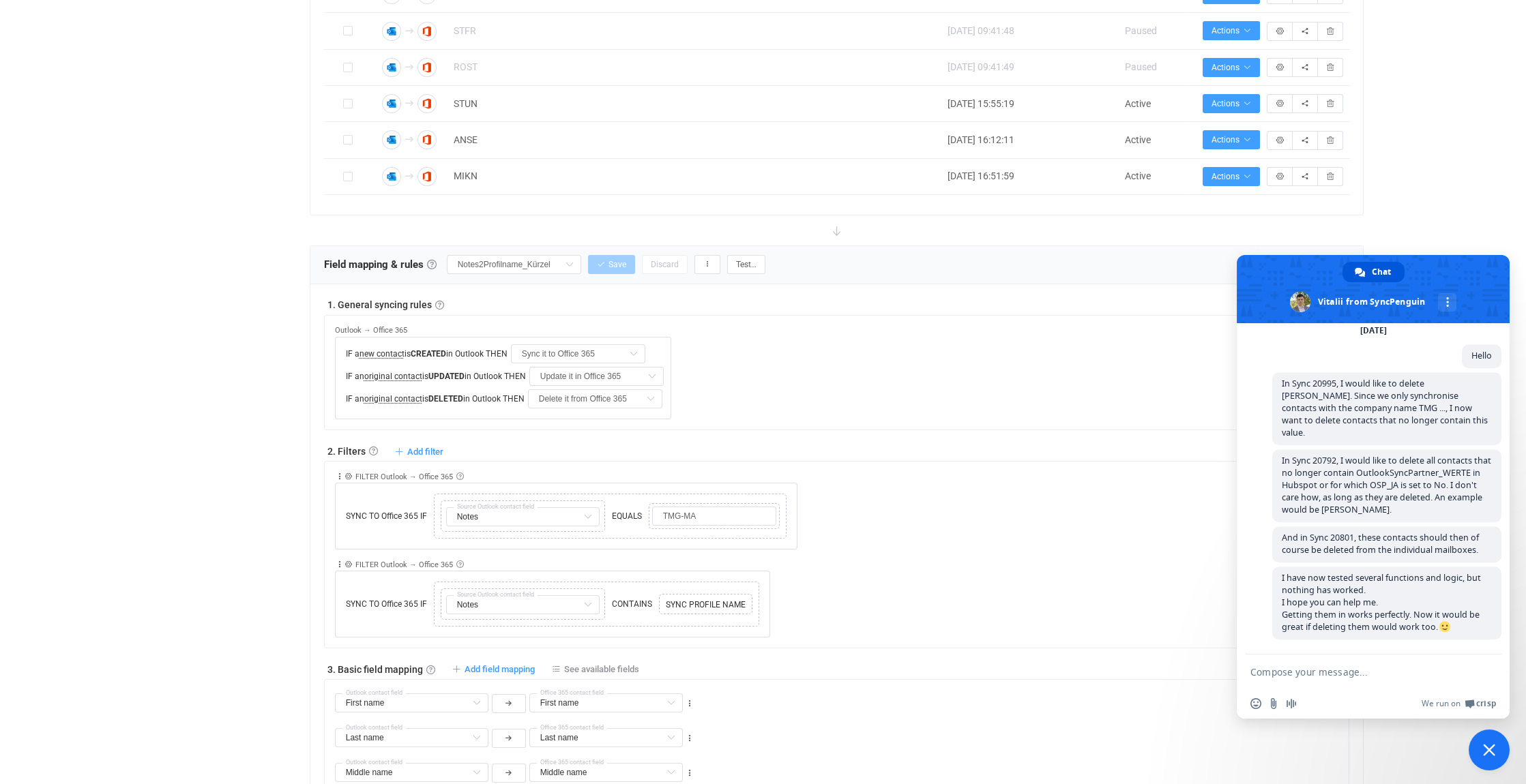
scroll to position [6059, 0]
click at [1490, 748] on span "Close chat" at bounding box center [1489, 750] width 12 height 12
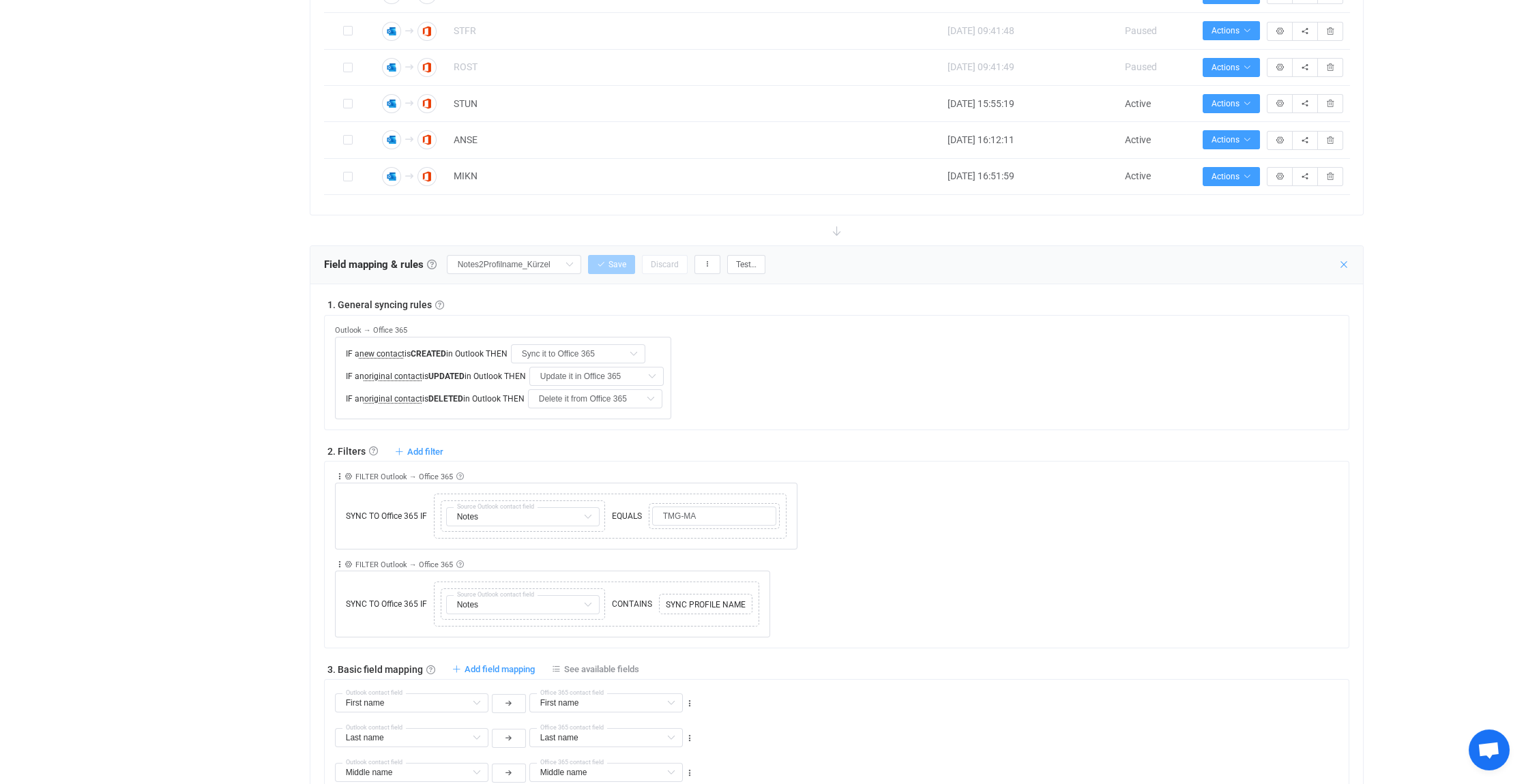
click at [1341, 263] on icon at bounding box center [1344, 264] width 11 height 11
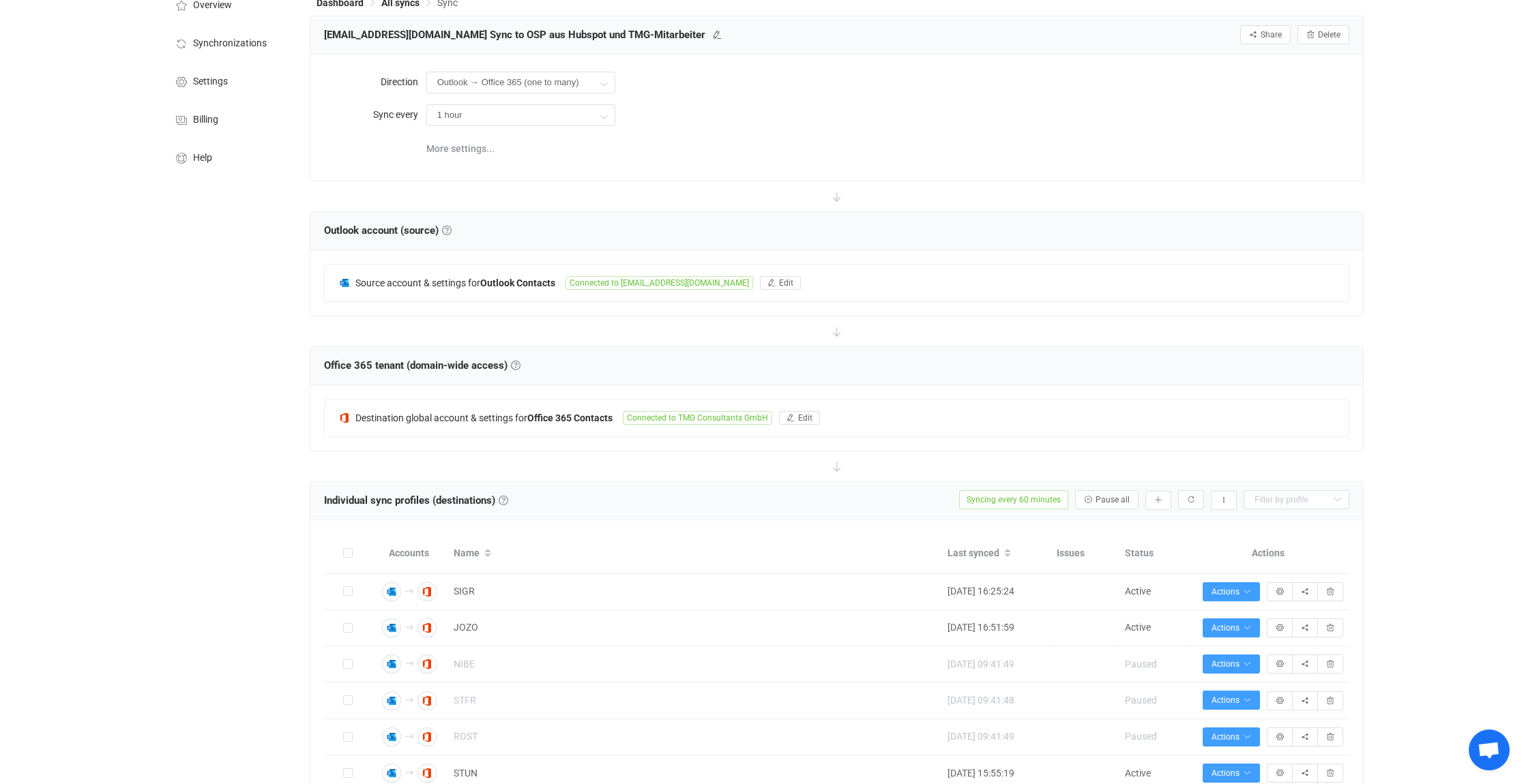
scroll to position [0, 0]
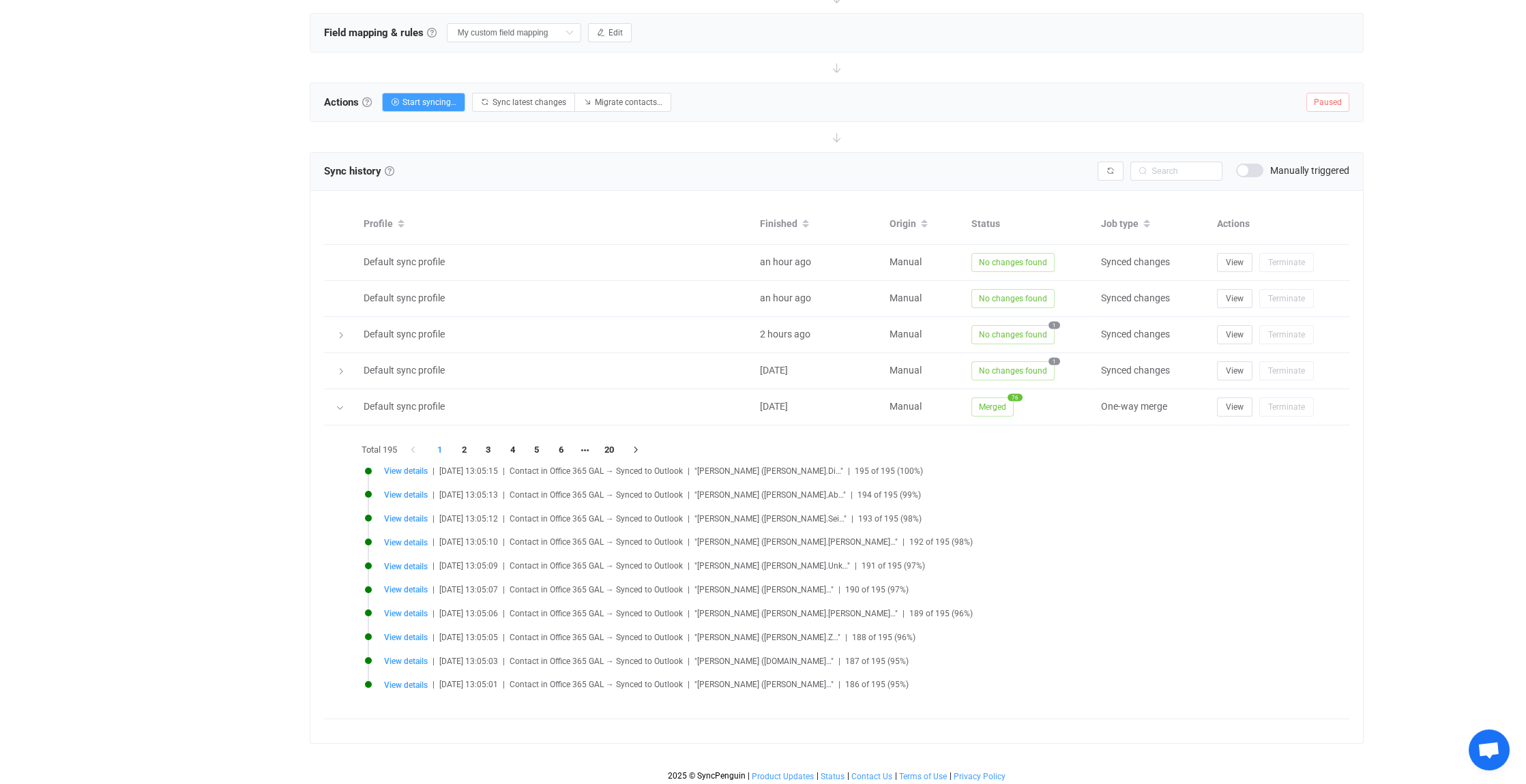
scroll to position [5763, 0]
click at [335, 403] on icon at bounding box center [339, 407] width 8 height 8
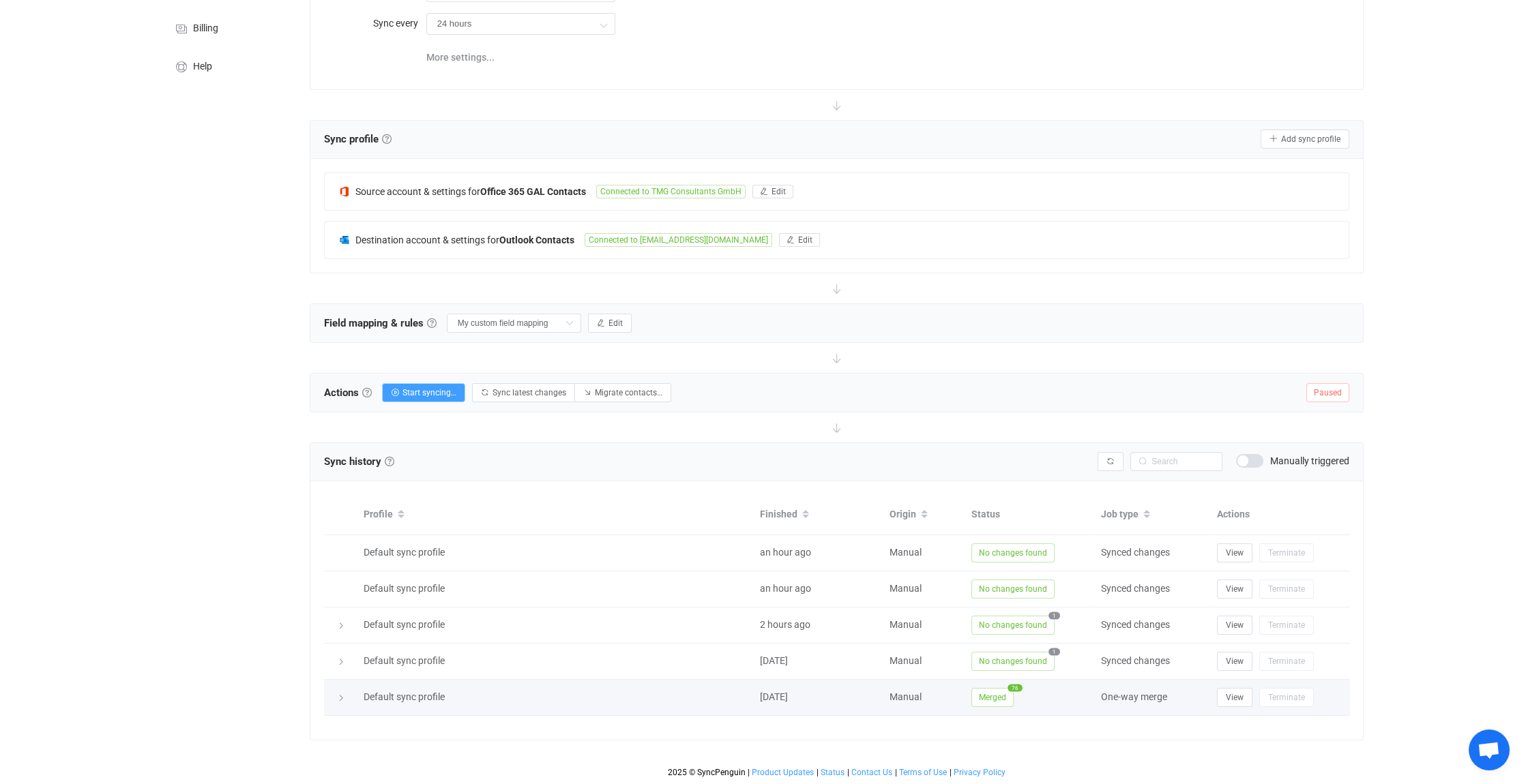
scroll to position [149, 0]
click at [617, 320] on span "Edit" at bounding box center [615, 325] width 14 height 10
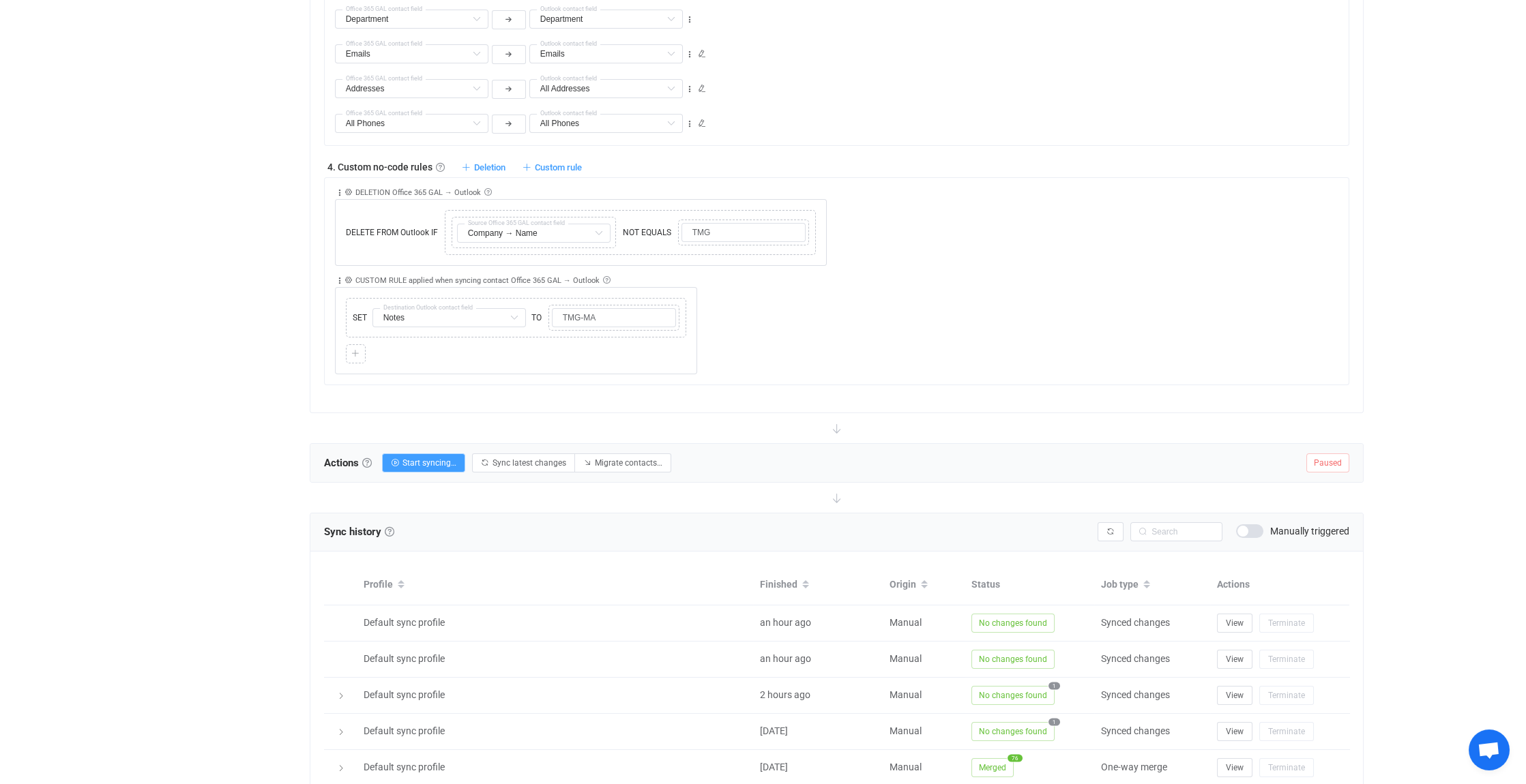
scroll to position [1221, 0]
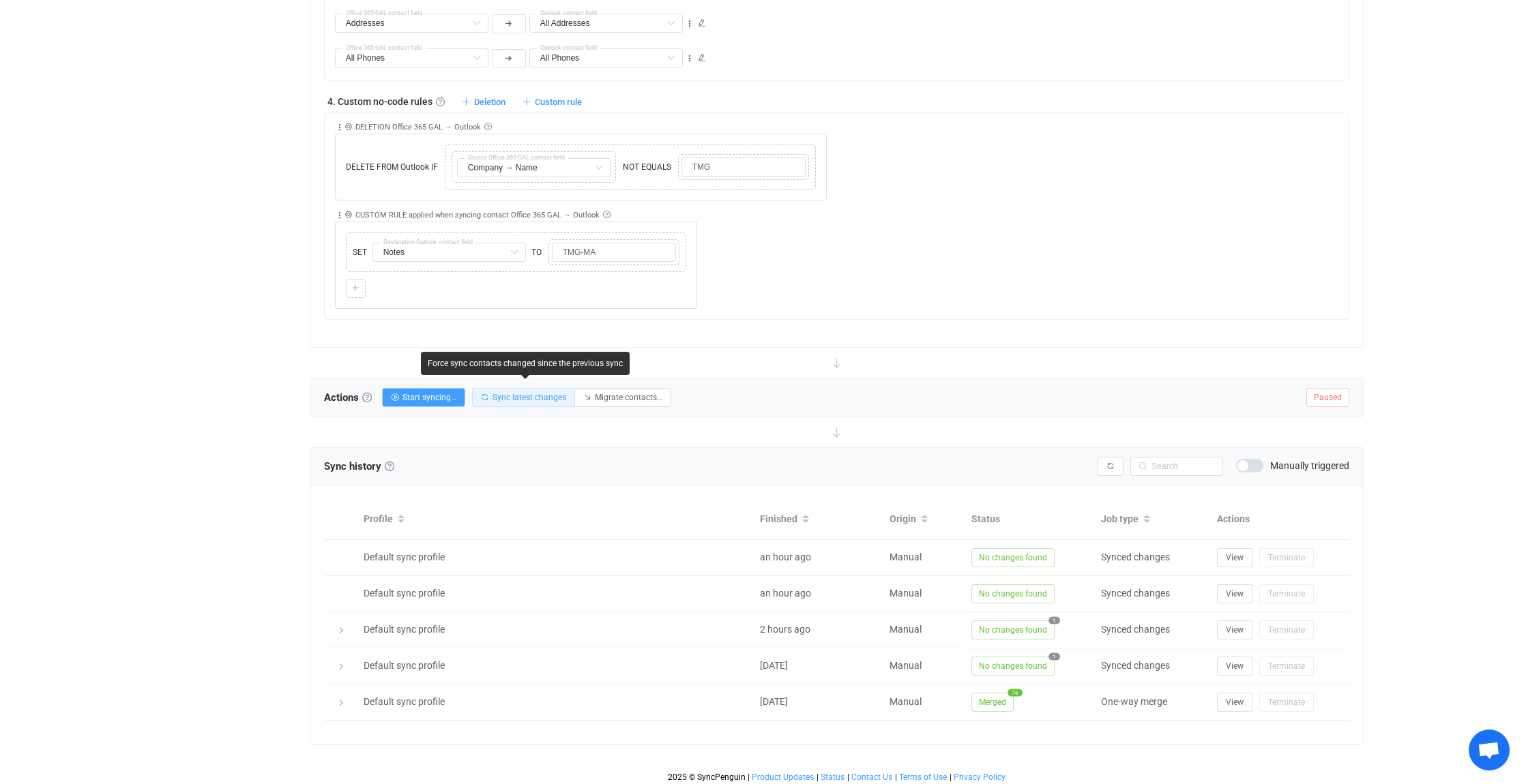
click at [520, 392] on span "Sync latest changes" at bounding box center [529, 397] width 74 height 10
